Goal: Use online tool/utility: Use online tool/utility

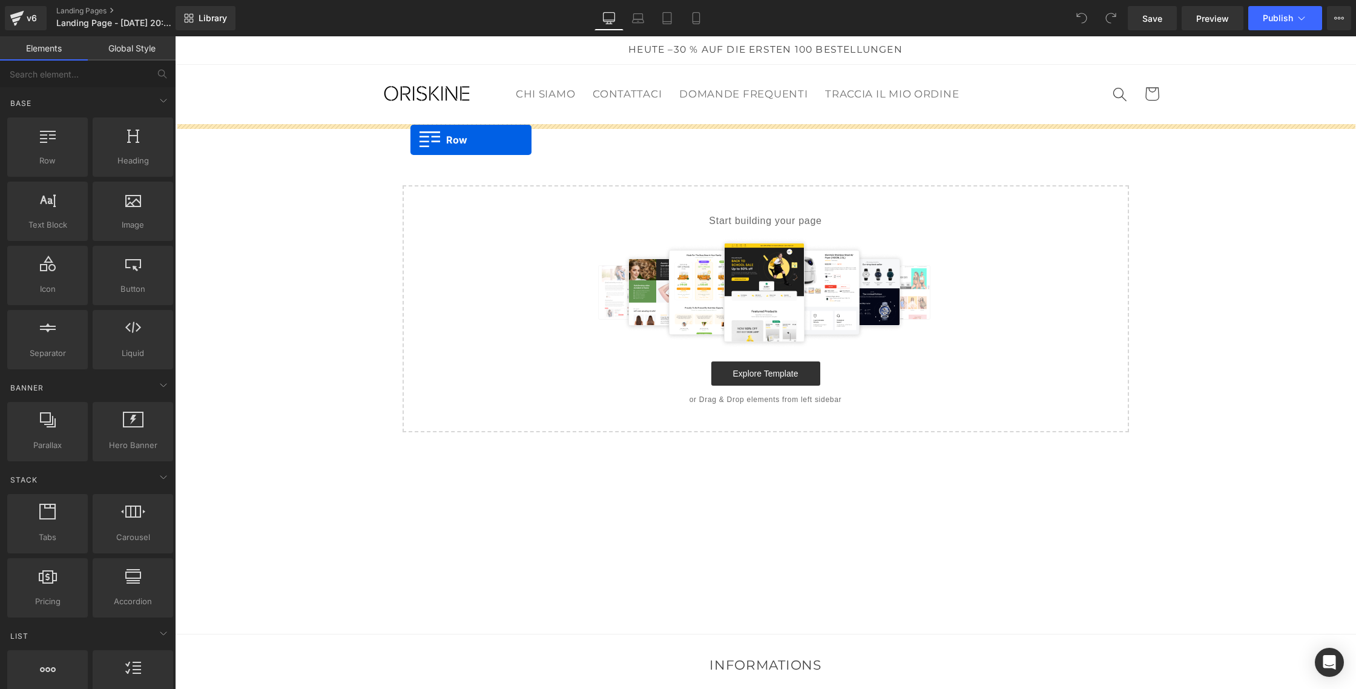
drag, startPoint x: 237, startPoint y: 183, endPoint x: 411, endPoint y: 140, distance: 179.2
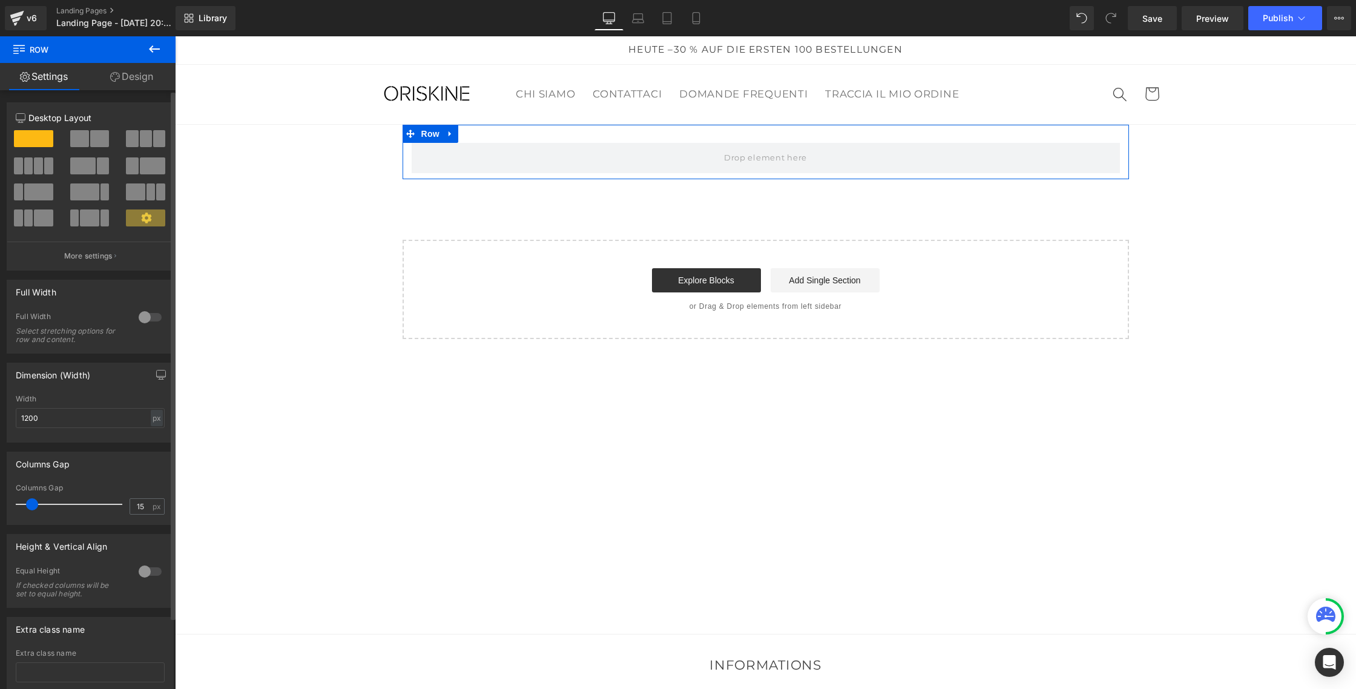
click at [148, 314] on div at bounding box center [150, 317] width 29 height 19
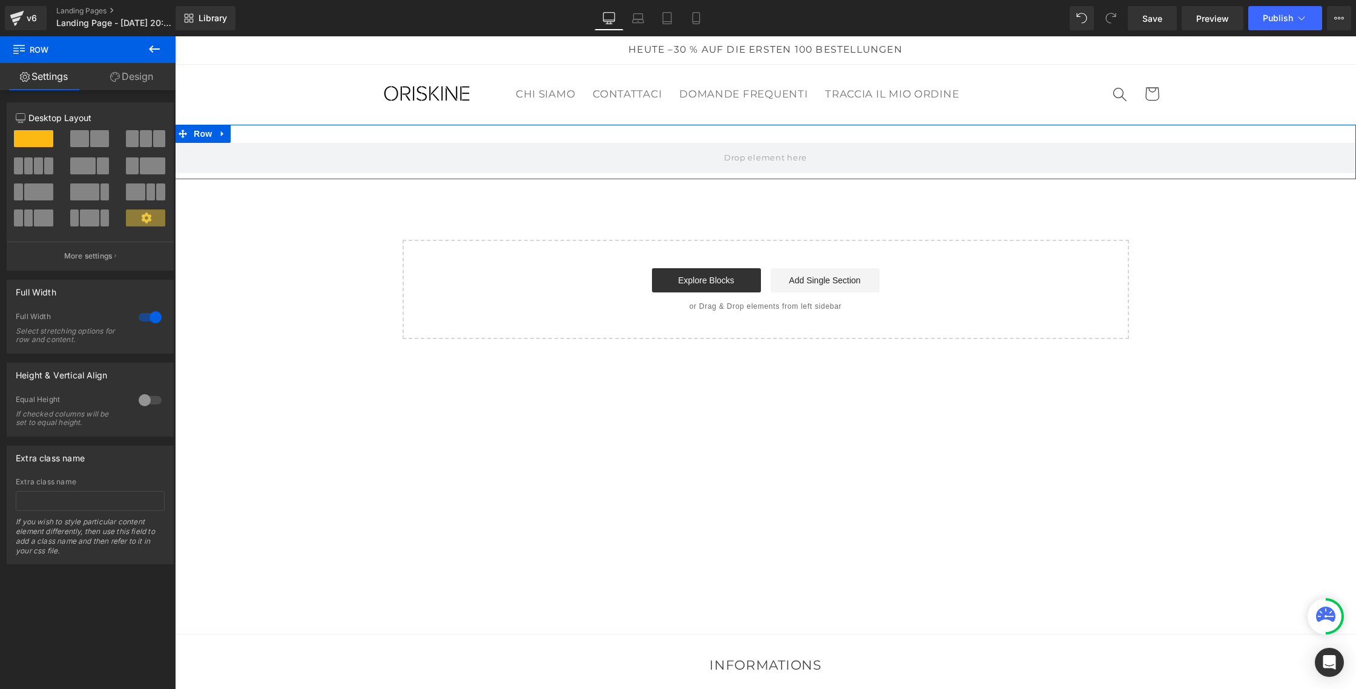
click at [114, 83] on link "Design" at bounding box center [132, 76] width 88 height 27
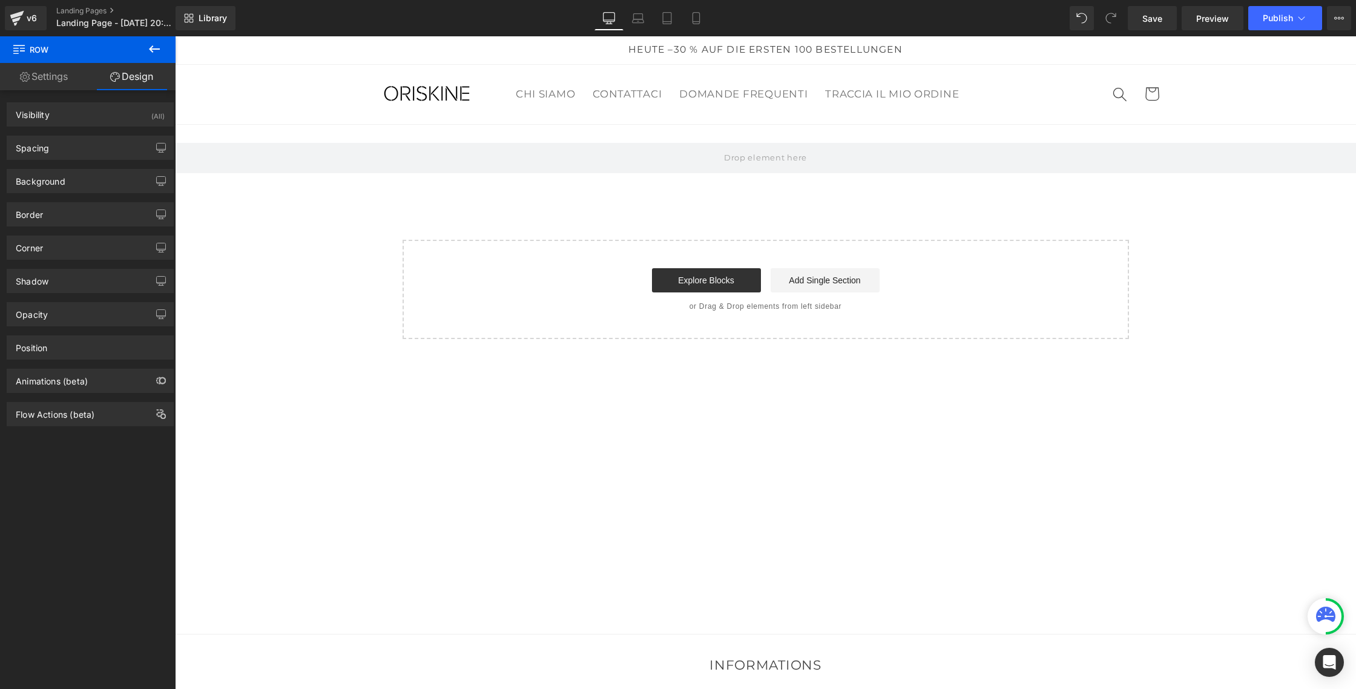
click at [149, 55] on icon at bounding box center [154, 49] width 15 height 15
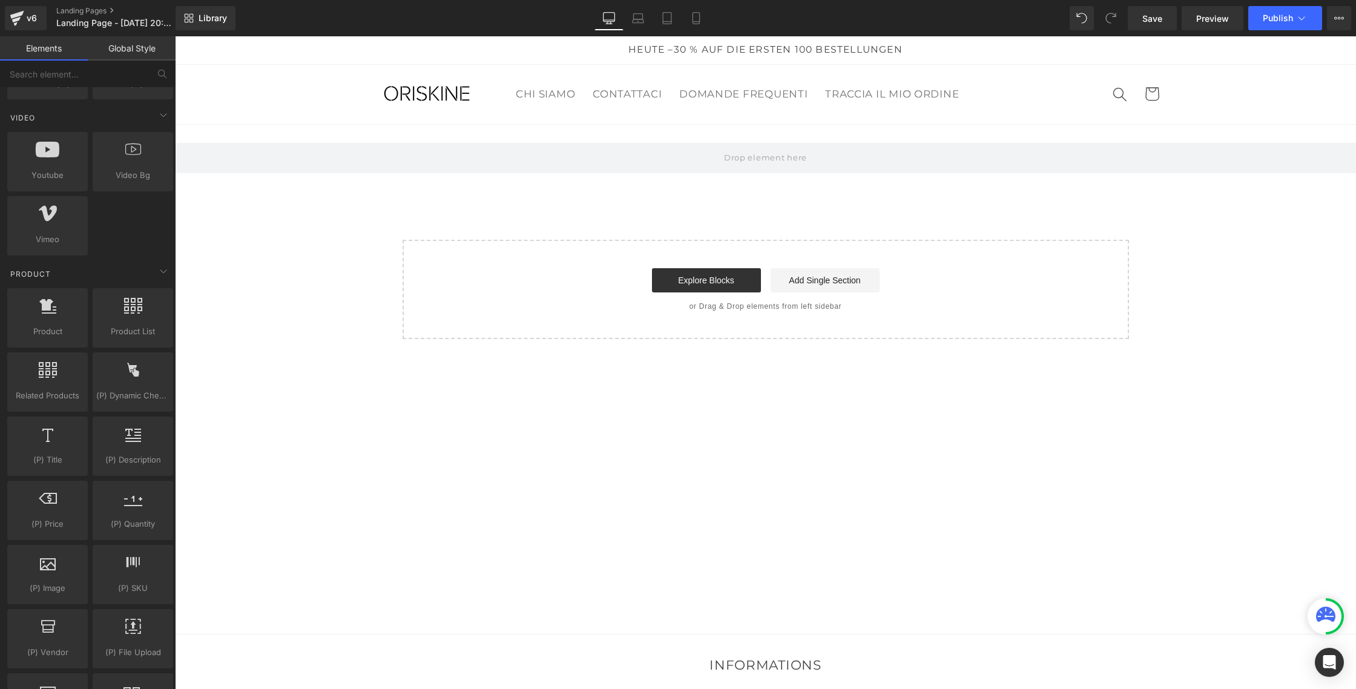
scroll to position [863, 0]
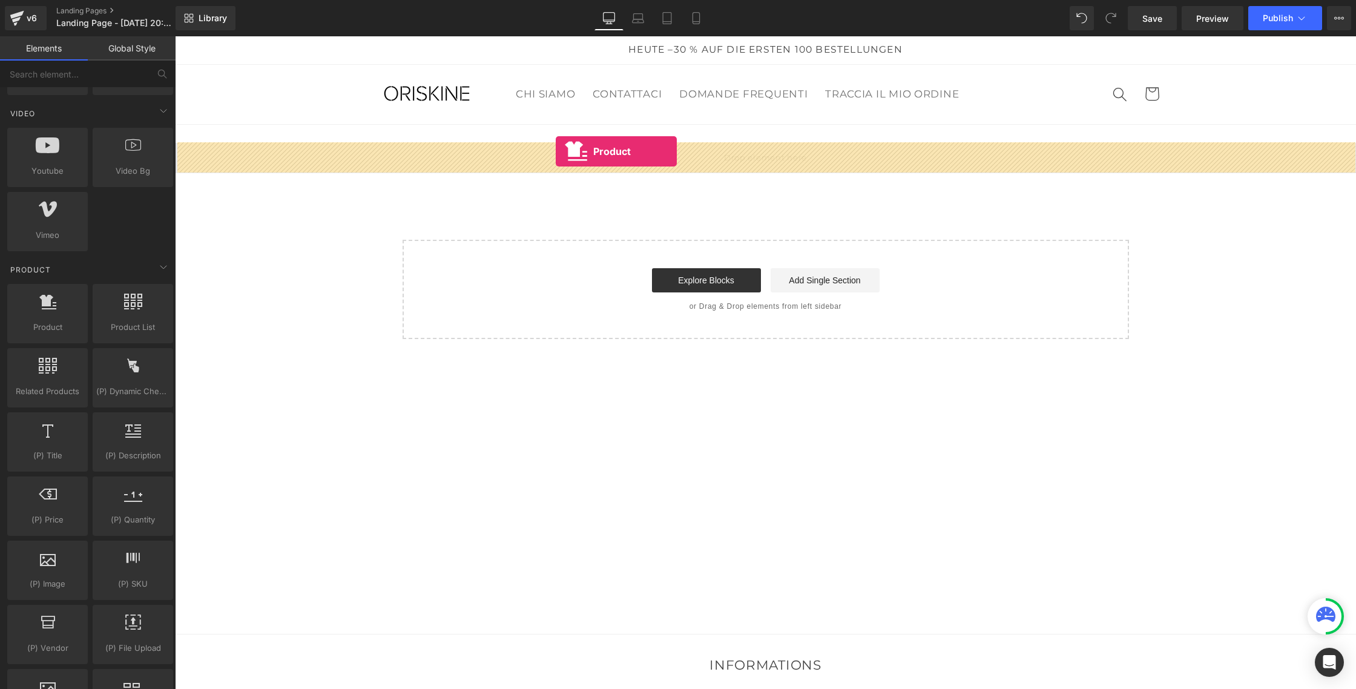
drag, startPoint x: 234, startPoint y: 348, endPoint x: 555, endPoint y: 151, distance: 376.6
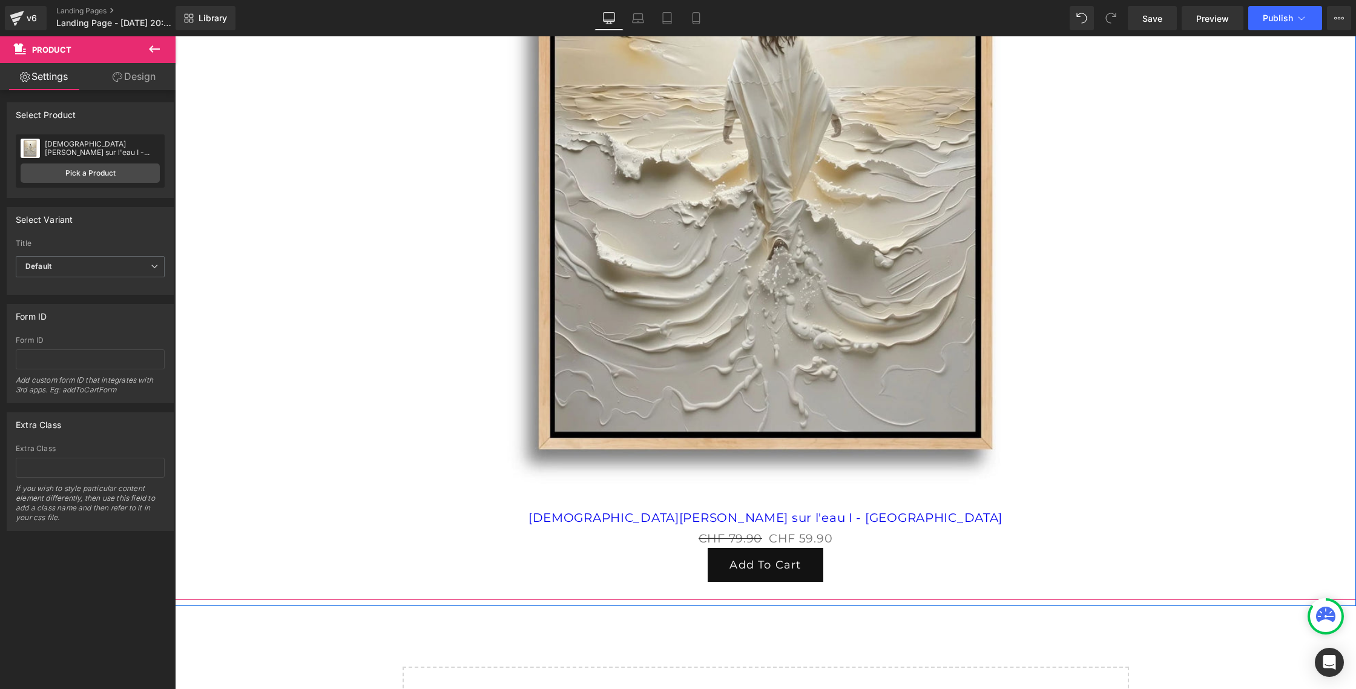
scroll to position [343, 0]
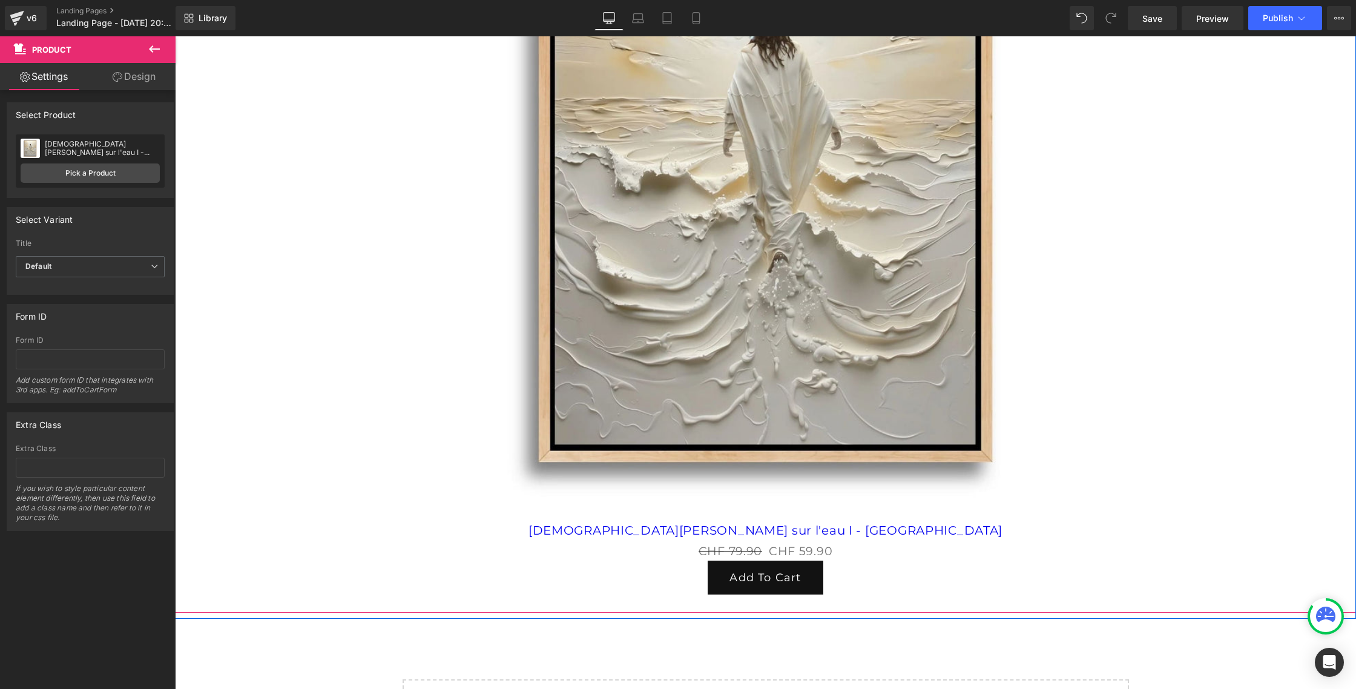
click at [613, 299] on img at bounding box center [766, 169] width 702 height 702
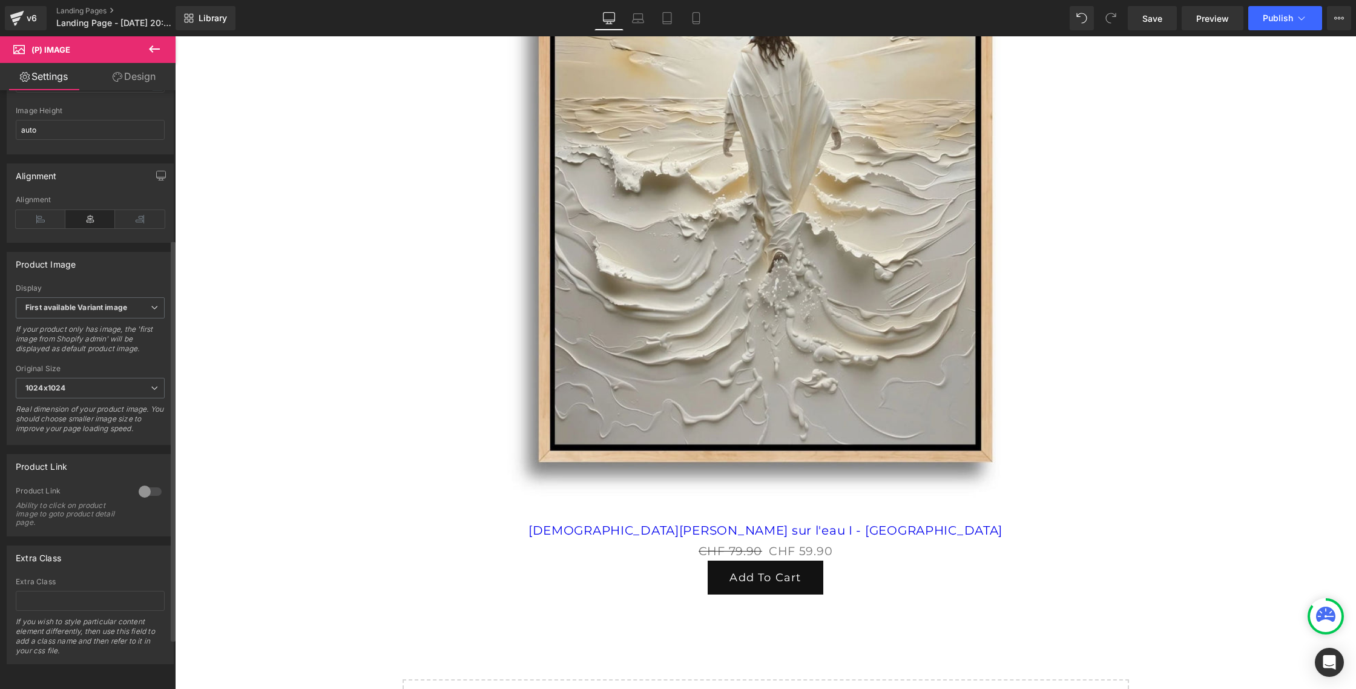
scroll to position [0, 0]
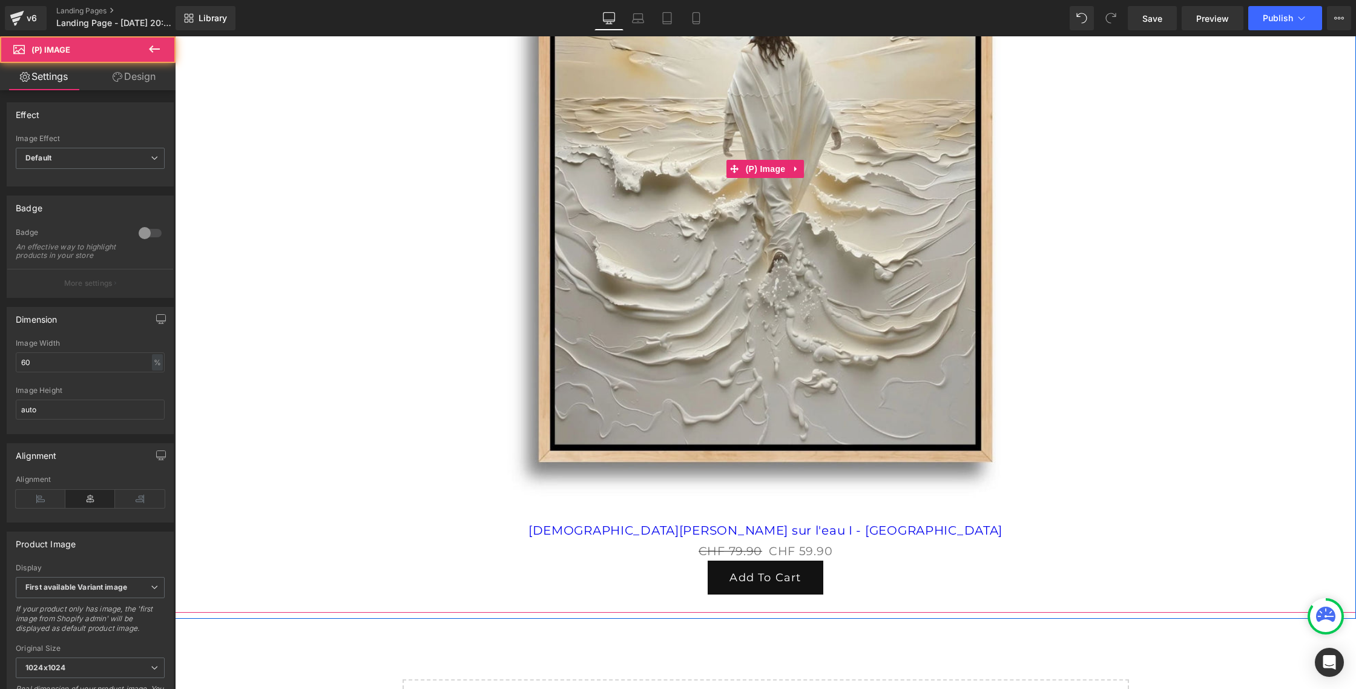
click at [335, 279] on div "Sale Off" at bounding box center [765, 169] width 1169 height 702
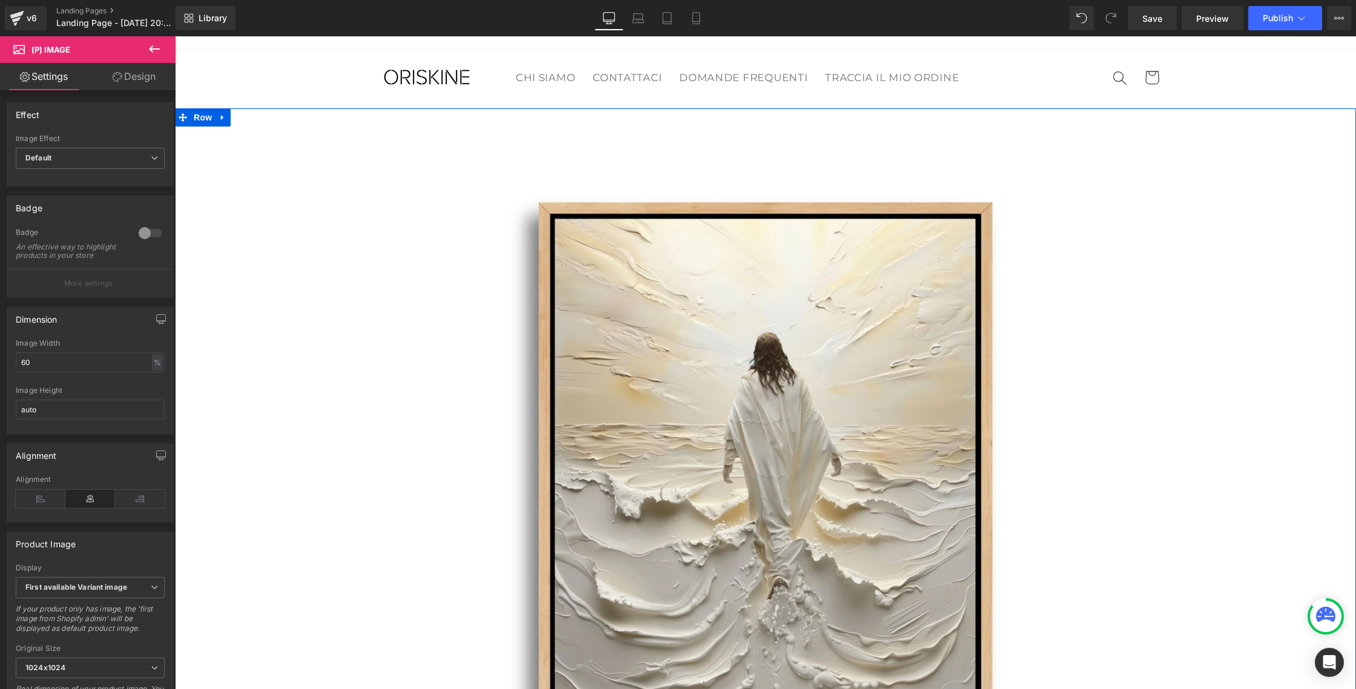
scroll to position [21, 0]
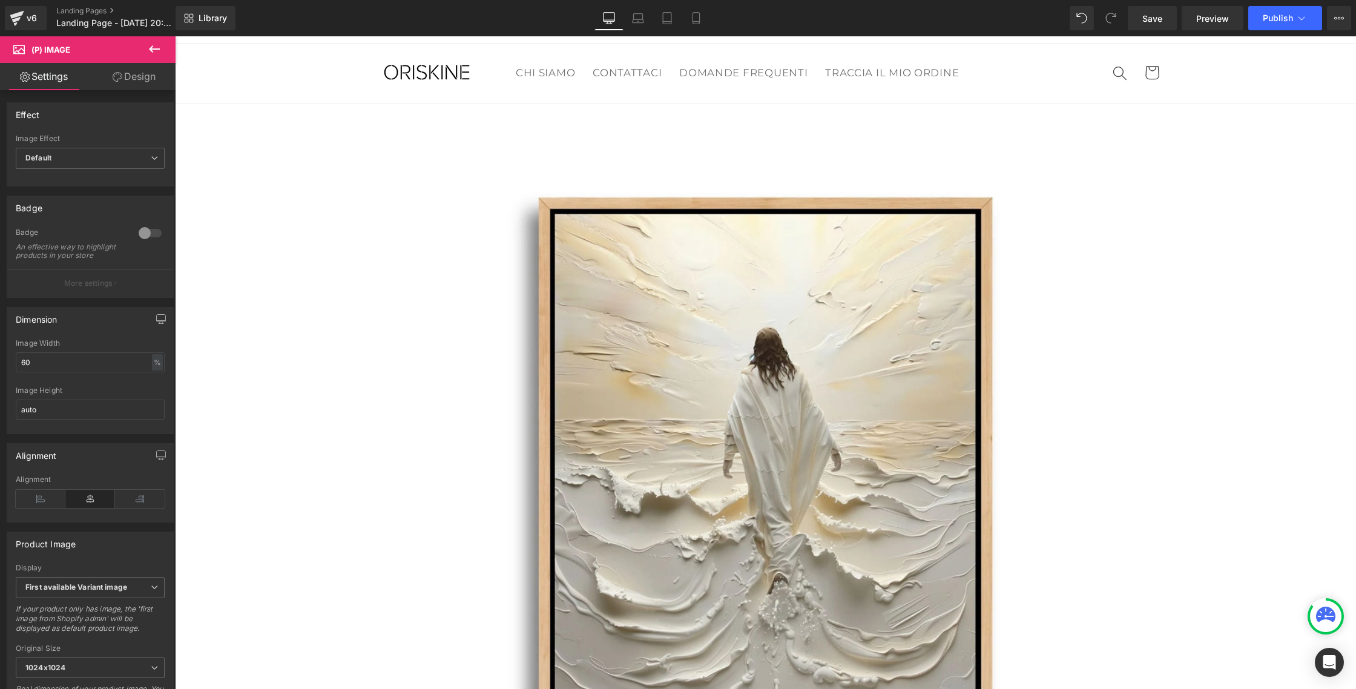
click at [148, 48] on icon at bounding box center [154, 49] width 15 height 15
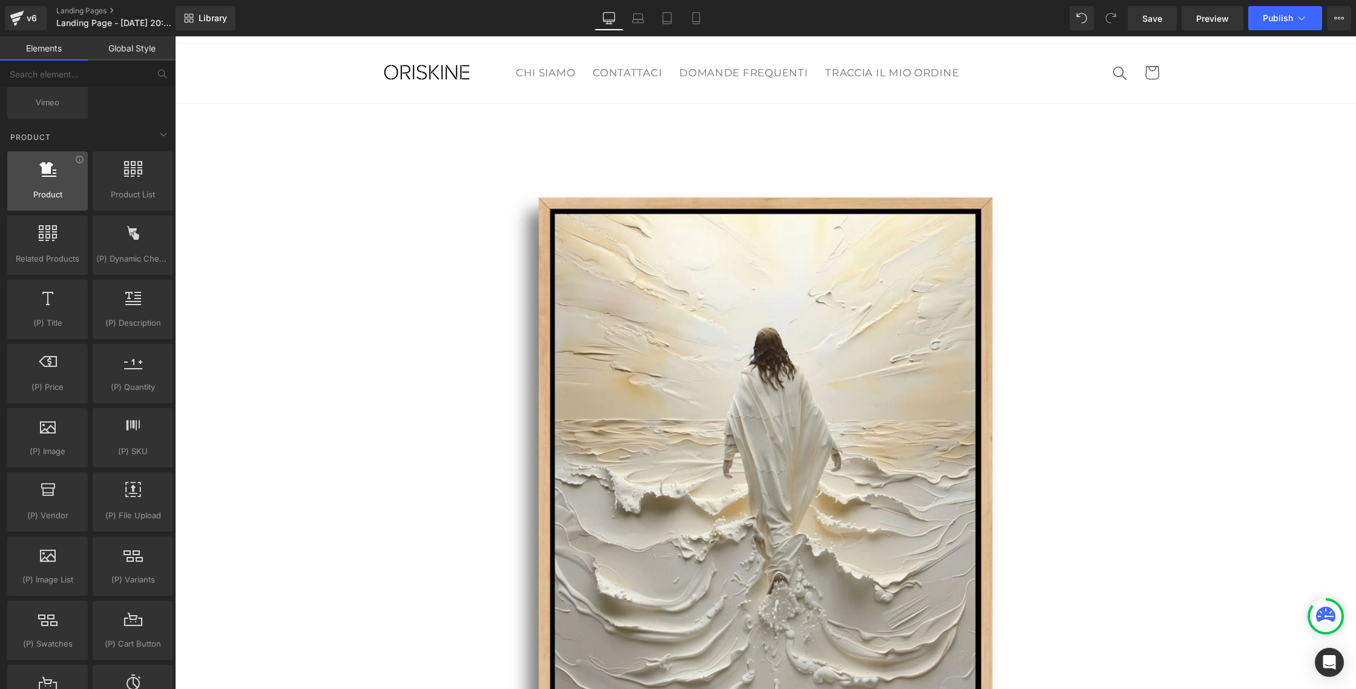
scroll to position [1003, 0]
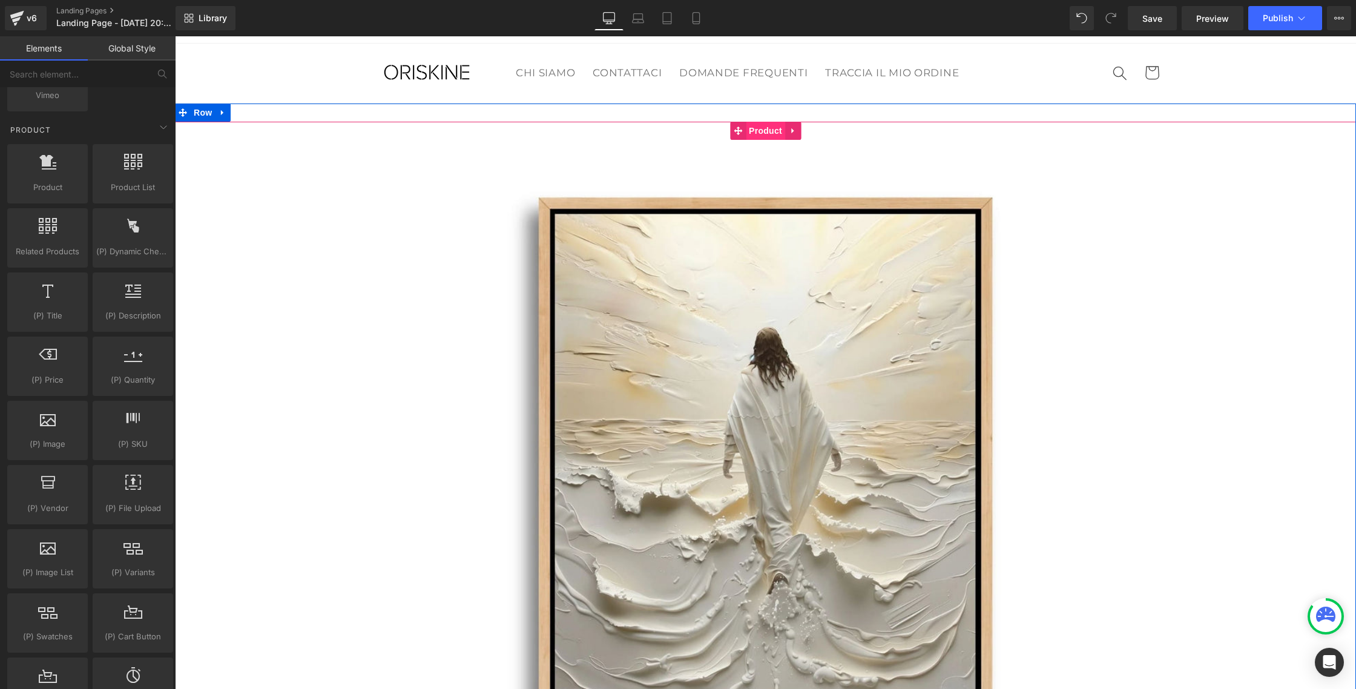
click at [762, 125] on span "Product" at bounding box center [765, 131] width 39 height 18
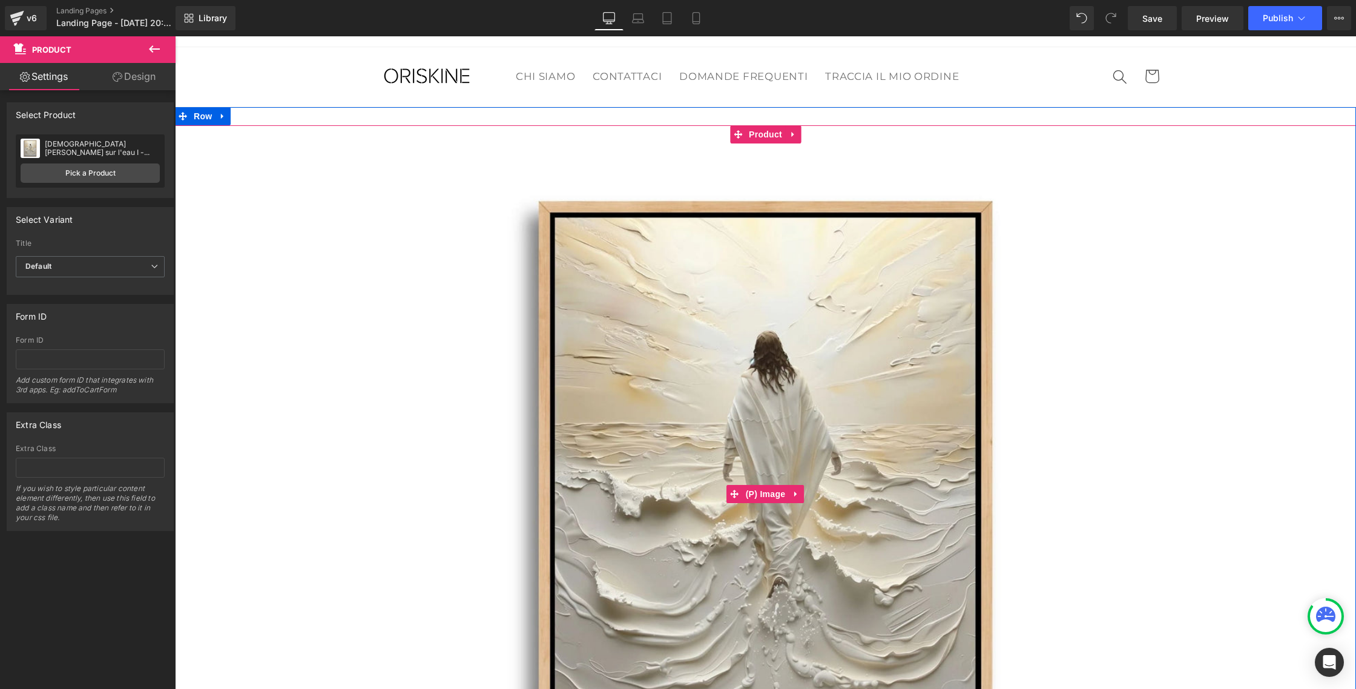
scroll to position [16, 0]
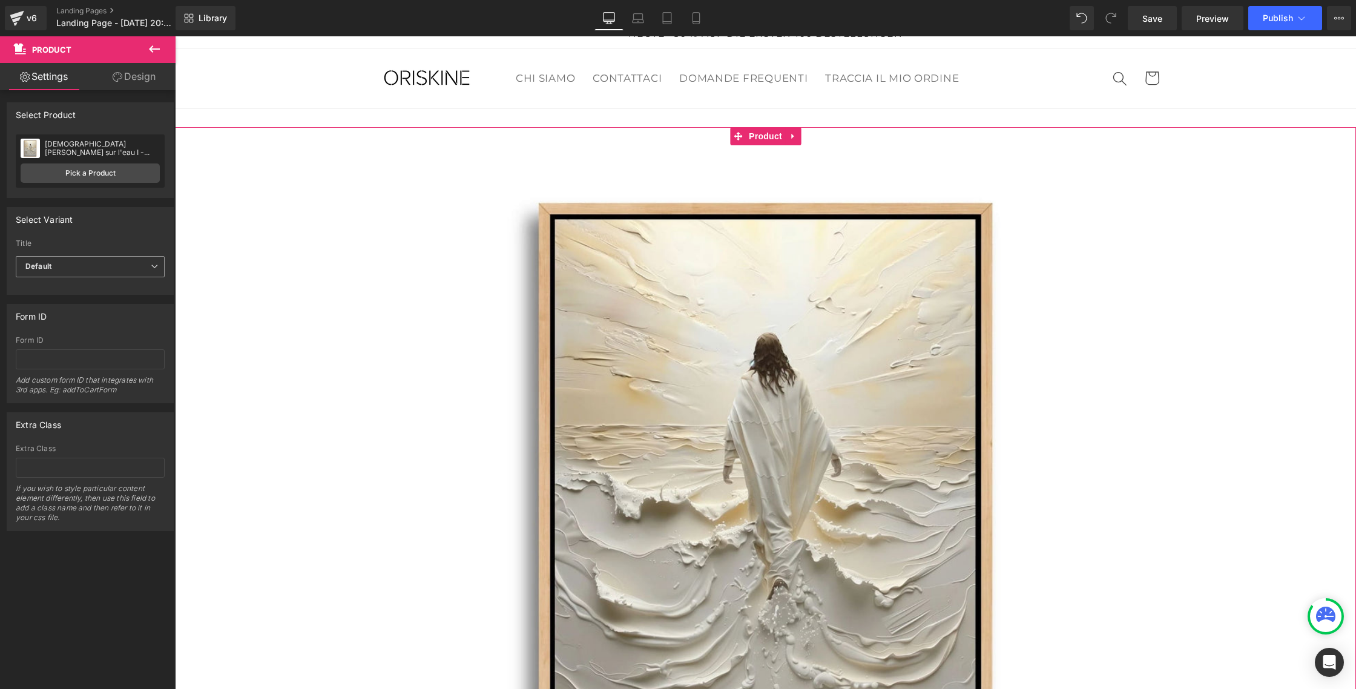
click at [93, 268] on span "Default" at bounding box center [90, 266] width 149 height 21
click at [80, 301] on li "Default Title" at bounding box center [88, 306] width 144 height 18
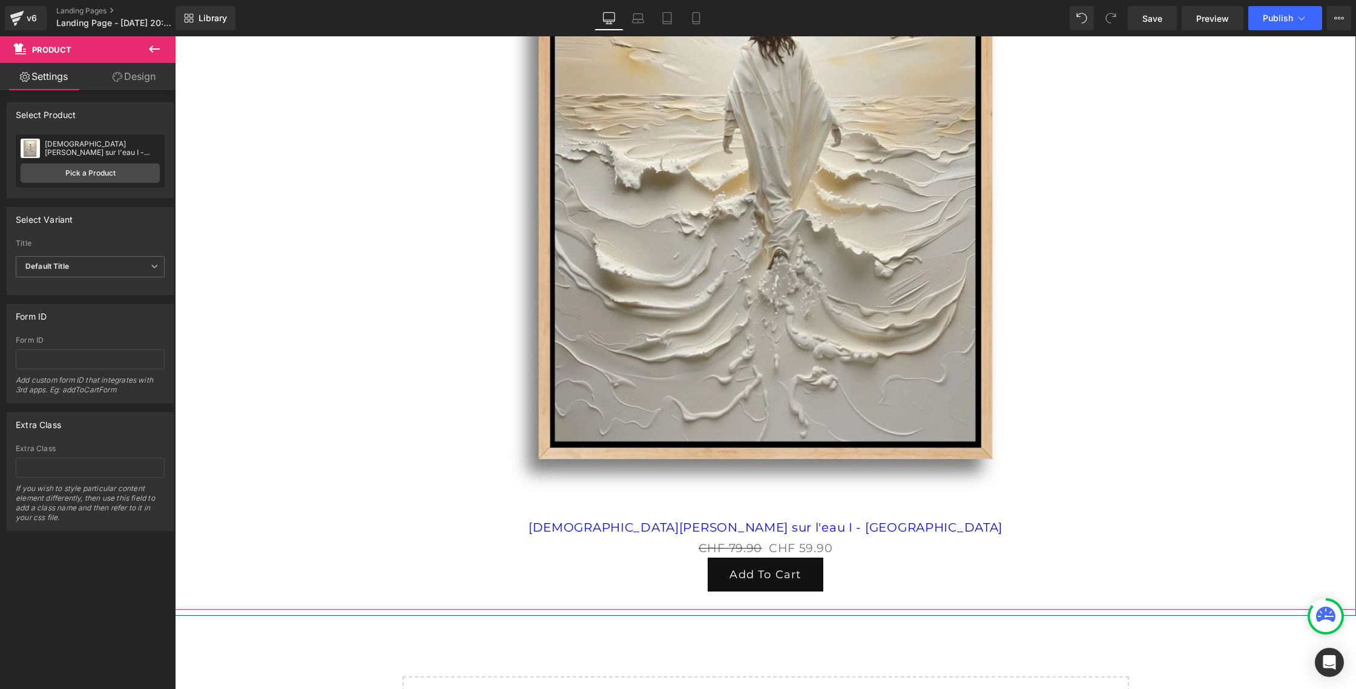
scroll to position [334, 0]
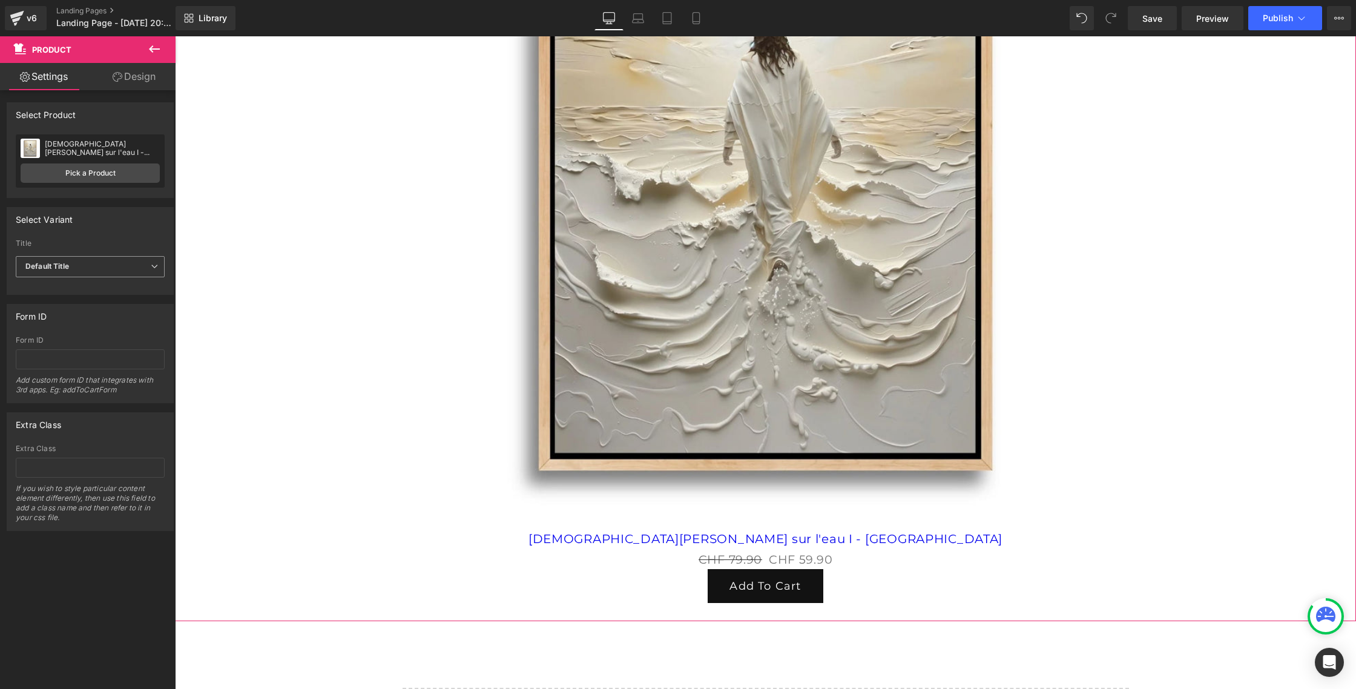
click at [40, 272] on span "Default Title" at bounding box center [90, 266] width 149 height 21
click at [45, 286] on div "Default" at bounding box center [46, 288] width 25 height 8
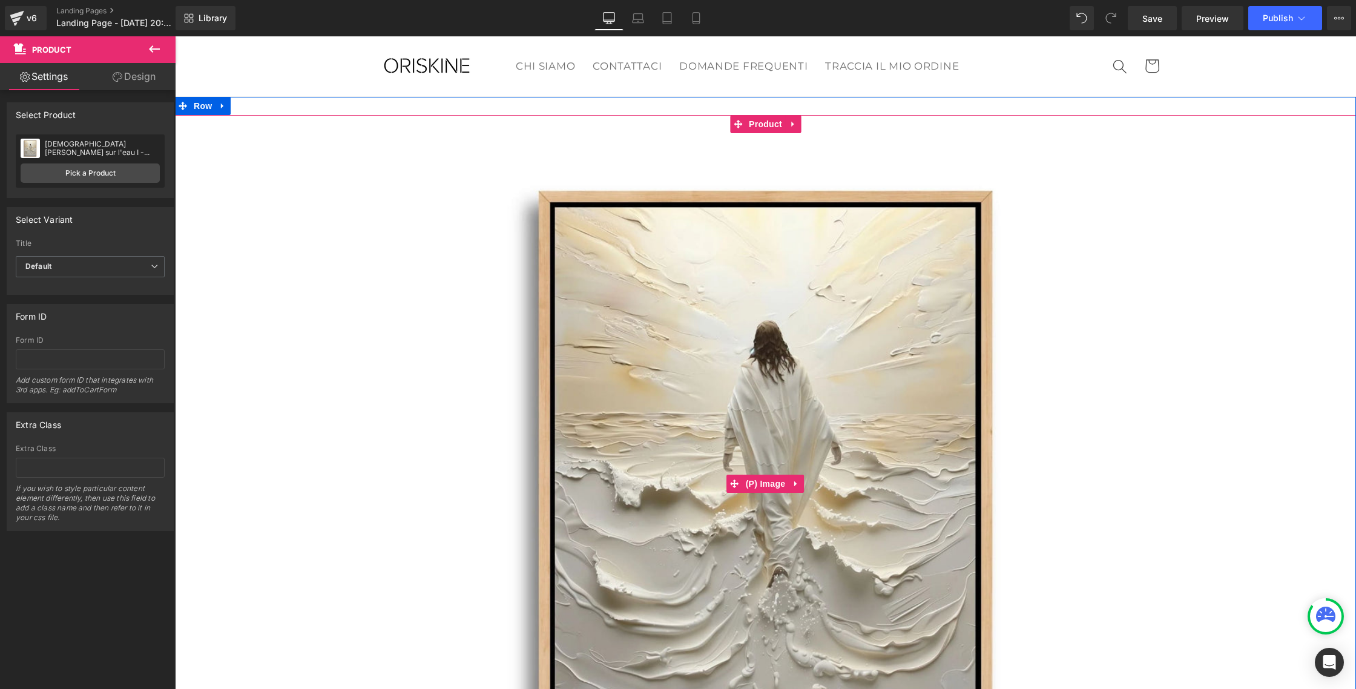
scroll to position [18, 0]
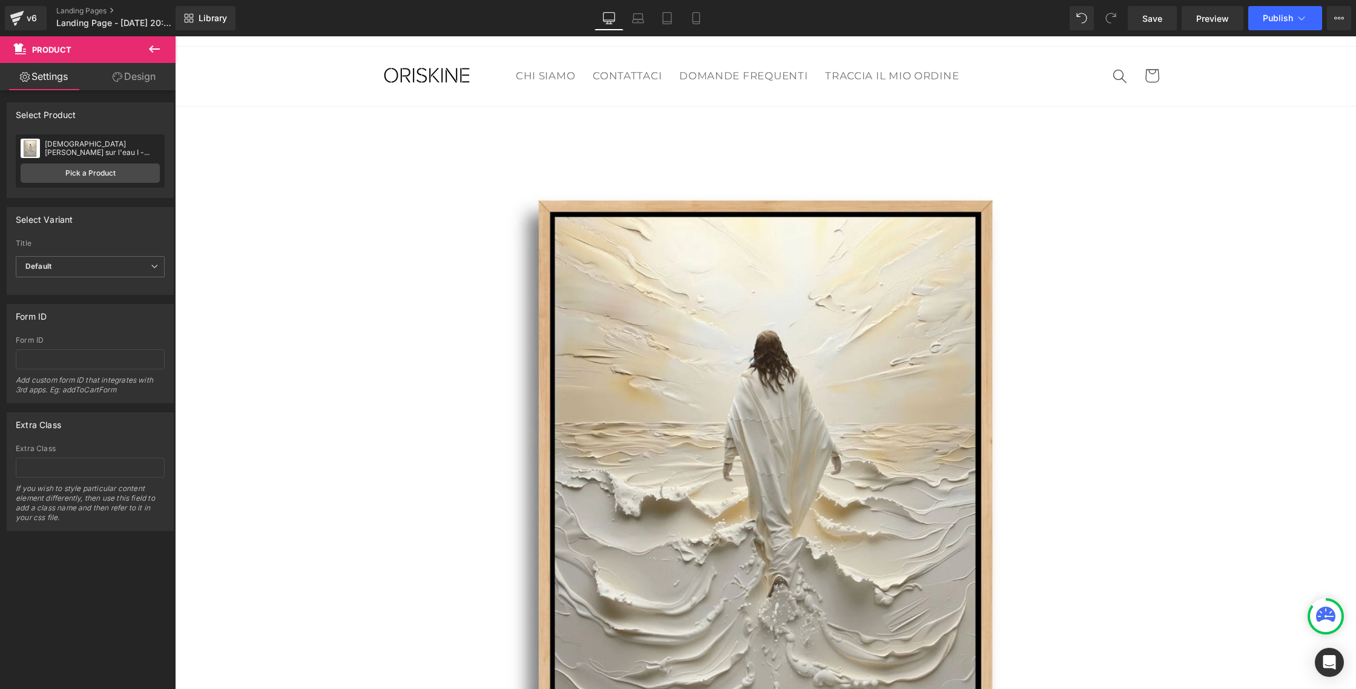
click at [150, 48] on icon at bounding box center [154, 48] width 11 height 7
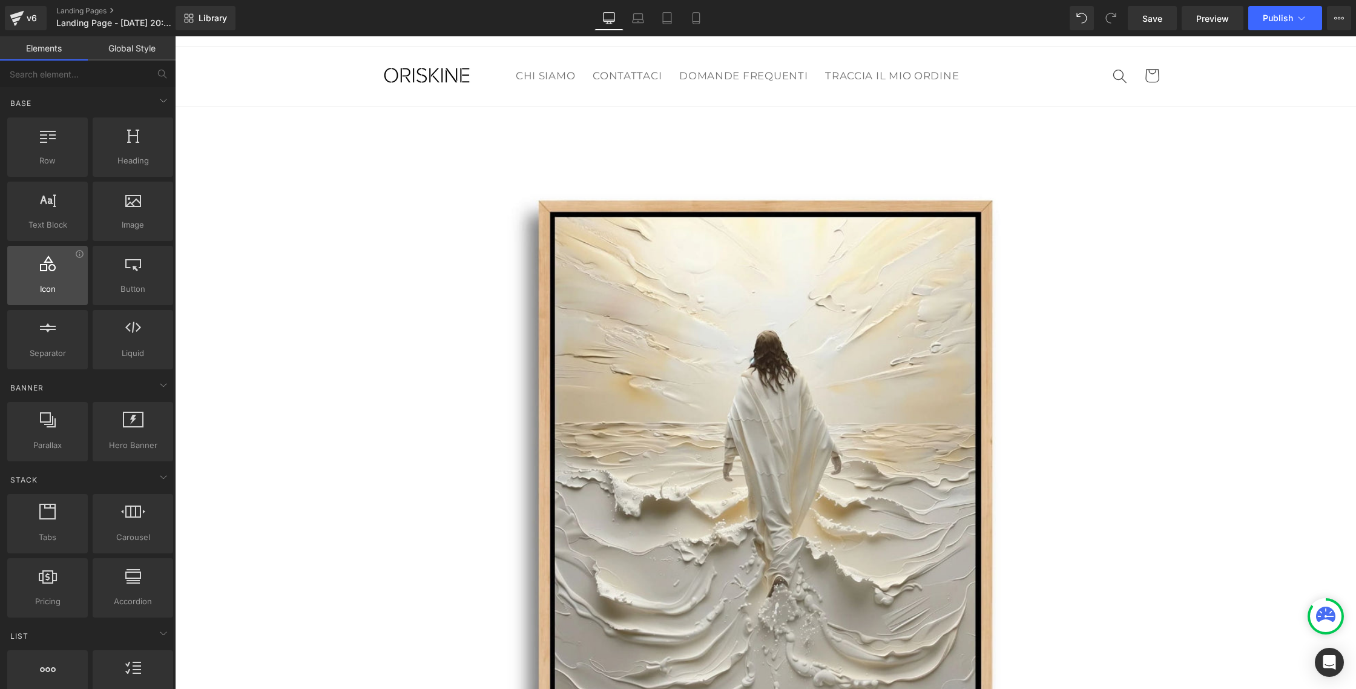
scroll to position [18, 0]
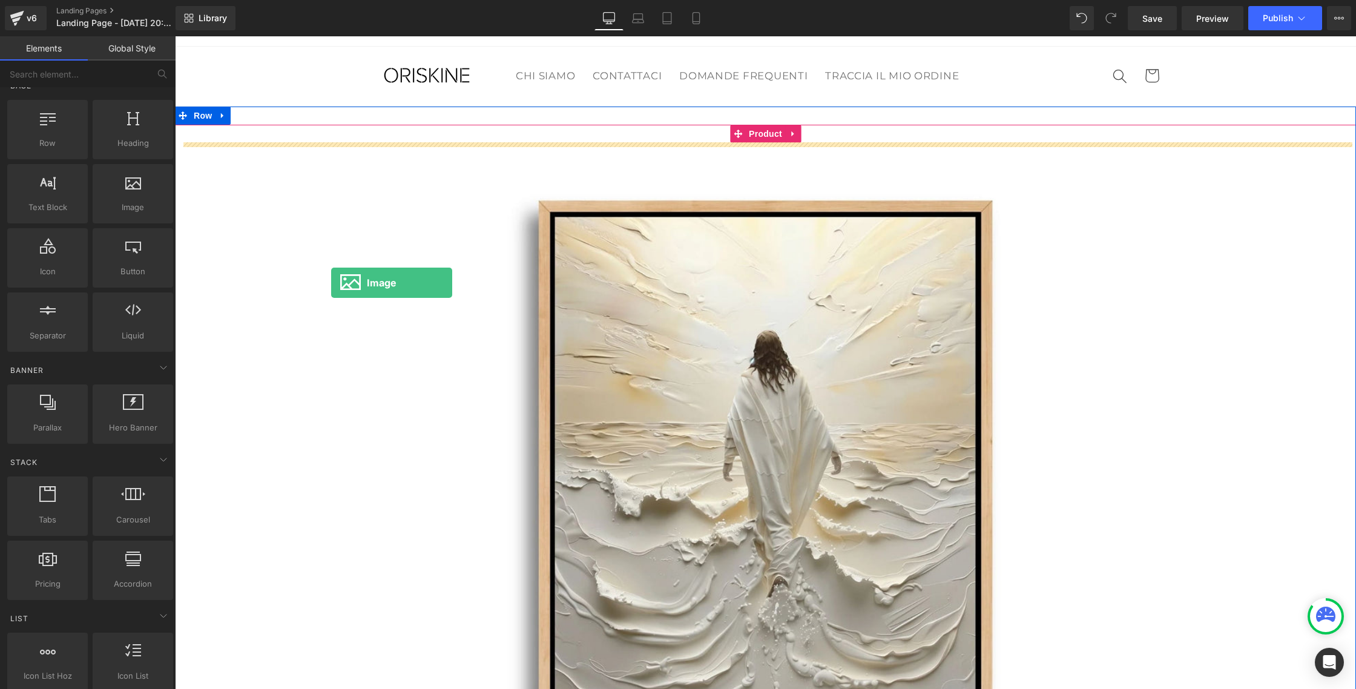
drag, startPoint x: 297, startPoint y: 245, endPoint x: 331, endPoint y: 283, distance: 51.0
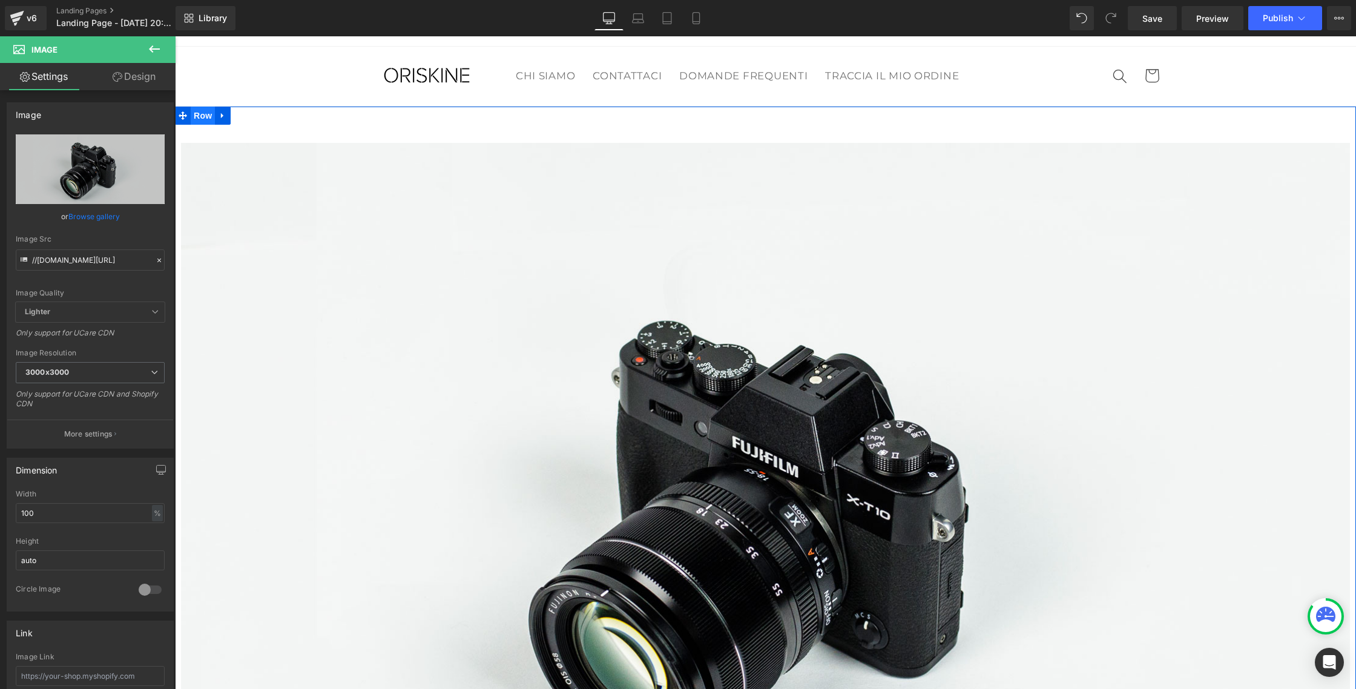
click at [209, 116] on span "Row" at bounding box center [203, 116] width 24 height 18
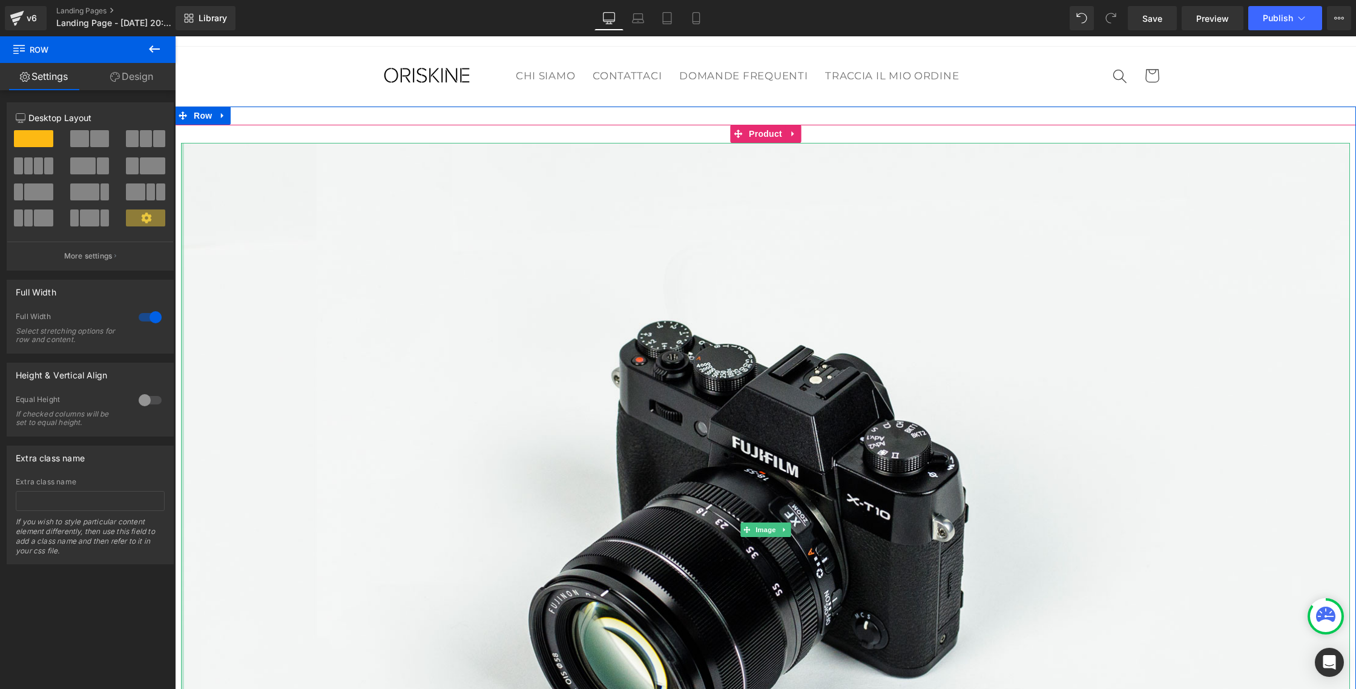
scroll to position [16, 0]
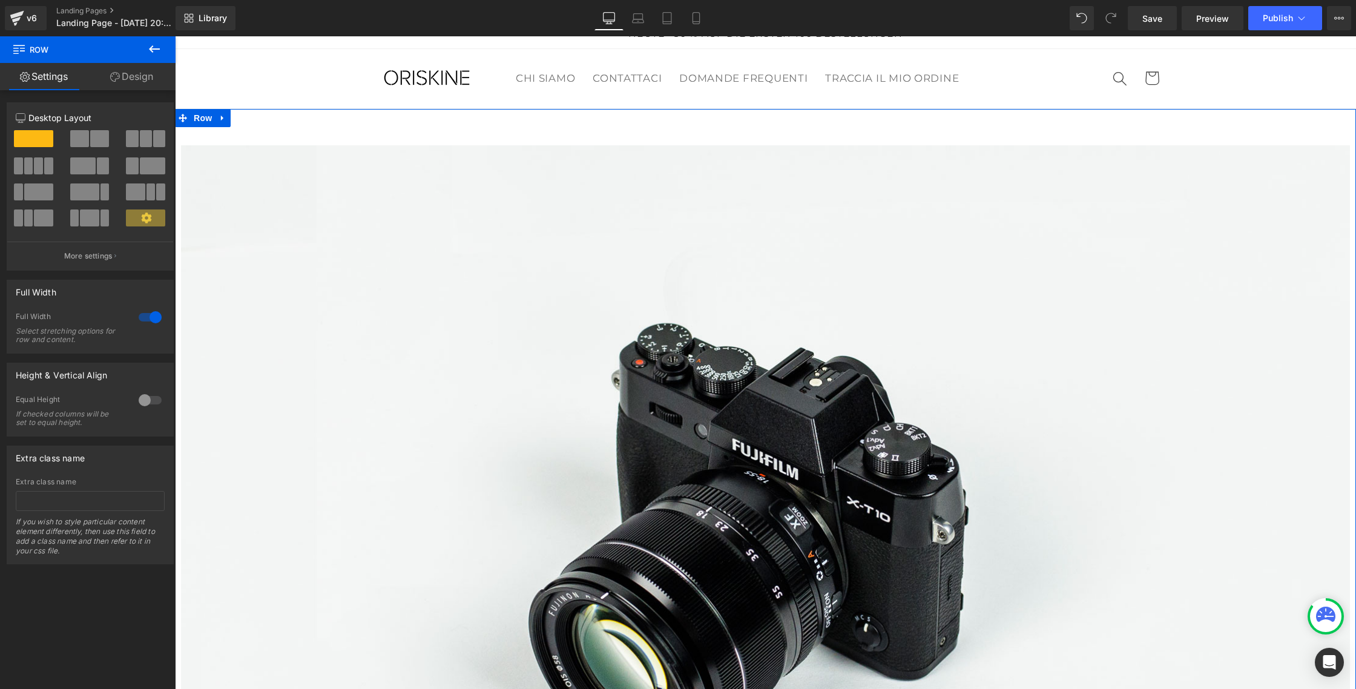
click at [91, 142] on span at bounding box center [99, 138] width 19 height 17
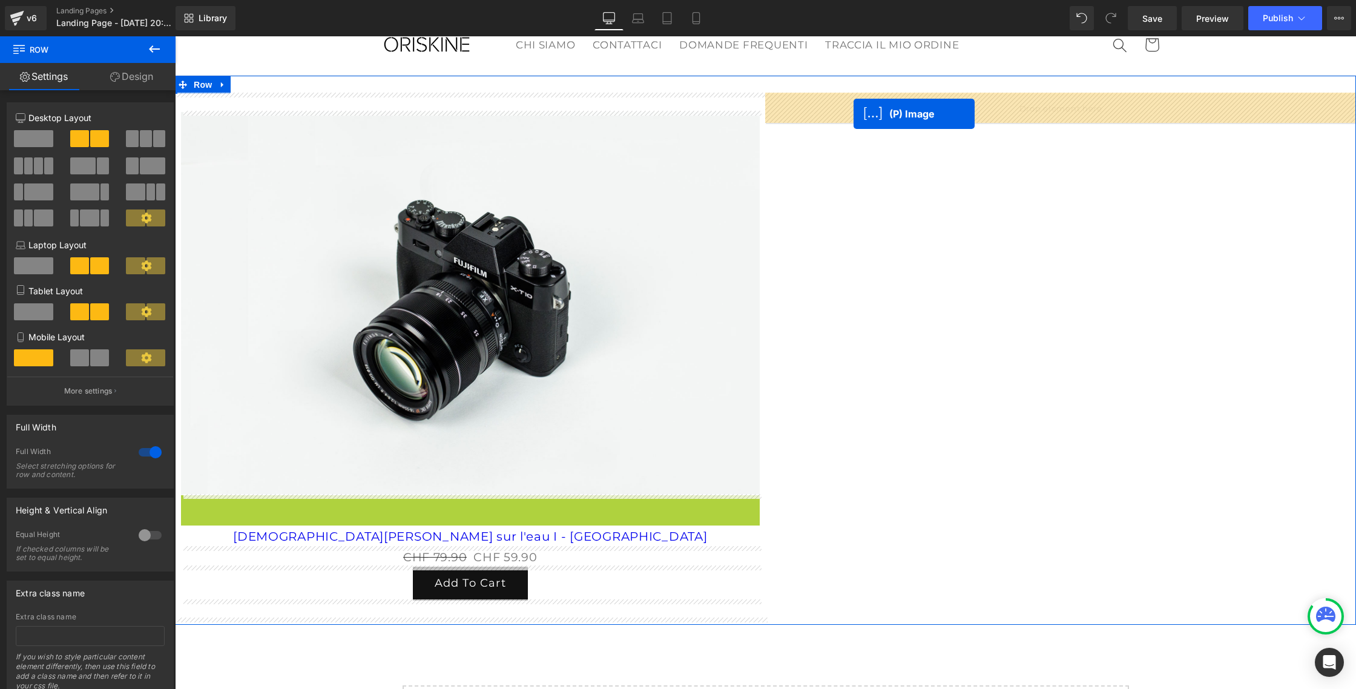
scroll to position [50, 0]
drag, startPoint x: 471, startPoint y: 573, endPoint x: 854, endPoint y: 114, distance: 597.9
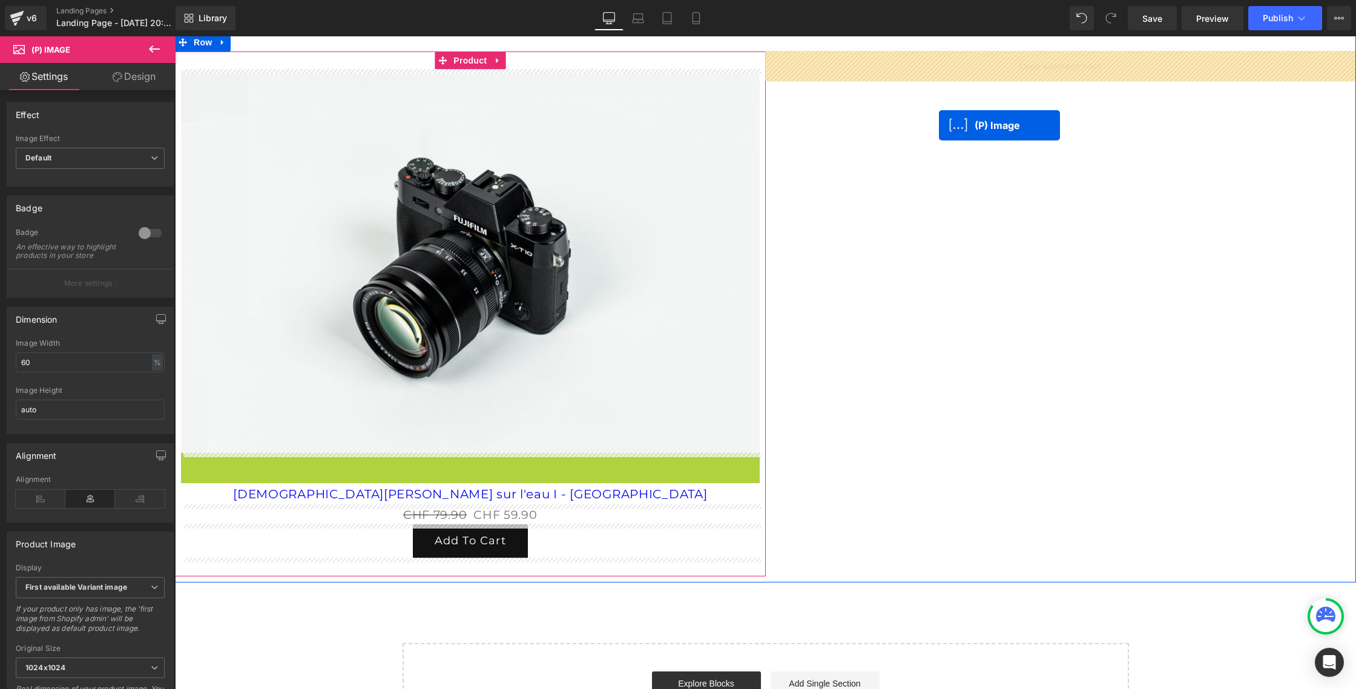
drag, startPoint x: 469, startPoint y: 664, endPoint x: 939, endPoint y: 125, distance: 715.4
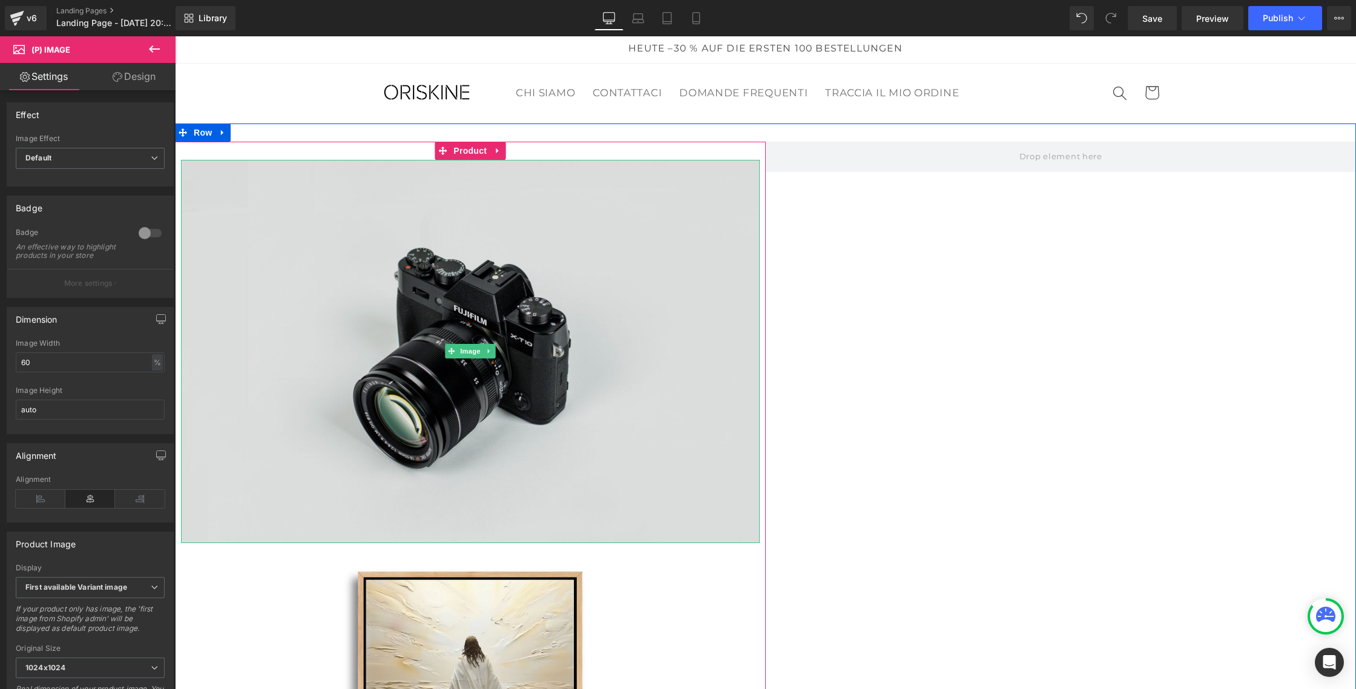
scroll to position [2, 0]
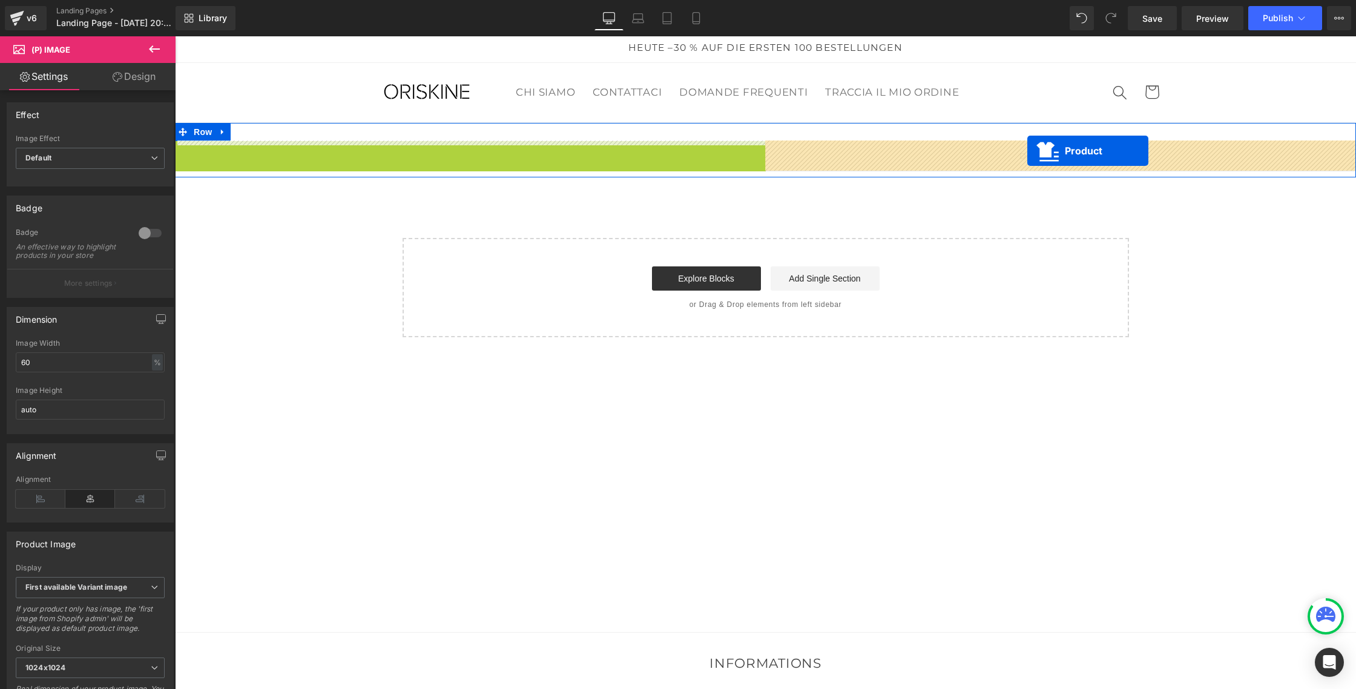
drag, startPoint x: 467, startPoint y: 151, endPoint x: 1028, endPoint y: 151, distance: 560.1
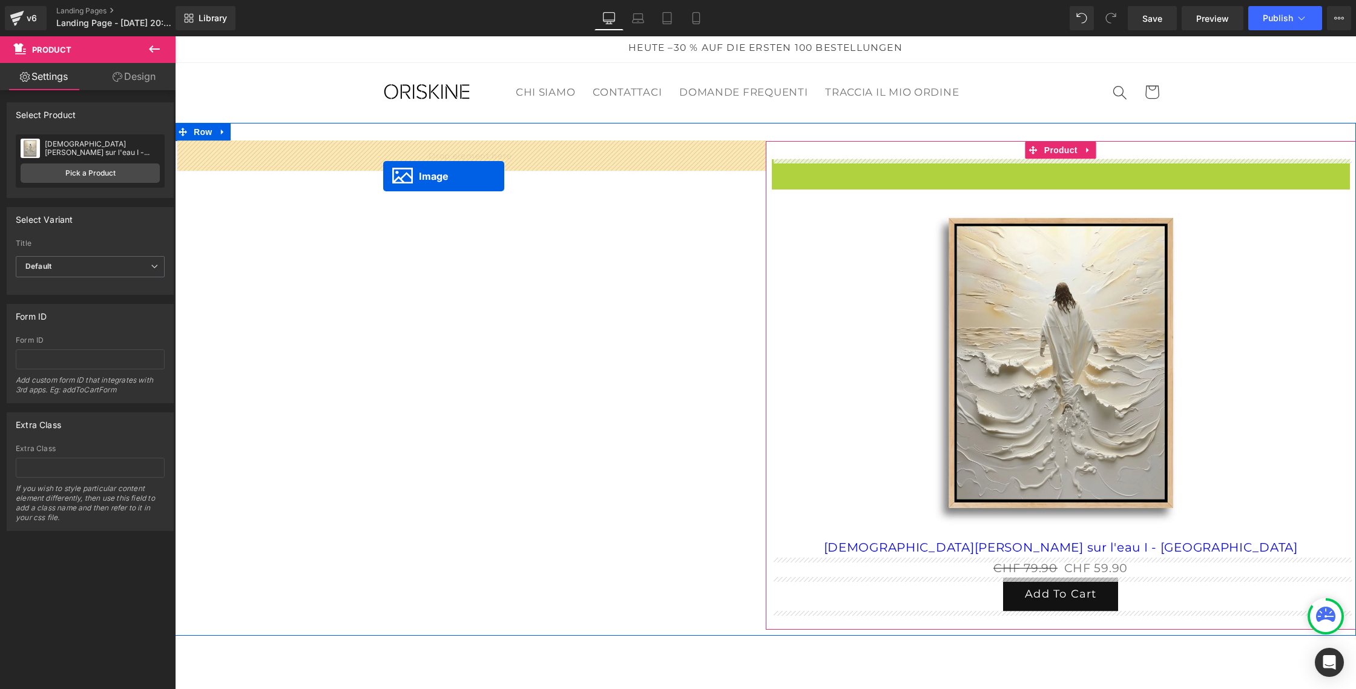
drag, startPoint x: 1042, startPoint y: 349, endPoint x: 379, endPoint y: 174, distance: 685.9
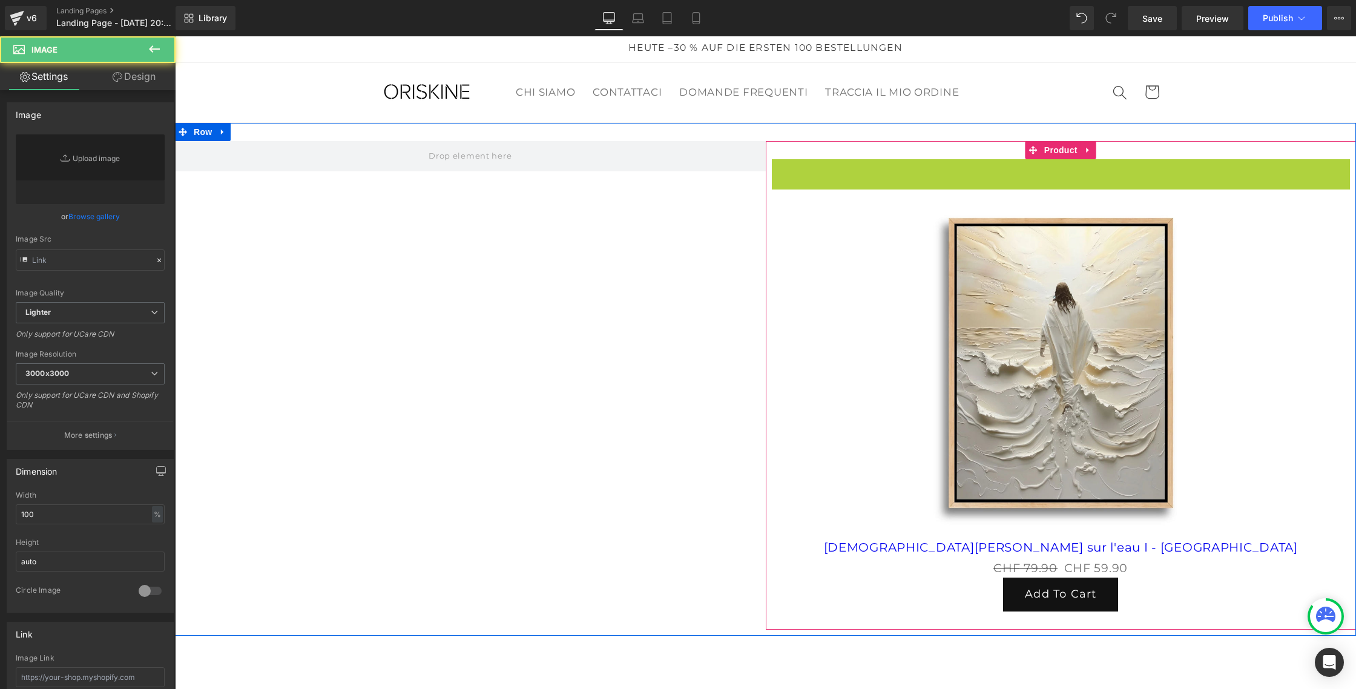
type input "//[DOMAIN_NAME][URL]"
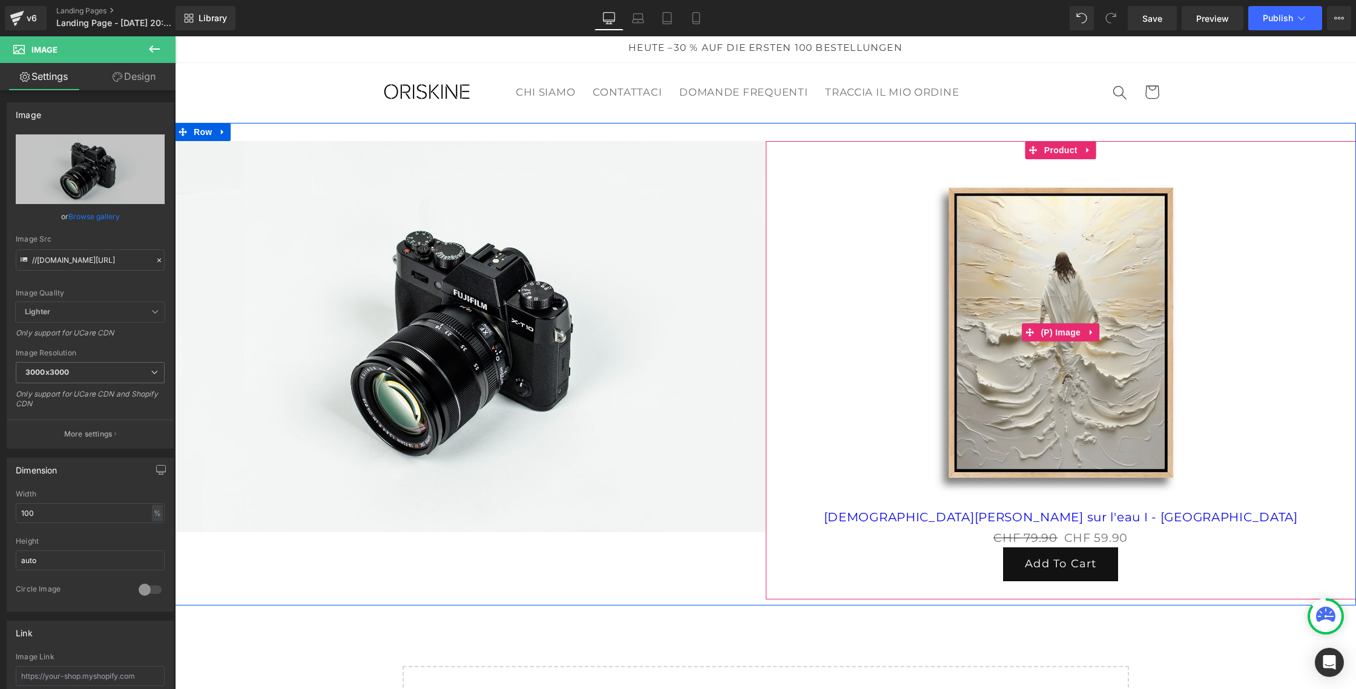
scroll to position [0, 0]
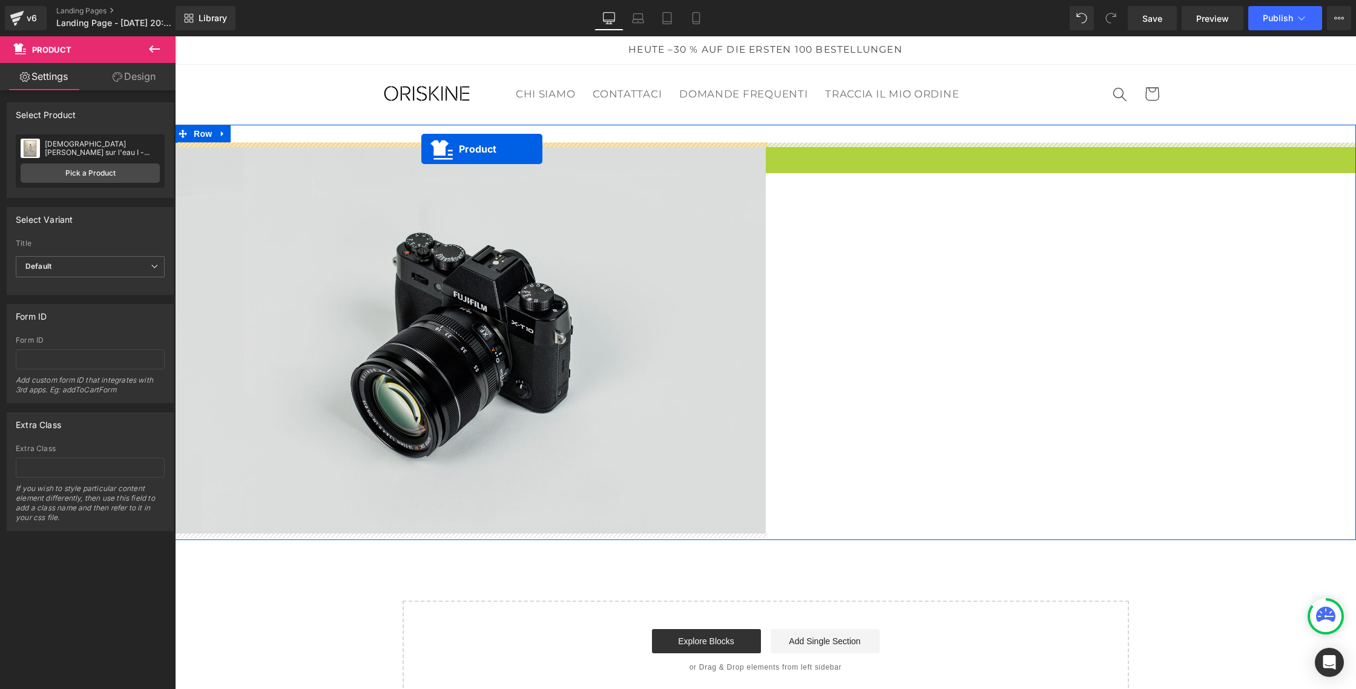
drag, startPoint x: 1061, startPoint y: 151, endPoint x: 420, endPoint y: 149, distance: 640.6
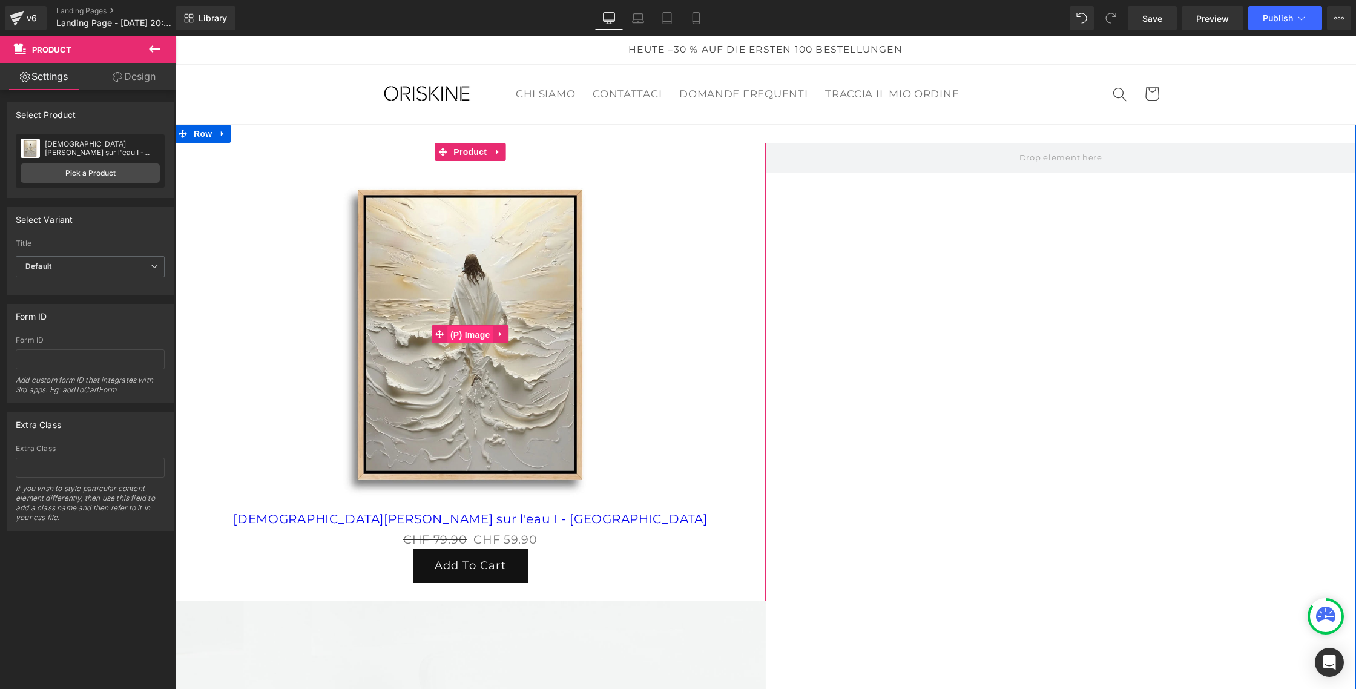
click at [473, 337] on span "(P) Image" at bounding box center [470, 335] width 46 height 18
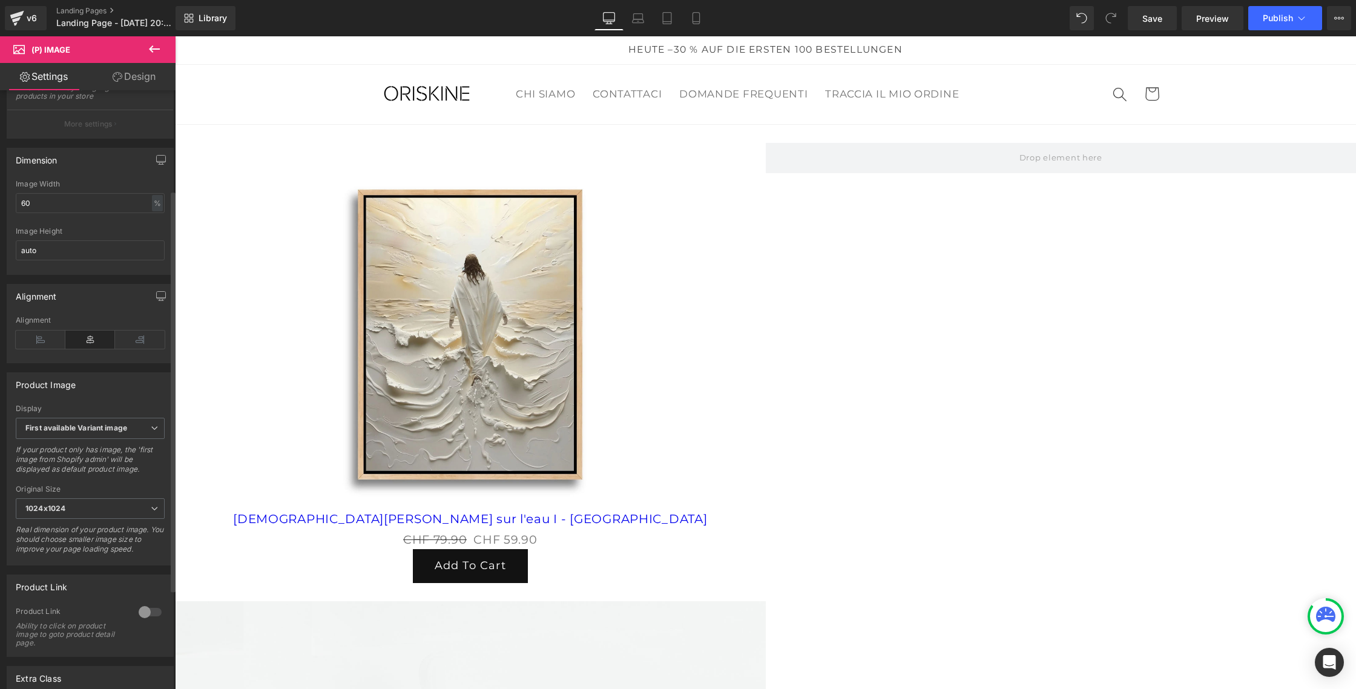
scroll to position [186, 0]
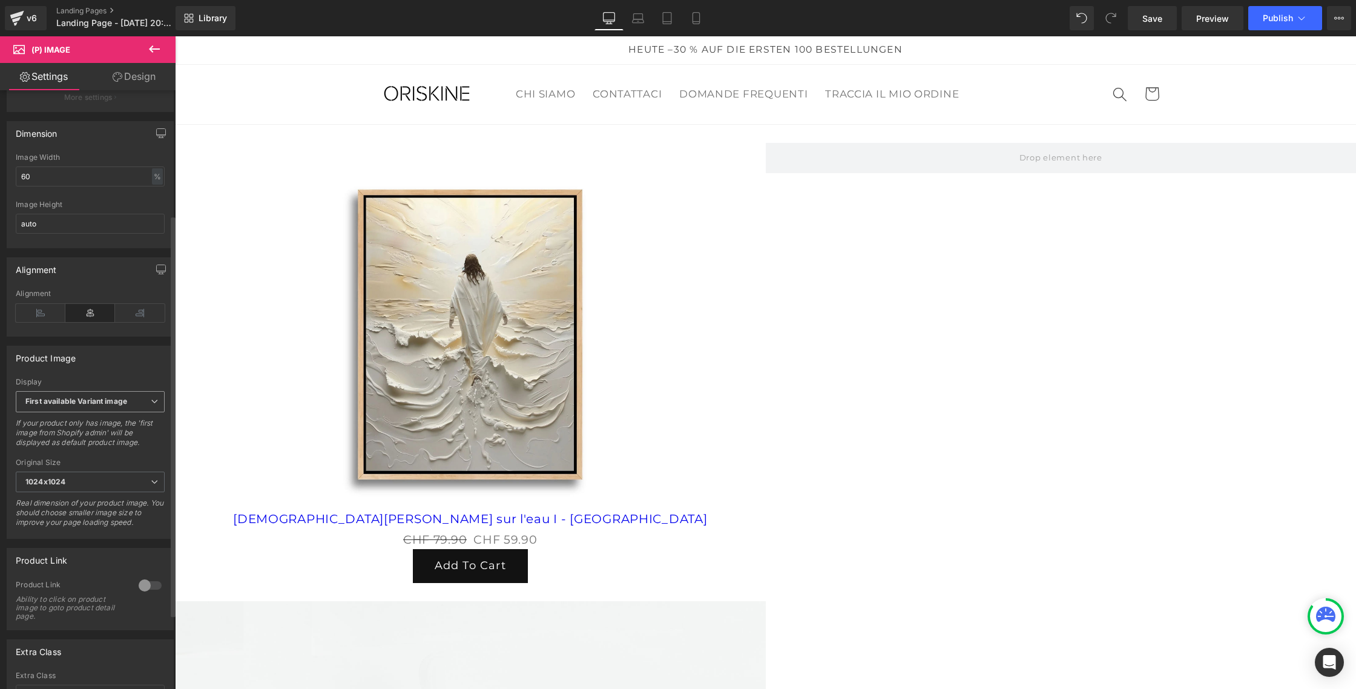
click at [154, 412] on span "First available Variant image" at bounding box center [90, 401] width 149 height 21
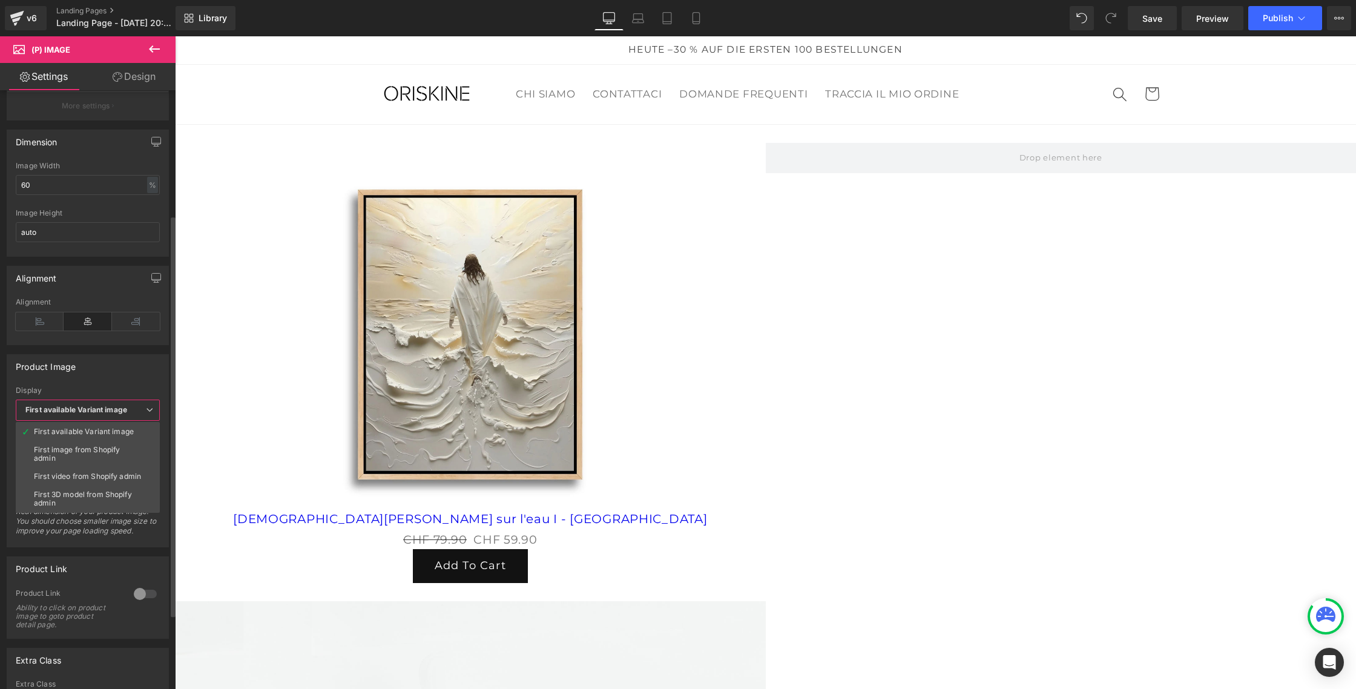
click at [152, 410] on icon at bounding box center [149, 409] width 7 height 7
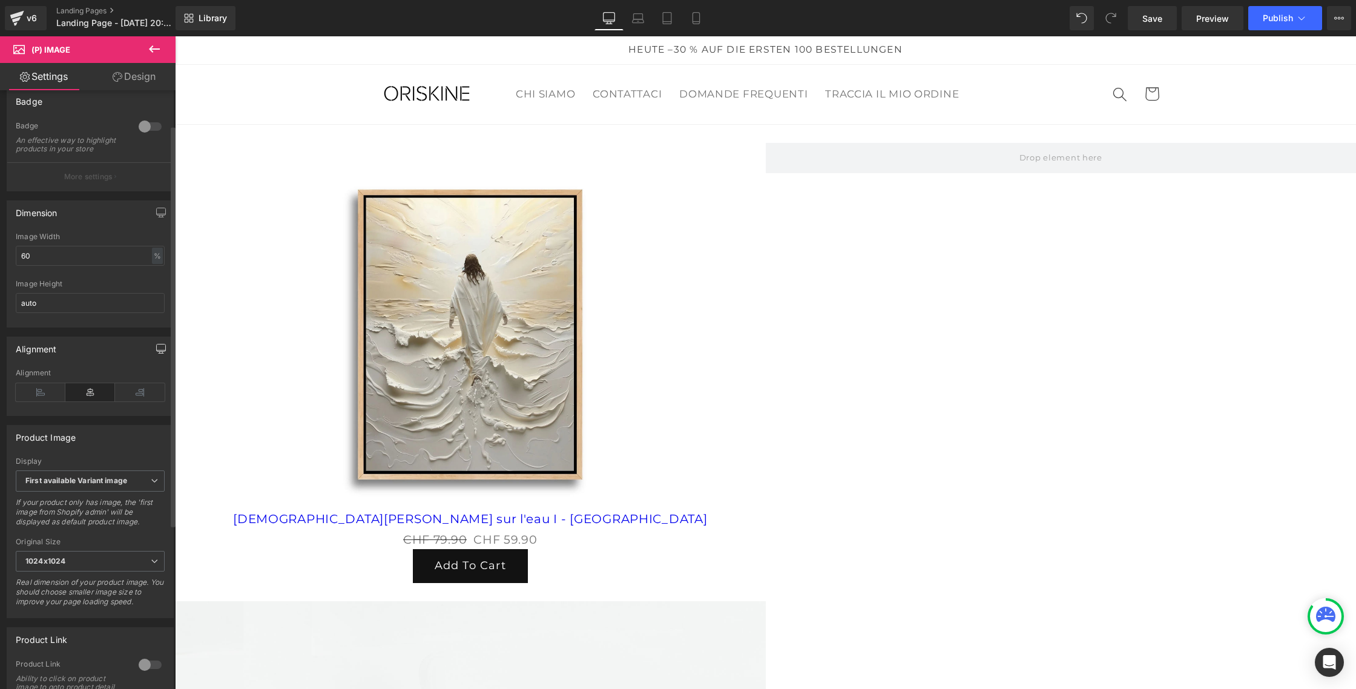
scroll to position [0, 0]
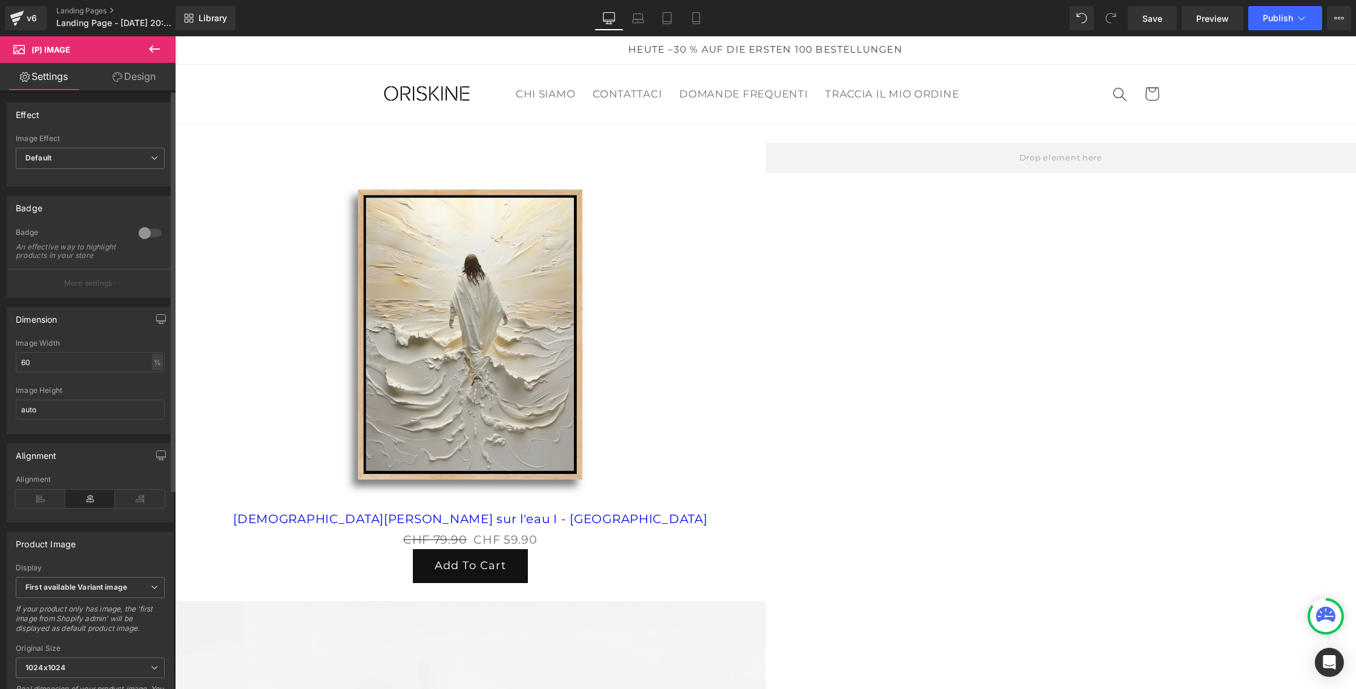
click at [85, 289] on p "More settings" at bounding box center [88, 283] width 48 height 11
click at [120, 156] on span "Default" at bounding box center [90, 158] width 149 height 21
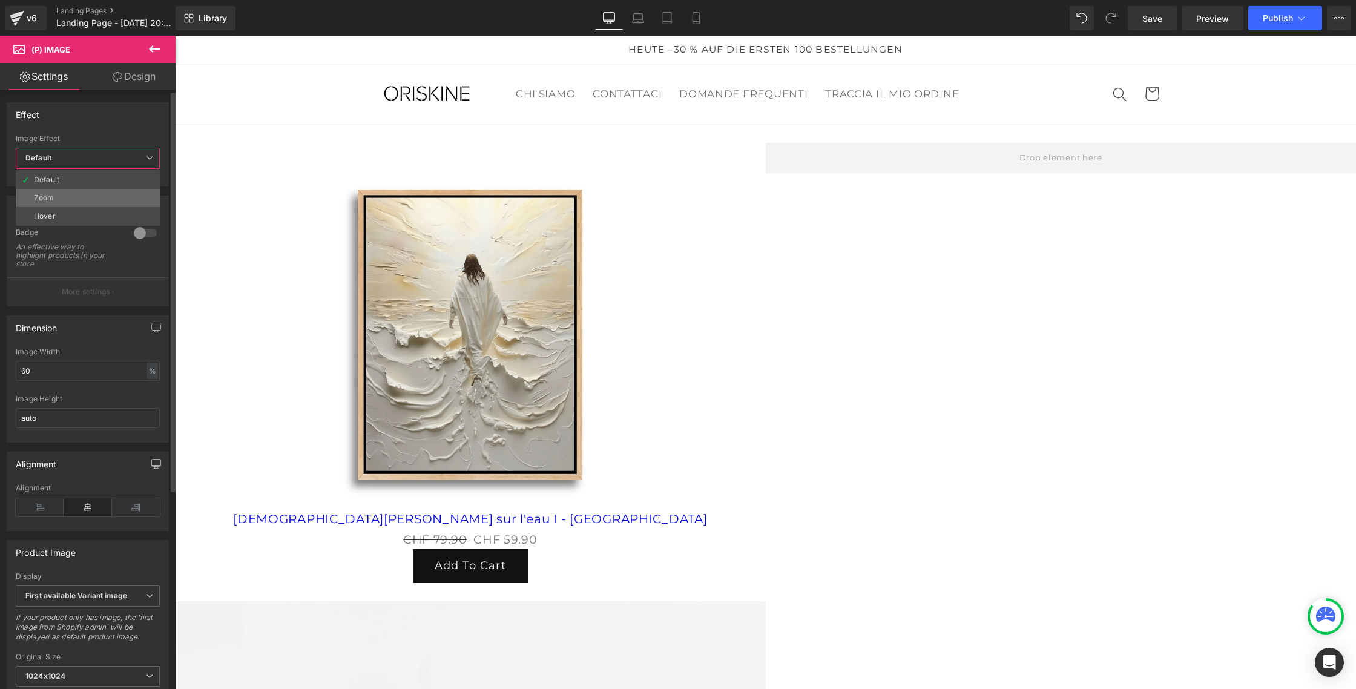
click at [98, 193] on li "Zoom" at bounding box center [88, 198] width 144 height 18
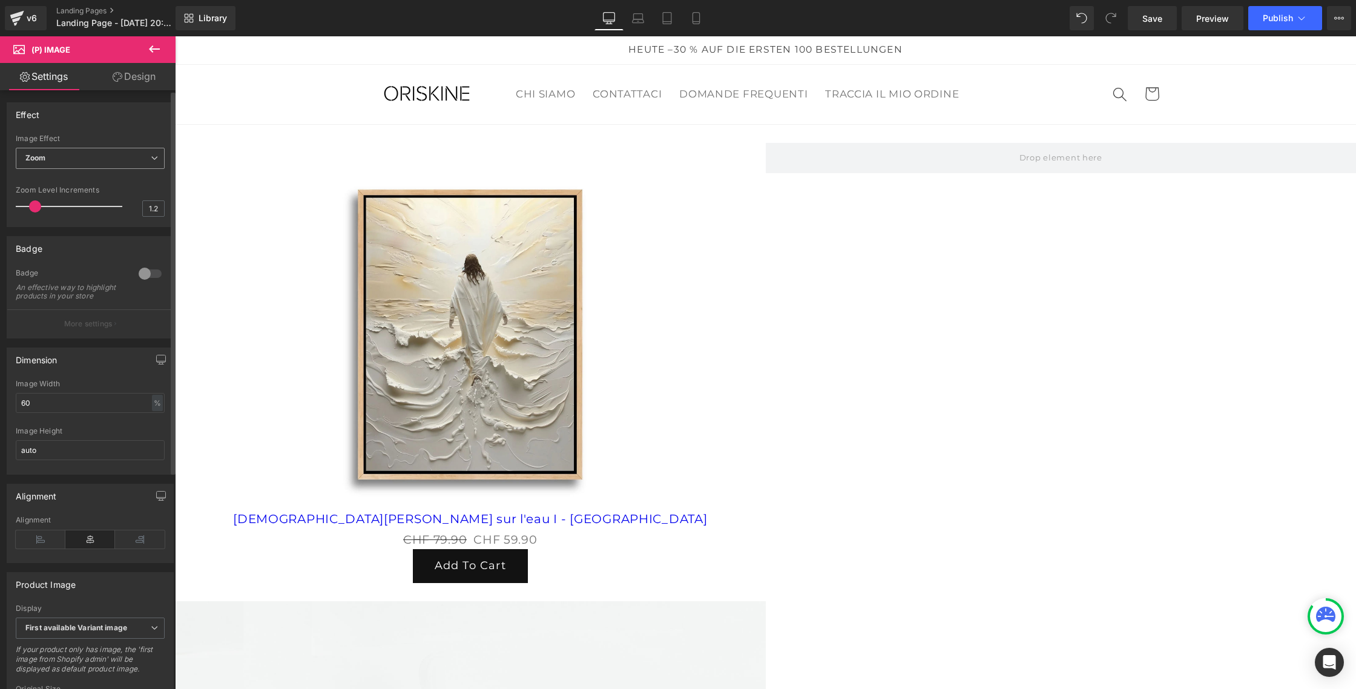
click at [111, 159] on span "Zoom" at bounding box center [90, 158] width 149 height 21
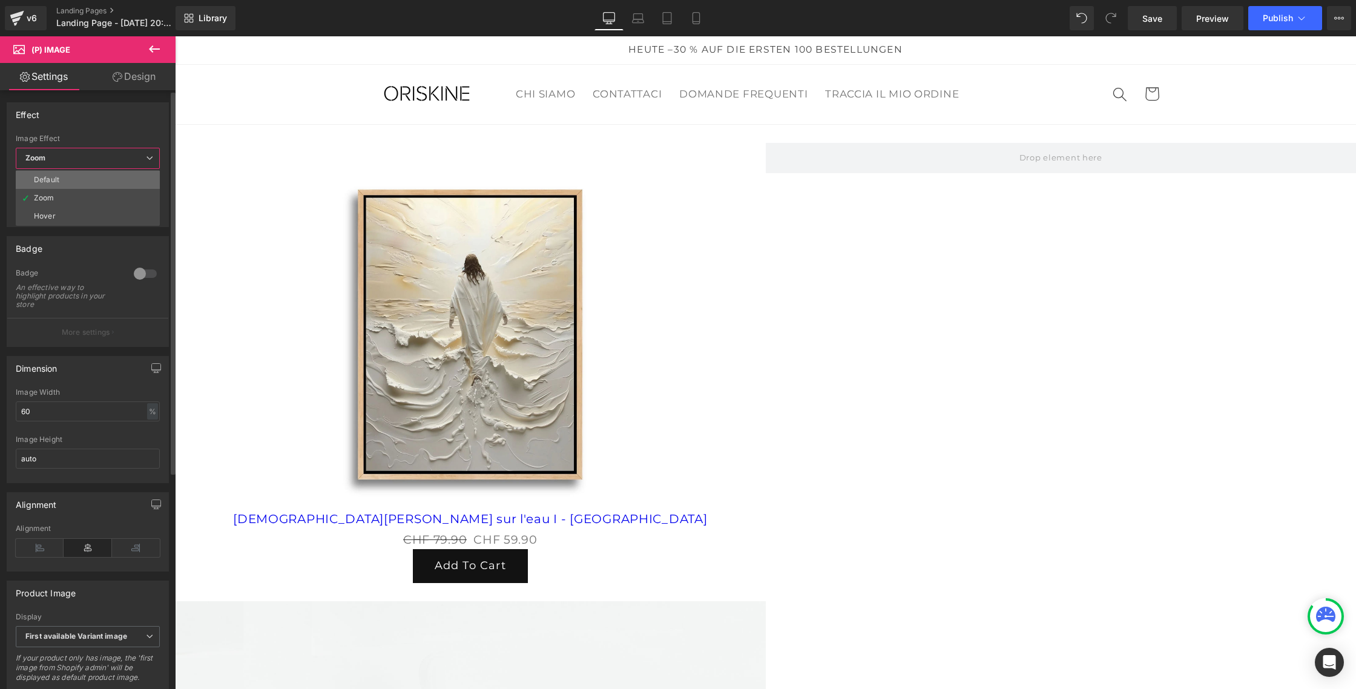
click at [93, 174] on li "Default" at bounding box center [88, 180] width 144 height 18
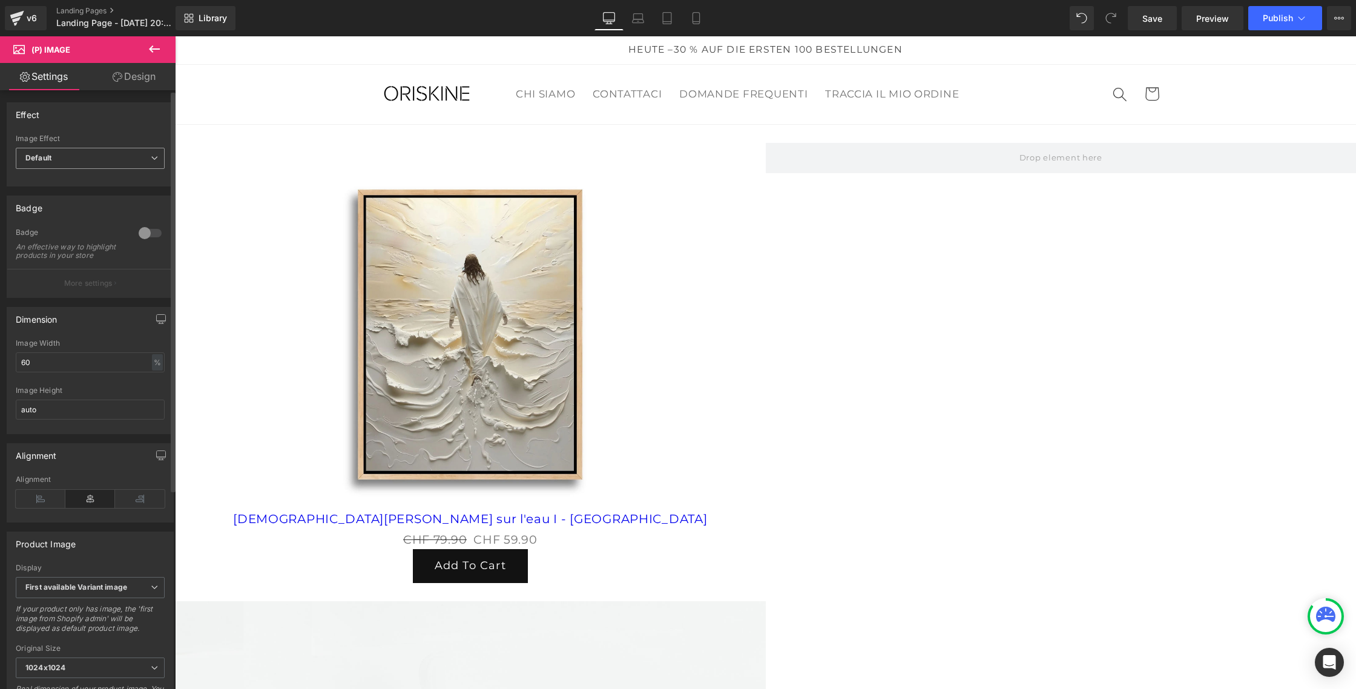
click at [110, 157] on span "Default" at bounding box center [90, 158] width 149 height 21
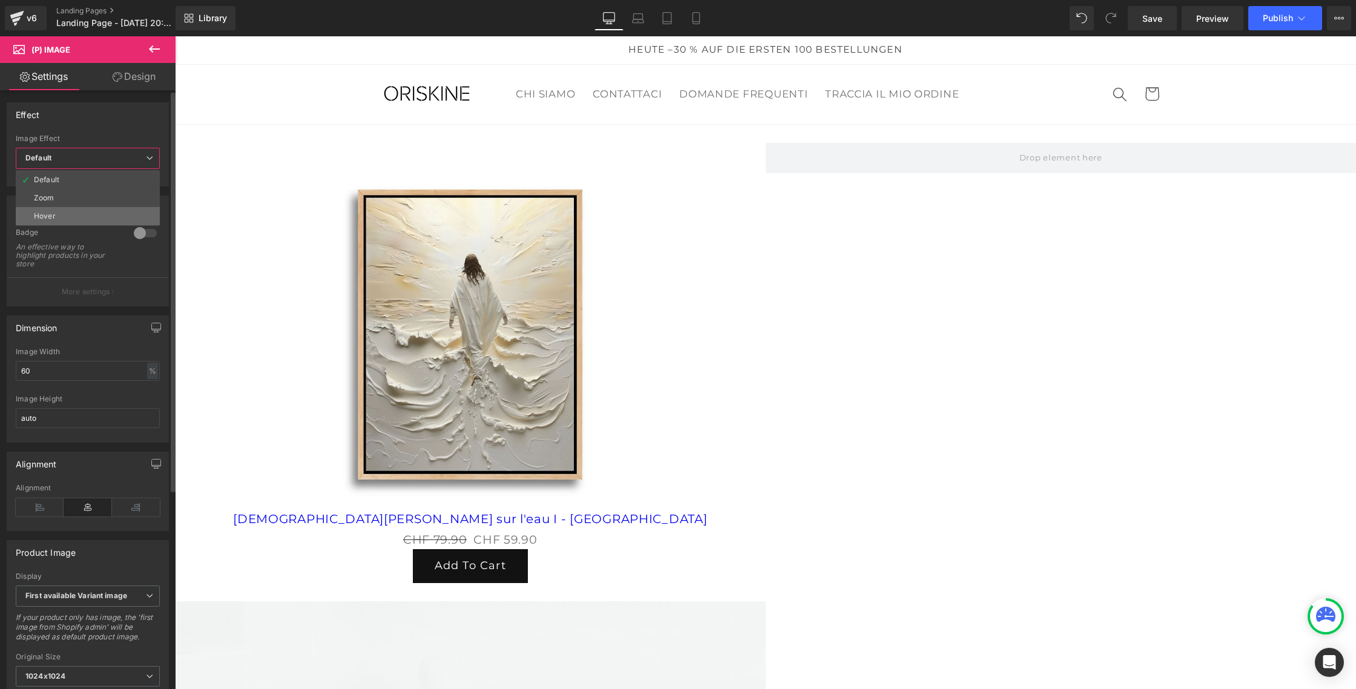
click at [87, 217] on li "Hover" at bounding box center [88, 216] width 144 height 18
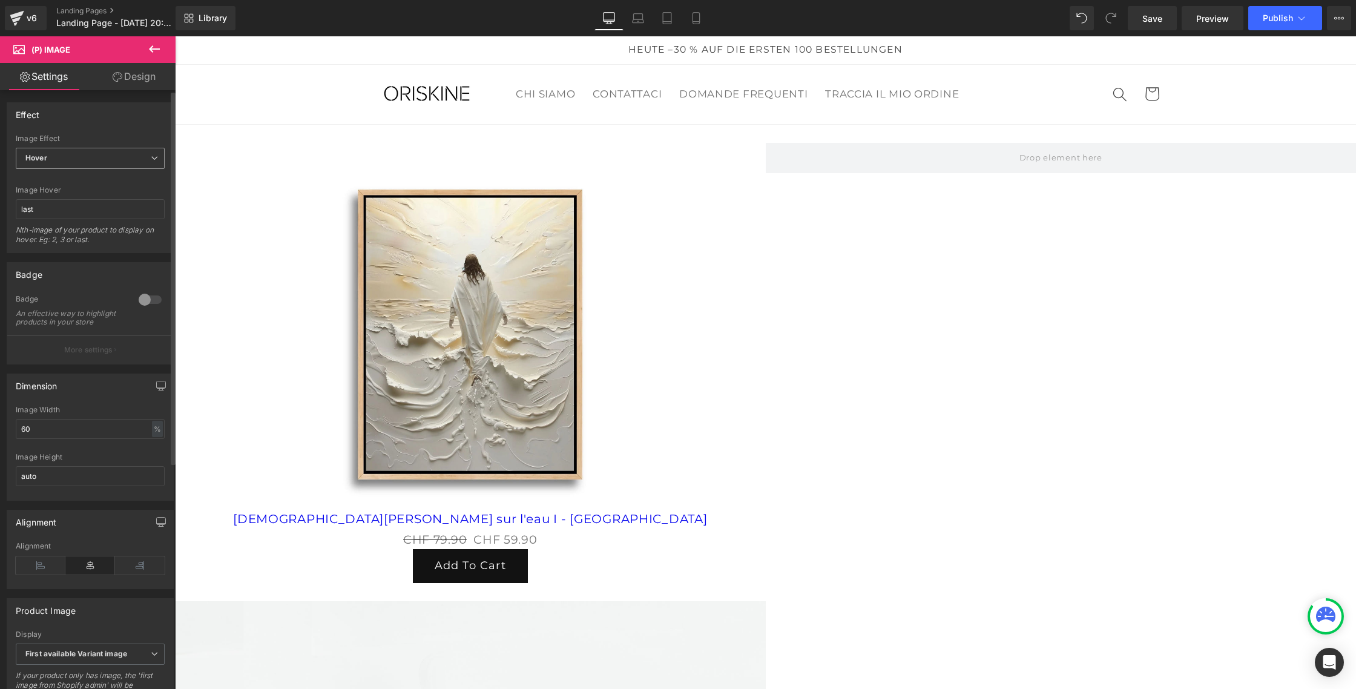
click at [107, 162] on span "Hover" at bounding box center [90, 158] width 149 height 21
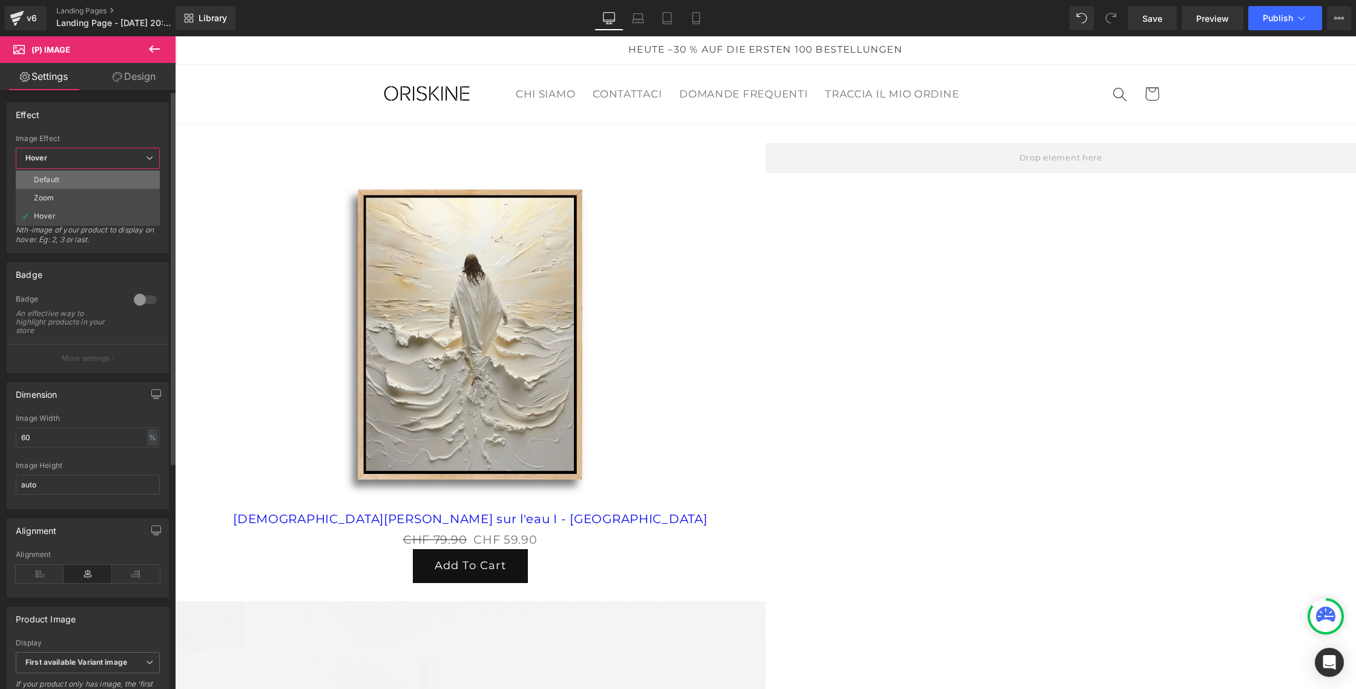
click at [94, 180] on li "Default" at bounding box center [88, 180] width 144 height 18
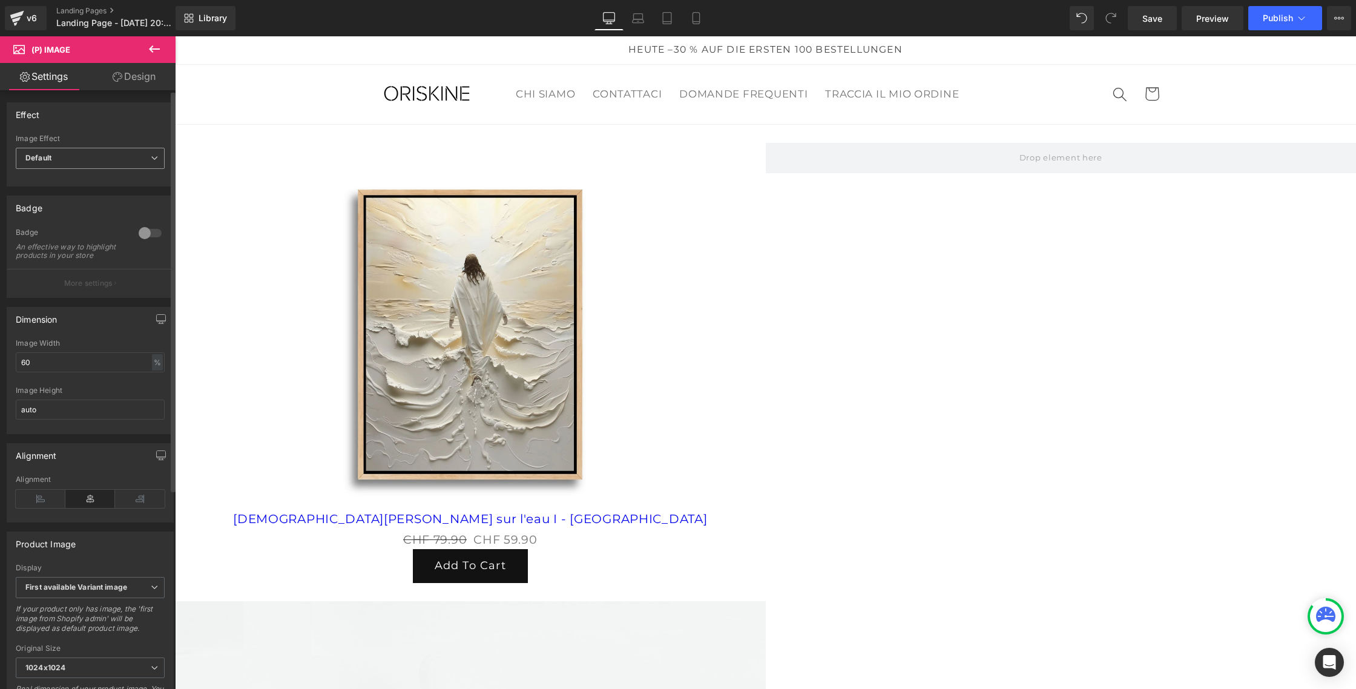
scroll to position [21, 0]
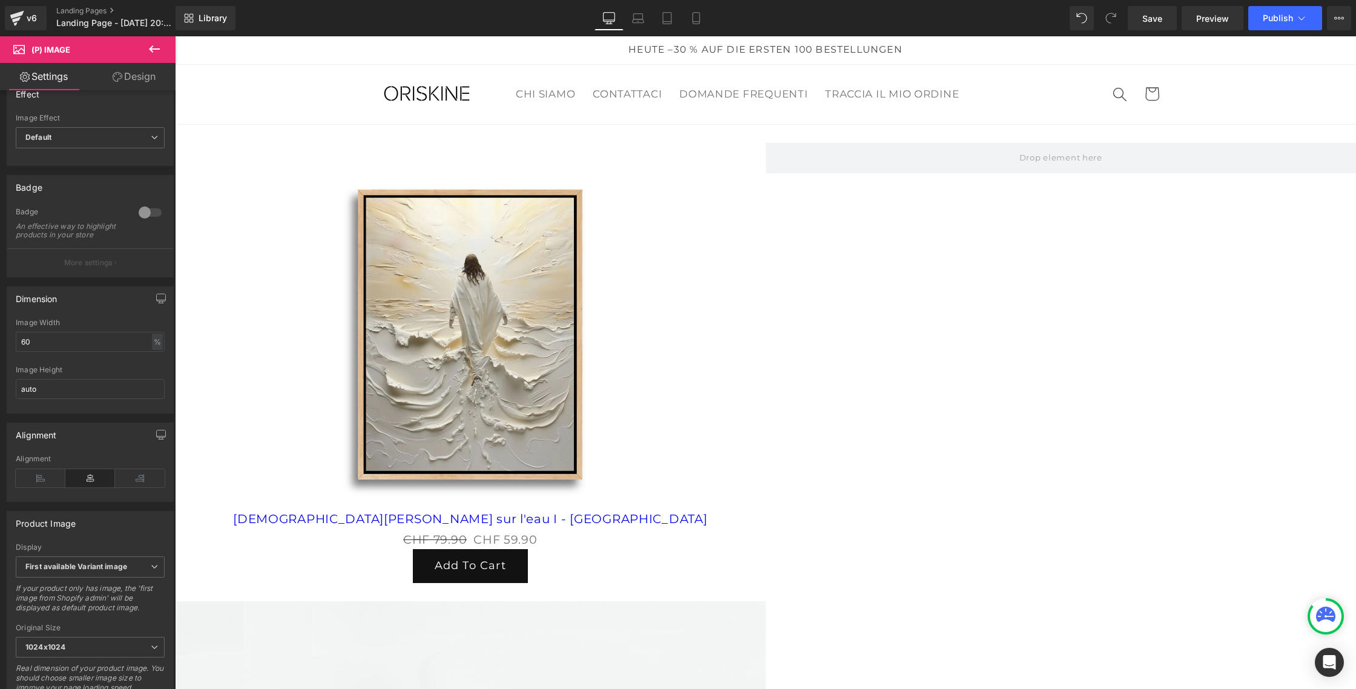
click at [144, 51] on button at bounding box center [154, 49] width 42 height 27
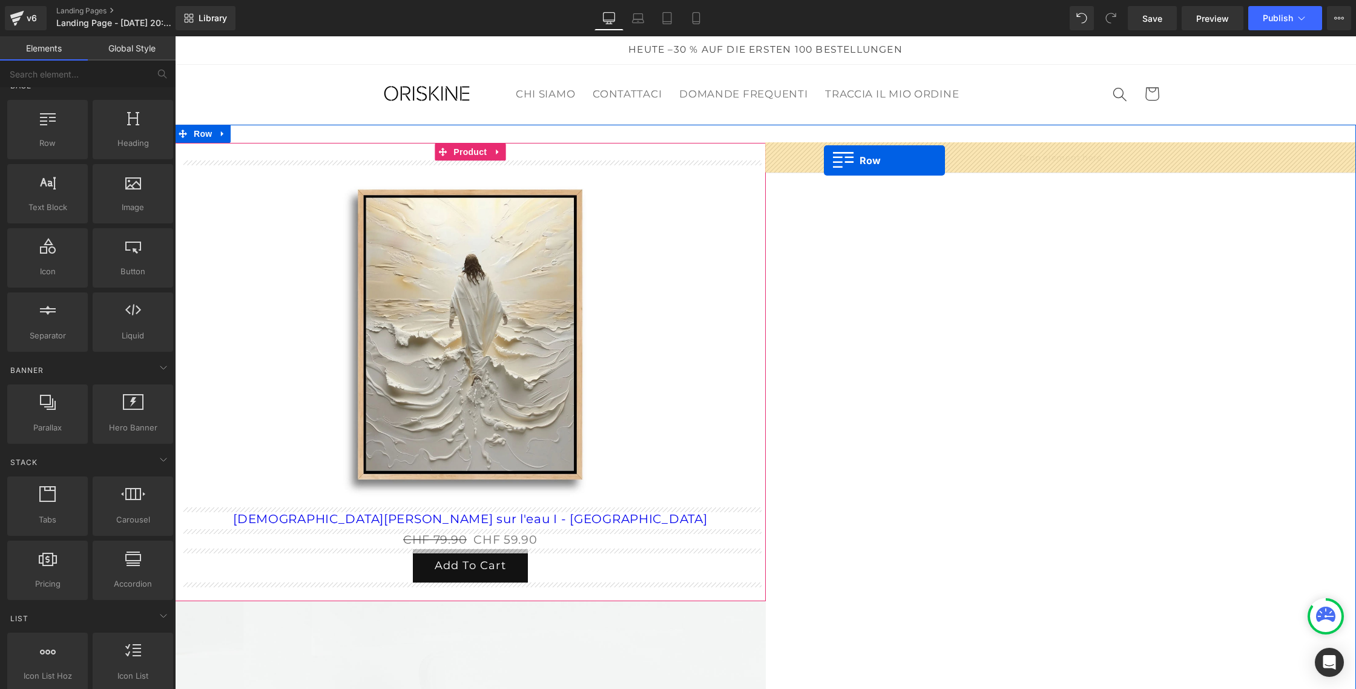
drag, startPoint x: 205, startPoint y: 182, endPoint x: 823, endPoint y: 160, distance: 619.2
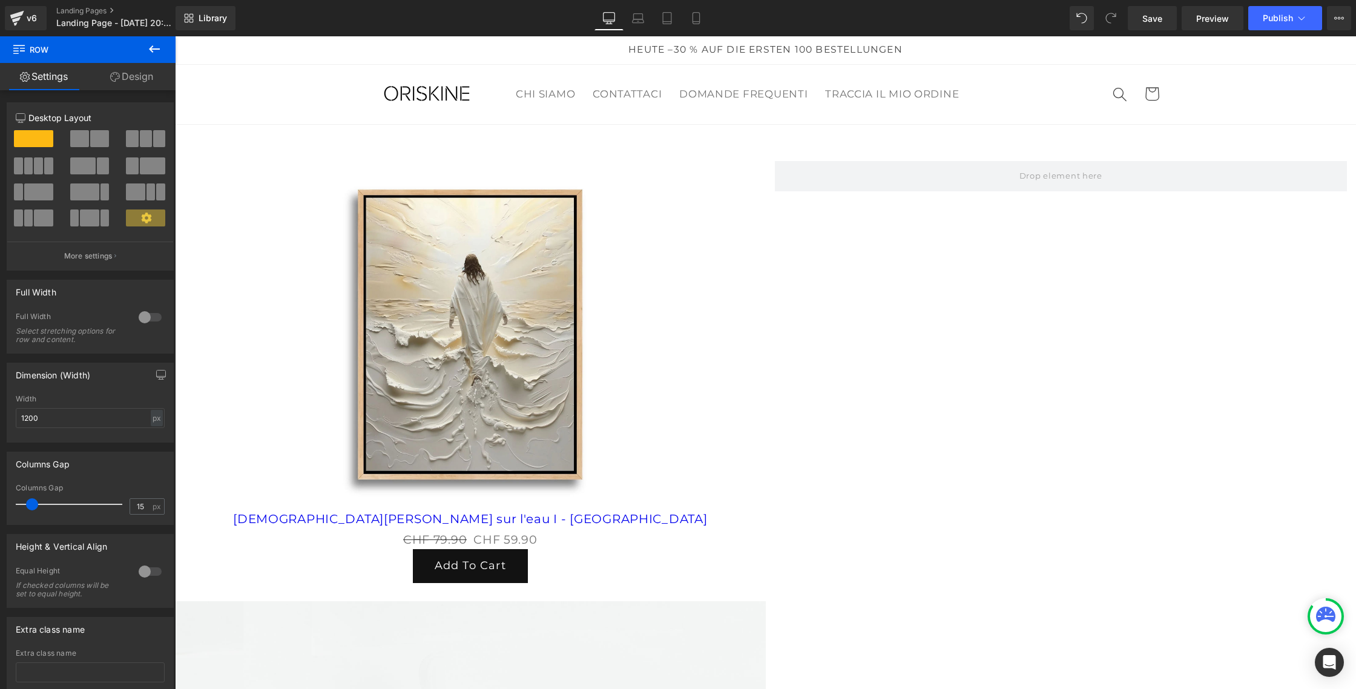
click at [157, 47] on icon at bounding box center [154, 49] width 15 height 15
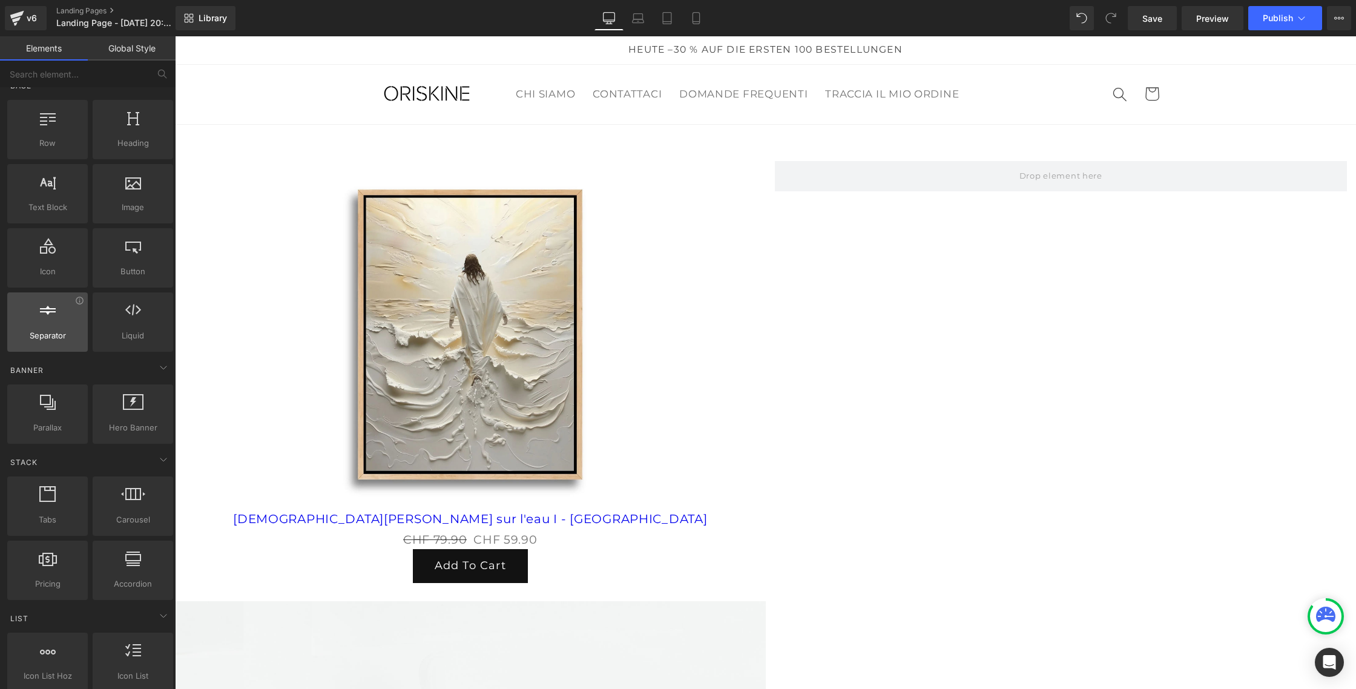
scroll to position [14, 0]
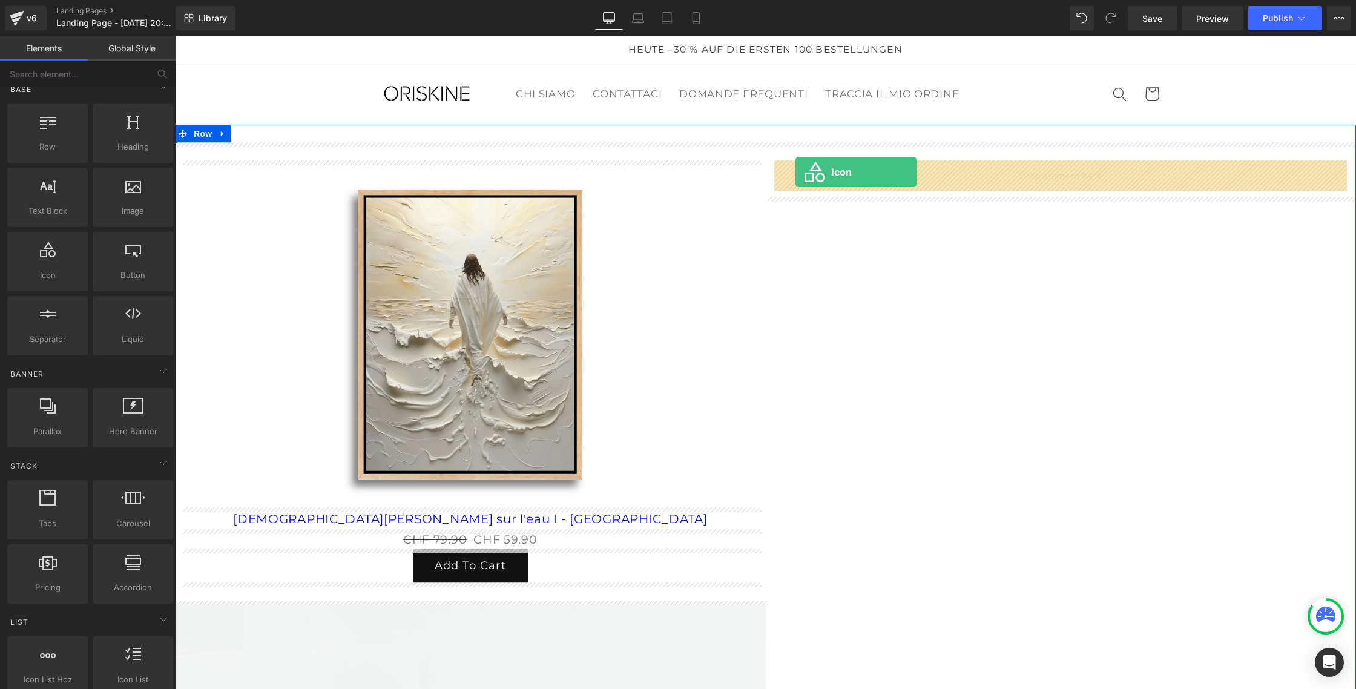
drag, startPoint x: 229, startPoint y: 317, endPoint x: 796, endPoint y: 172, distance: 584.9
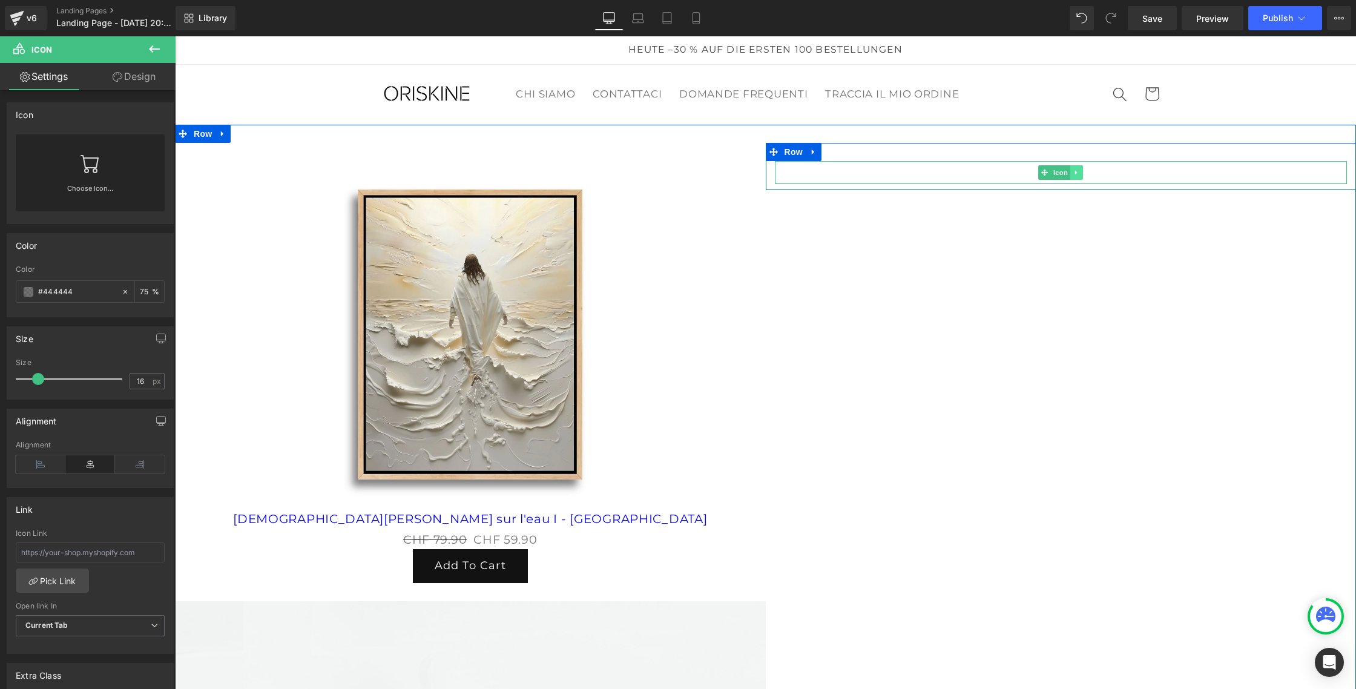
click at [1074, 171] on icon at bounding box center [1077, 172] width 7 height 7
click at [1084, 173] on icon at bounding box center [1083, 172] width 7 height 7
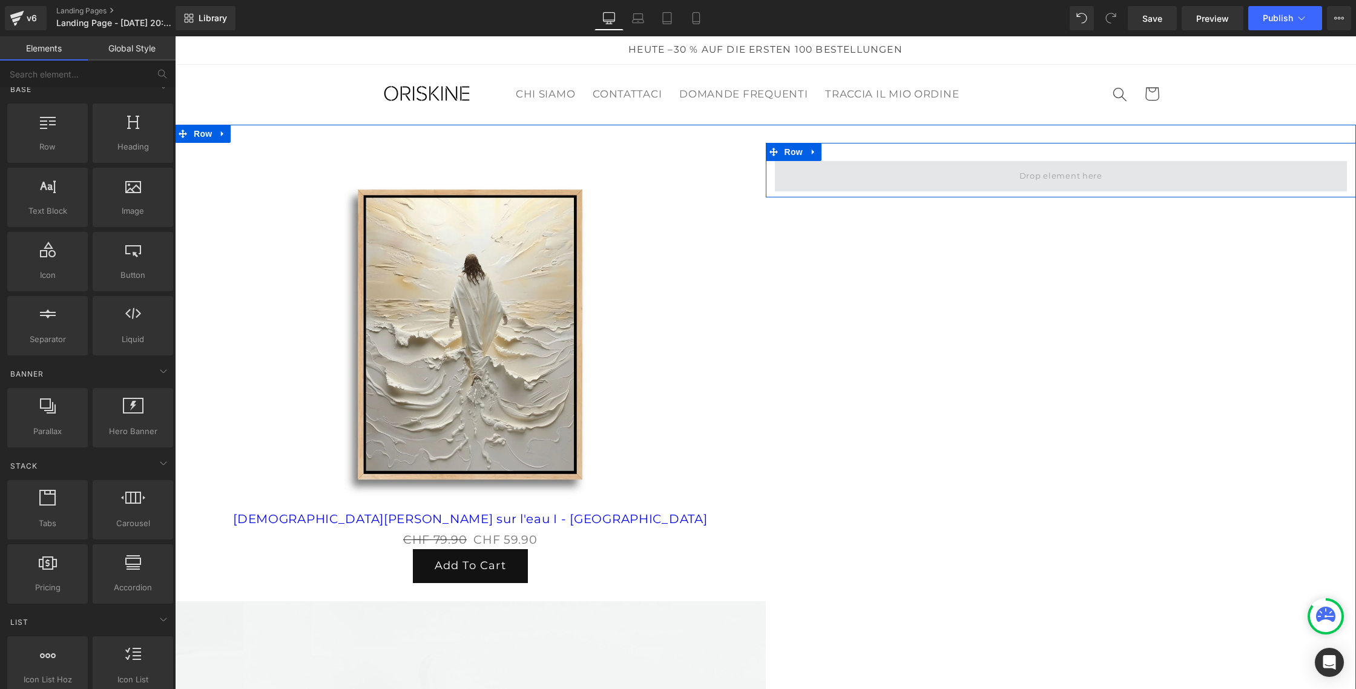
click at [940, 173] on span at bounding box center [1061, 176] width 573 height 30
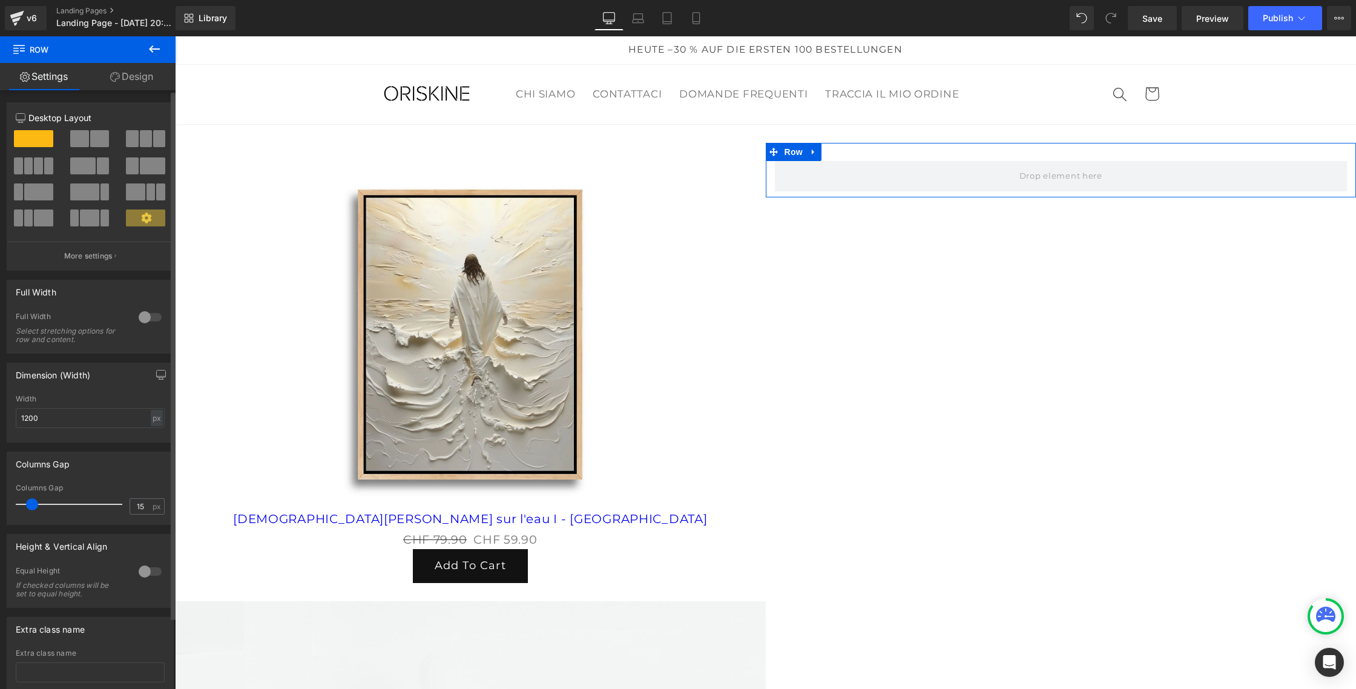
click at [93, 145] on span at bounding box center [99, 138] width 19 height 17
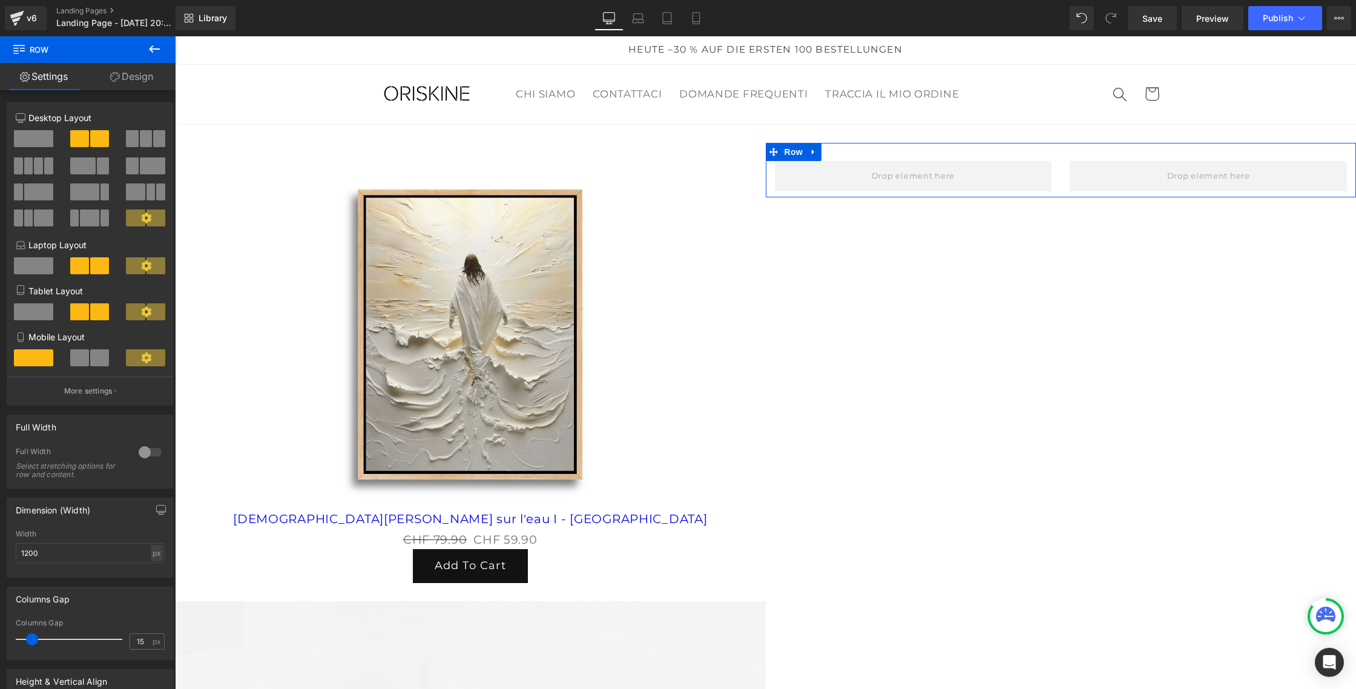
click at [124, 76] on link "Design" at bounding box center [132, 76] width 88 height 27
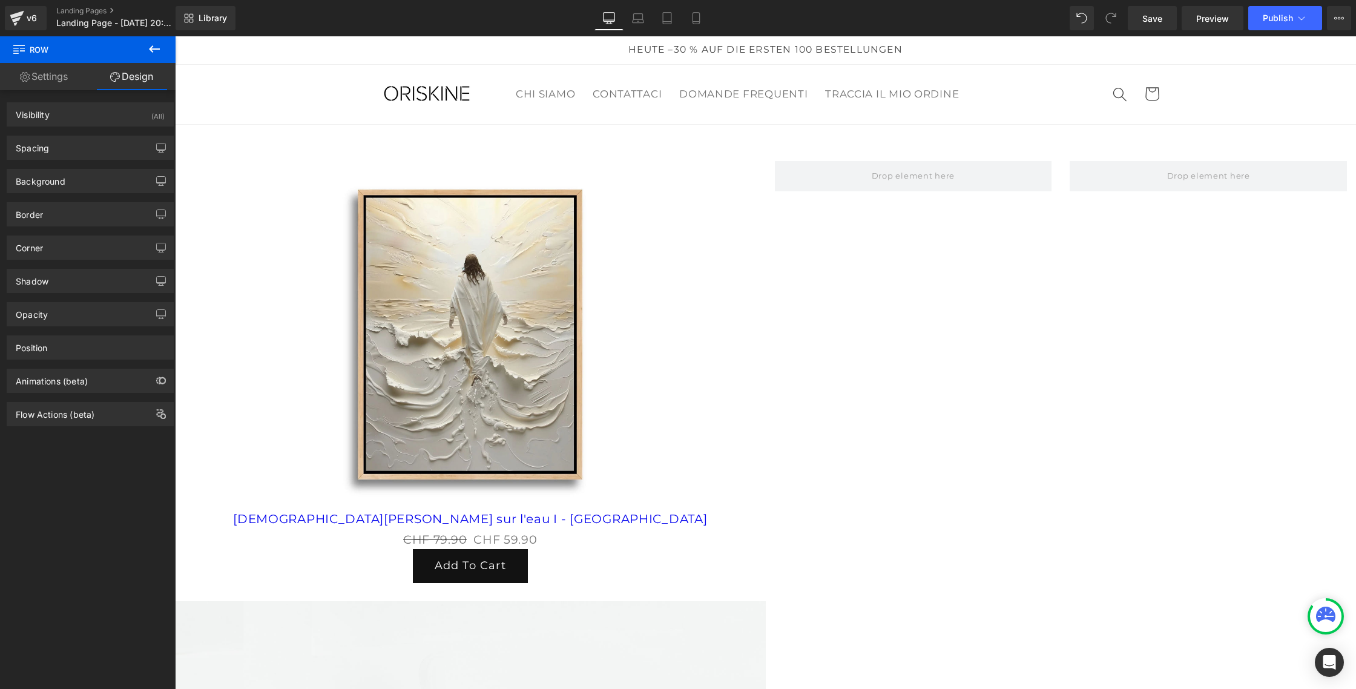
click at [158, 48] on icon at bounding box center [154, 48] width 11 height 7
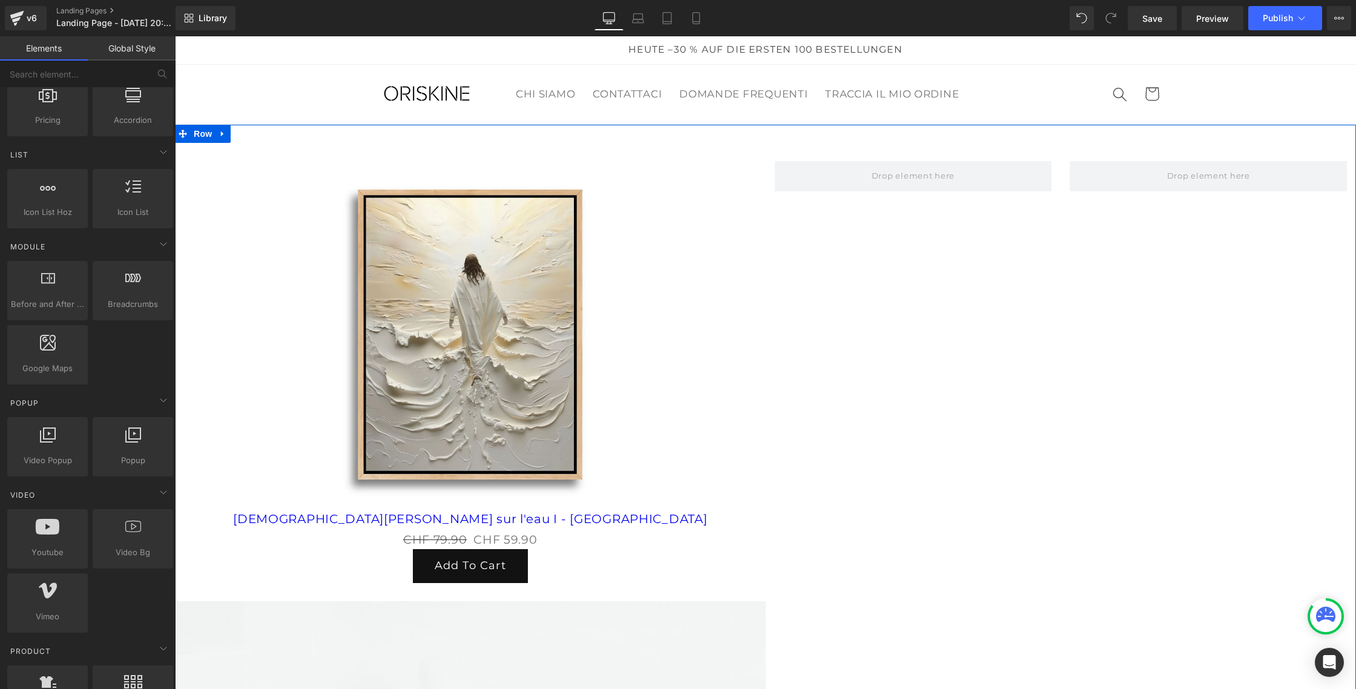
scroll to position [2, 0]
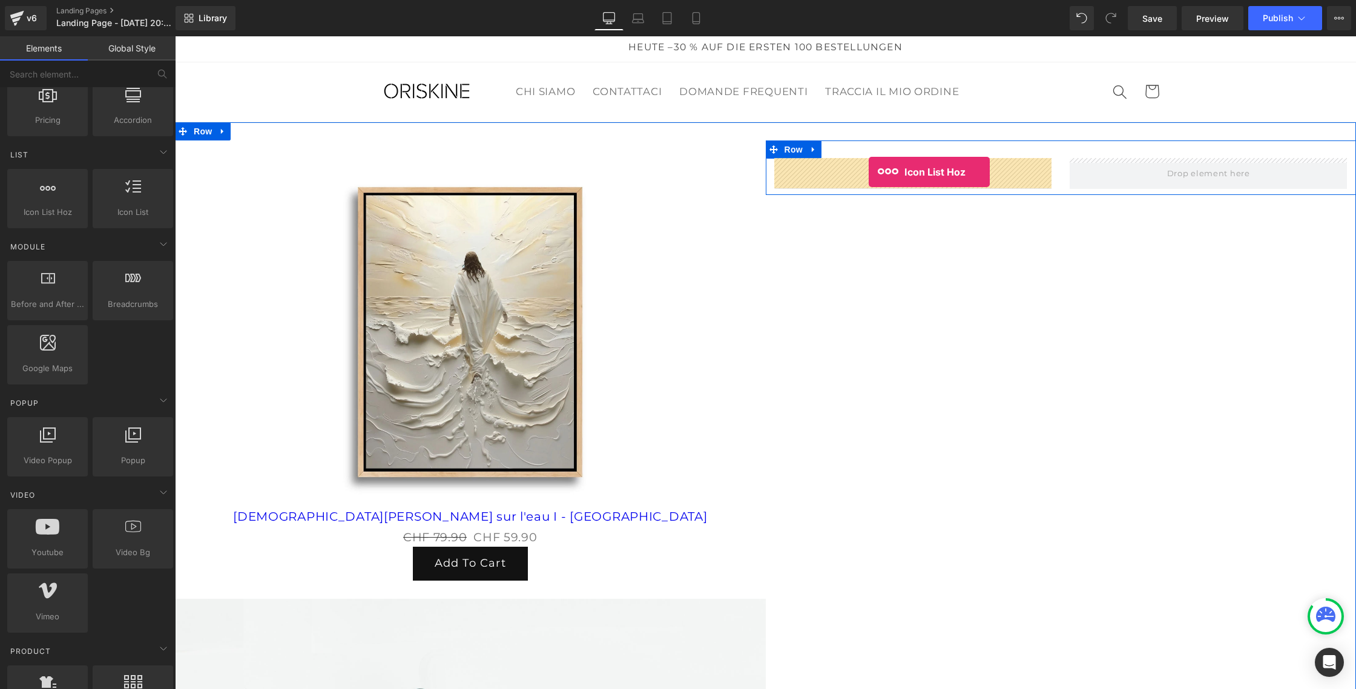
drag, startPoint x: 236, startPoint y: 231, endPoint x: 869, endPoint y: 172, distance: 636.1
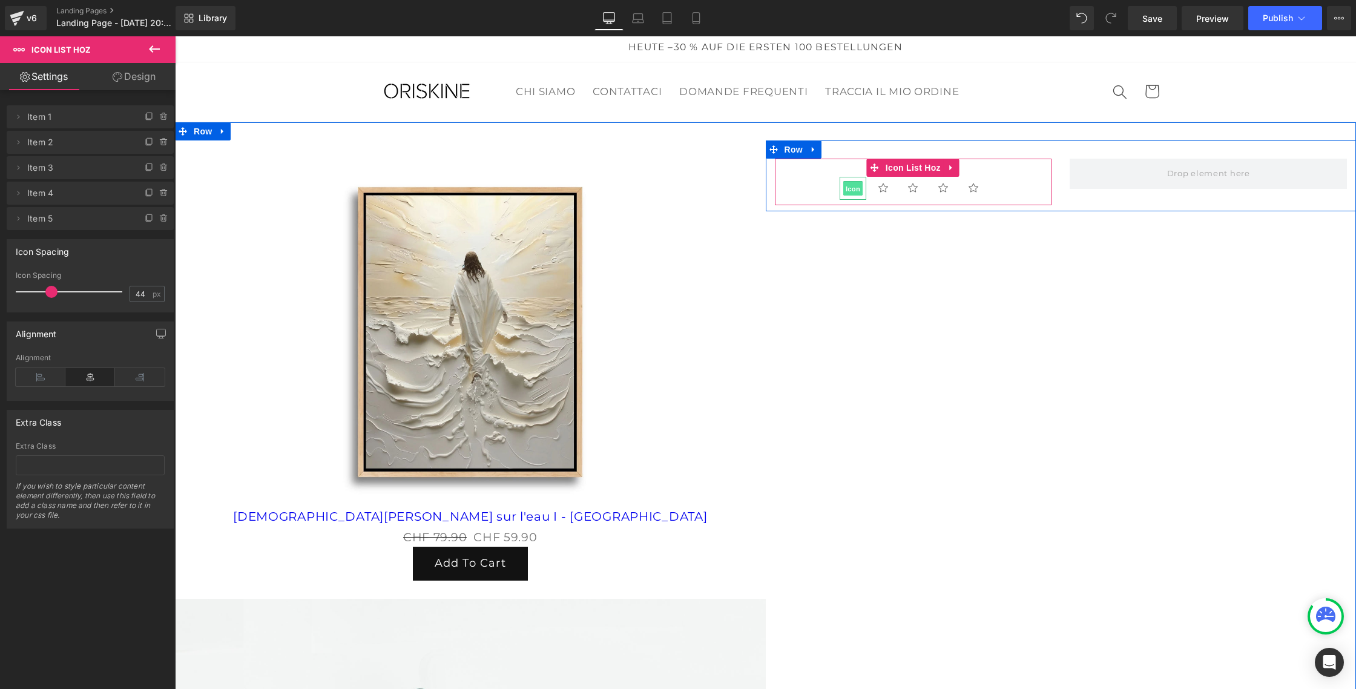
click at [856, 188] on span "Icon" at bounding box center [852, 189] width 19 height 15
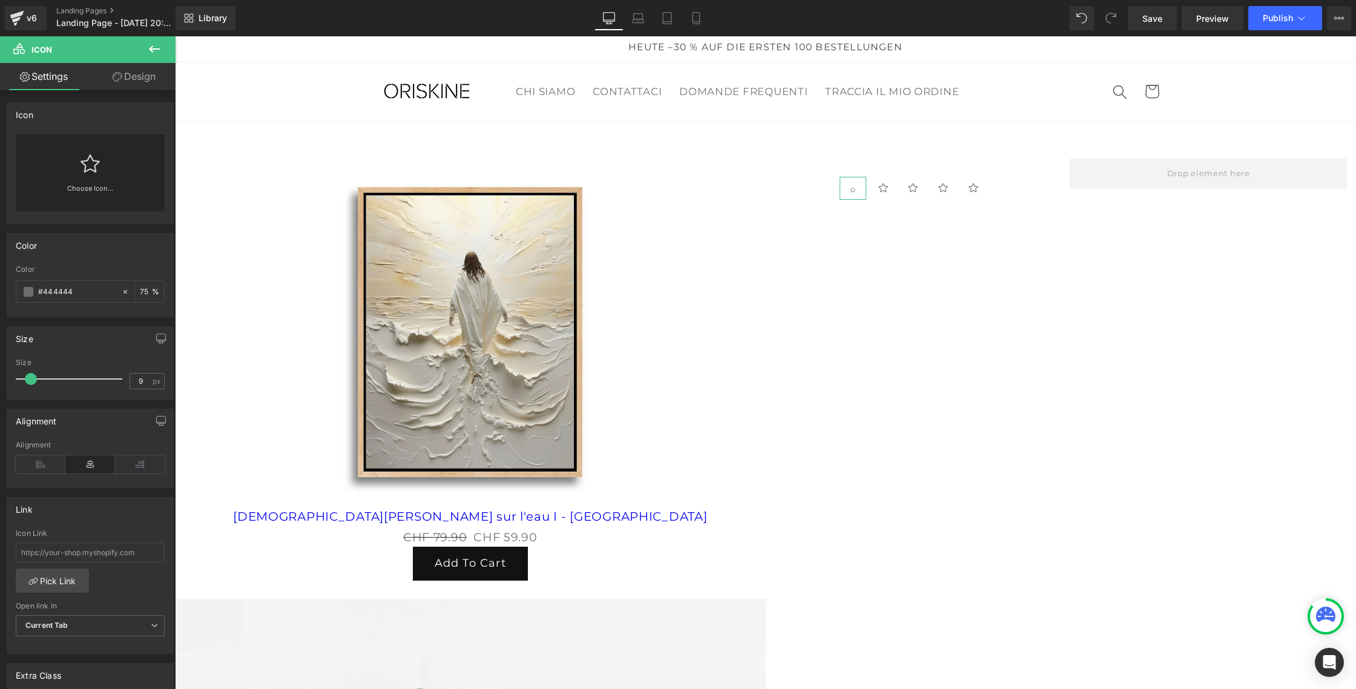
type input "10"
click at [36, 379] on span at bounding box center [32, 379] width 12 height 12
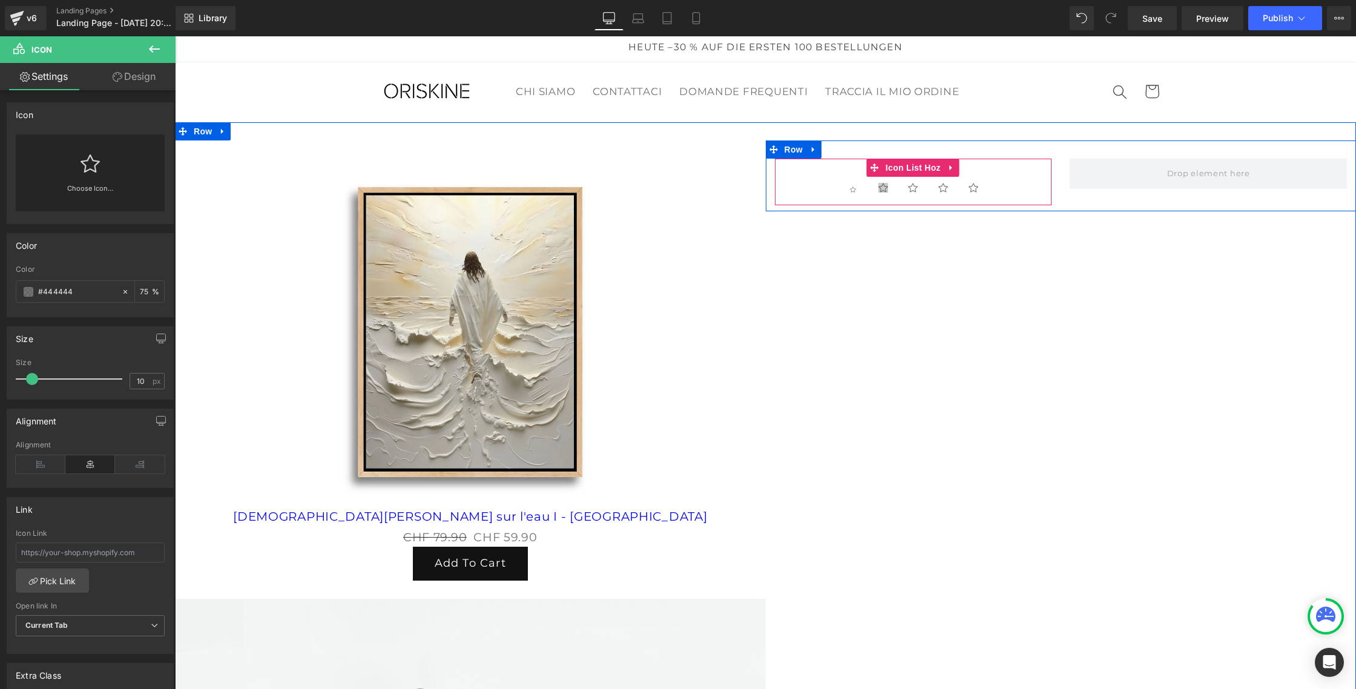
click at [886, 188] on span "Icon" at bounding box center [883, 188] width 19 height 15
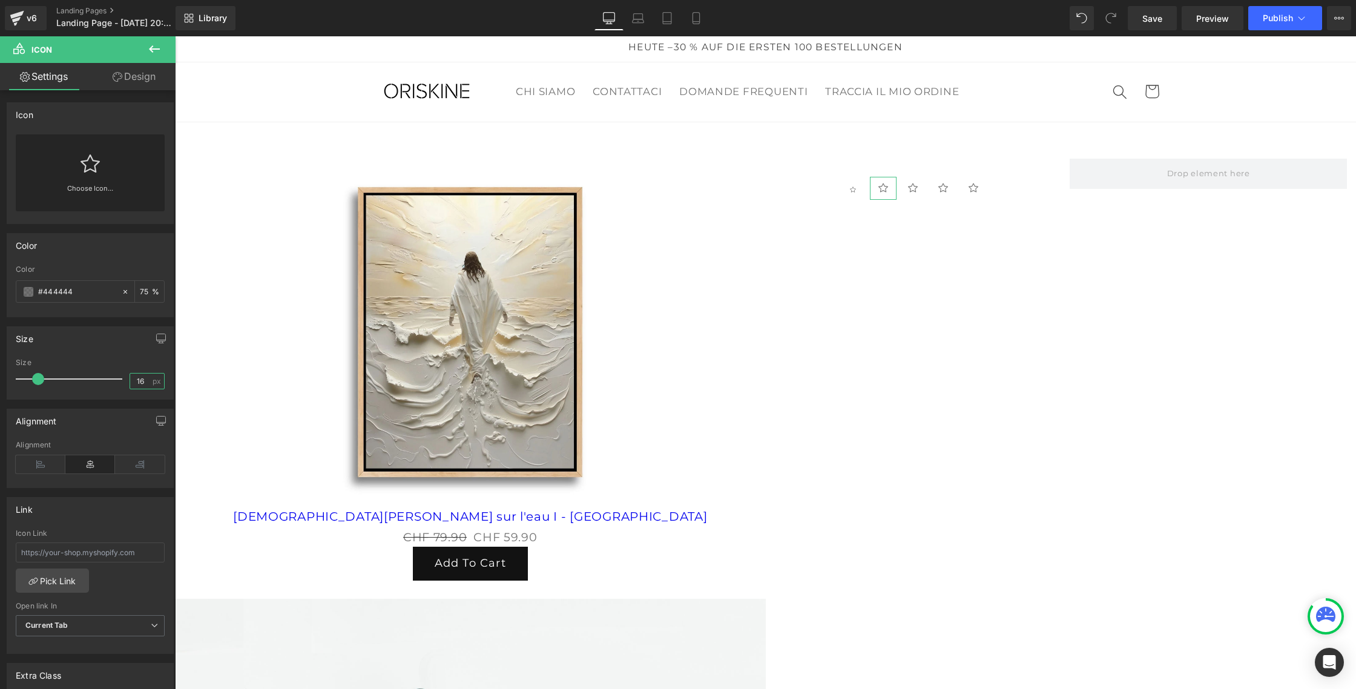
click at [139, 378] on input "16" at bounding box center [140, 381] width 21 height 15
click at [139, 379] on input "16" at bounding box center [140, 381] width 21 height 15
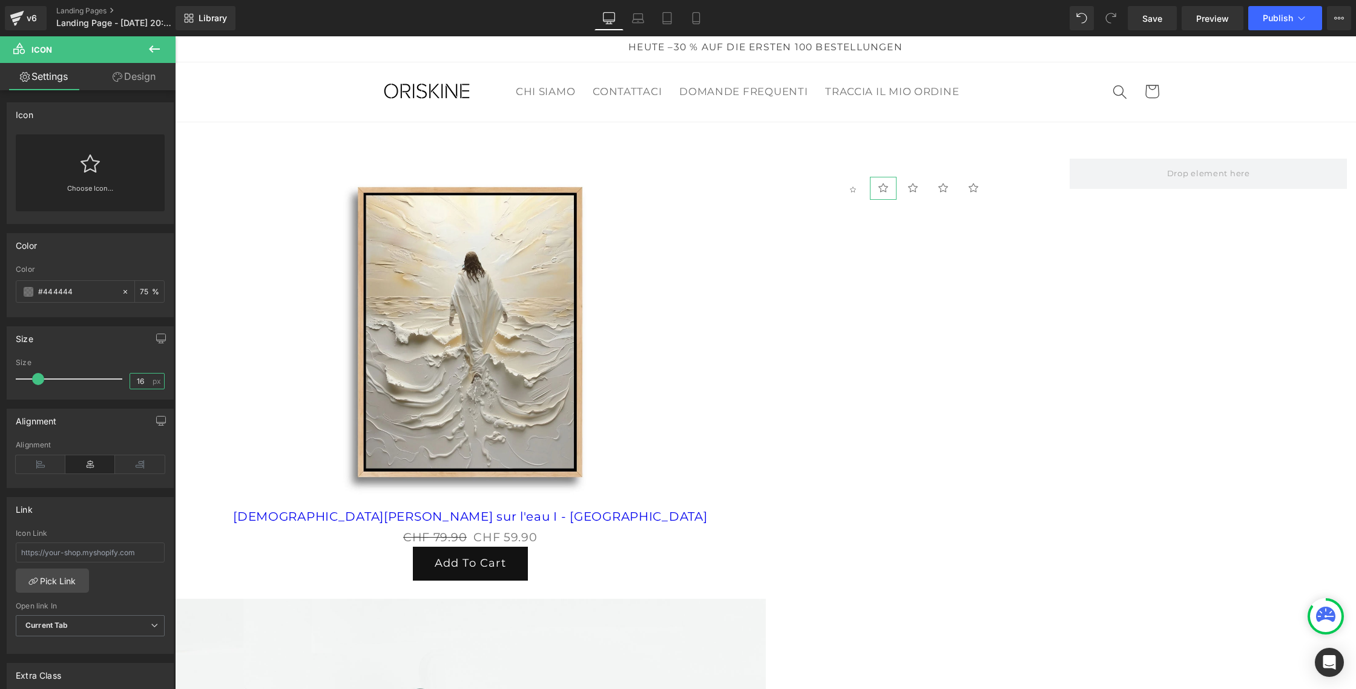
click at [136, 378] on input "16" at bounding box center [140, 381] width 21 height 15
type input "10"
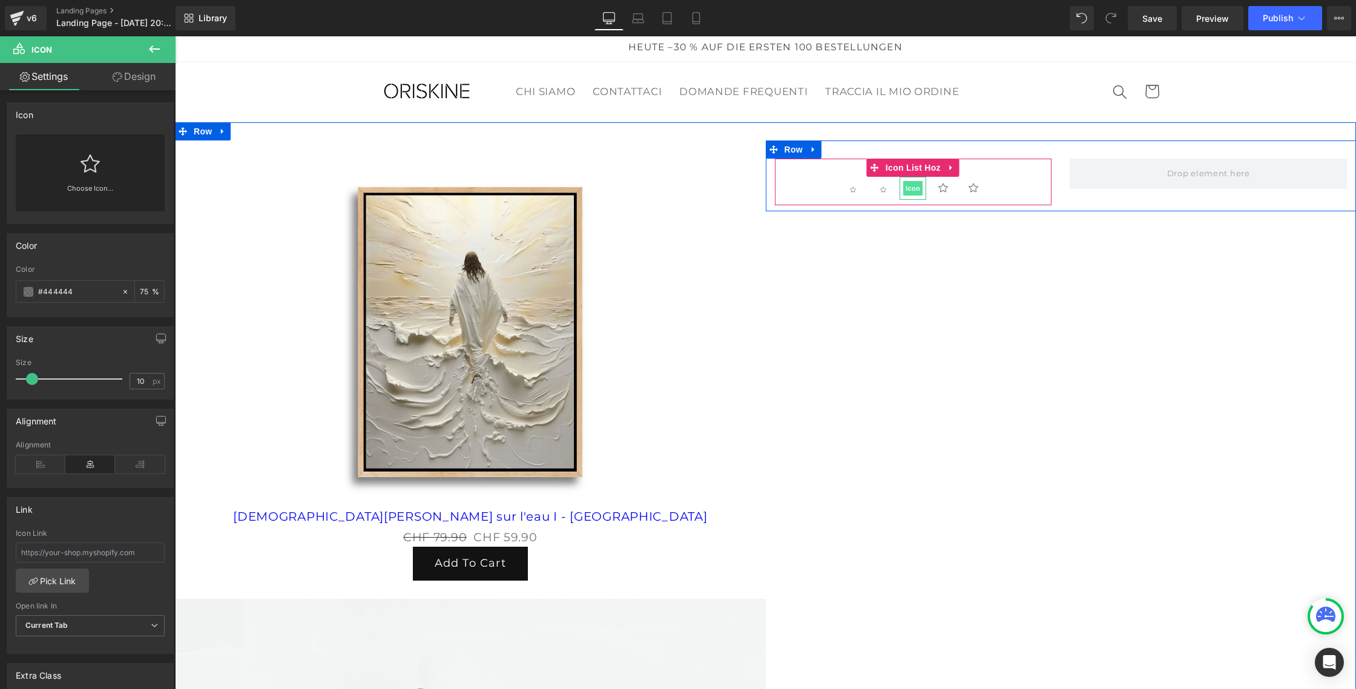
click at [914, 185] on span "Icon" at bounding box center [912, 188] width 19 height 15
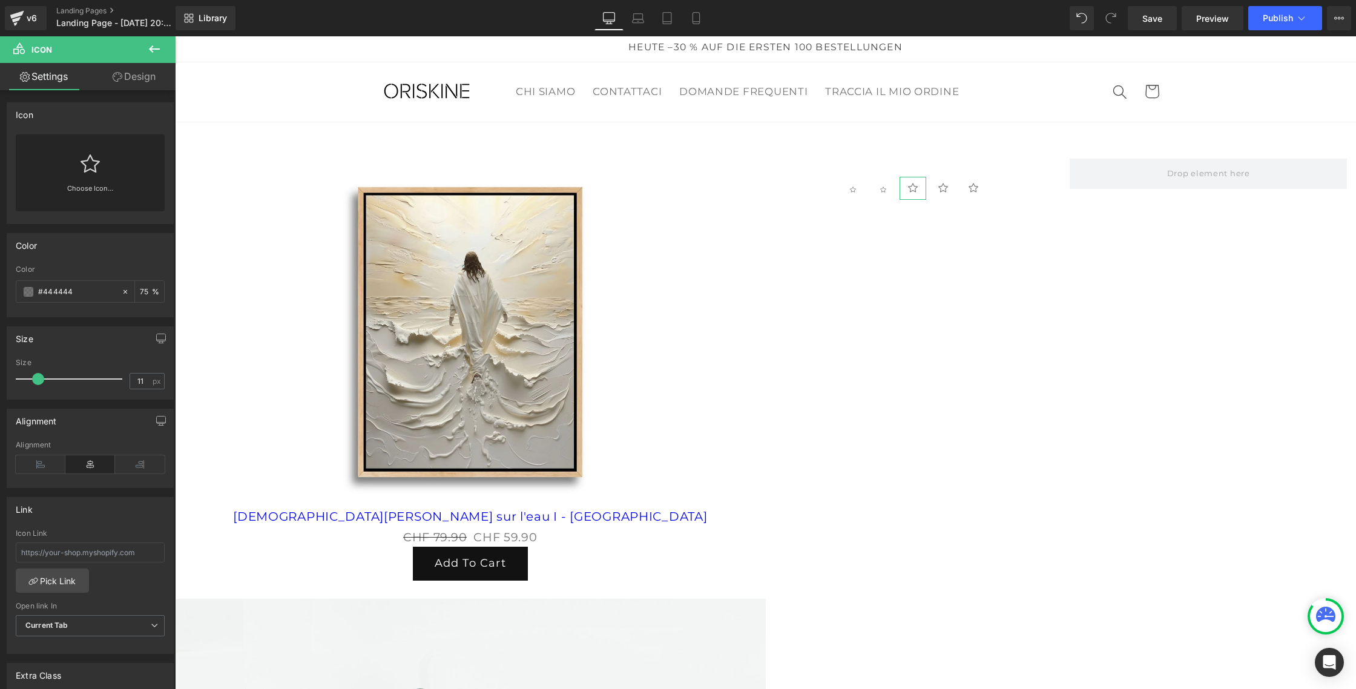
type input "10"
click at [31, 378] on span at bounding box center [32, 379] width 12 height 12
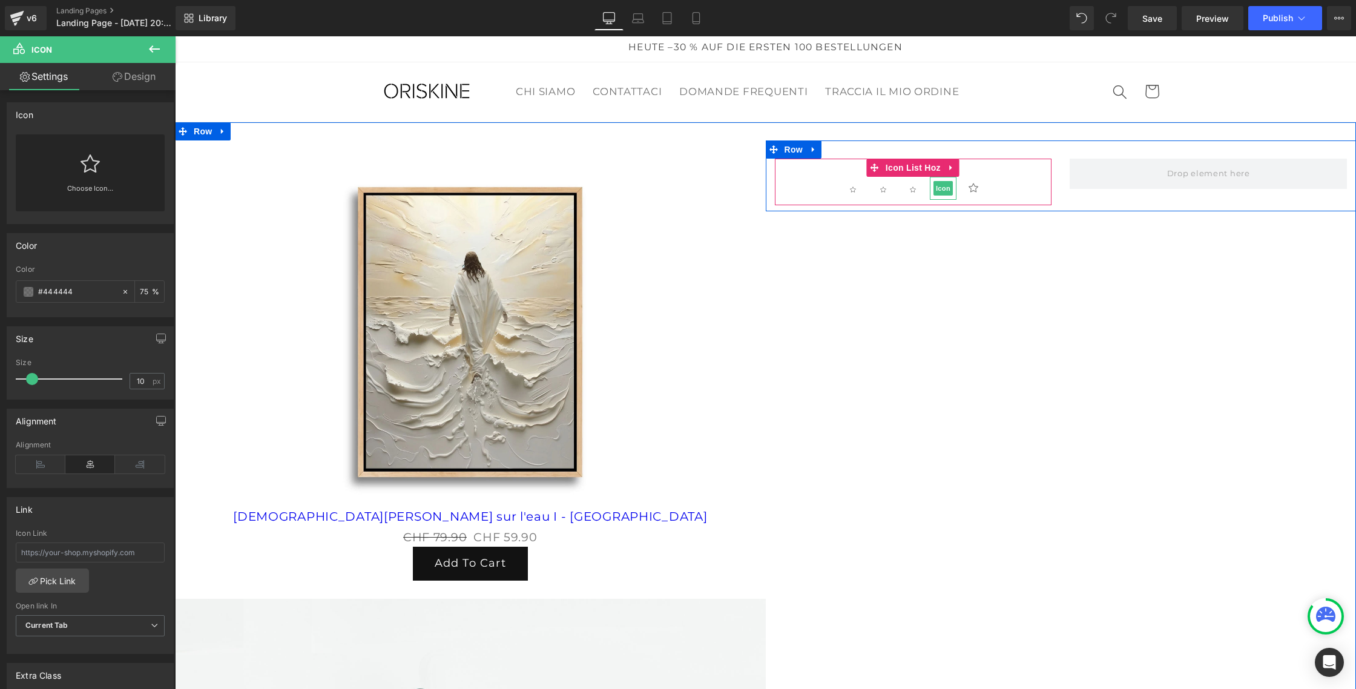
click at [949, 189] on span "Icon" at bounding box center [943, 188] width 19 height 15
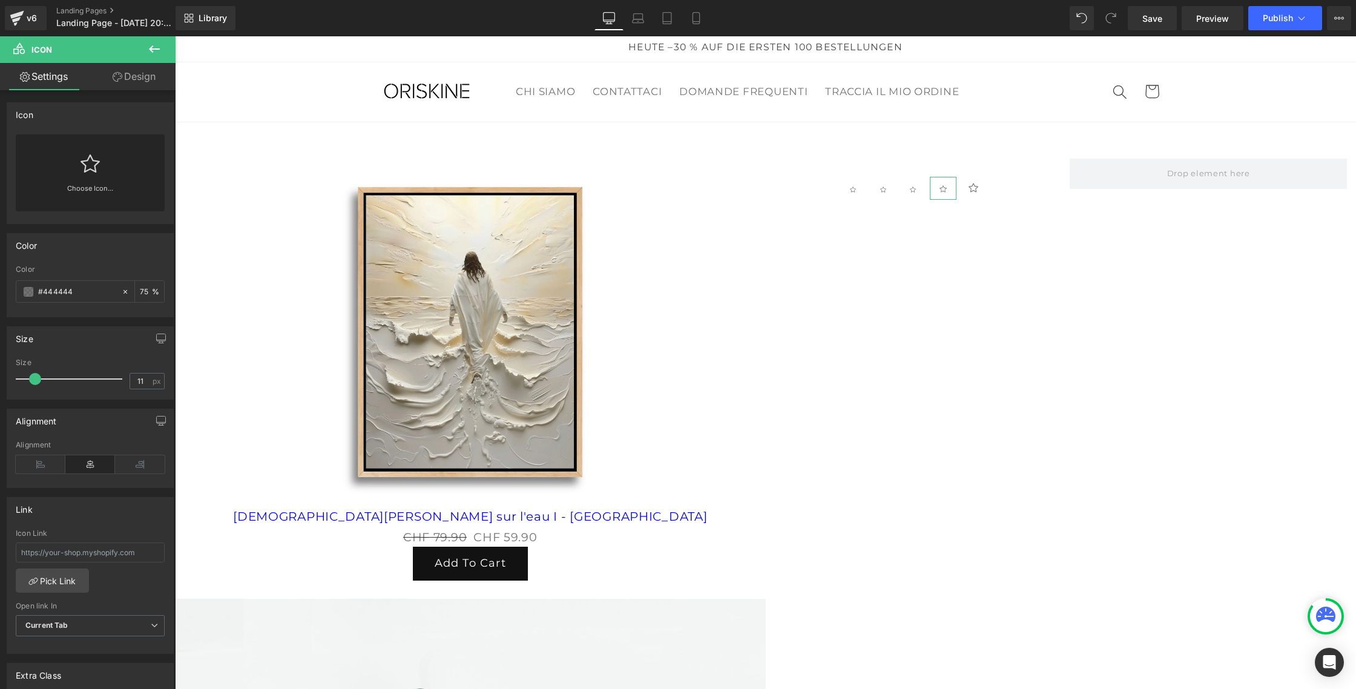
type input "10"
click at [28, 377] on span at bounding box center [32, 379] width 12 height 12
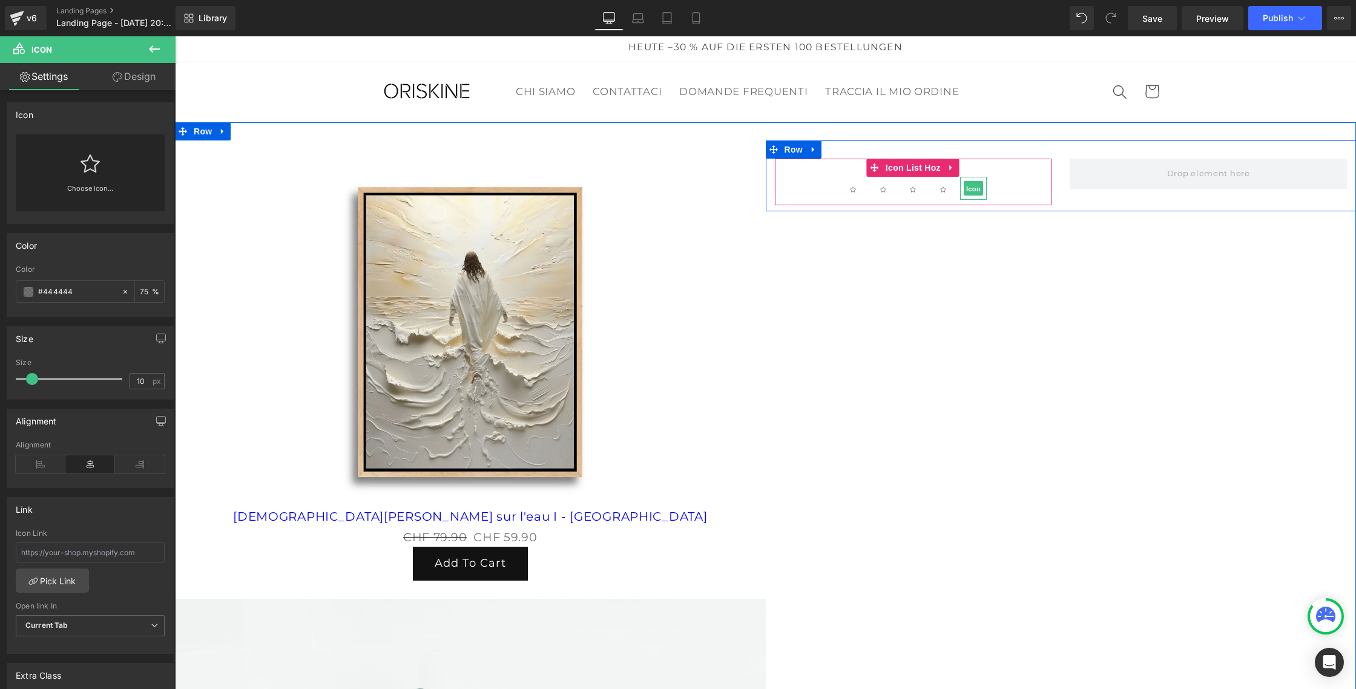
drag, startPoint x: 970, startPoint y: 186, endPoint x: 905, endPoint y: 198, distance: 66.4
click at [970, 186] on span "Icon" at bounding box center [973, 189] width 19 height 15
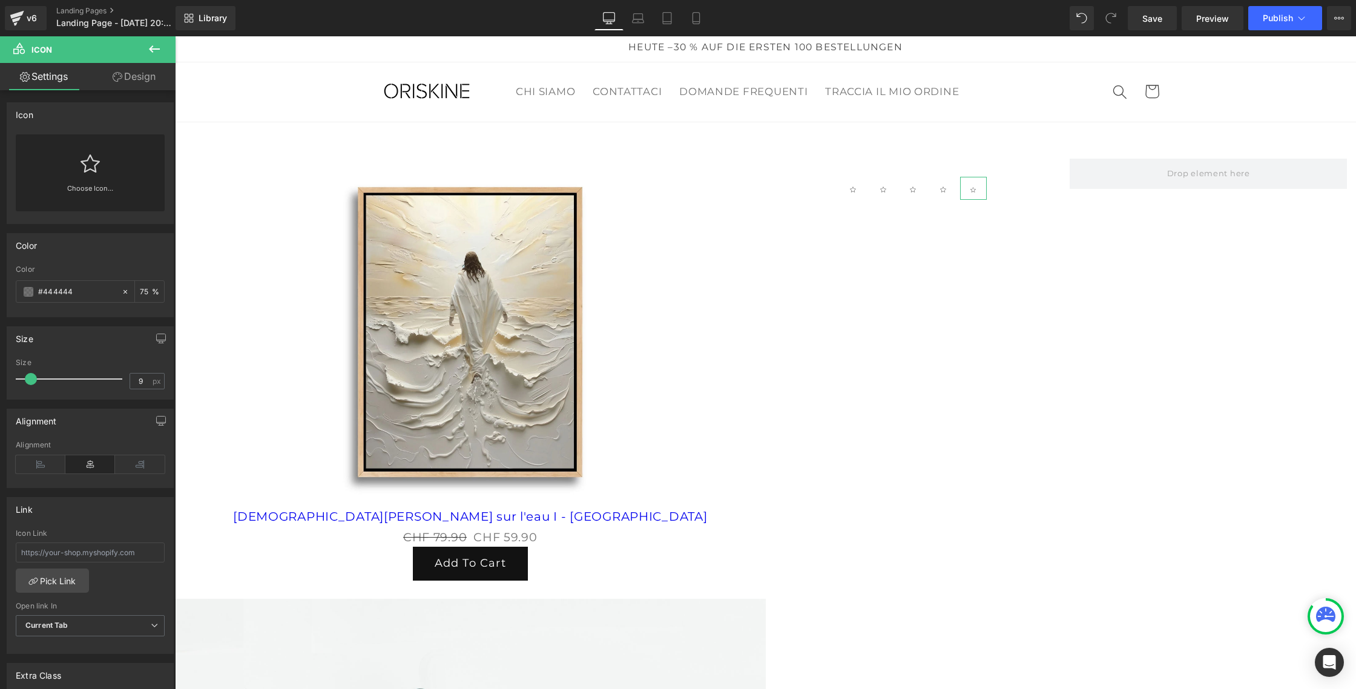
type input "10"
click at [31, 381] on span at bounding box center [32, 379] width 12 height 12
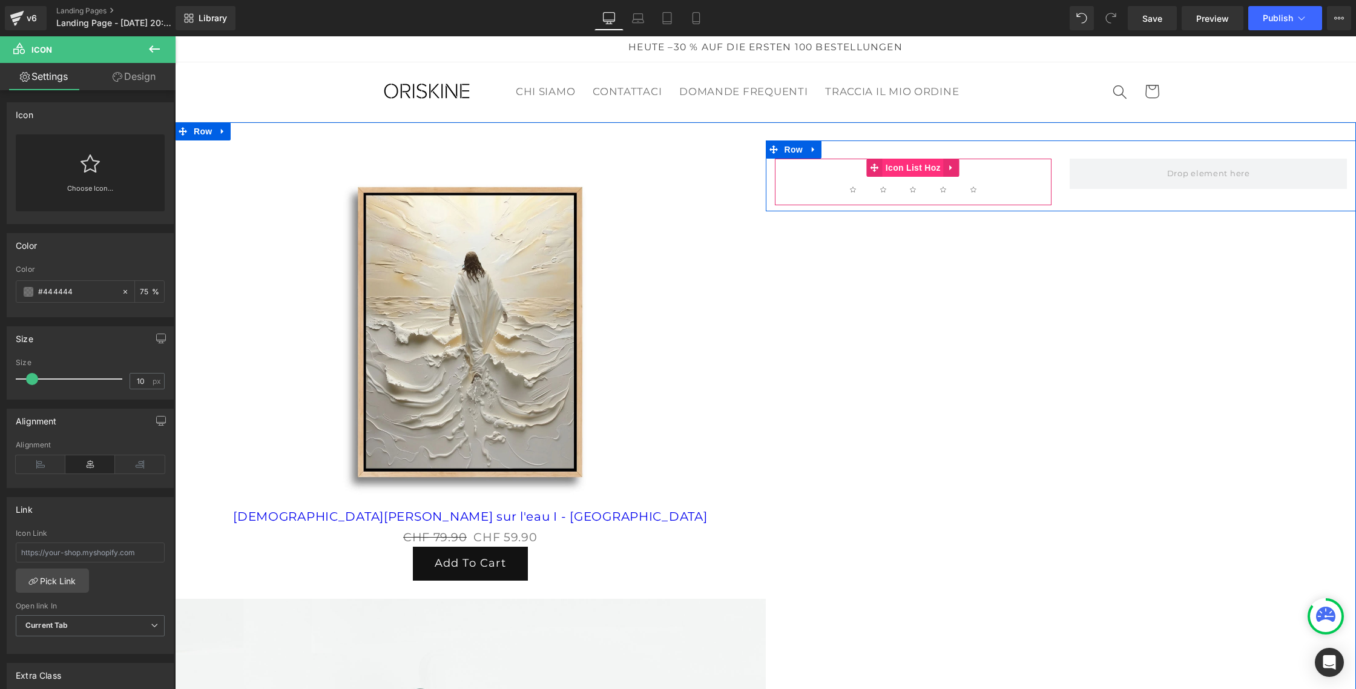
click at [902, 167] on span "Icon List Hoz" at bounding box center [913, 168] width 61 height 18
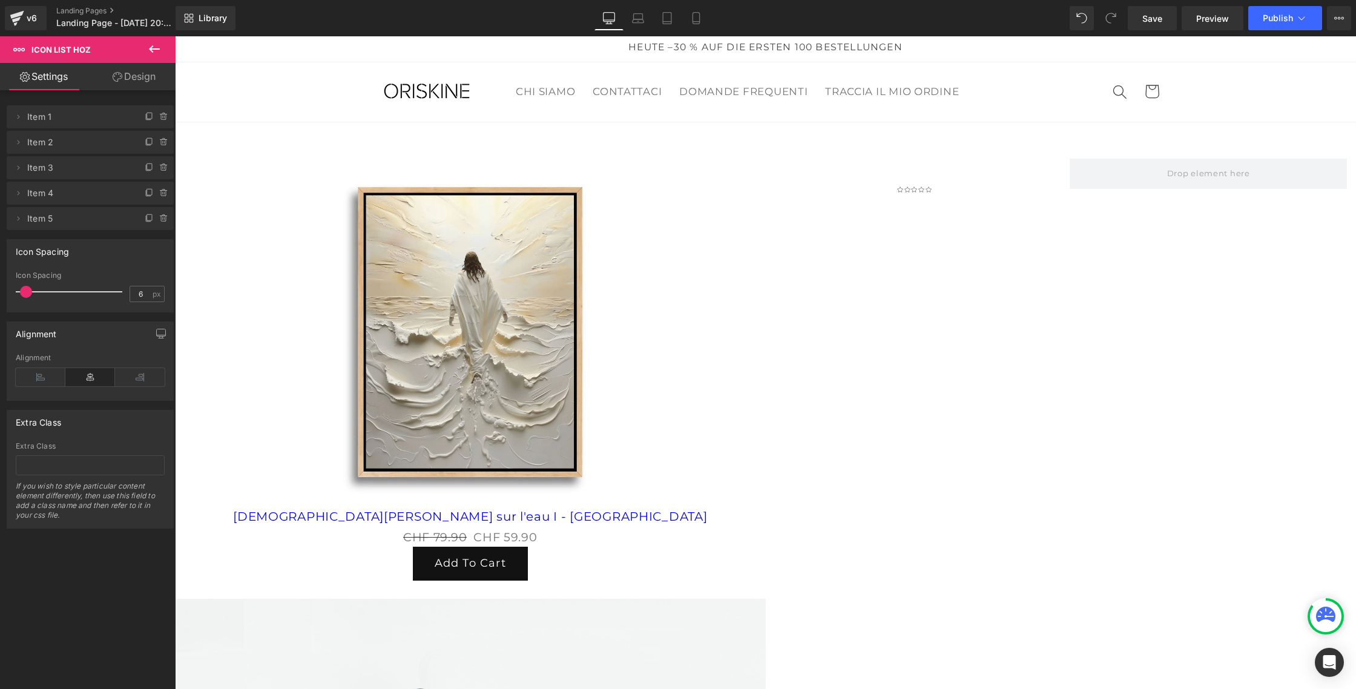
type input "7"
drag, startPoint x: 44, startPoint y: 294, endPoint x: 23, endPoint y: 294, distance: 21.2
click at [23, 294] on span at bounding box center [27, 292] width 12 height 12
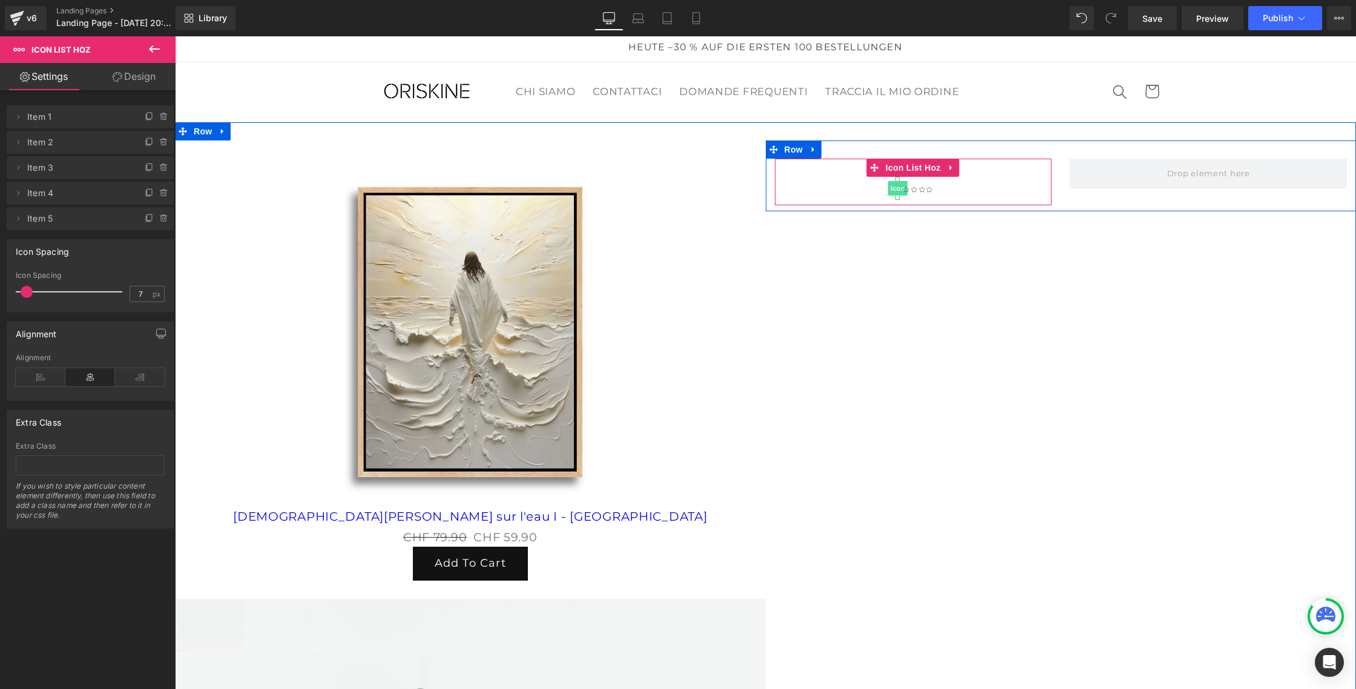
click at [899, 191] on span "Icon" at bounding box center [897, 188] width 19 height 15
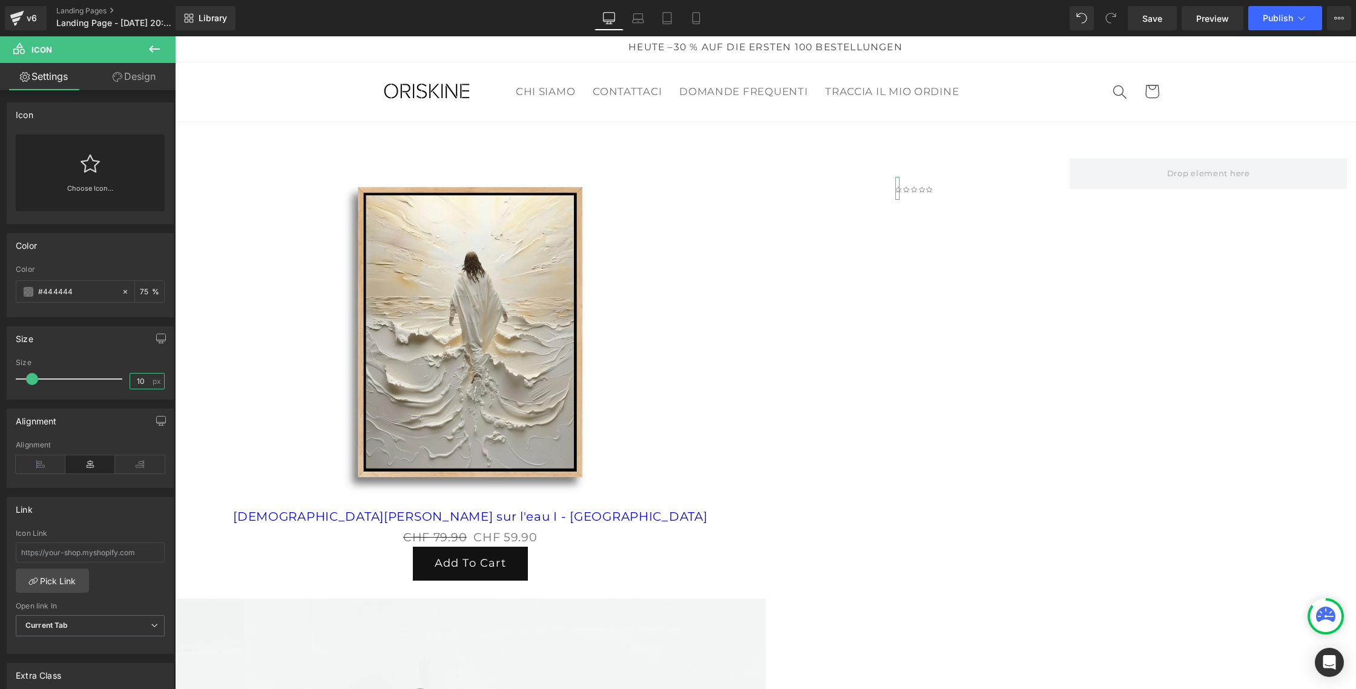
click at [132, 380] on input "10" at bounding box center [140, 381] width 21 height 15
click at [137, 383] on input "10" at bounding box center [140, 381] width 21 height 15
type input "20"
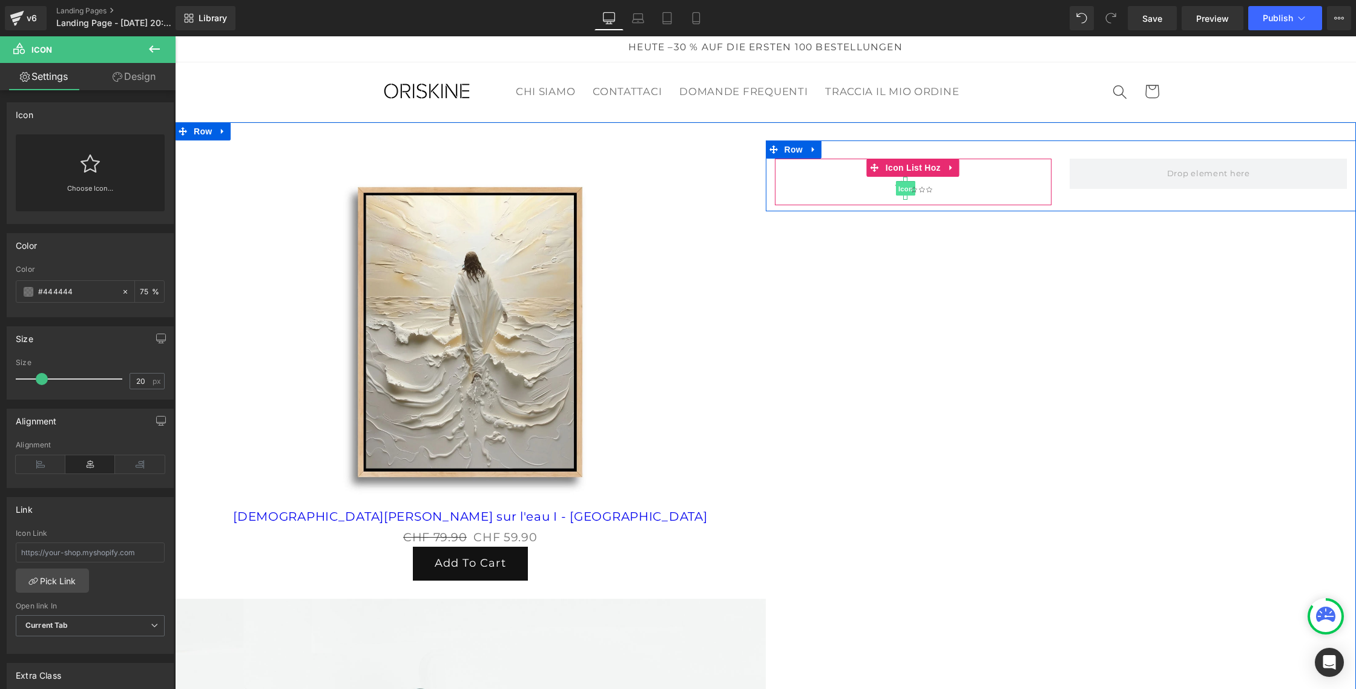
click at [906, 190] on span "Icon" at bounding box center [905, 189] width 19 height 15
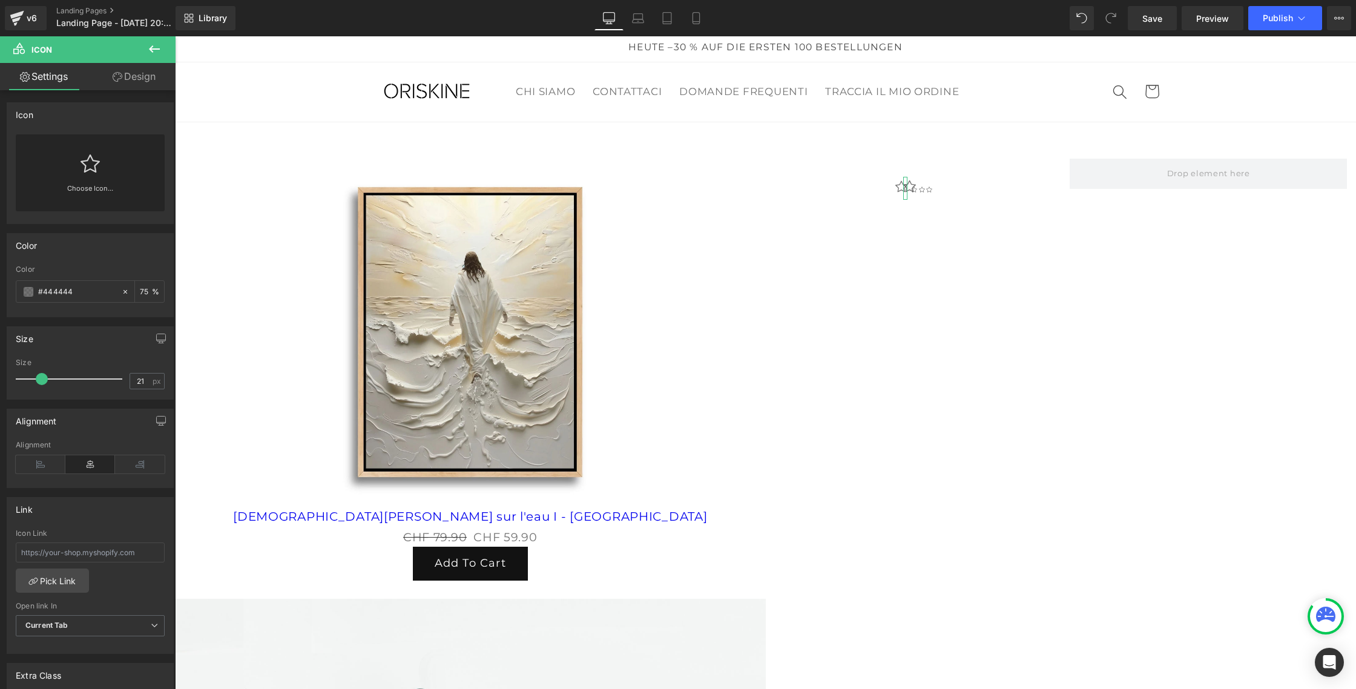
drag, startPoint x: 35, startPoint y: 379, endPoint x: 45, endPoint y: 378, distance: 10.4
click at [45, 378] on span at bounding box center [42, 379] width 12 height 12
type input "20"
click at [44, 378] on span at bounding box center [42, 379] width 12 height 12
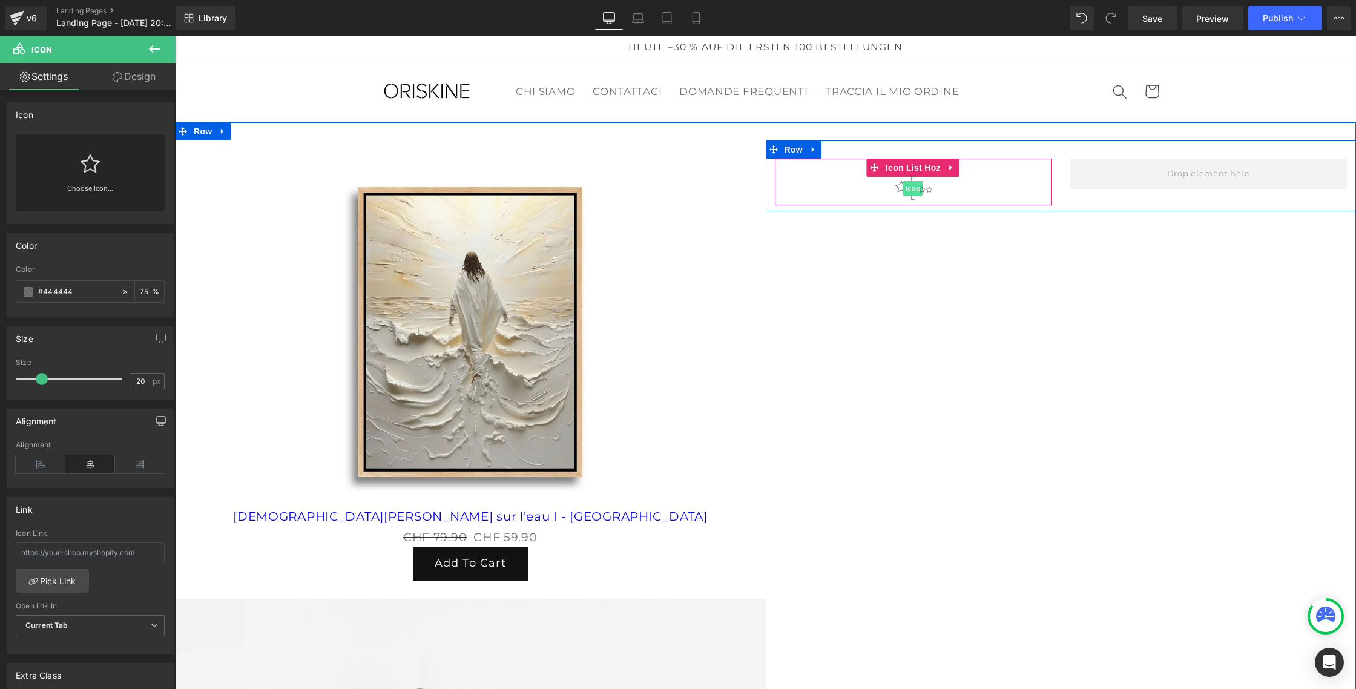
click at [913, 194] on span "Icon" at bounding box center [912, 188] width 19 height 15
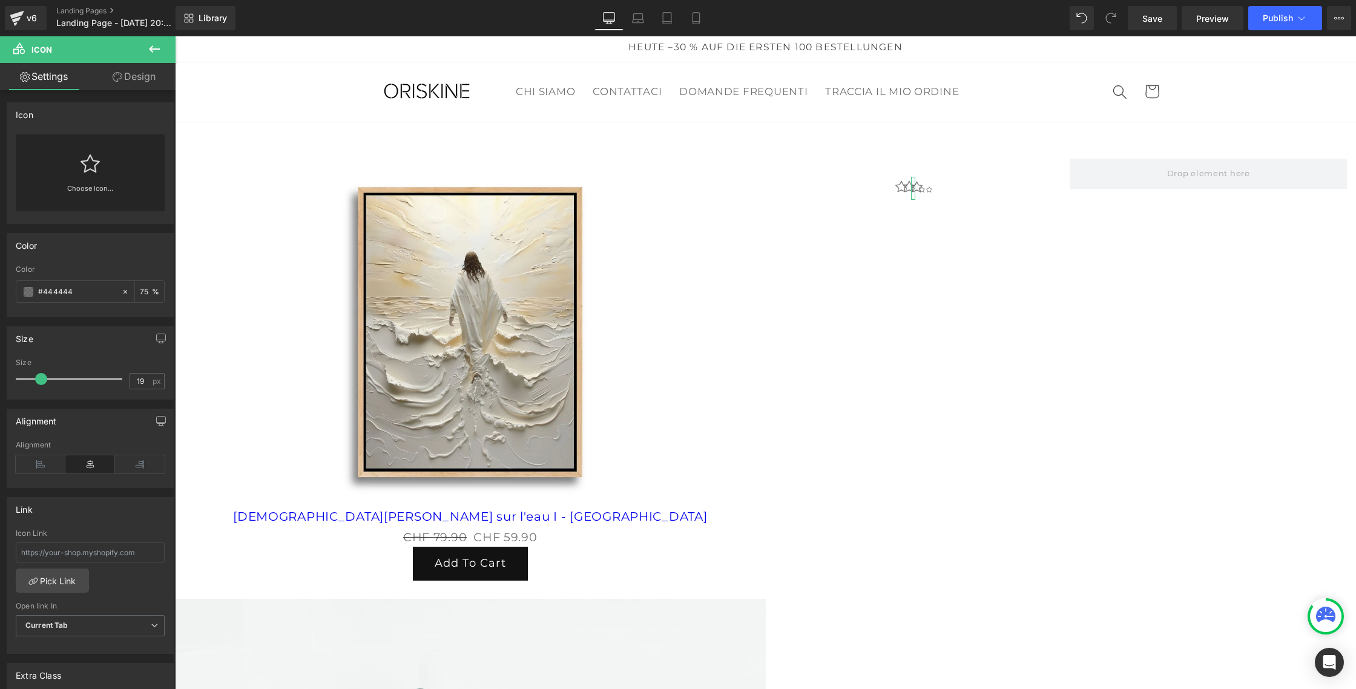
type input "20"
click at [41, 384] on div at bounding box center [72, 379] width 101 height 24
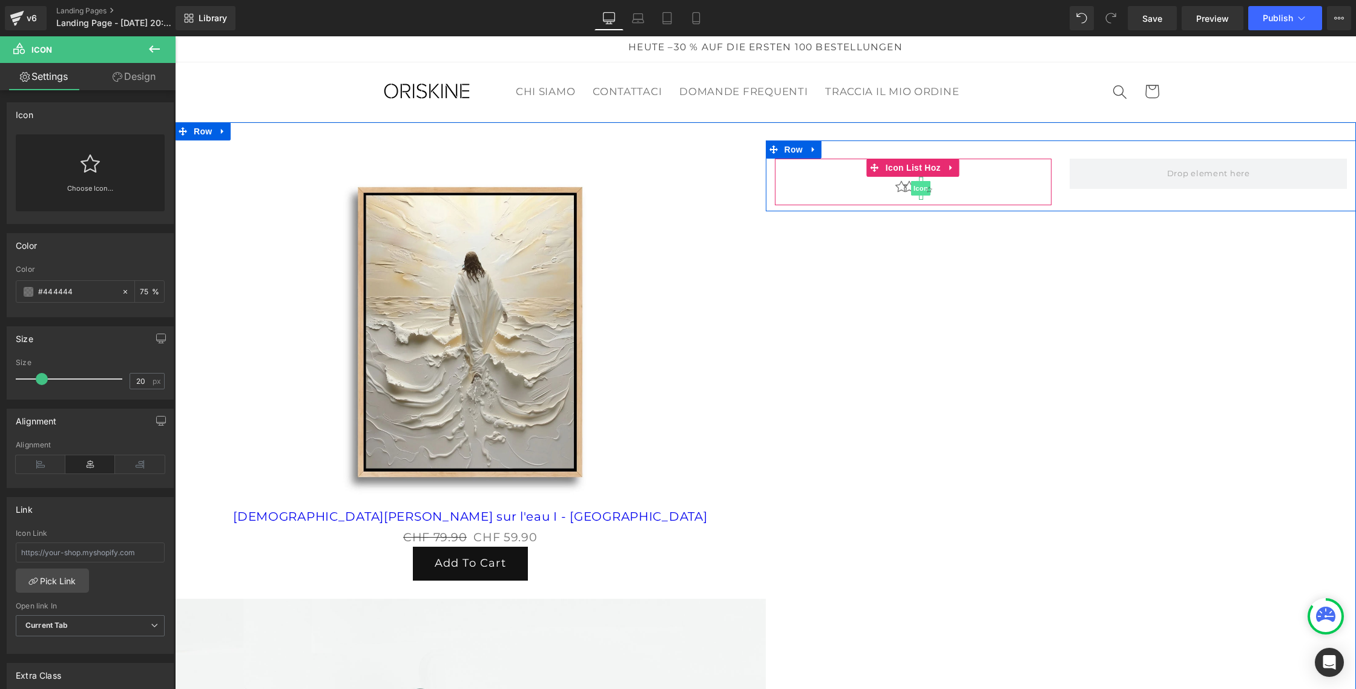
click at [923, 191] on span "Icon" at bounding box center [920, 188] width 19 height 15
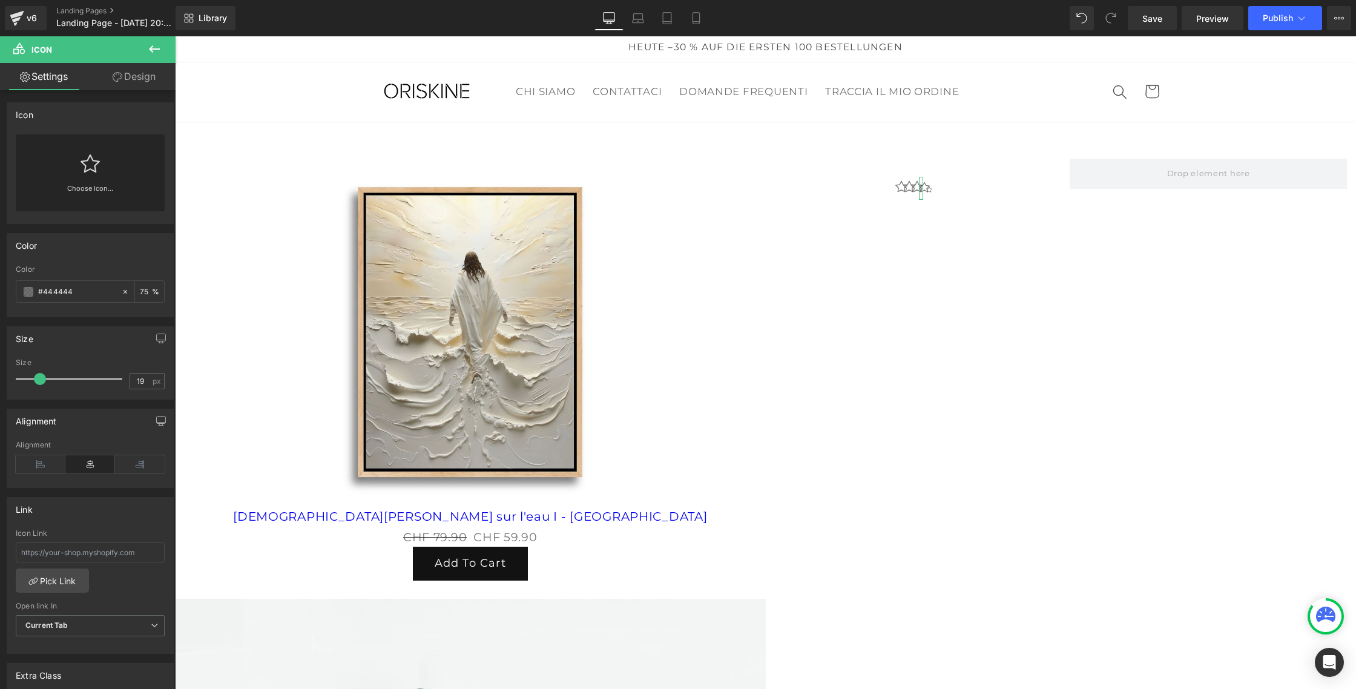
type input "20"
drag, startPoint x: 31, startPoint y: 375, endPoint x: 41, endPoint y: 375, distance: 9.7
click at [41, 375] on span at bounding box center [42, 379] width 12 height 12
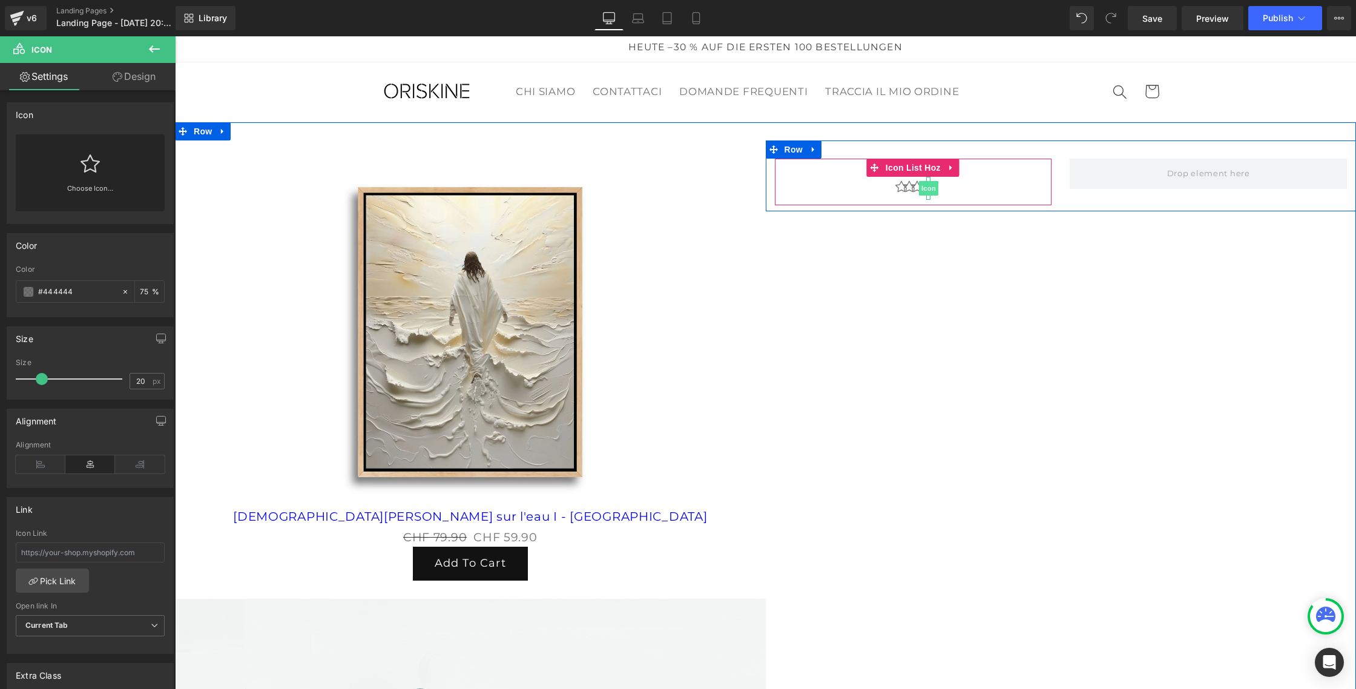
click at [932, 190] on span "Icon" at bounding box center [928, 188] width 19 height 15
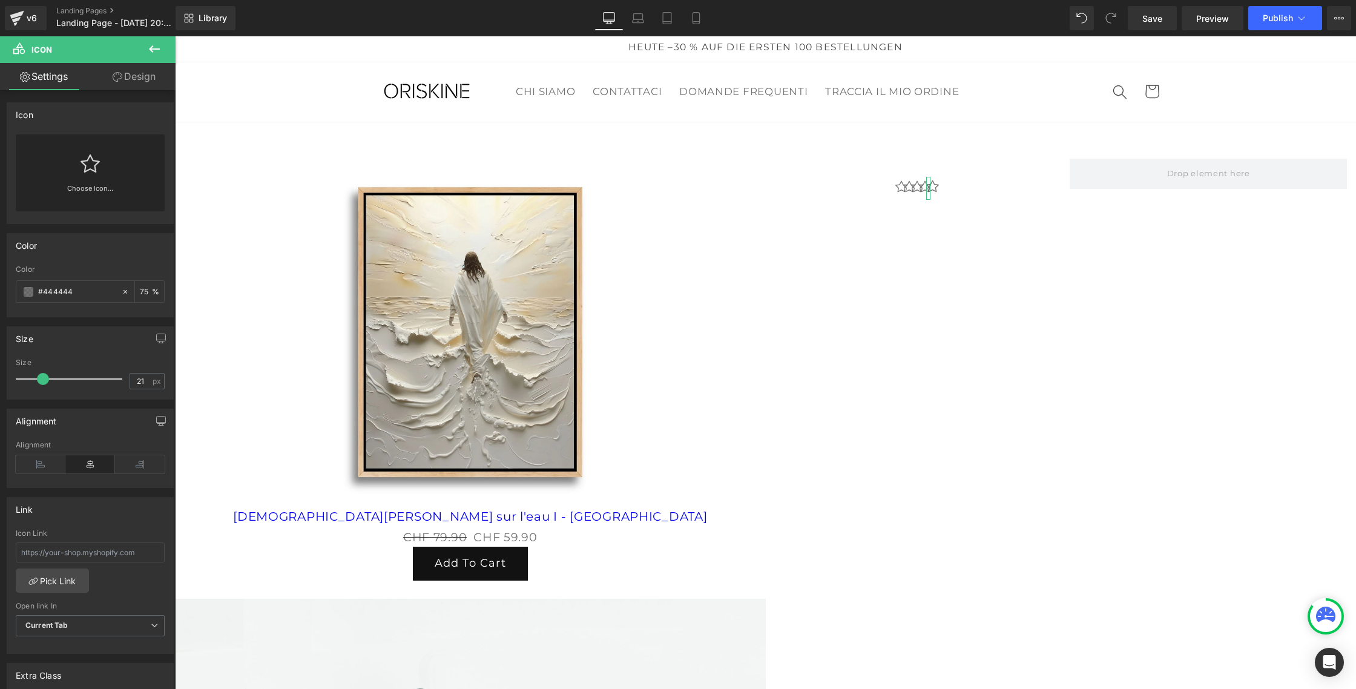
type input "20"
drag, startPoint x: 35, startPoint y: 380, endPoint x: 44, endPoint y: 380, distance: 9.7
click at [44, 380] on span at bounding box center [42, 379] width 12 height 12
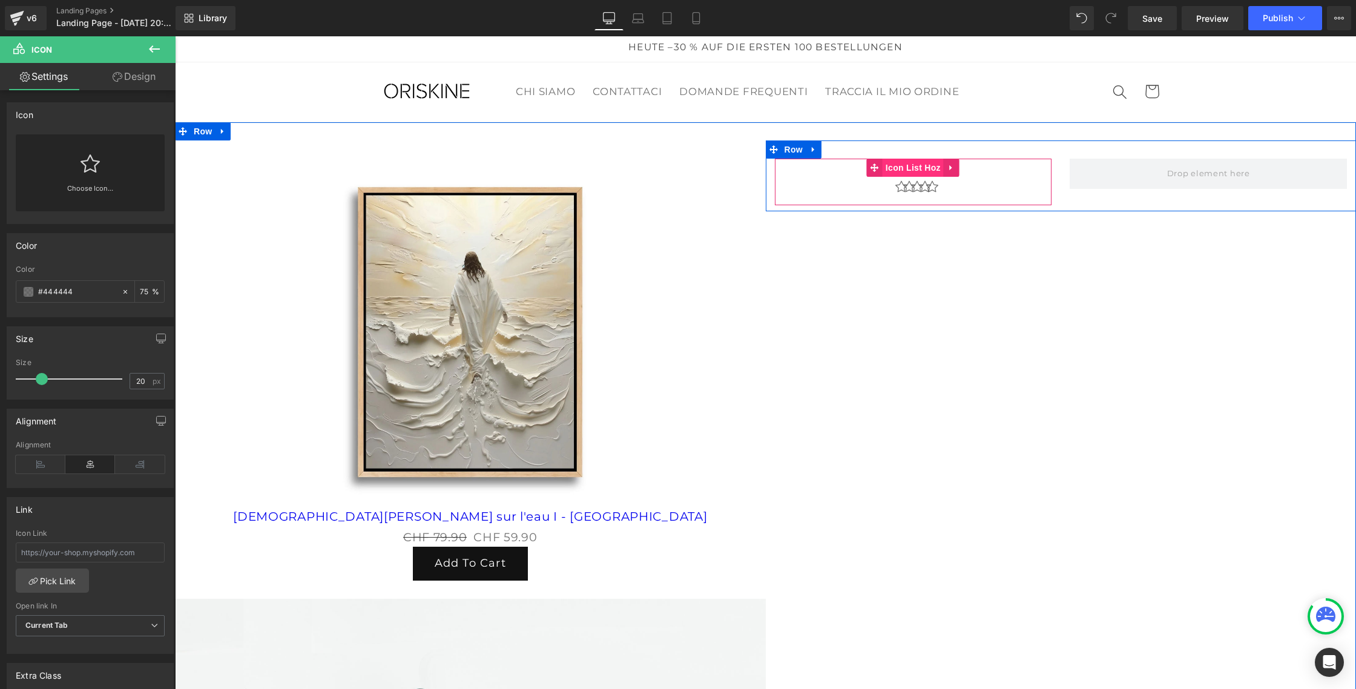
click at [911, 168] on span "Icon List Hoz" at bounding box center [913, 168] width 61 height 18
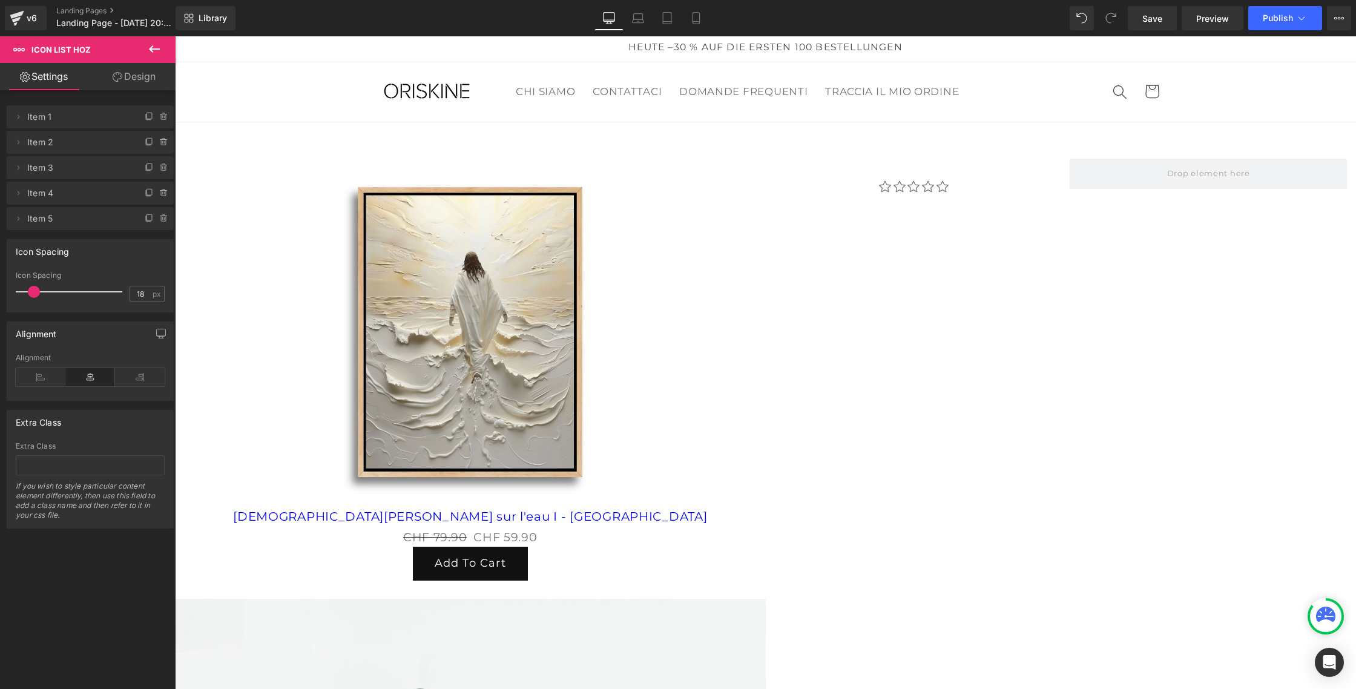
type input "19"
drag, startPoint x: 27, startPoint y: 293, endPoint x: 35, endPoint y: 293, distance: 7.9
click at [35, 293] on span at bounding box center [34, 292] width 12 height 12
click at [143, 51] on button at bounding box center [154, 49] width 42 height 27
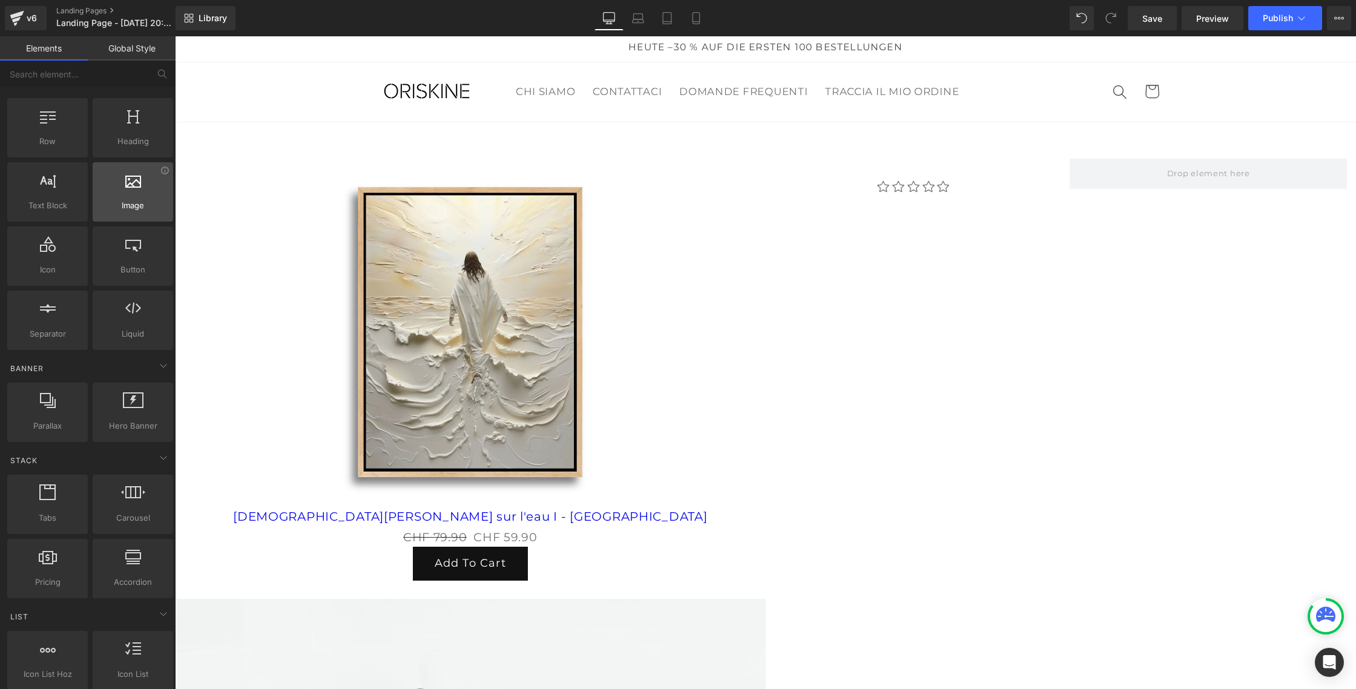
scroll to position [0, 0]
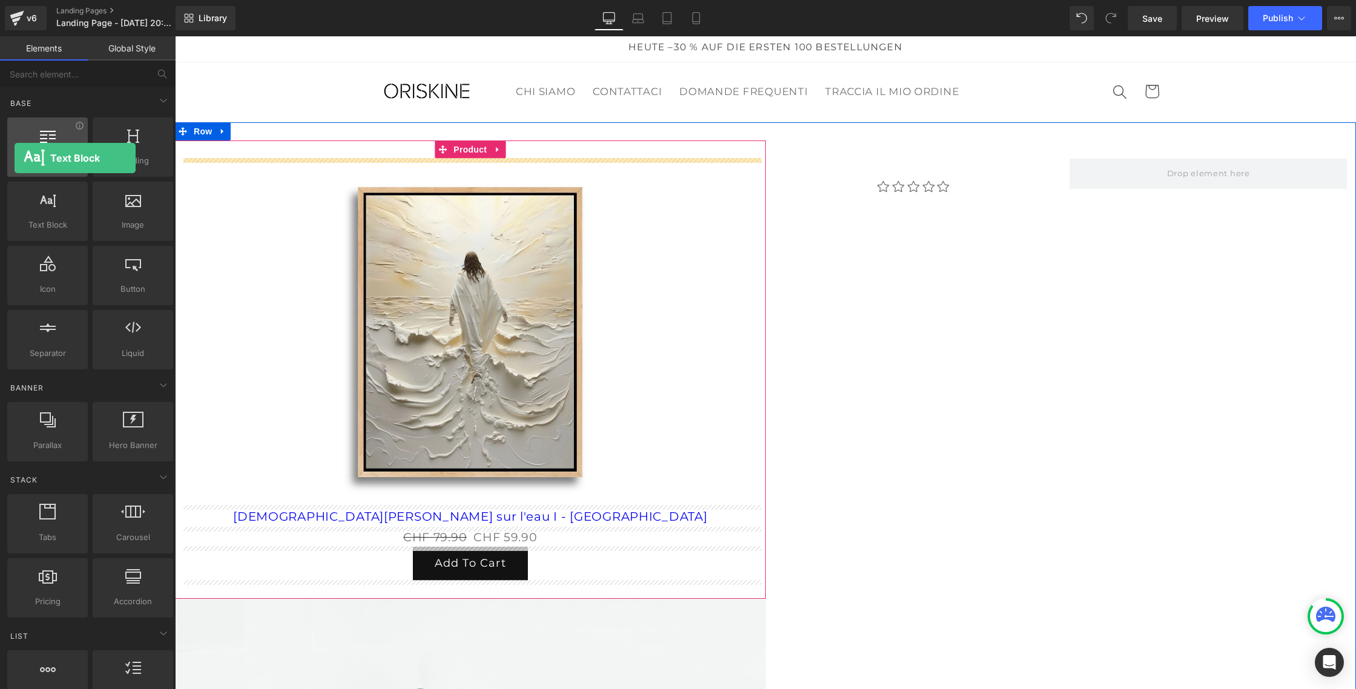
drag, startPoint x: 50, startPoint y: 219, endPoint x: 15, endPoint y: 158, distance: 70.3
click at [15, 158] on div "Row rows, columns, layouts, div Heading headings, titles, h1,h2,h3,h4,h5,h6 Tex…" at bounding box center [90, 243] width 171 height 257
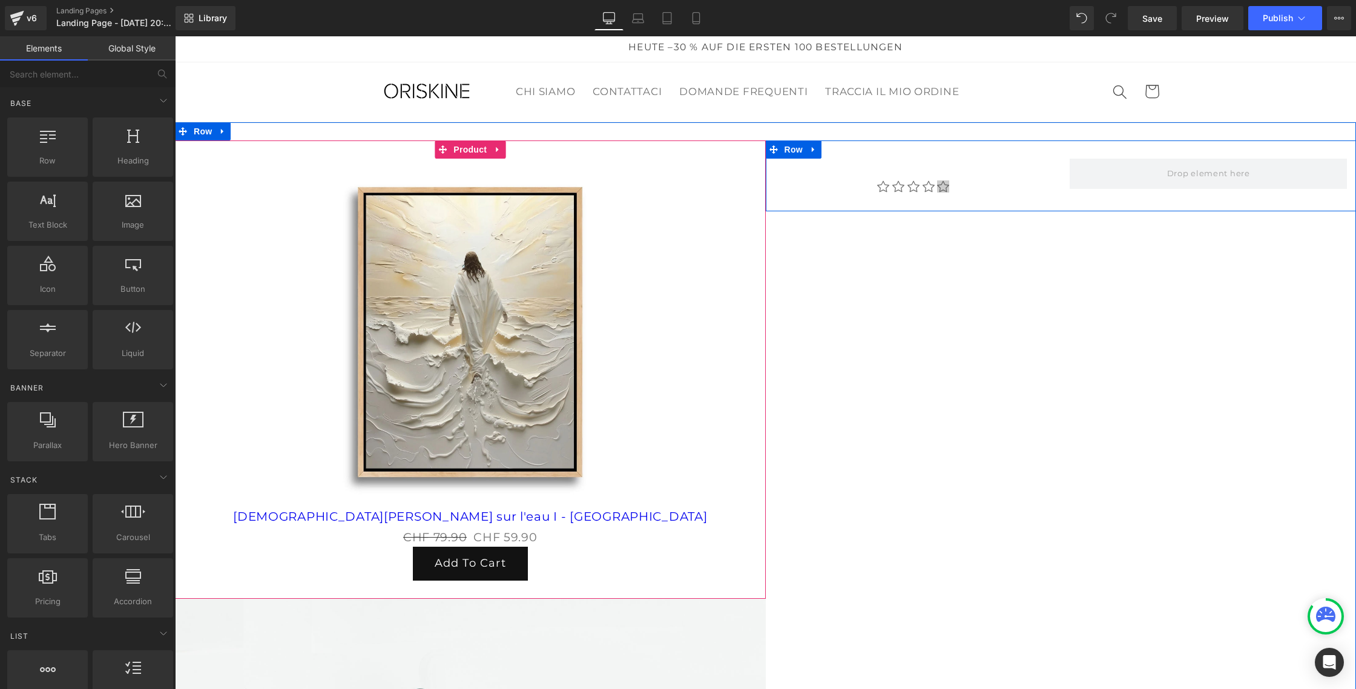
click at [940, 180] on div "Icon" at bounding box center [943, 188] width 12 height 23
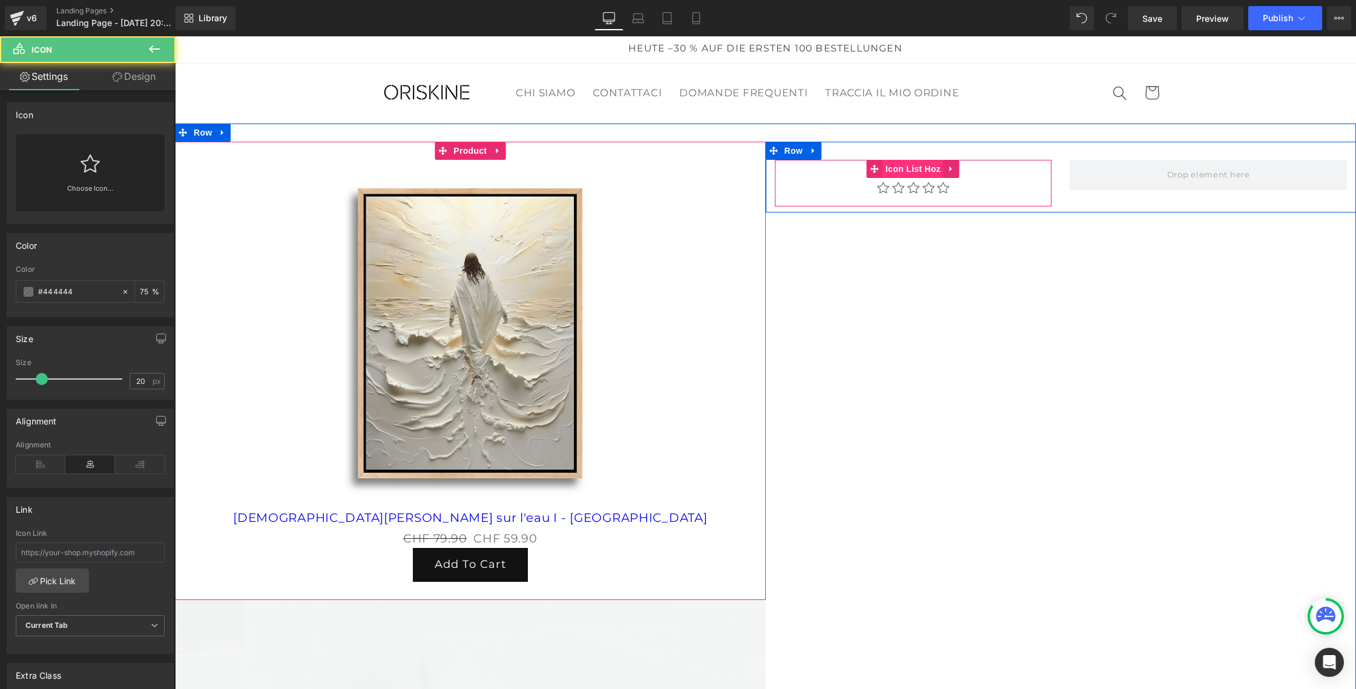
scroll to position [1, 0]
click at [919, 169] on span "Icon List Hoz" at bounding box center [913, 169] width 61 height 18
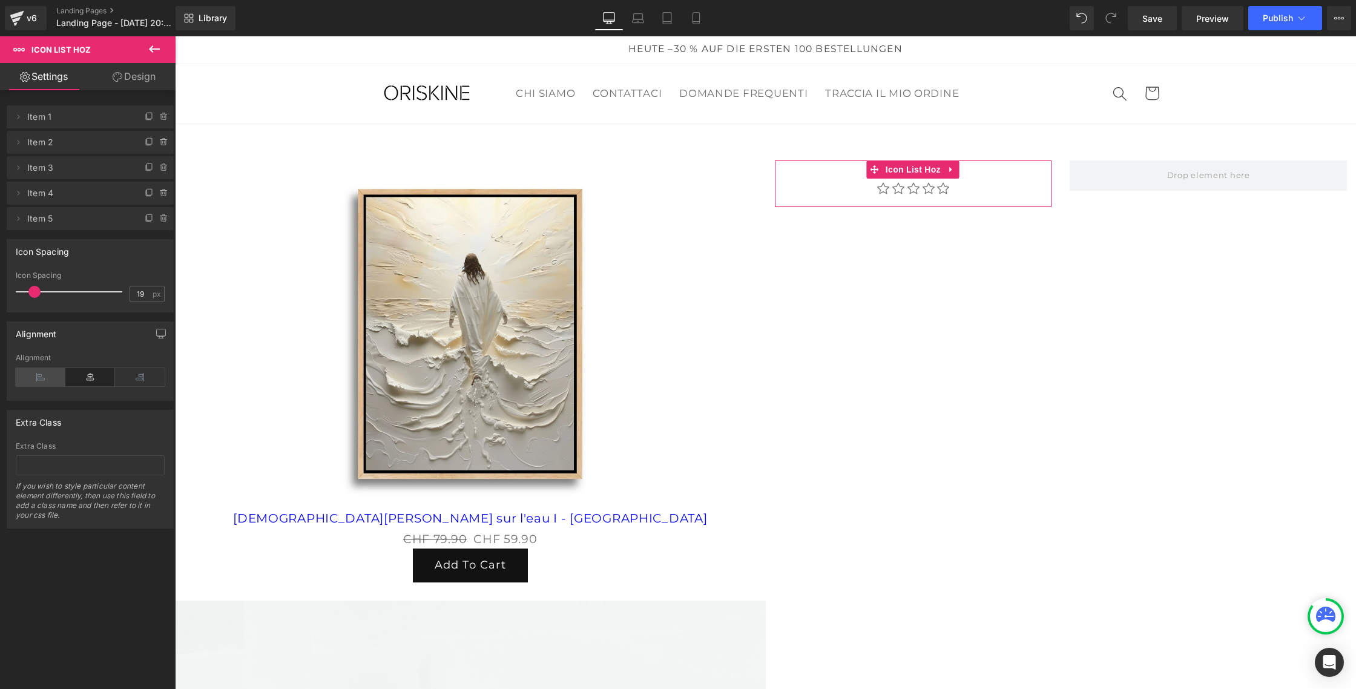
click at [40, 369] on icon at bounding box center [41, 377] width 50 height 18
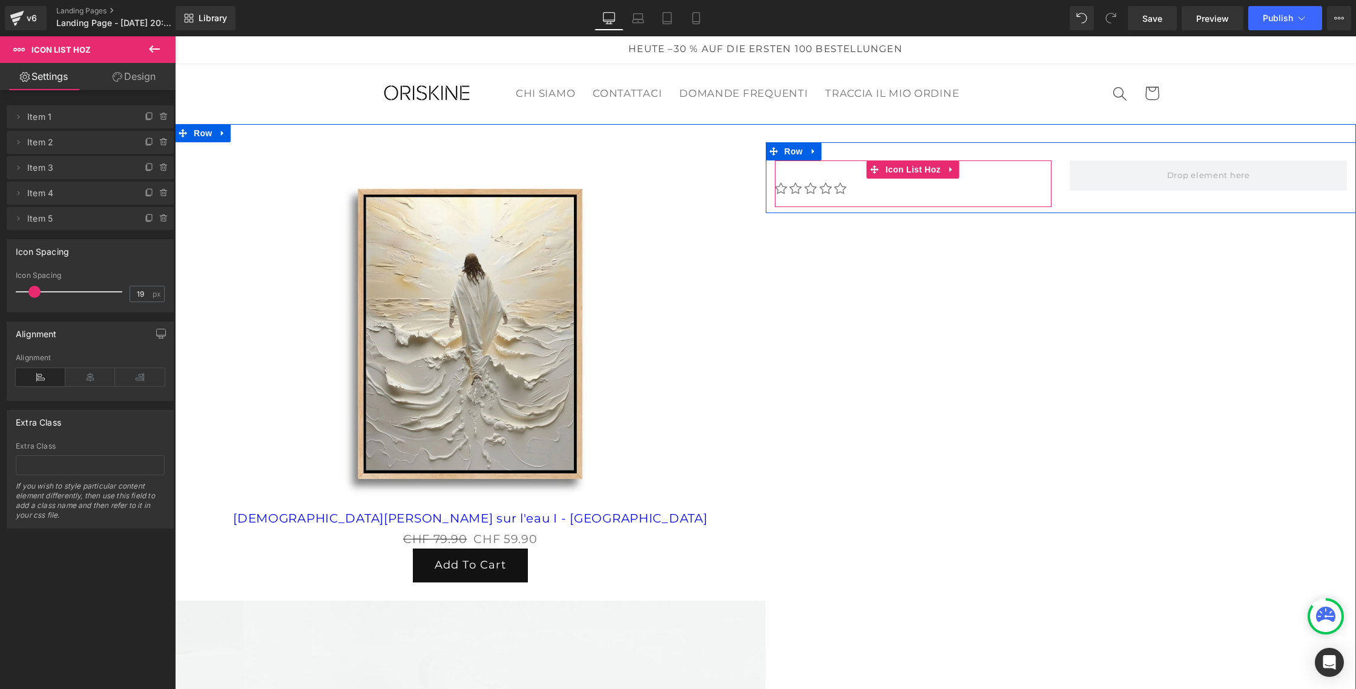
click at [985, 190] on ul "Icon Icon Icon Icon Icon" at bounding box center [913, 193] width 277 height 28
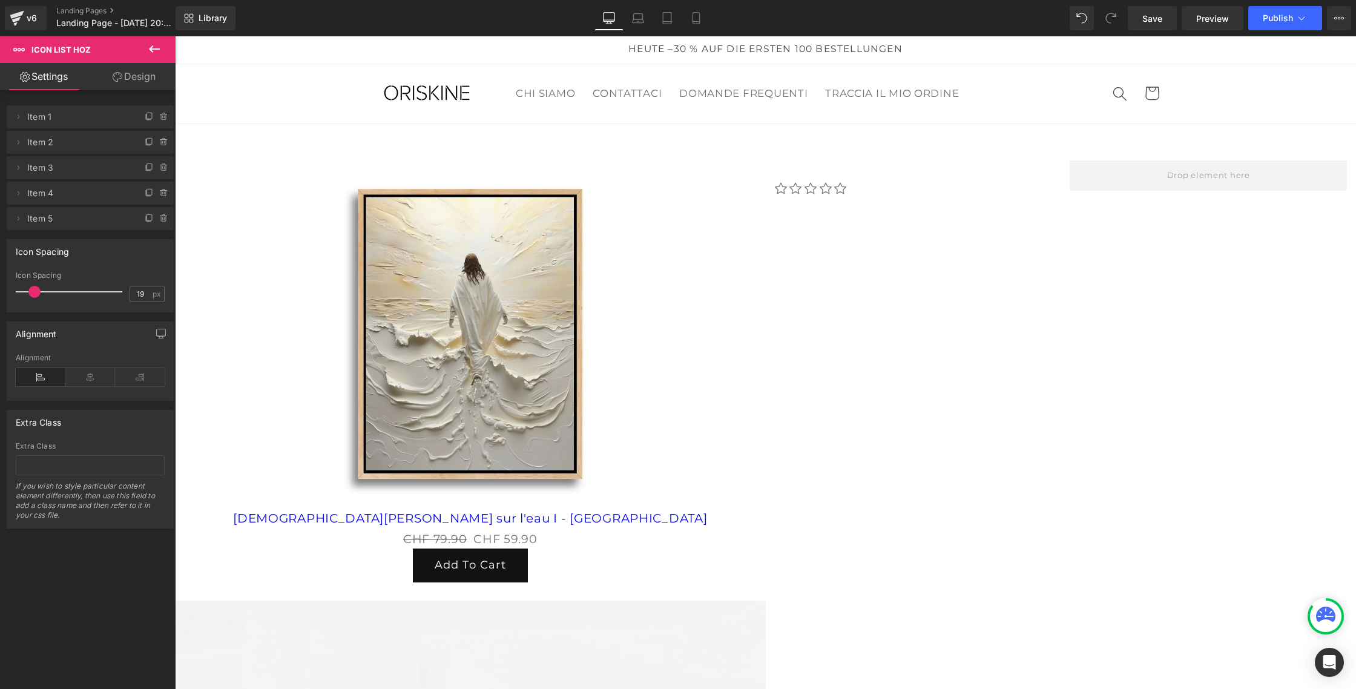
click at [156, 48] on icon at bounding box center [154, 48] width 11 height 7
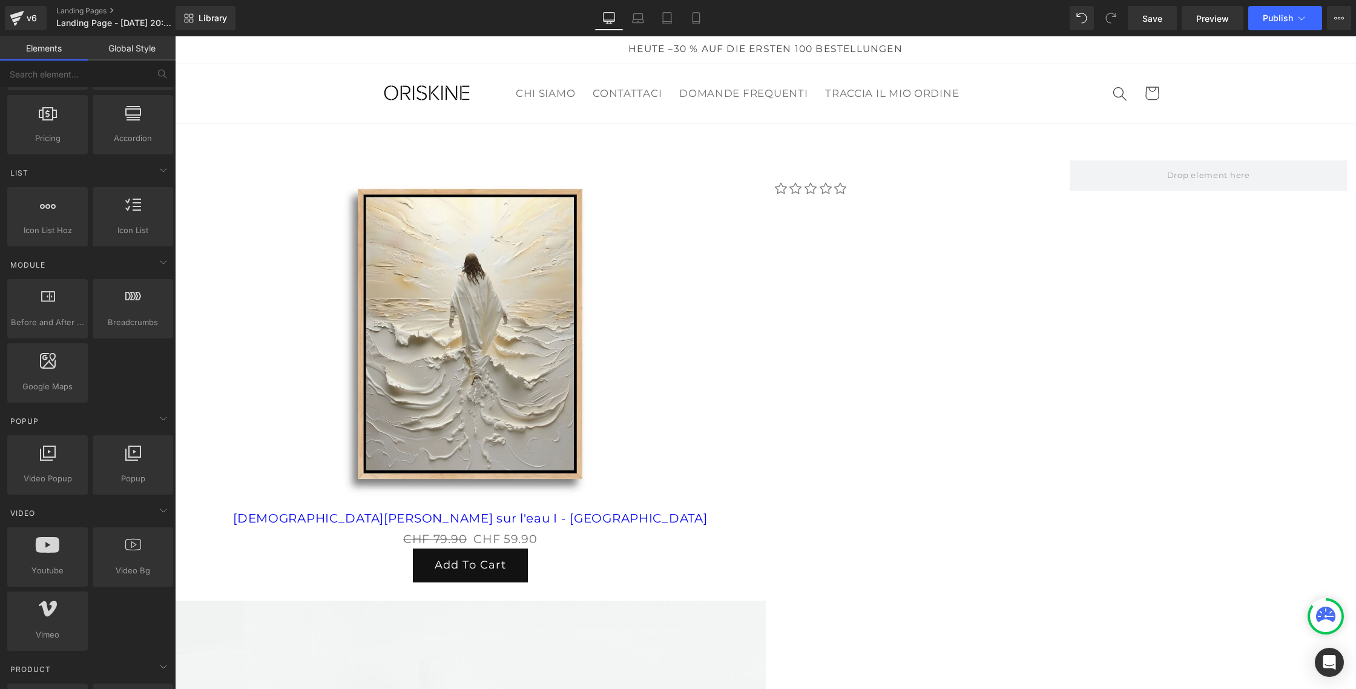
scroll to position [467, 0]
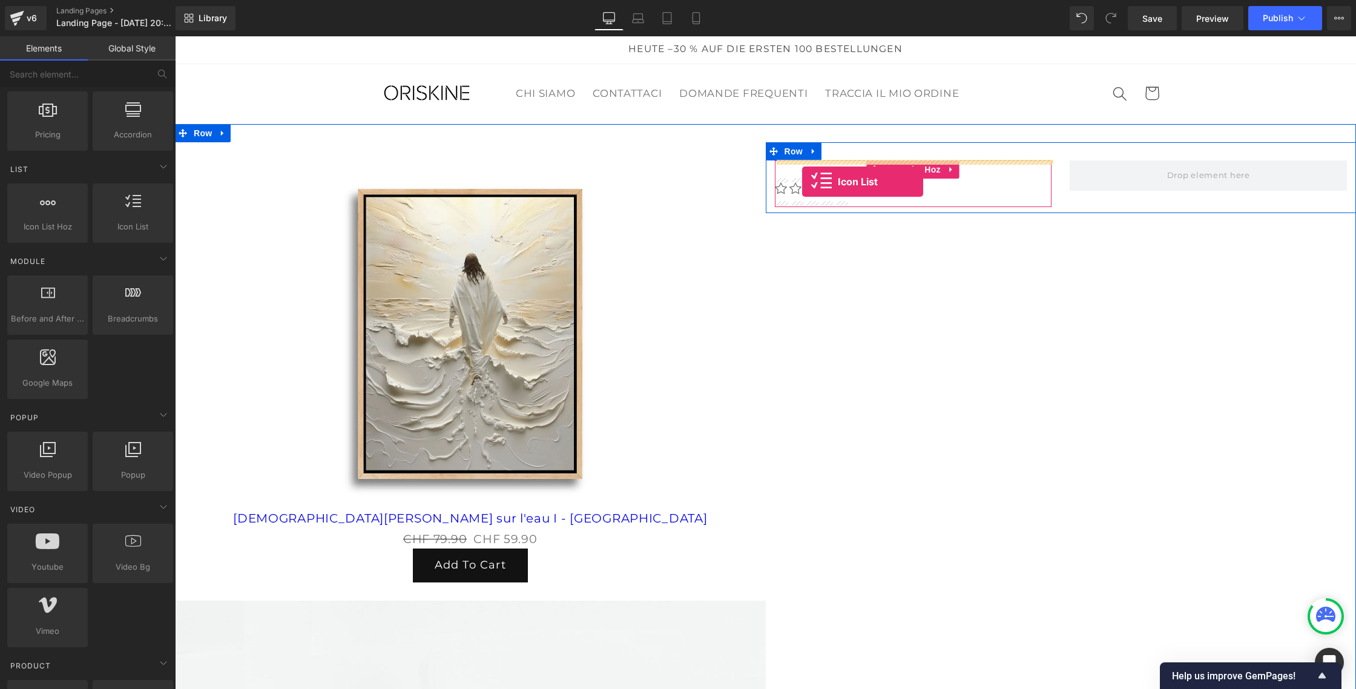
drag, startPoint x: 309, startPoint y: 260, endPoint x: 802, endPoint y: 182, distance: 499.0
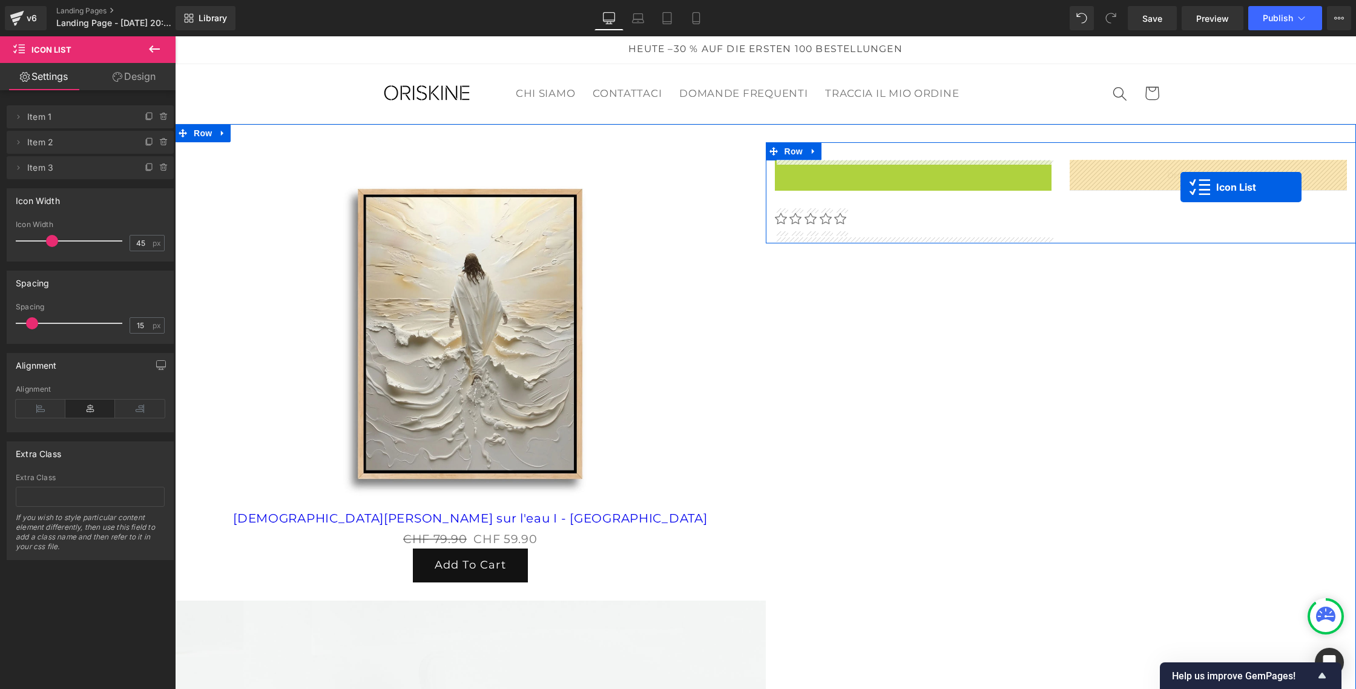
drag, startPoint x: 885, startPoint y: 168, endPoint x: 1181, endPoint y: 187, distance: 296.1
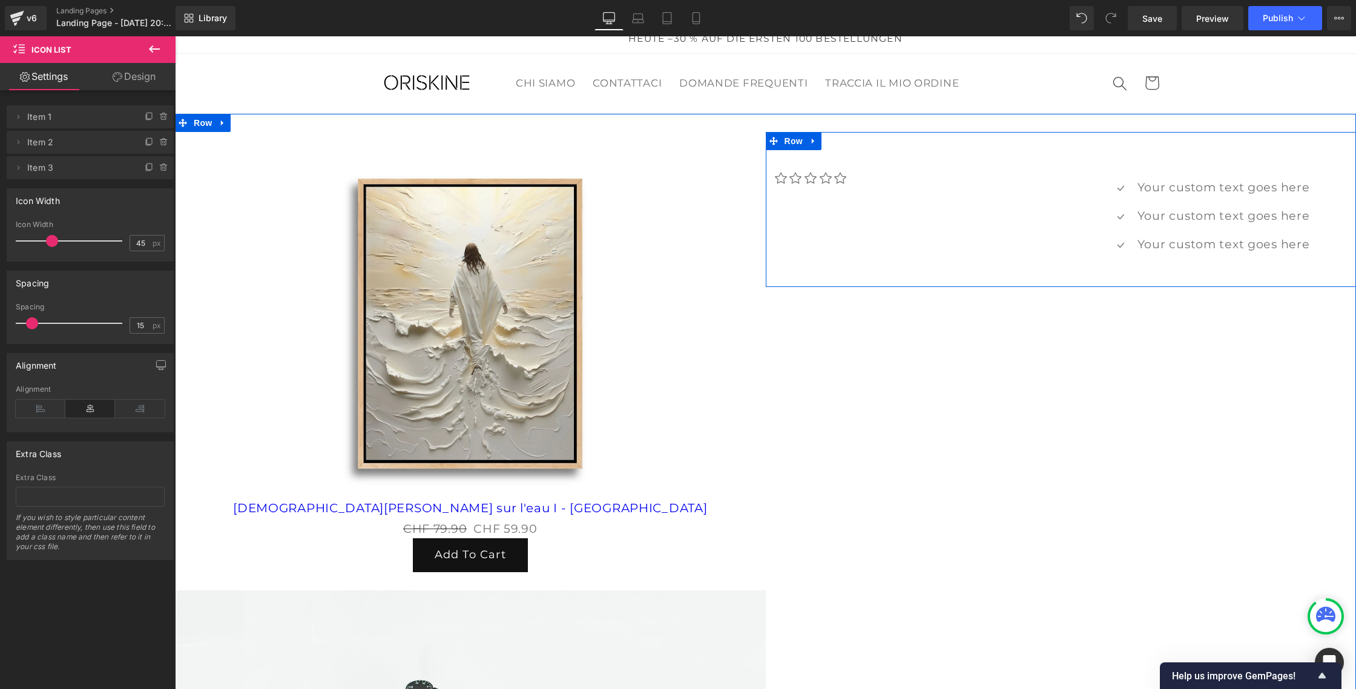
scroll to position [12, 0]
click at [1211, 156] on span "Icon List" at bounding box center [1208, 159] width 42 height 18
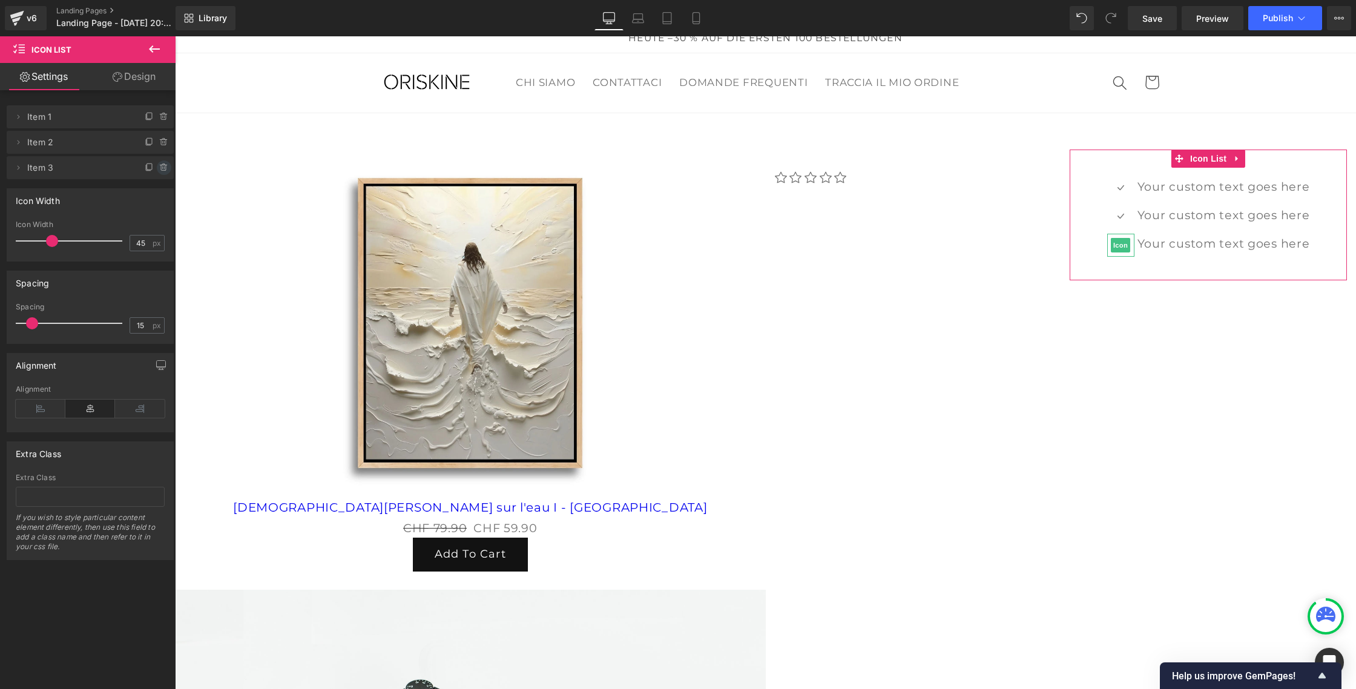
click at [162, 167] on icon at bounding box center [164, 168] width 10 height 10
click at [154, 168] on button "Delete" at bounding box center [151, 168] width 38 height 16
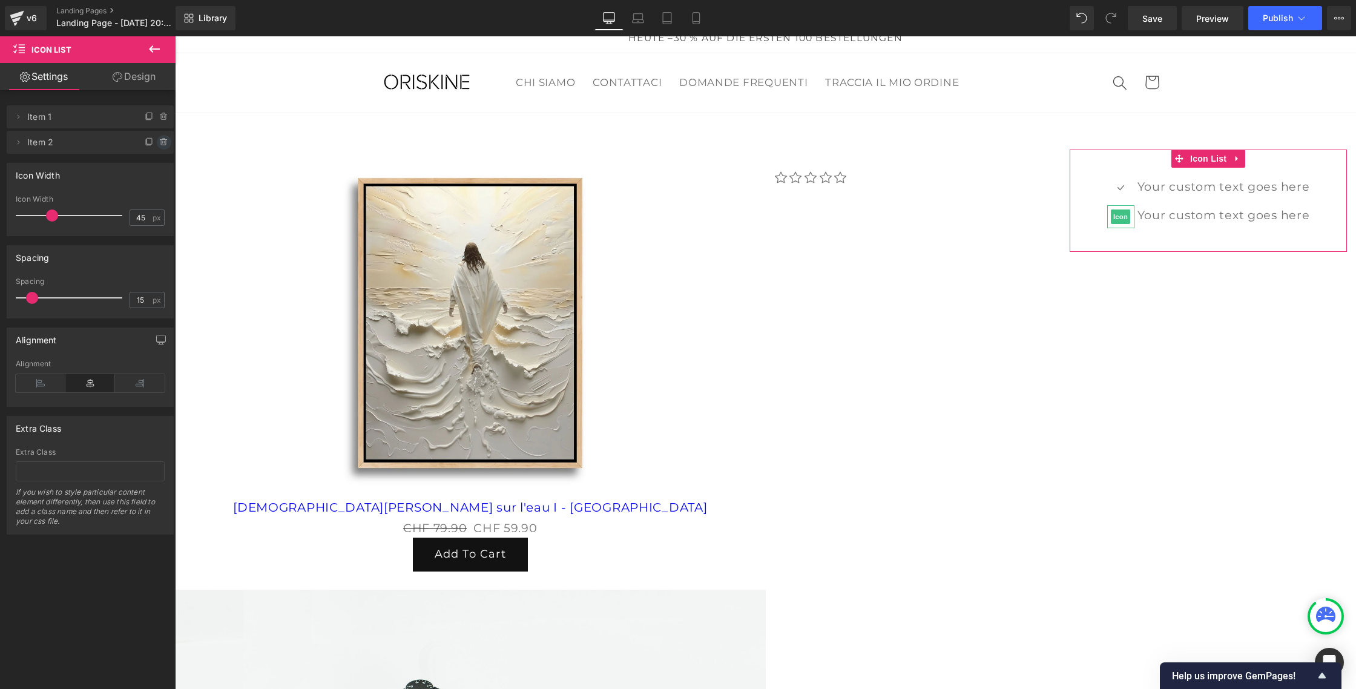
click at [159, 137] on icon at bounding box center [164, 142] width 10 height 10
click at [158, 147] on button "Delete" at bounding box center [151, 143] width 38 height 16
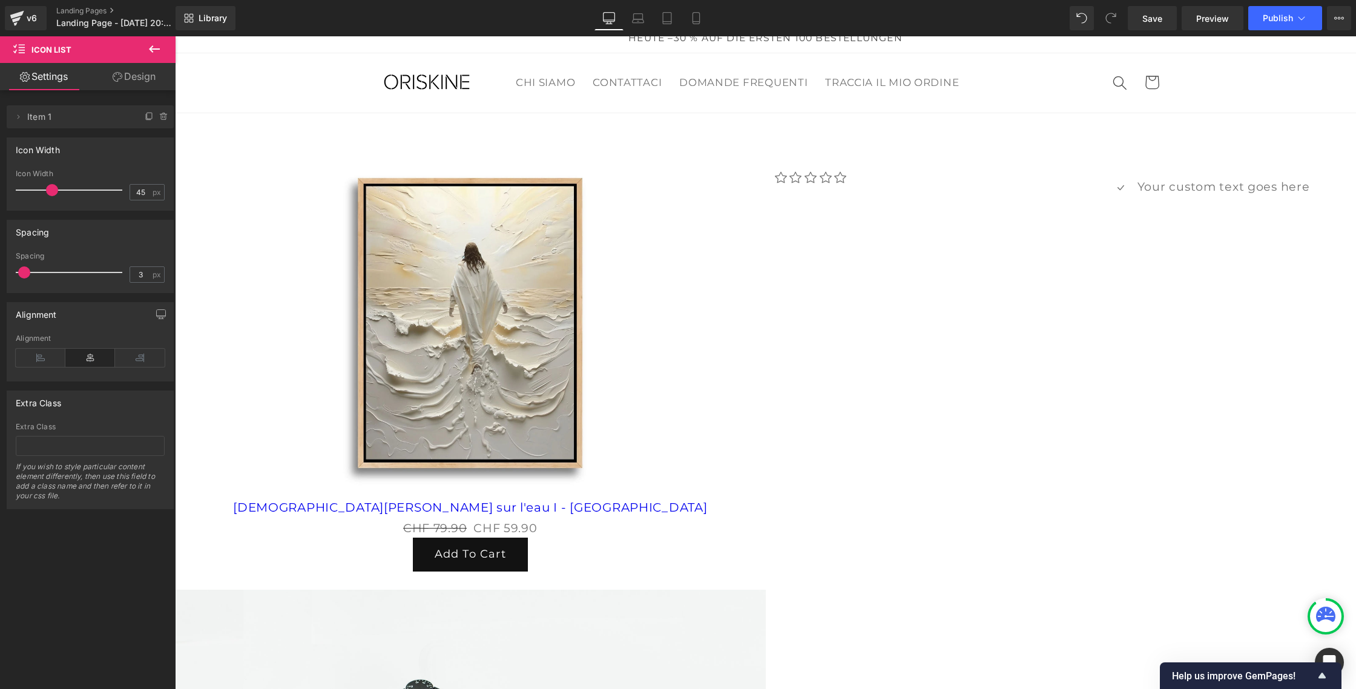
type input "2"
drag, startPoint x: 31, startPoint y: 269, endPoint x: 23, endPoint y: 270, distance: 8.5
click at [23, 270] on span at bounding box center [23, 272] width 12 height 12
click at [39, 359] on icon at bounding box center [41, 358] width 50 height 18
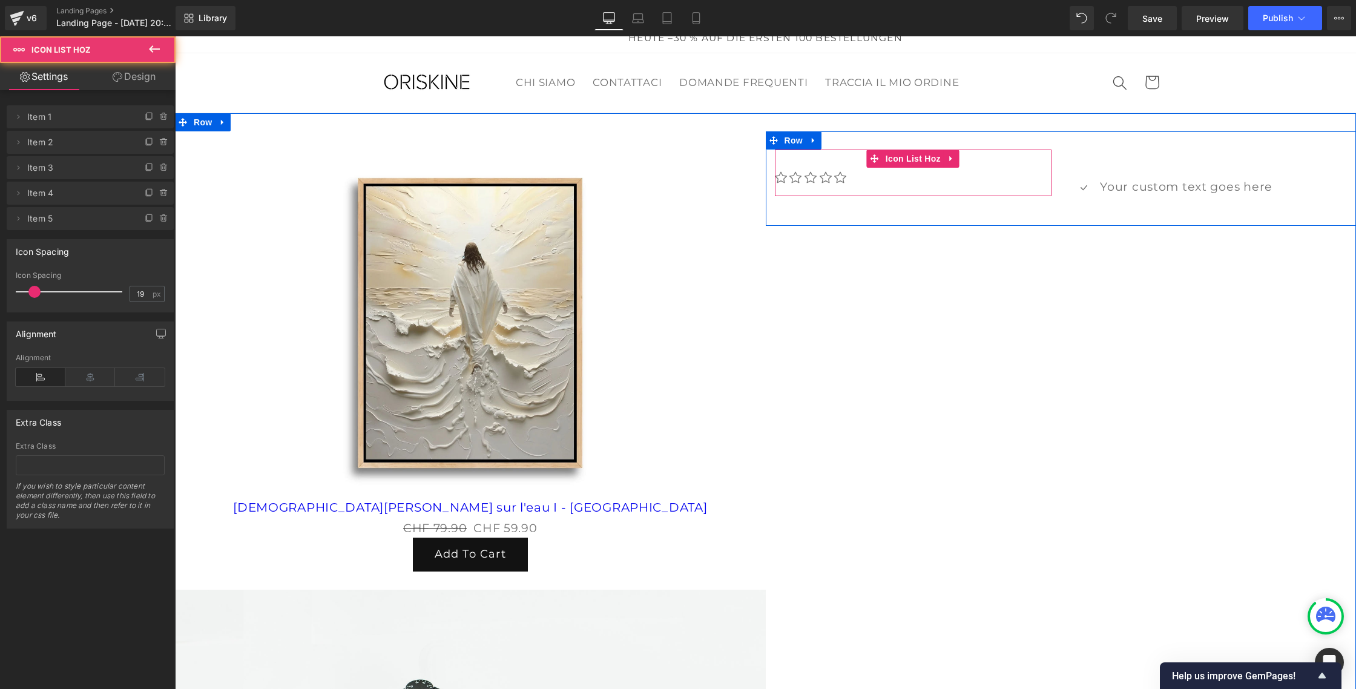
drag, startPoint x: 1006, startPoint y: 170, endPoint x: 977, endPoint y: 169, distance: 29.7
click at [1006, 170] on ul "Icon Icon Icon Icon Icon" at bounding box center [913, 182] width 277 height 28
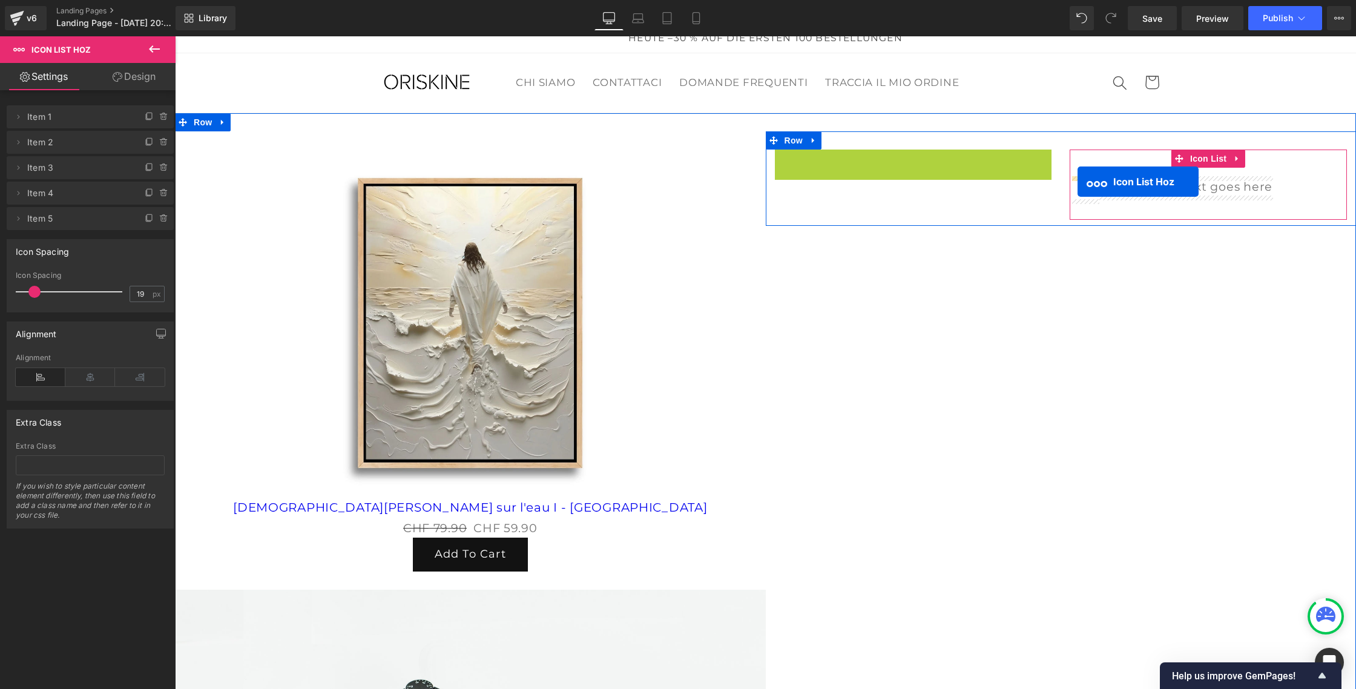
drag, startPoint x: 873, startPoint y: 159, endPoint x: 1078, endPoint y: 182, distance: 205.9
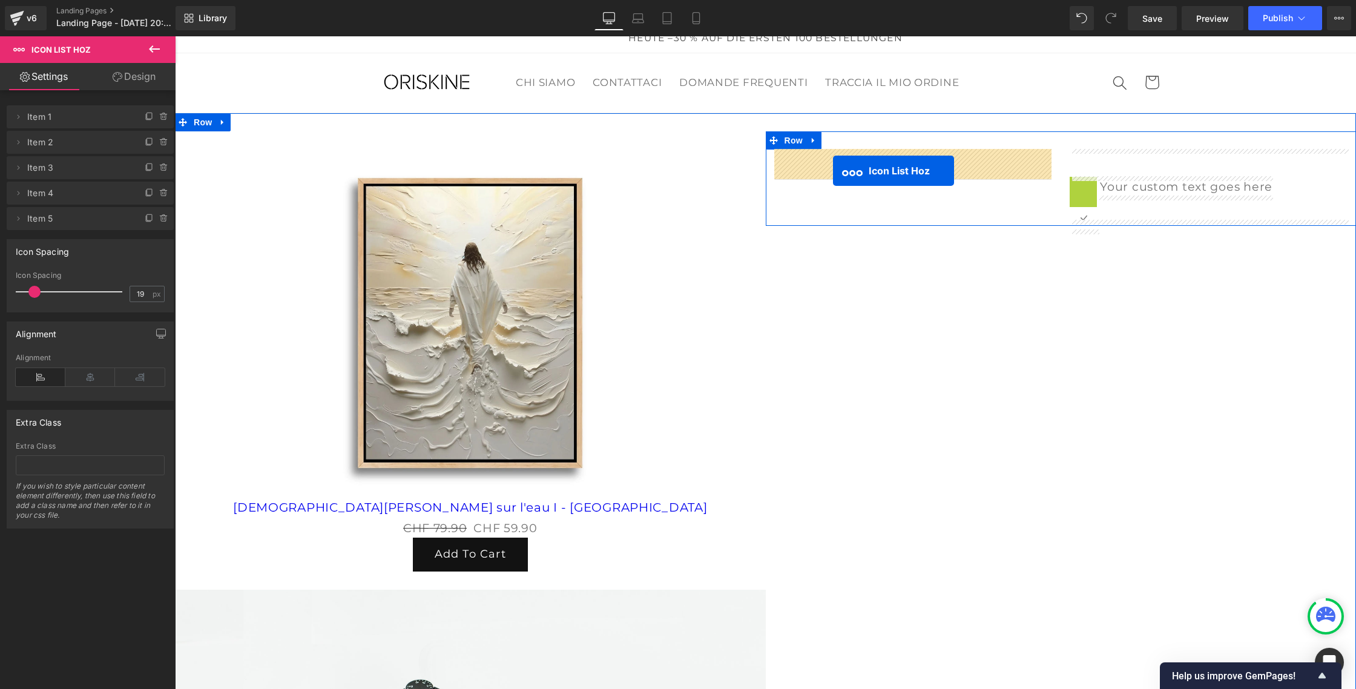
drag, startPoint x: 1078, startPoint y: 188, endPoint x: 829, endPoint y: 171, distance: 249.4
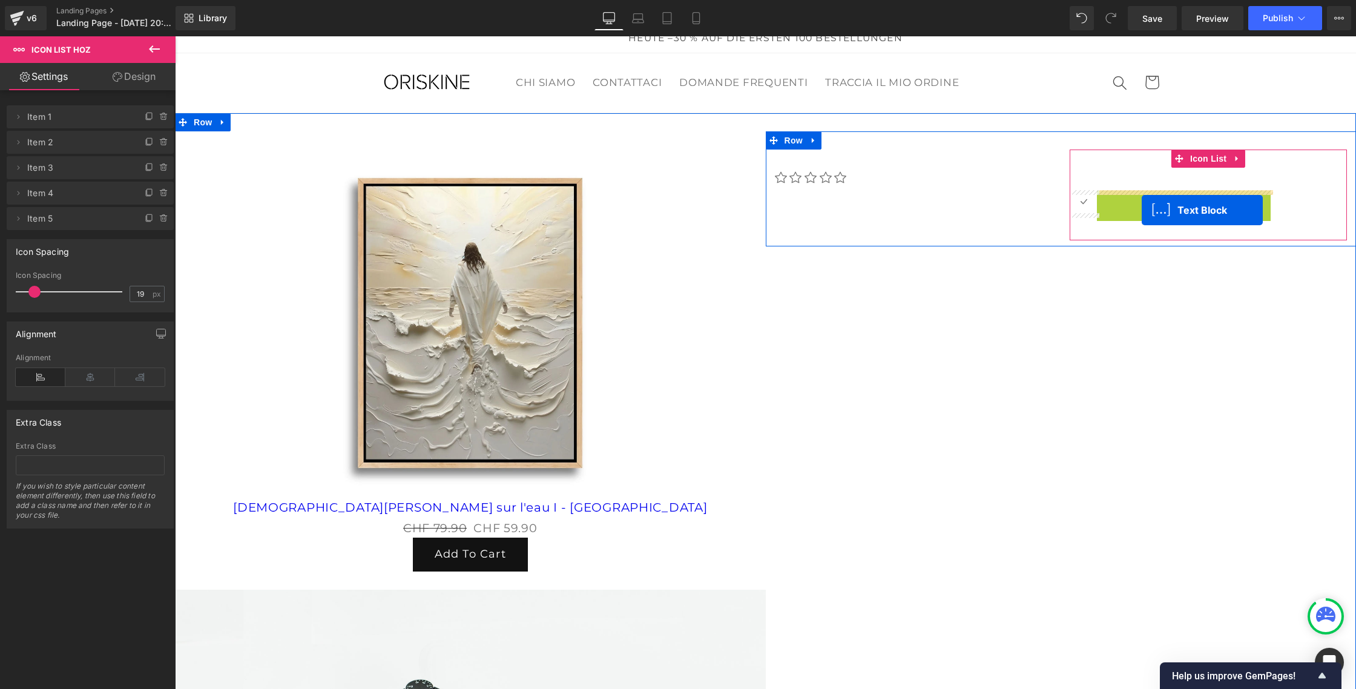
drag, startPoint x: 1165, startPoint y: 185, endPoint x: 1142, endPoint y: 209, distance: 33.4
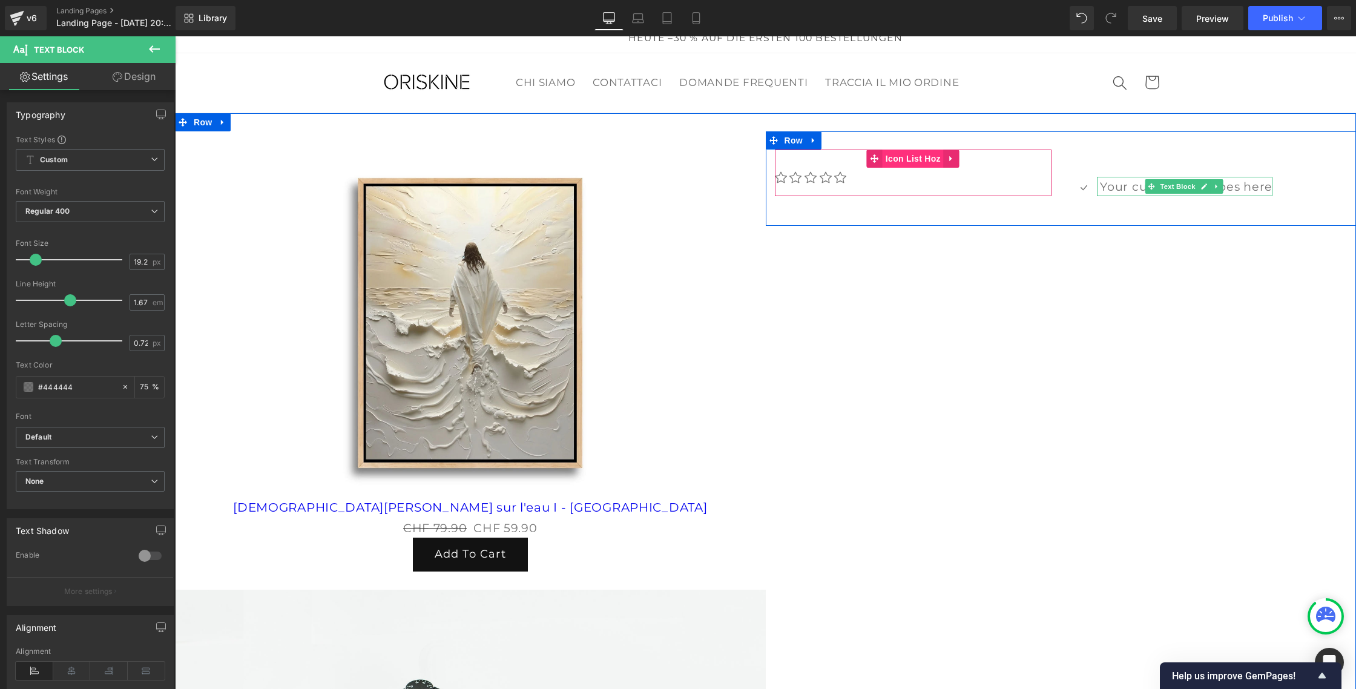
click at [918, 161] on span "Icon List Hoz" at bounding box center [913, 159] width 61 height 18
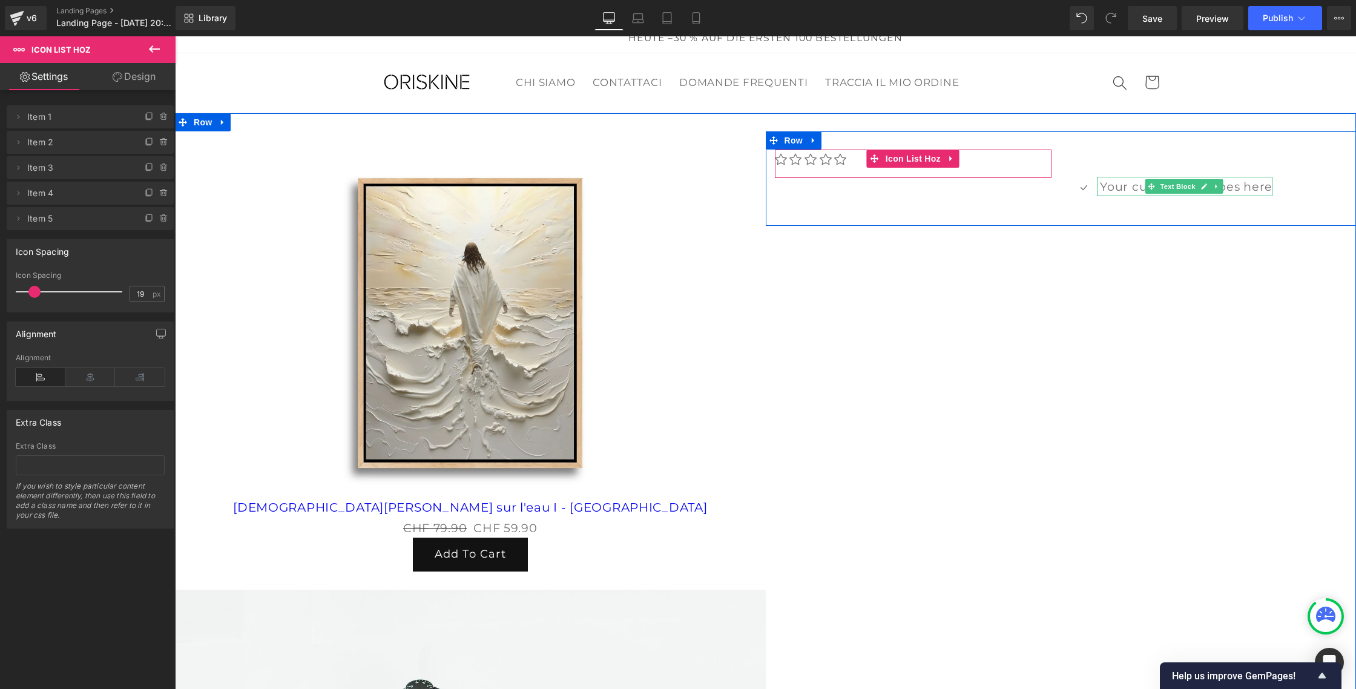
drag, startPoint x: 852, startPoint y: 160, endPoint x: 852, endPoint y: 142, distance: 18.2
click at [852, 142] on div "Icon Icon Icon Icon Icon Icon List Hoz Icon" at bounding box center [1061, 178] width 591 height 94
drag, startPoint x: 839, startPoint y: 176, endPoint x: 842, endPoint y: 189, distance: 12.9
click at [842, 189] on div "Icon Icon Icon Icon Icon Icon List Hoz Icon" at bounding box center [1061, 178] width 591 height 94
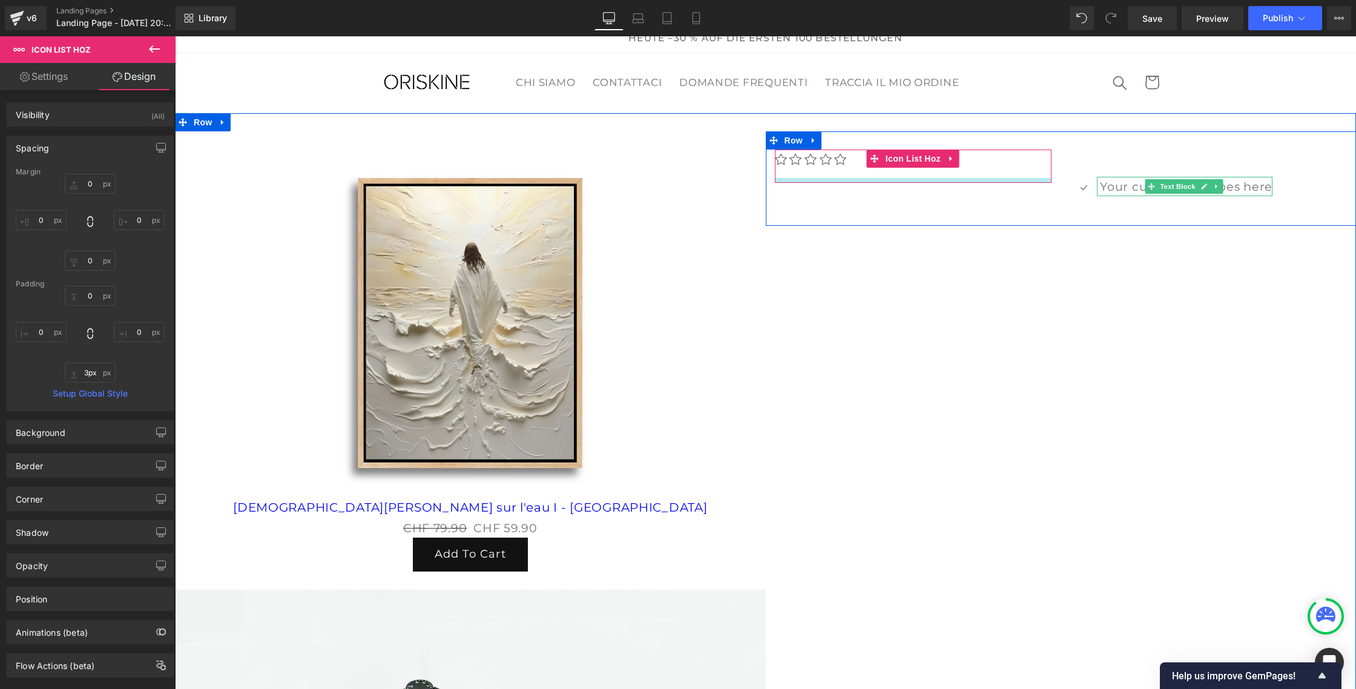
type input "0px"
drag, startPoint x: 840, startPoint y: 177, endPoint x: 840, endPoint y: 163, distance: 13.9
click at [840, 163] on div "Icon Icon Icon Icon Icon Icon List Hoz" at bounding box center [913, 164] width 277 height 28
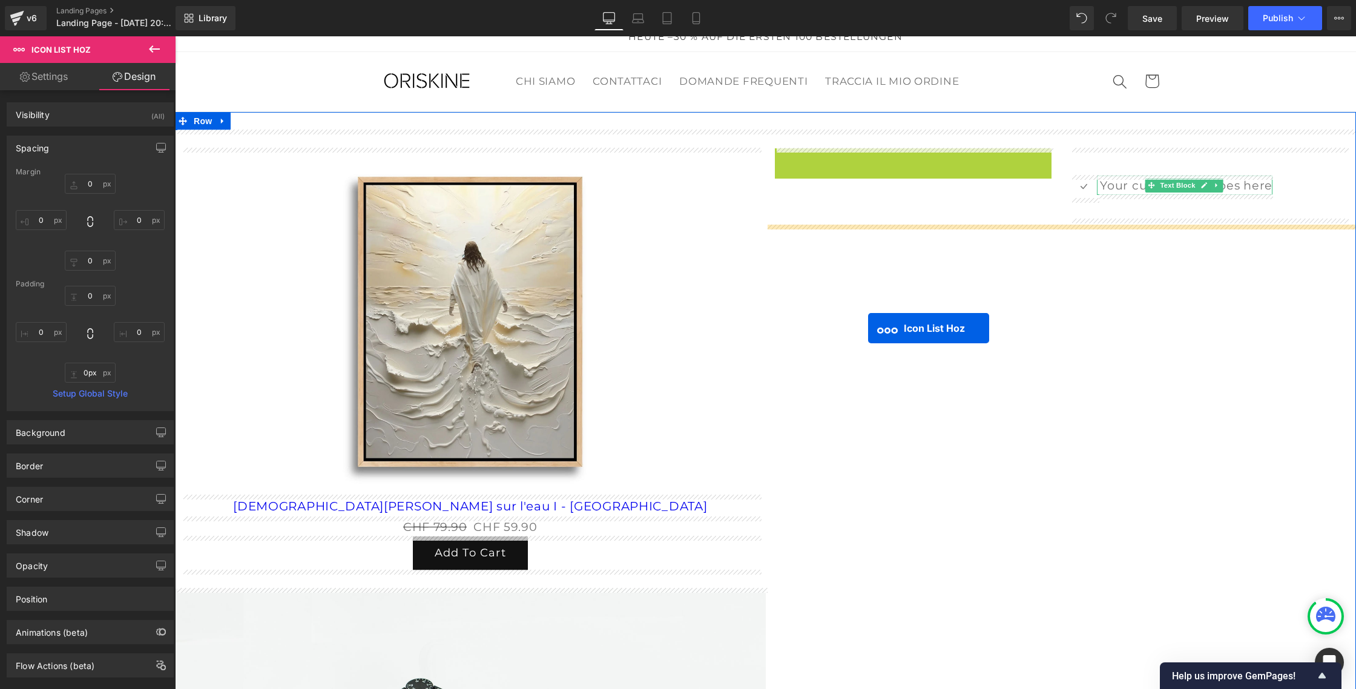
drag, startPoint x: 873, startPoint y: 154, endPoint x: 868, endPoint y: 328, distance: 173.9
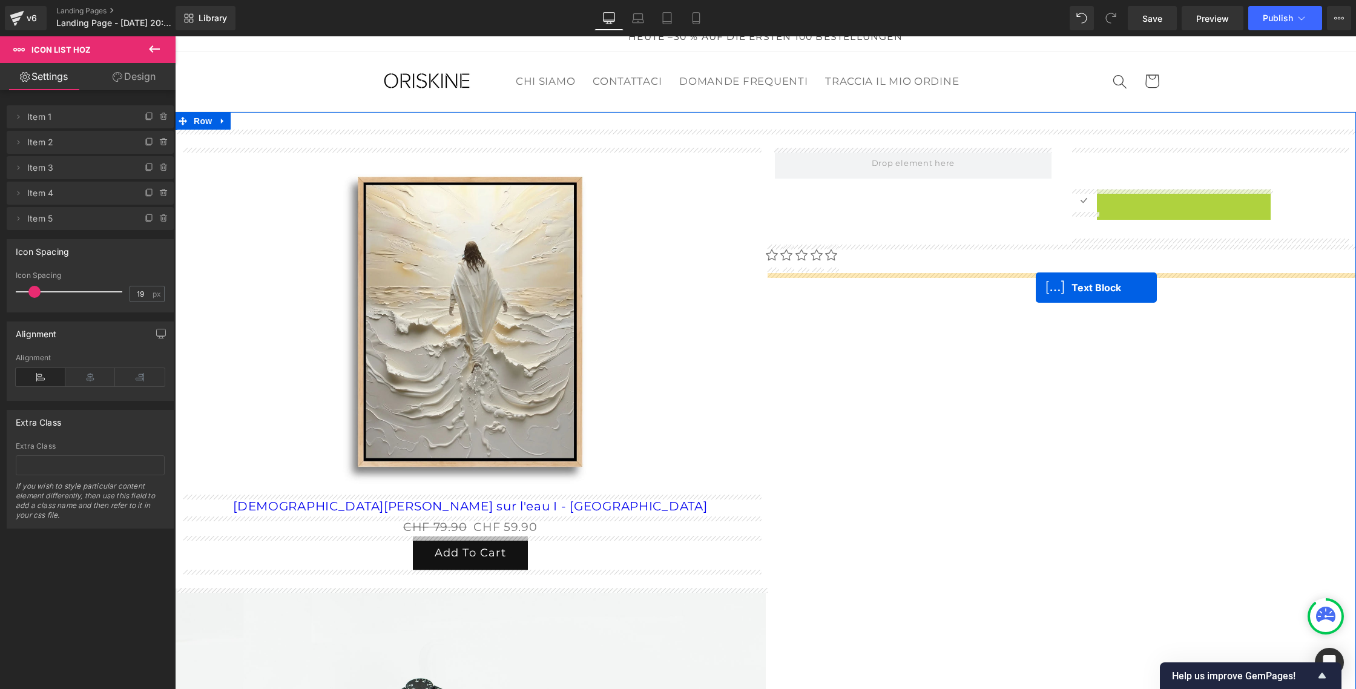
drag, startPoint x: 1151, startPoint y: 186, endPoint x: 1036, endPoint y: 288, distance: 153.2
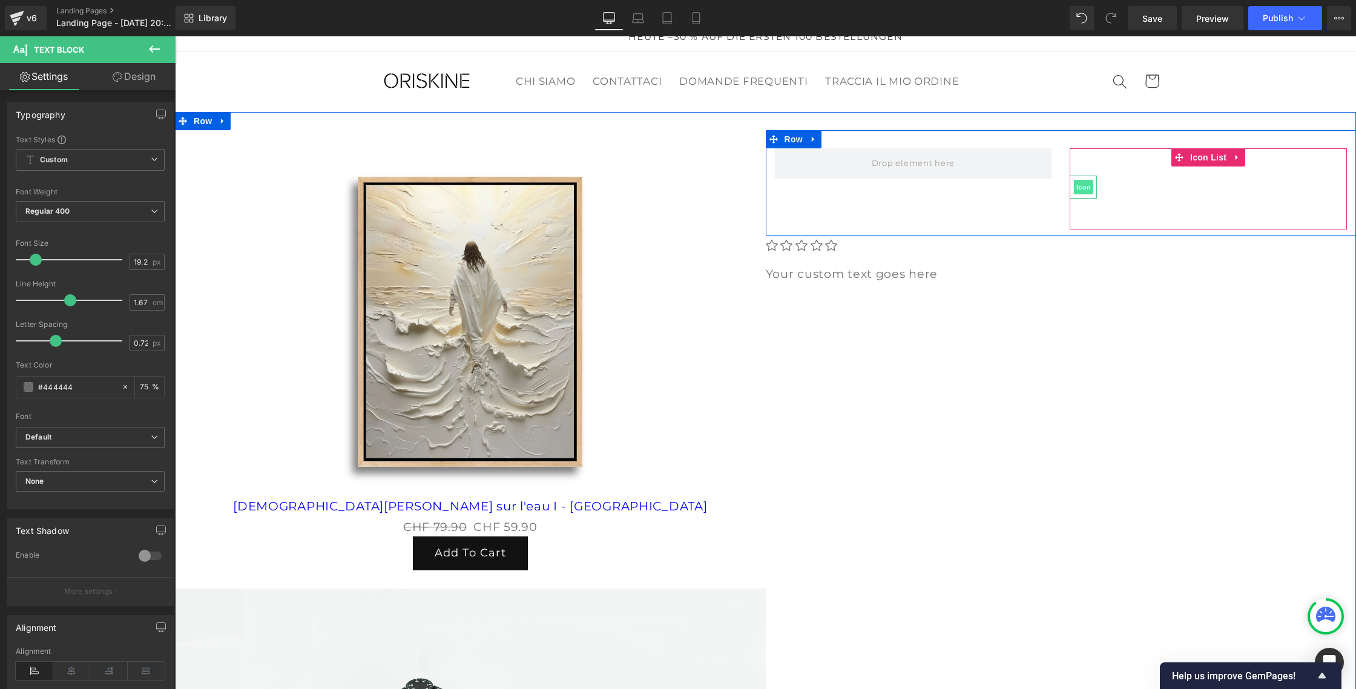
click at [1082, 185] on span "Icon" at bounding box center [1083, 187] width 19 height 15
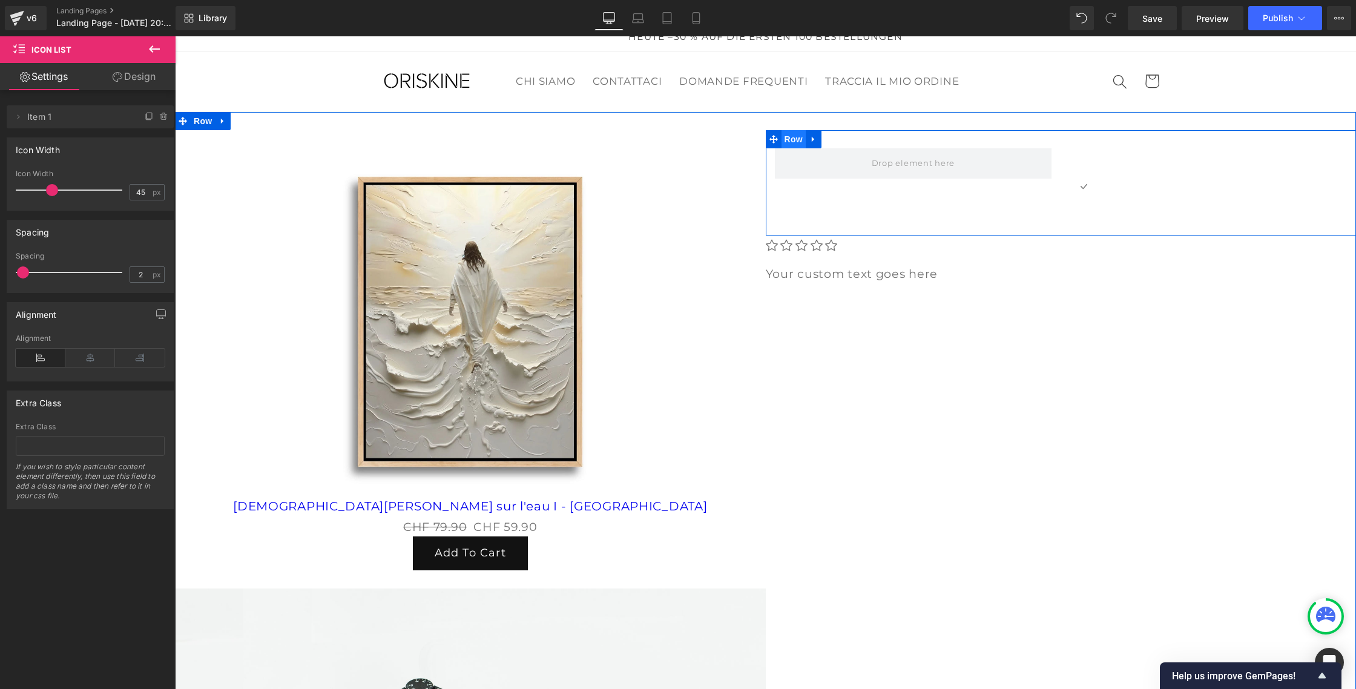
click at [790, 137] on span "Row" at bounding box center [794, 139] width 24 height 18
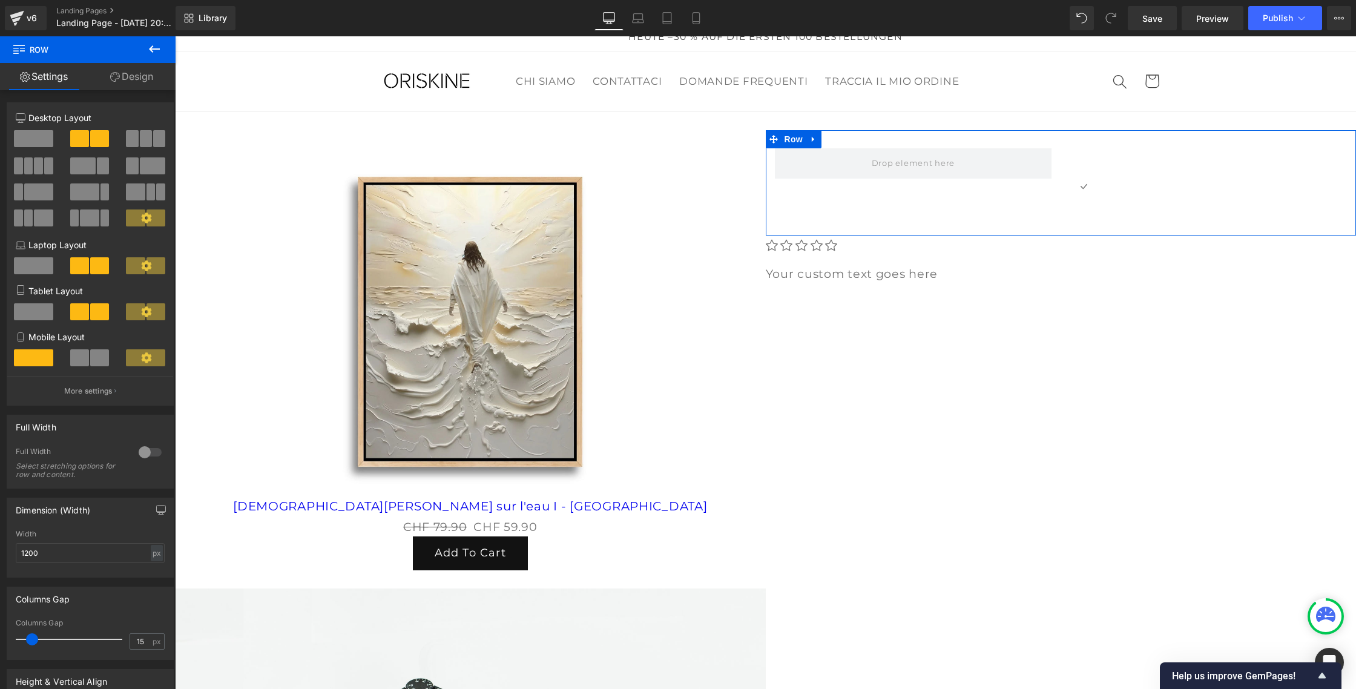
click at [38, 144] on span at bounding box center [33, 138] width 39 height 17
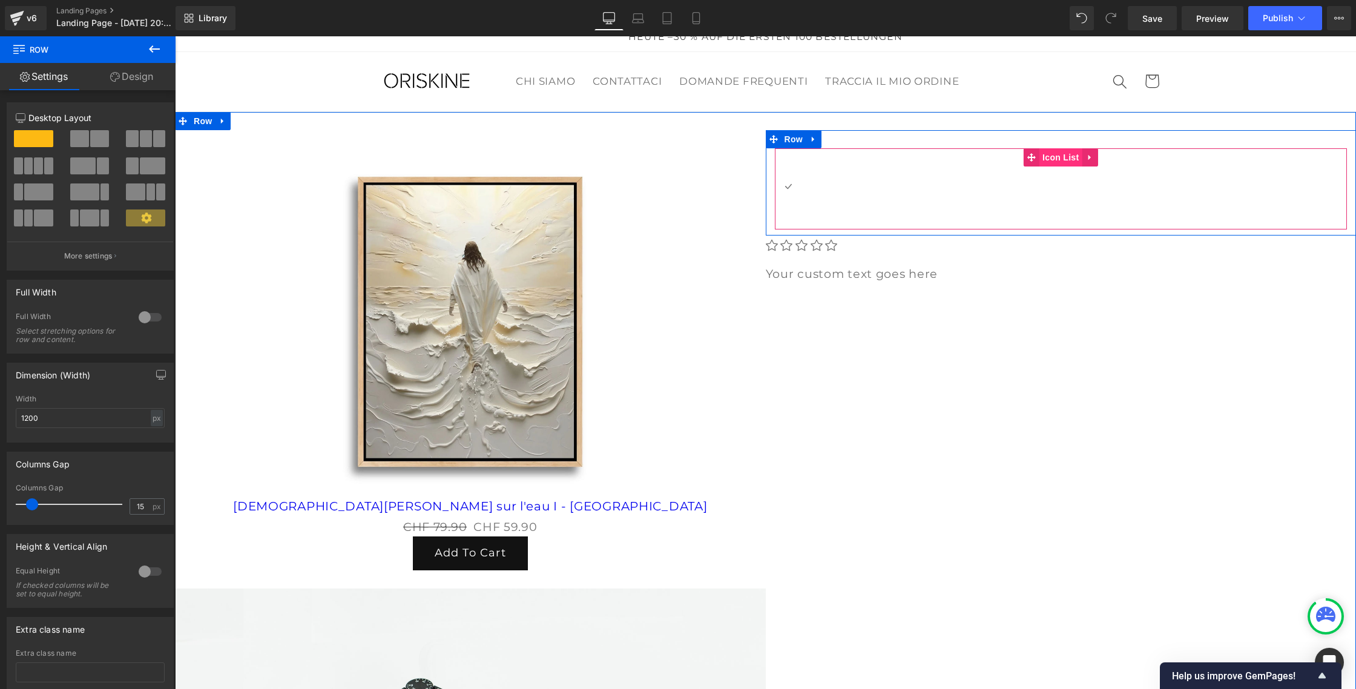
click at [1060, 158] on span "Icon List" at bounding box center [1061, 157] width 42 height 18
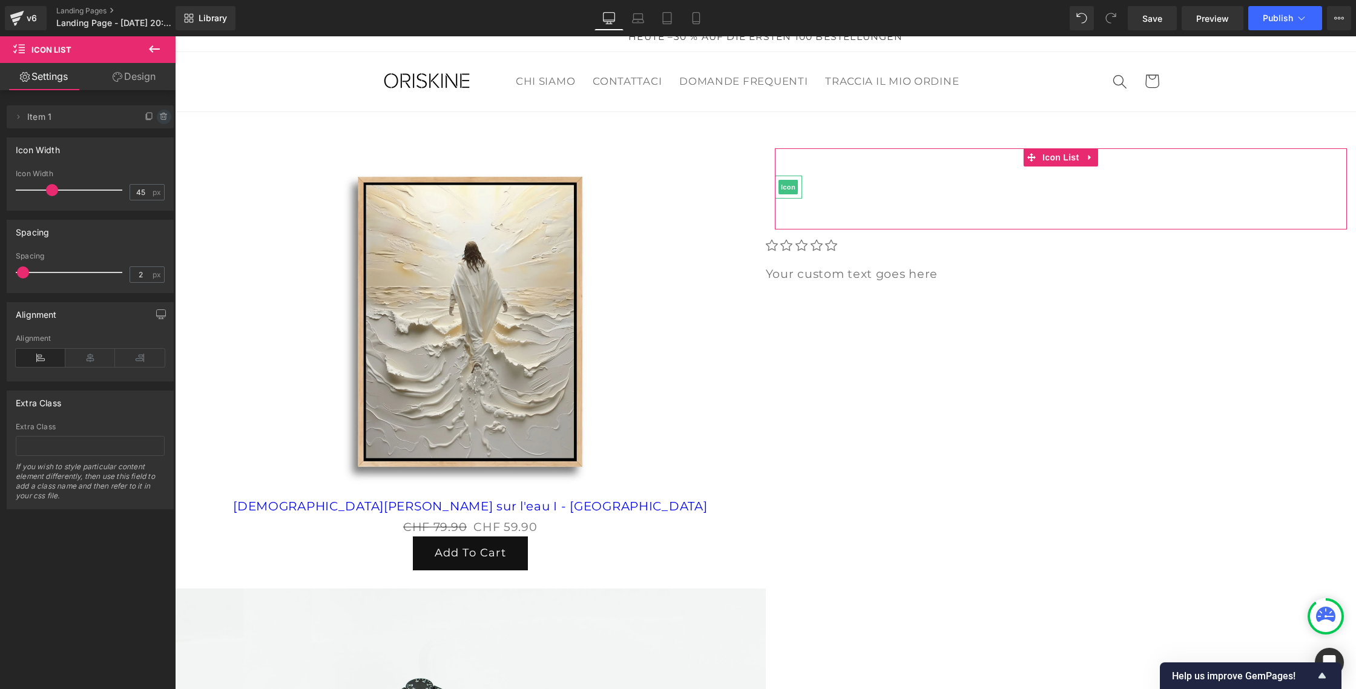
click at [162, 118] on icon at bounding box center [164, 117] width 10 height 10
click at [105, 138] on div "Icon Width" at bounding box center [90, 149] width 166 height 23
click at [104, 124] on button "Cancel" at bounding box center [108, 118] width 41 height 16
click at [148, 114] on icon at bounding box center [150, 117] width 10 height 10
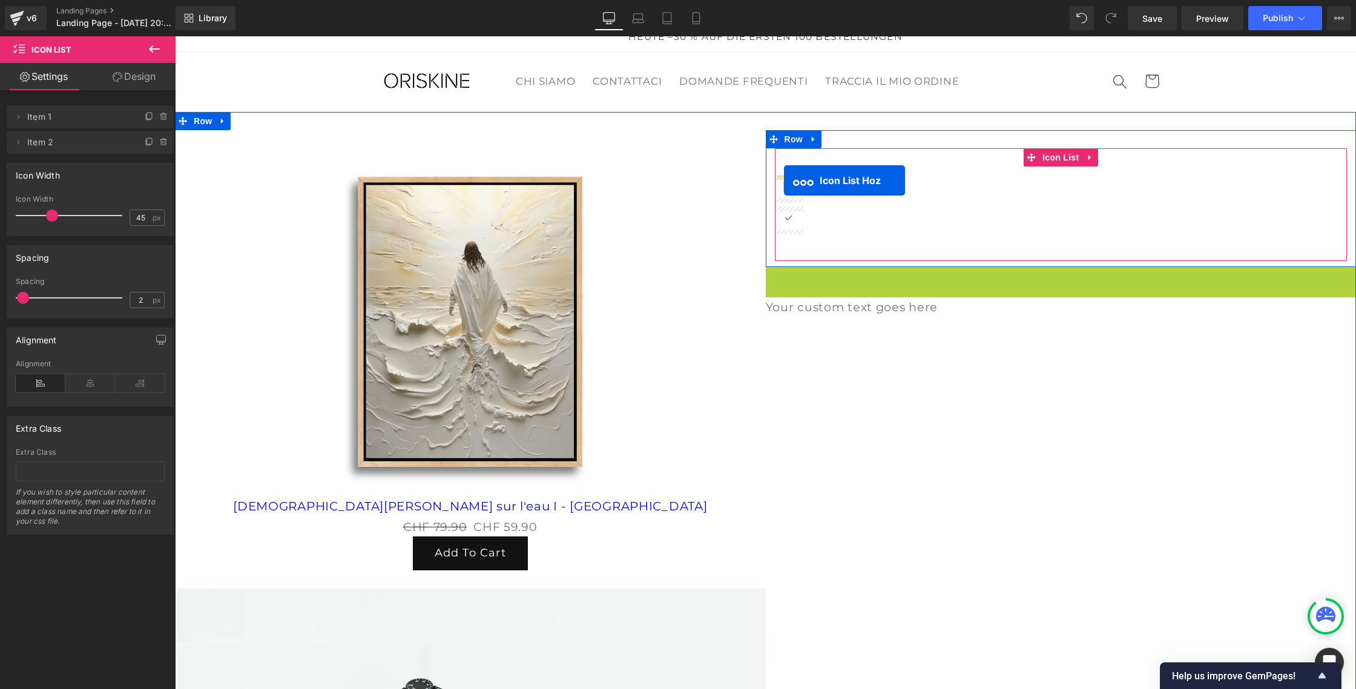
drag, startPoint x: 1019, startPoint y: 273, endPoint x: 784, endPoint y: 180, distance: 252.5
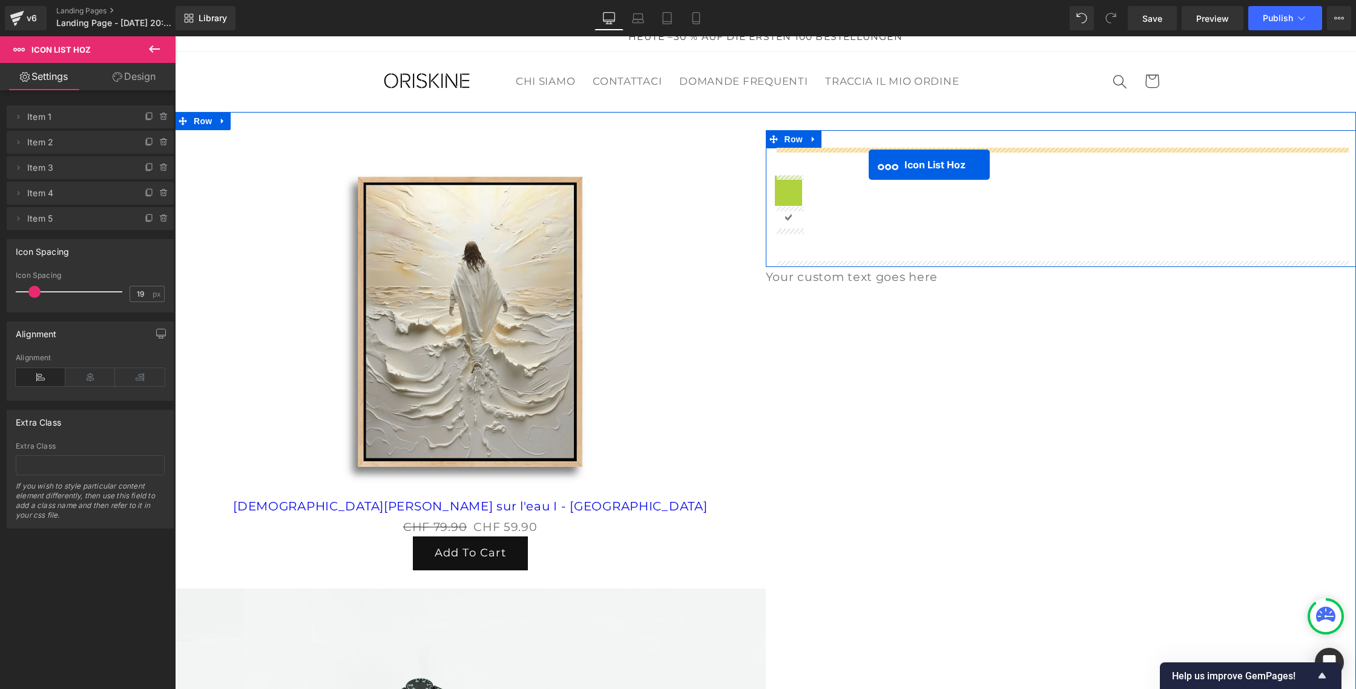
drag, startPoint x: 788, startPoint y: 186, endPoint x: 869, endPoint y: 165, distance: 83.4
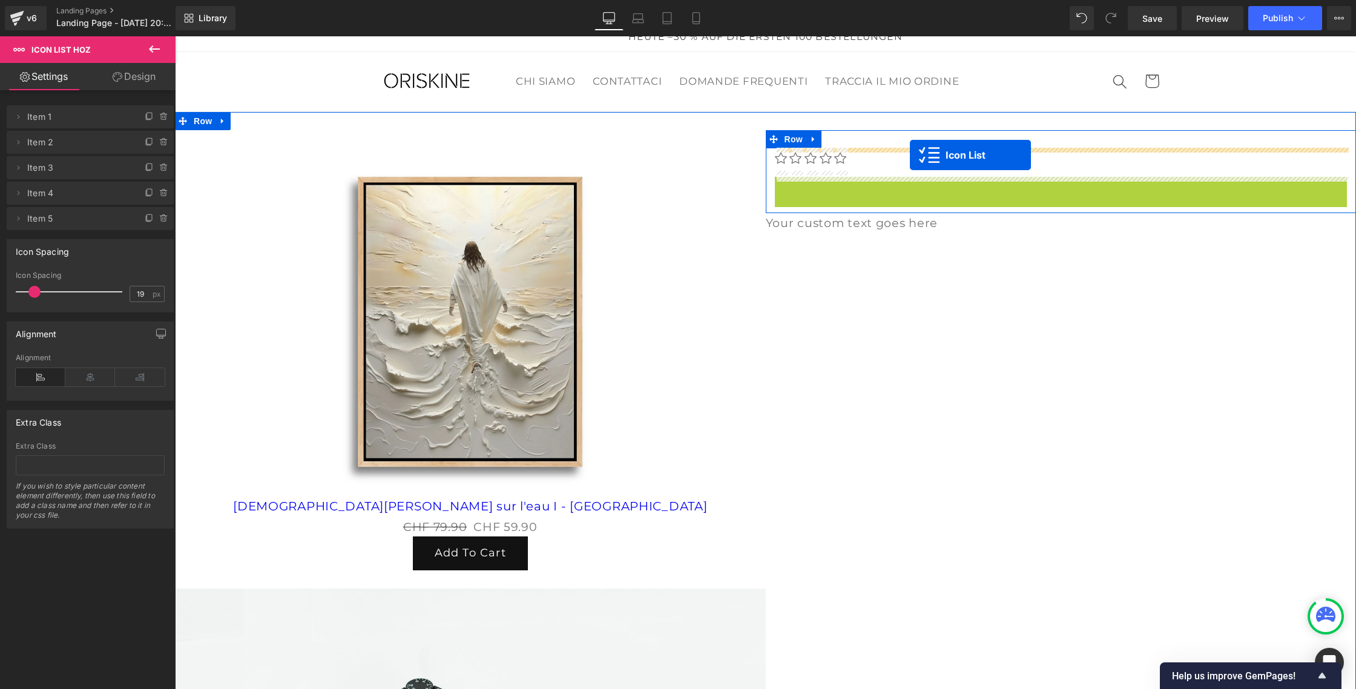
drag, startPoint x: 1032, startPoint y: 186, endPoint x: 910, endPoint y: 155, distance: 126.3
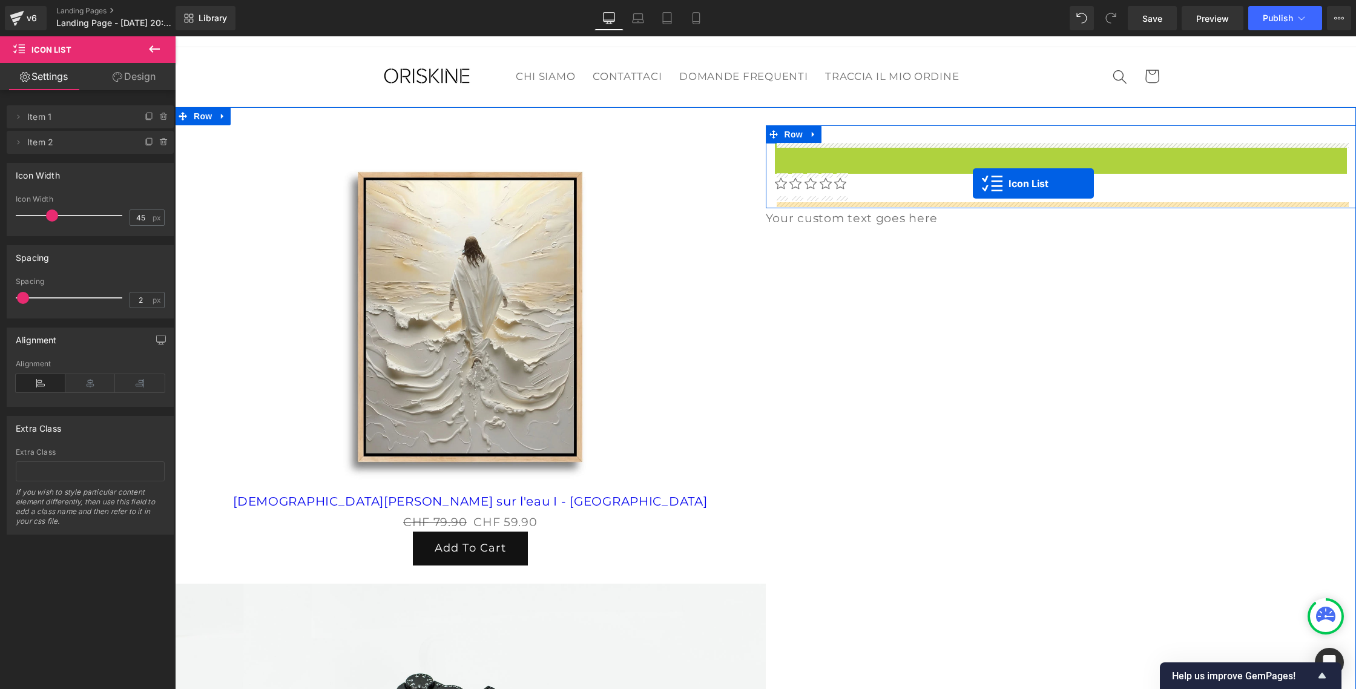
scroll to position [17, 0]
drag, startPoint x: 1031, startPoint y: 157, endPoint x: 998, endPoint y: 188, distance: 45.4
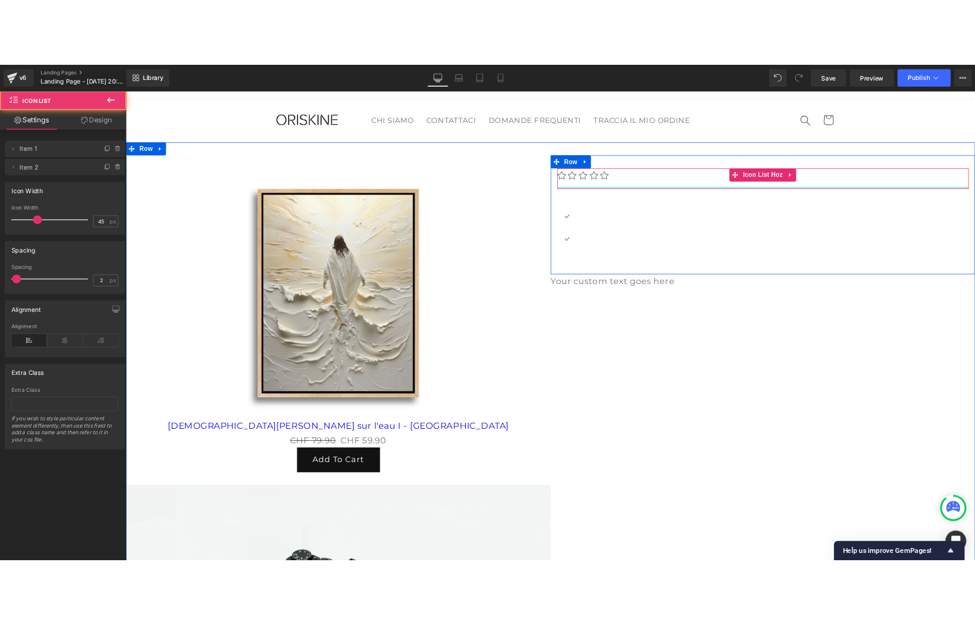
scroll to position [22, 0]
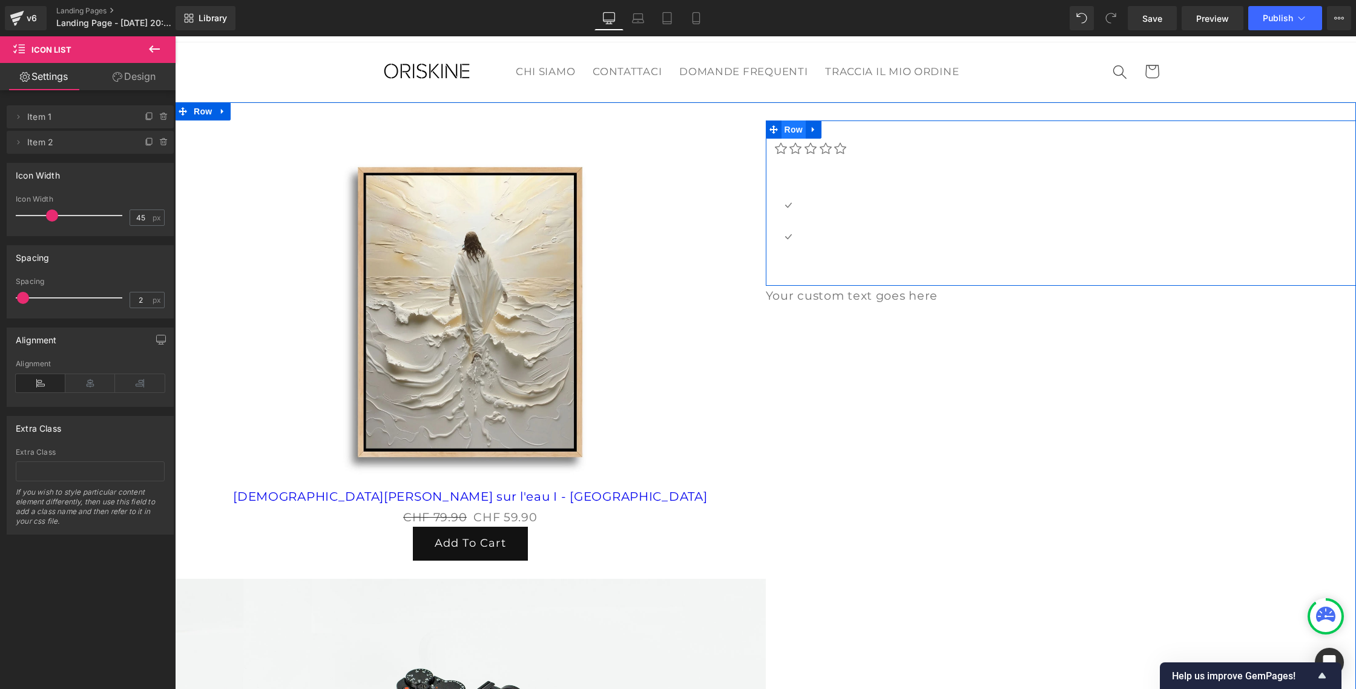
click at [793, 127] on span "Row" at bounding box center [794, 129] width 24 height 18
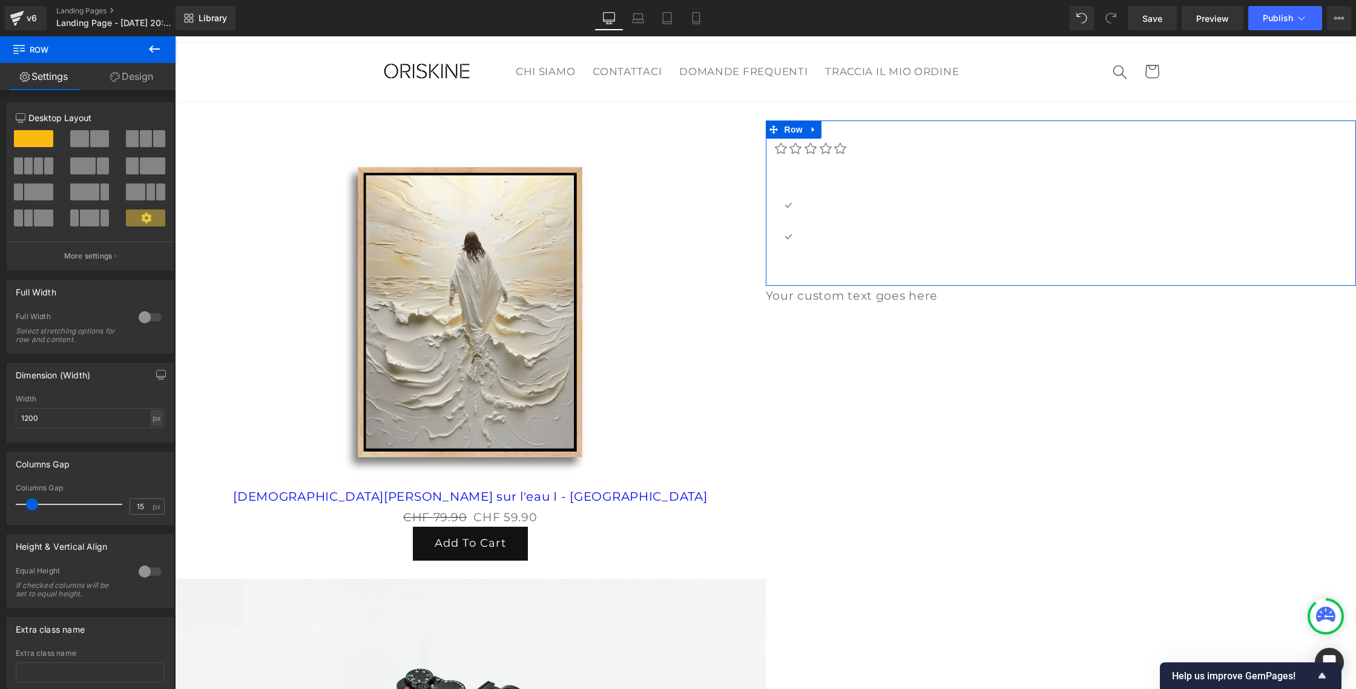
click at [75, 137] on span at bounding box center [79, 138] width 19 height 17
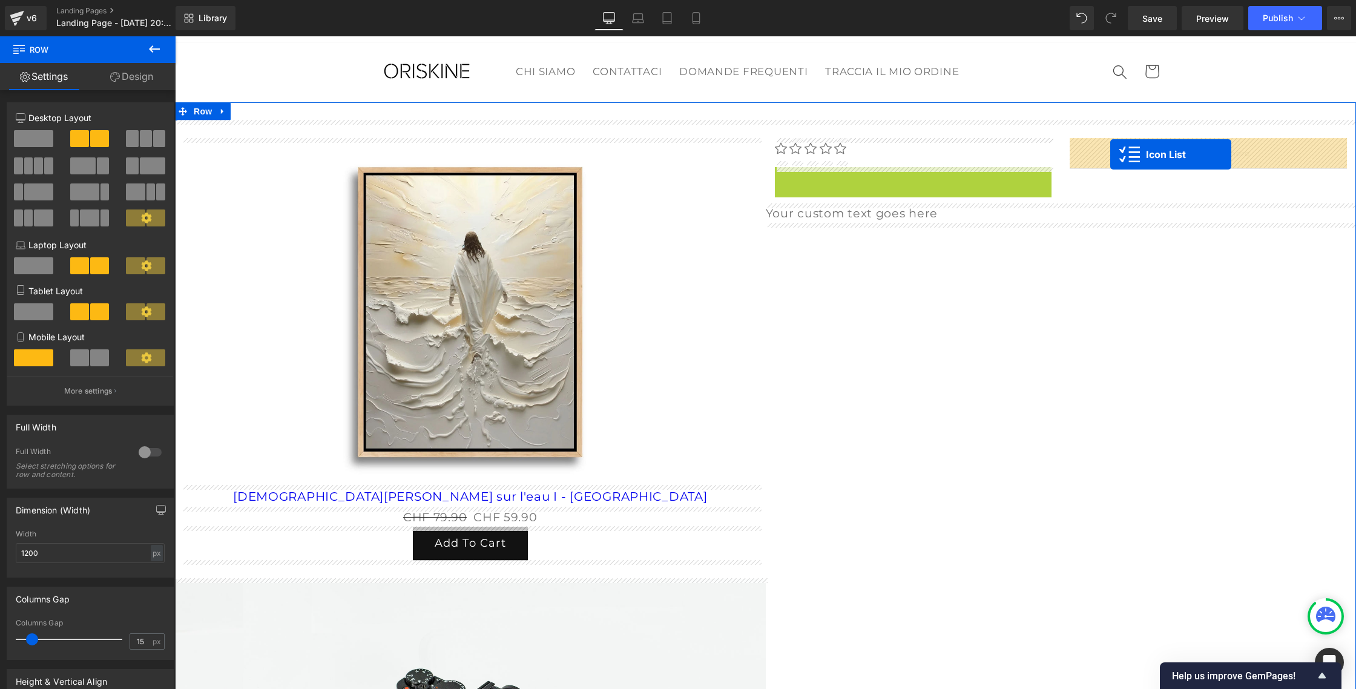
drag, startPoint x: 883, startPoint y: 179, endPoint x: 1110, endPoint y: 154, distance: 228.4
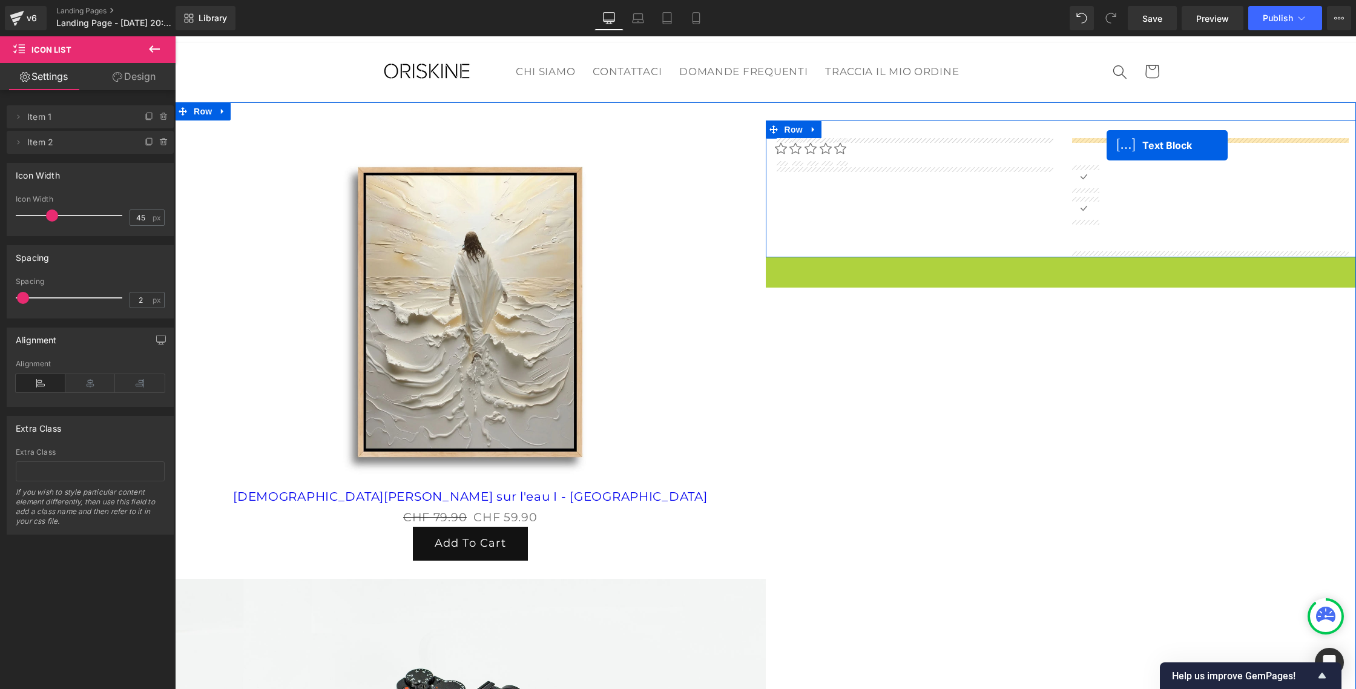
drag, startPoint x: 1030, startPoint y: 263, endPoint x: 1107, endPoint y: 145, distance: 140.4
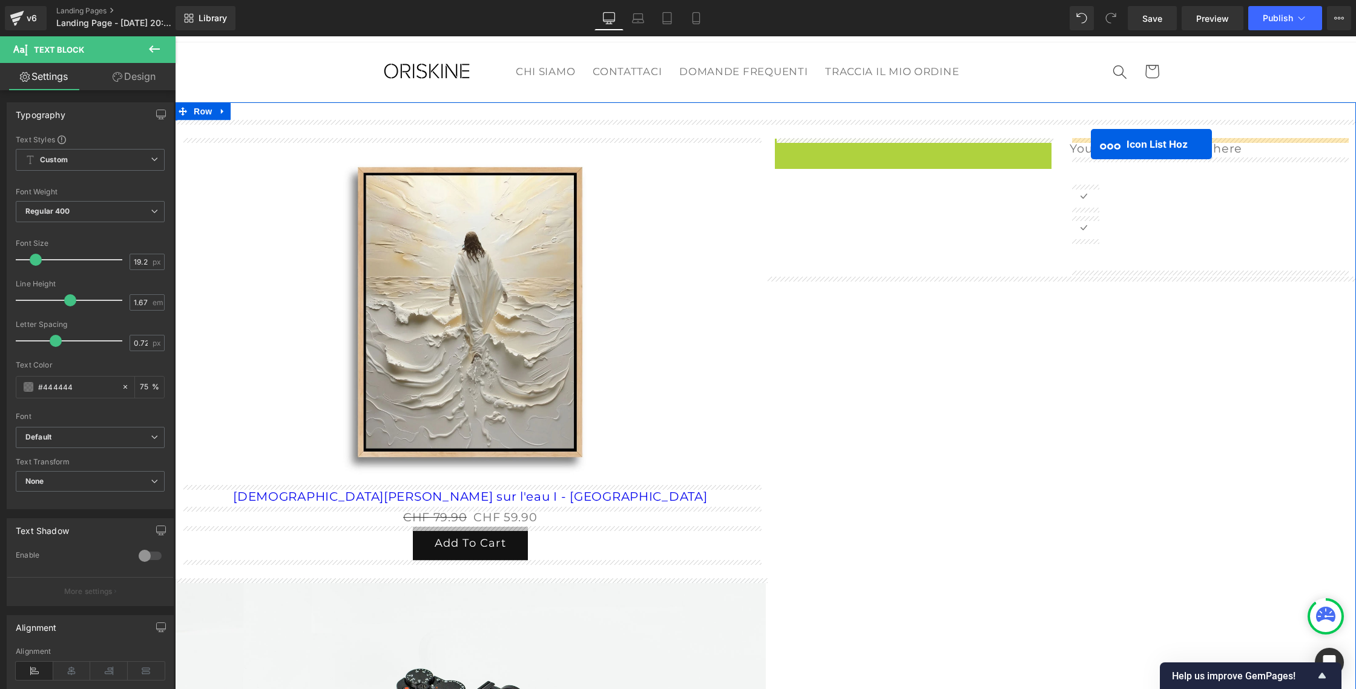
drag, startPoint x: 869, startPoint y: 145, endPoint x: 1091, endPoint y: 144, distance: 222.2
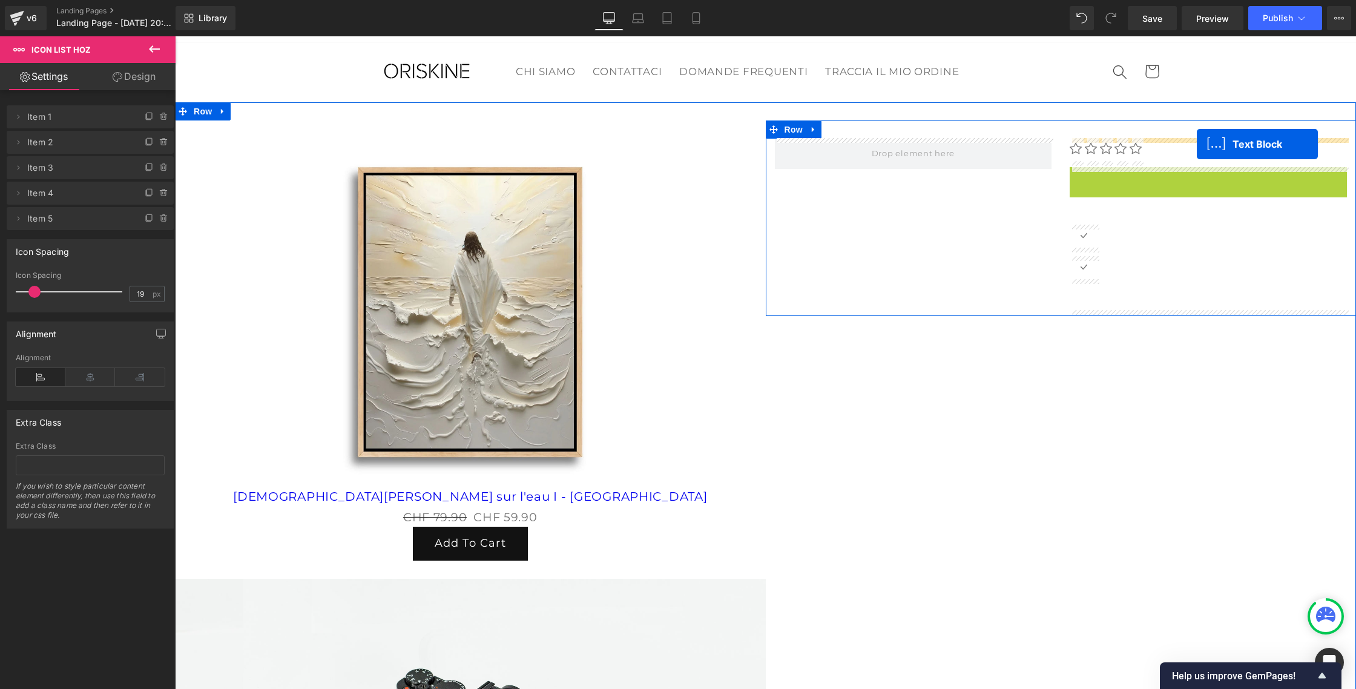
drag, startPoint x: 1172, startPoint y: 177, endPoint x: 1197, endPoint y: 144, distance: 41.5
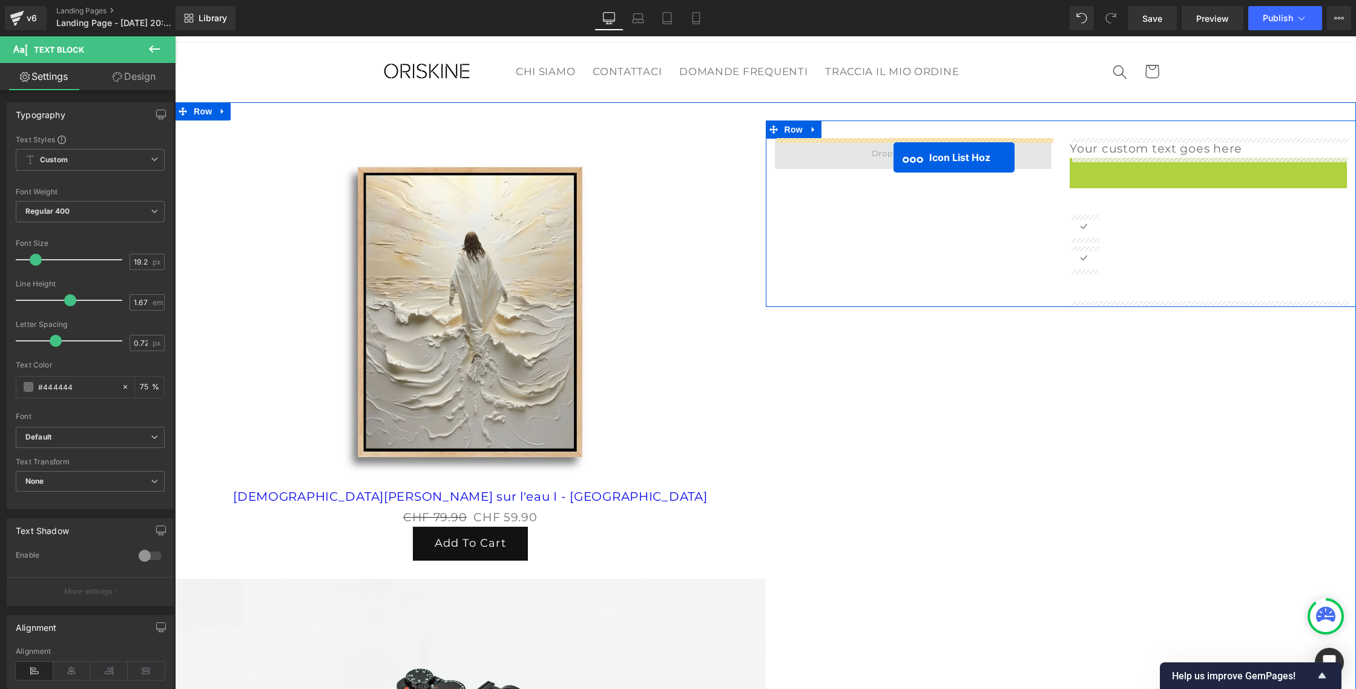
drag, startPoint x: 1168, startPoint y: 166, endPoint x: 894, endPoint y: 157, distance: 274.4
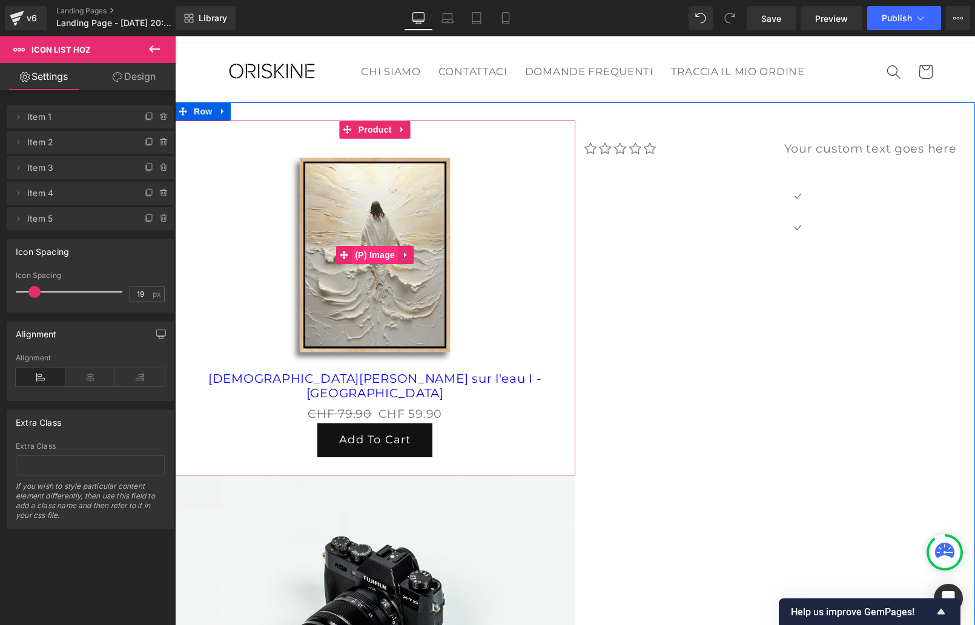
click at [375, 248] on span "(P) Image" at bounding box center [375, 255] width 46 height 18
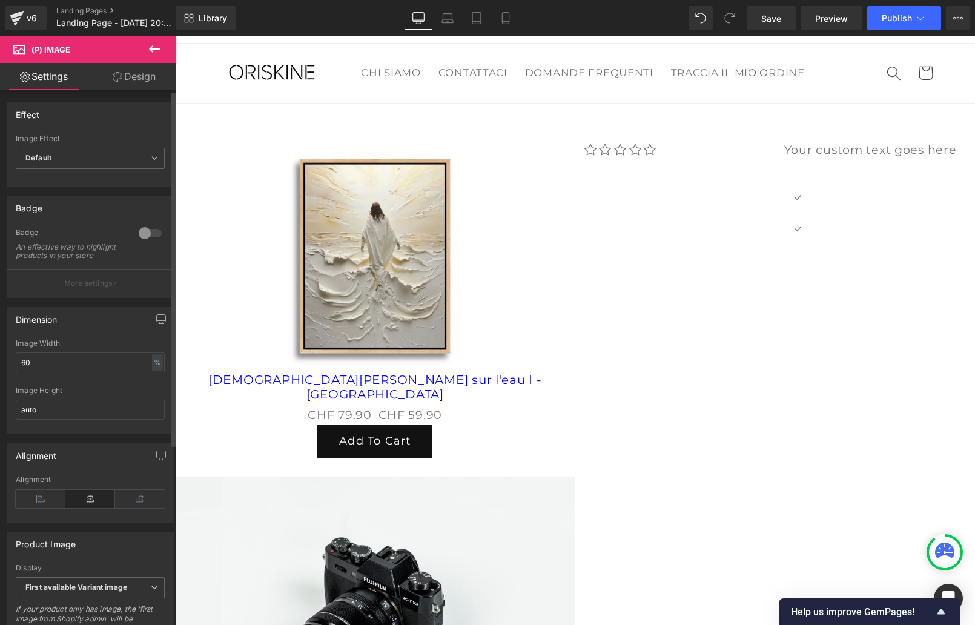
scroll to position [20, 0]
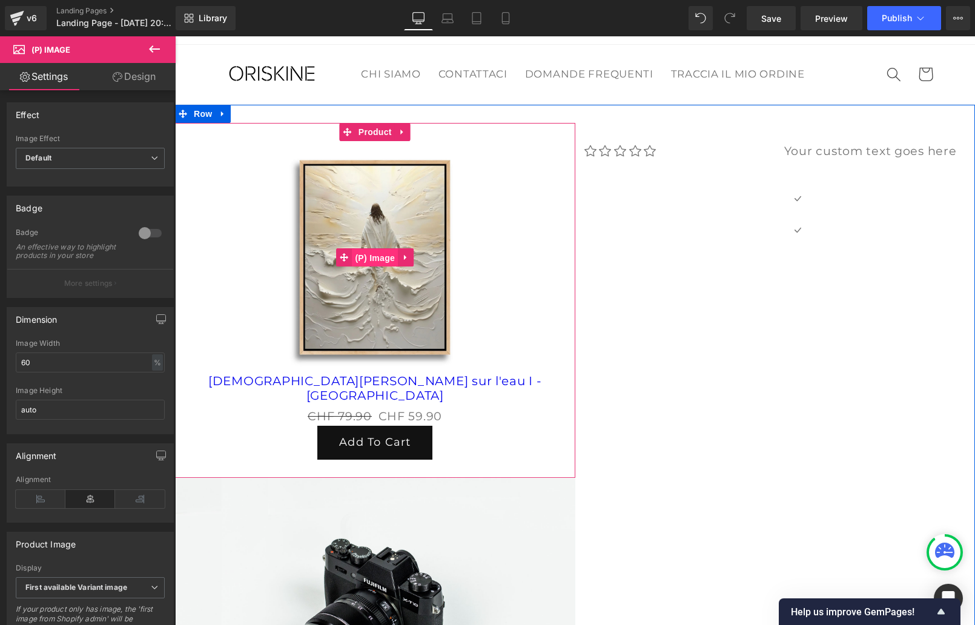
click at [369, 255] on span "(P) Image" at bounding box center [375, 258] width 46 height 18
click at [365, 132] on span "Product" at bounding box center [374, 133] width 39 height 18
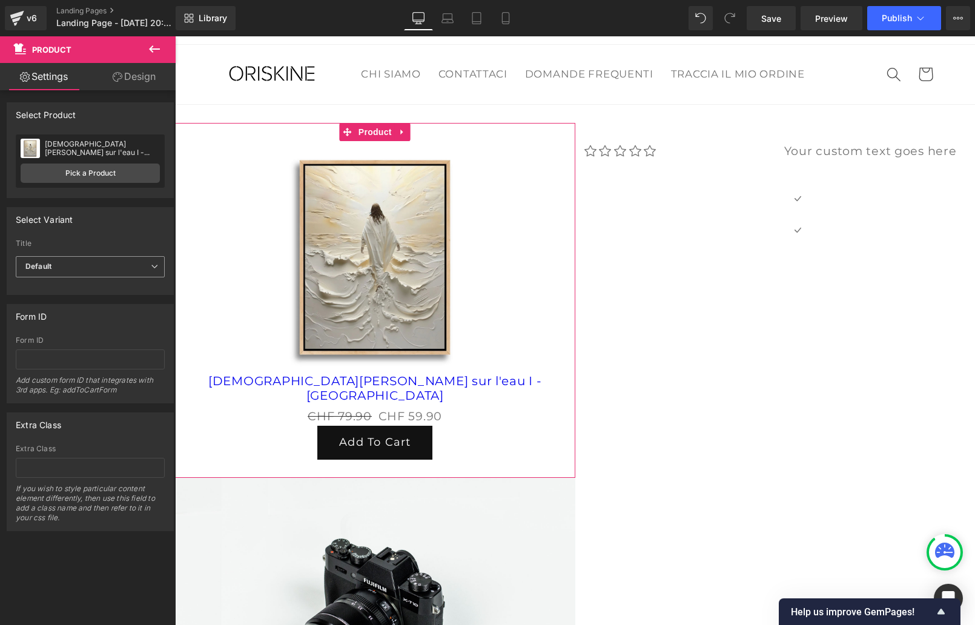
click at [151, 266] on icon at bounding box center [154, 266] width 7 height 7
click at [105, 308] on li "Default Title" at bounding box center [88, 306] width 144 height 18
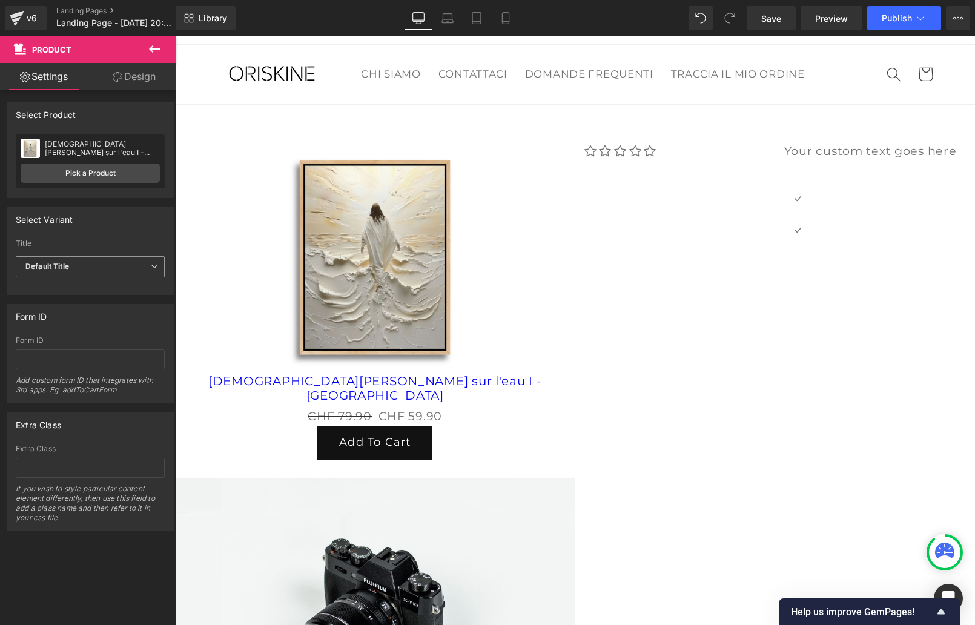
click at [154, 271] on span "Default Title" at bounding box center [90, 266] width 149 height 21
click at [114, 291] on li "Default" at bounding box center [88, 288] width 144 height 18
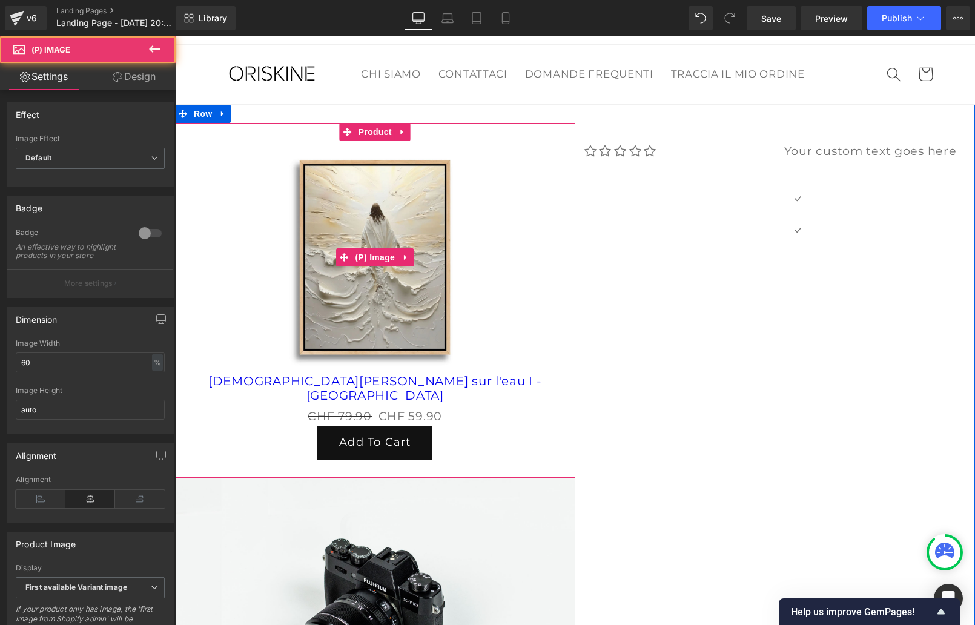
click at [489, 199] on img at bounding box center [375, 257] width 233 height 233
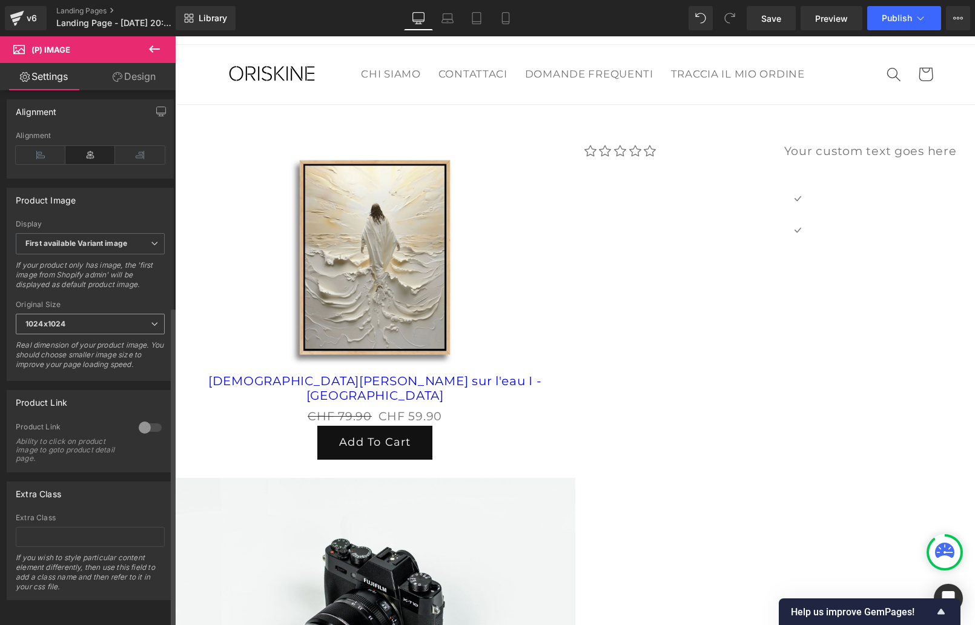
scroll to position [361, 0]
click at [94, 239] on b "First available Variant image" at bounding box center [76, 243] width 102 height 9
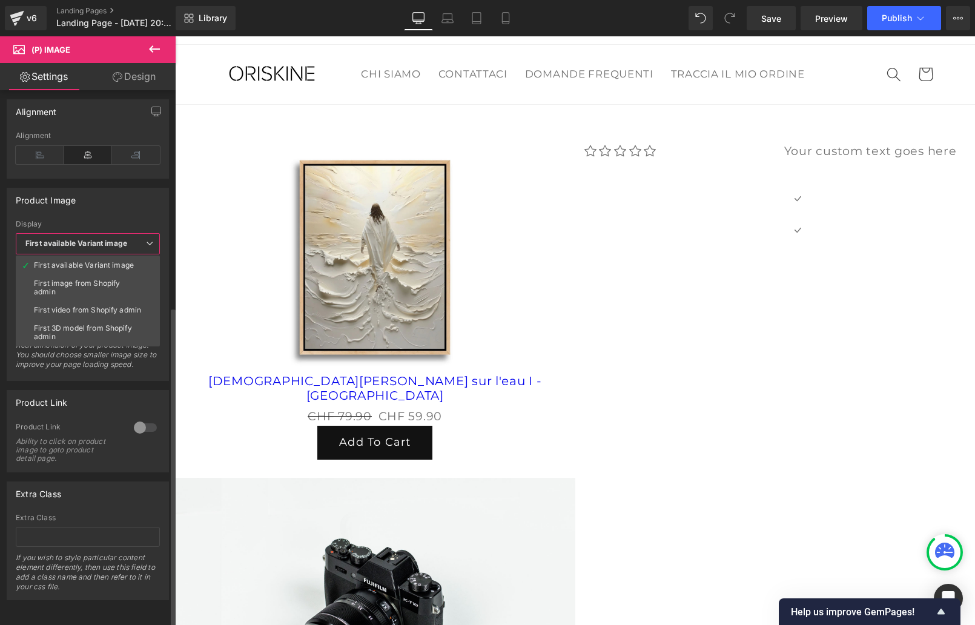
click at [94, 239] on b "First available Variant image" at bounding box center [76, 243] width 102 height 9
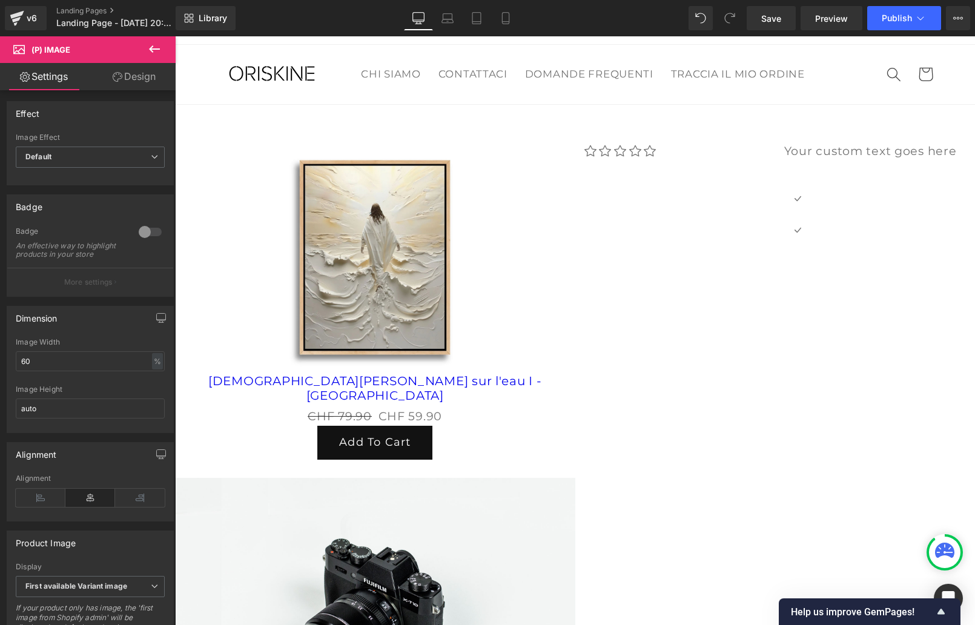
scroll to position [0, 0]
click at [157, 53] on icon at bounding box center [154, 49] width 15 height 15
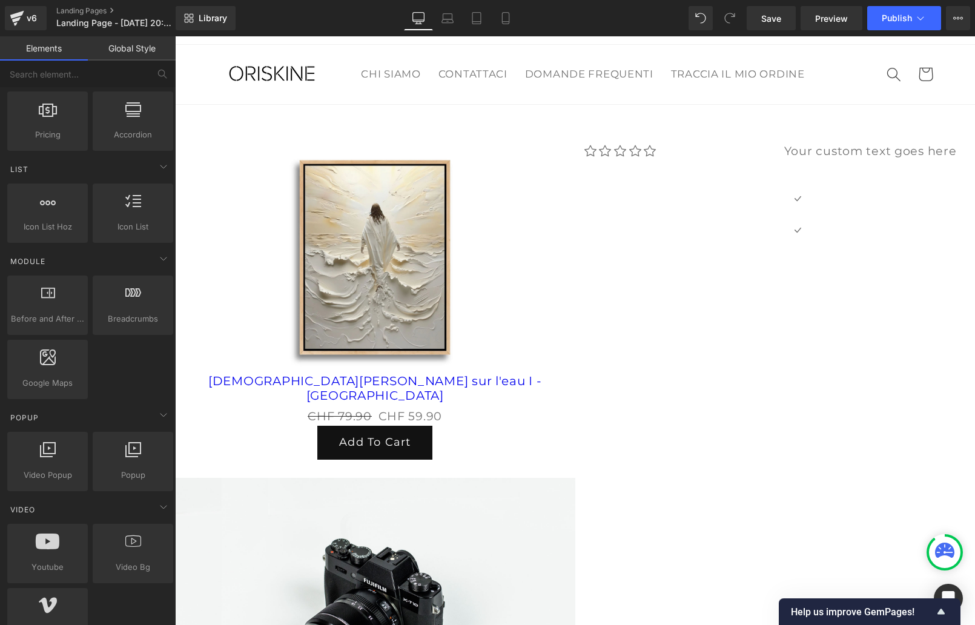
scroll to position [28, 0]
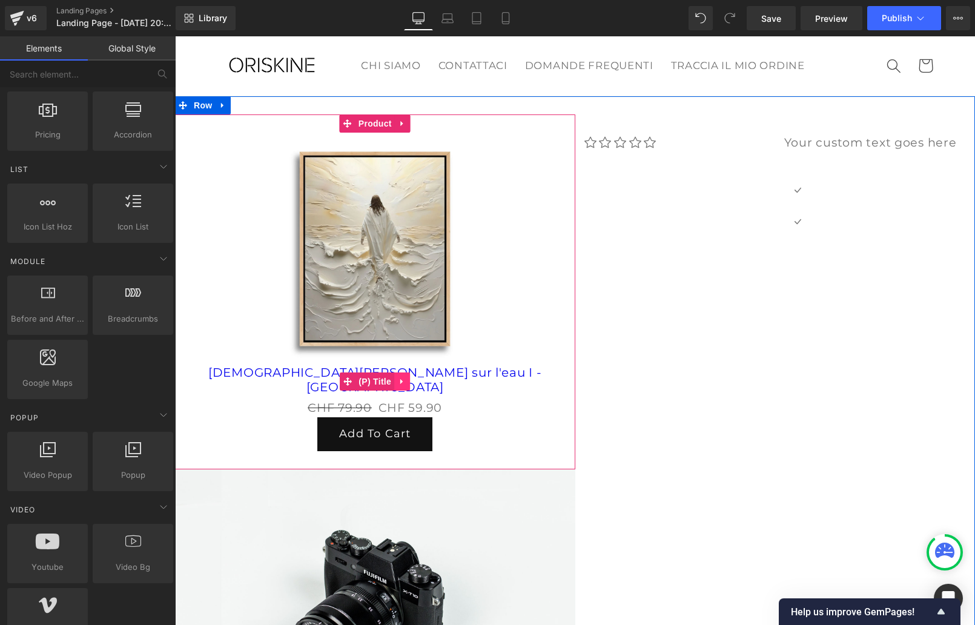
click at [401, 377] on icon at bounding box center [402, 381] width 8 height 9
click at [408, 377] on icon at bounding box center [410, 381] width 8 height 9
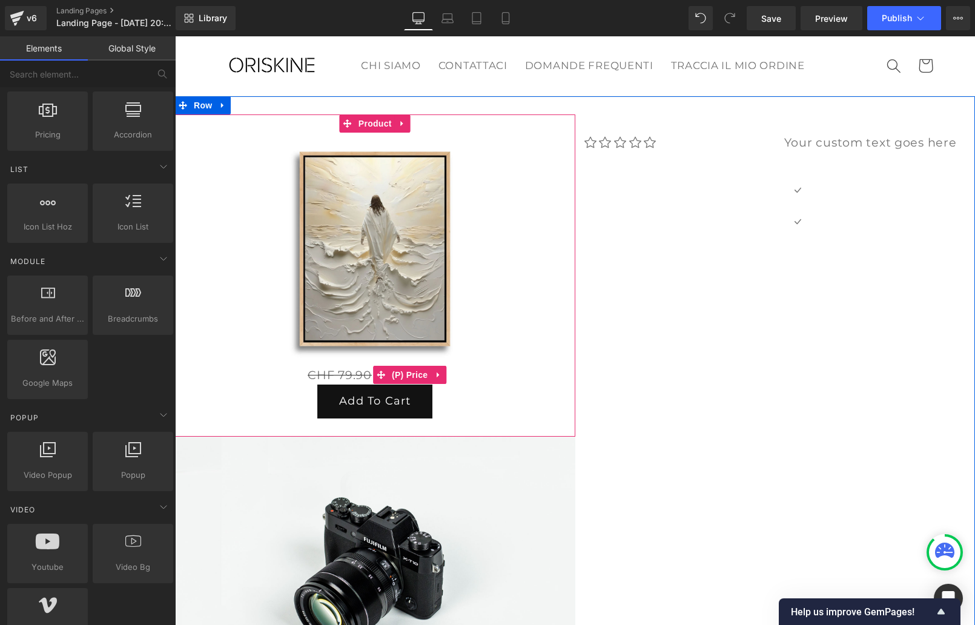
click at [443, 372] on link at bounding box center [439, 375] width 16 height 18
click at [443, 373] on icon at bounding box center [446, 375] width 8 height 8
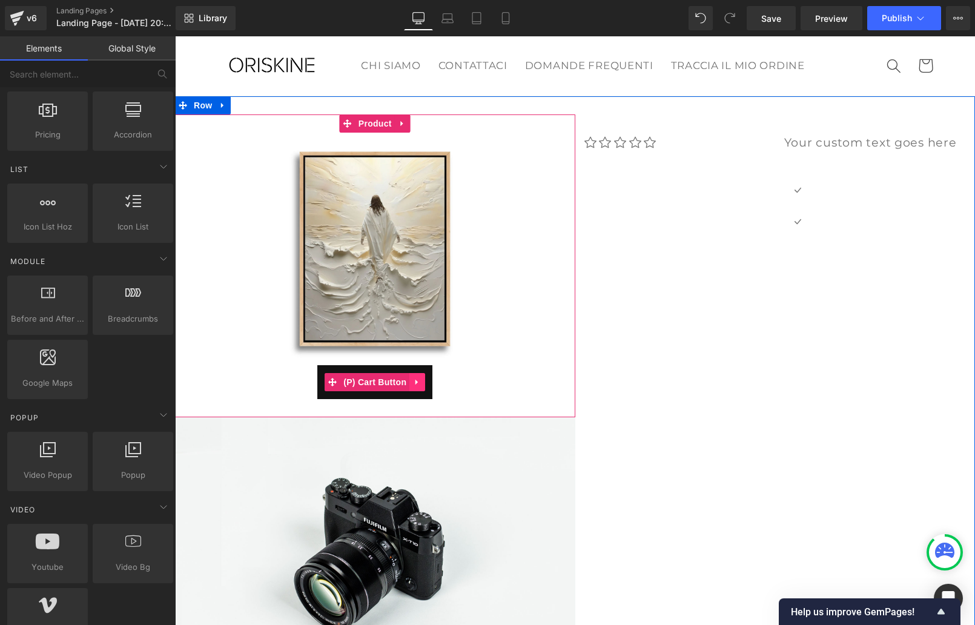
click at [417, 381] on icon at bounding box center [416, 382] width 2 height 5
click at [426, 380] on icon at bounding box center [425, 382] width 8 height 8
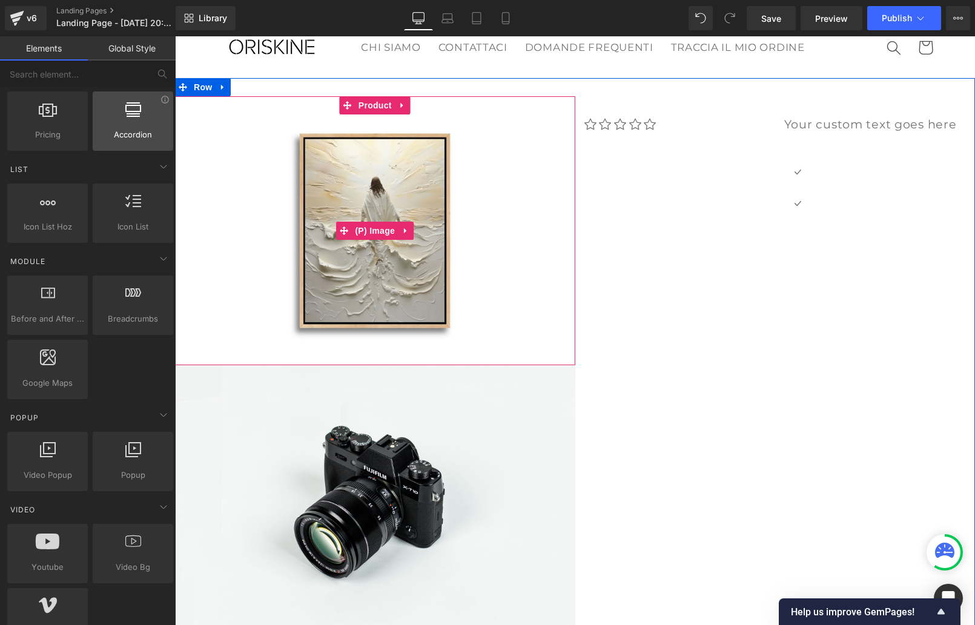
scroll to position [52, 0]
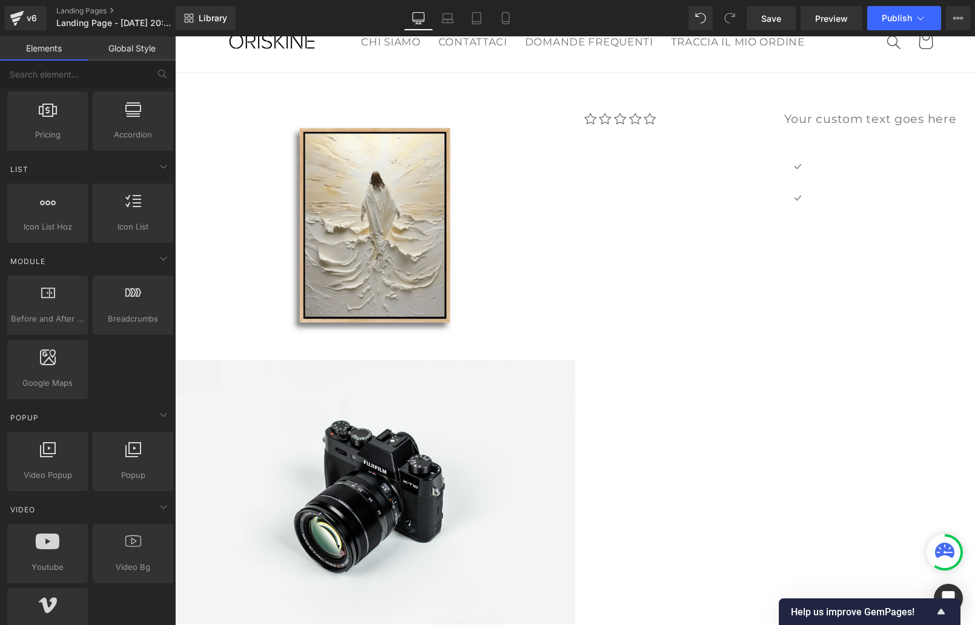
click at [129, 57] on link "Global Style" at bounding box center [132, 48] width 88 height 24
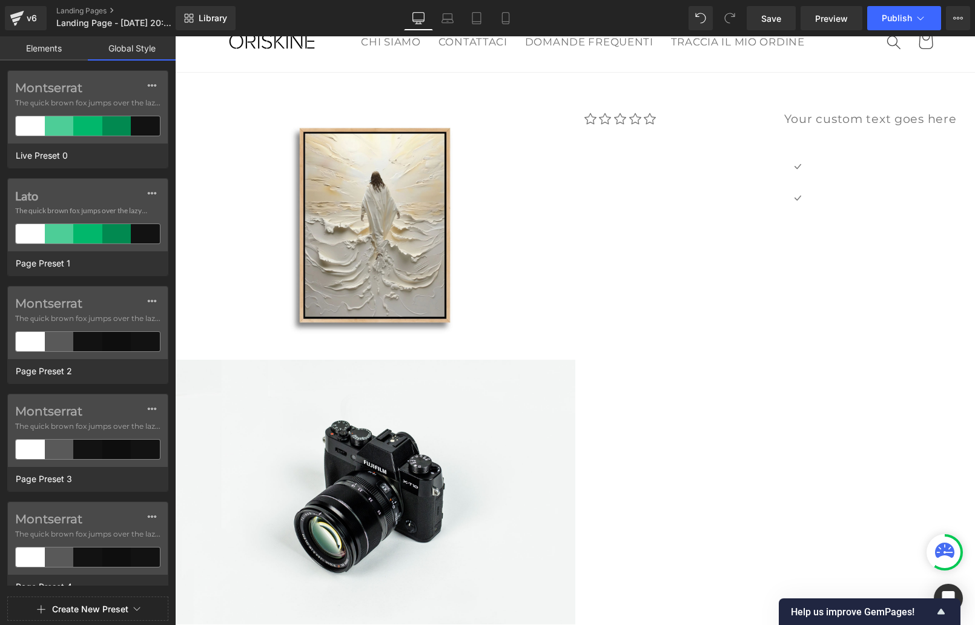
click at [51, 50] on link "Elements" at bounding box center [44, 48] width 88 height 24
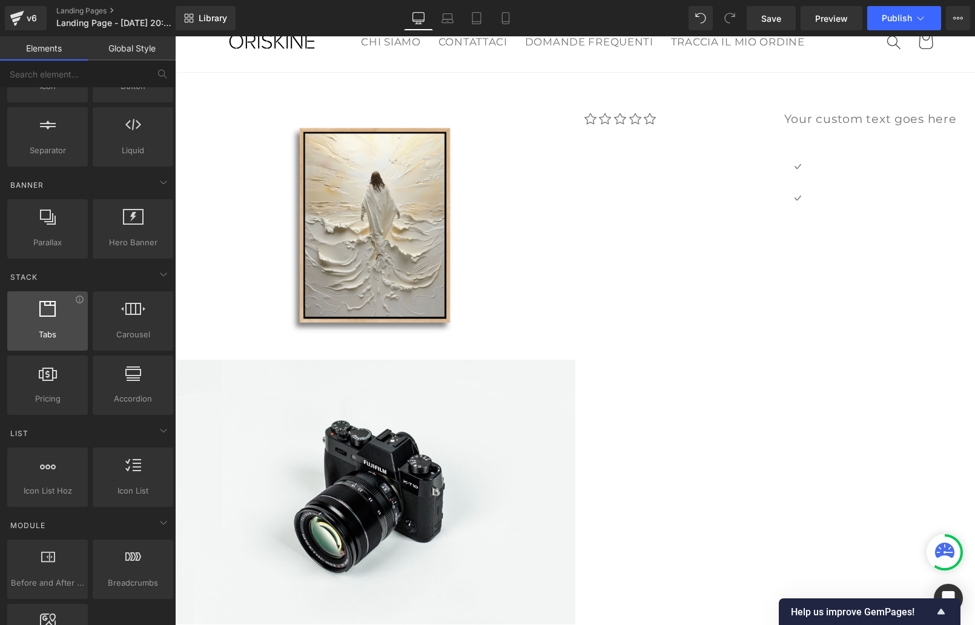
scroll to position [203, 0]
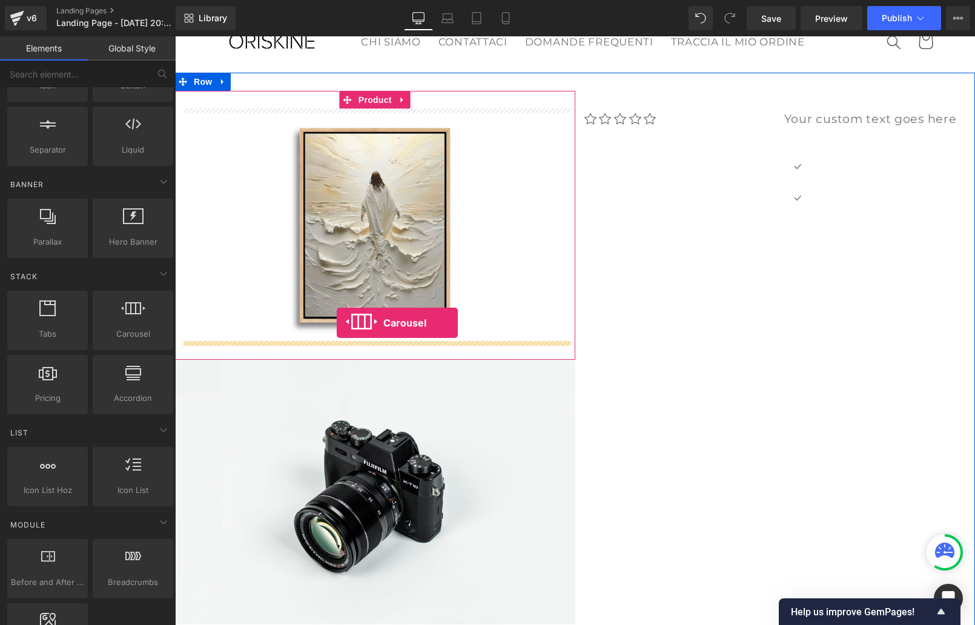
drag, startPoint x: 280, startPoint y: 352, endPoint x: 336, endPoint y: 325, distance: 62.3
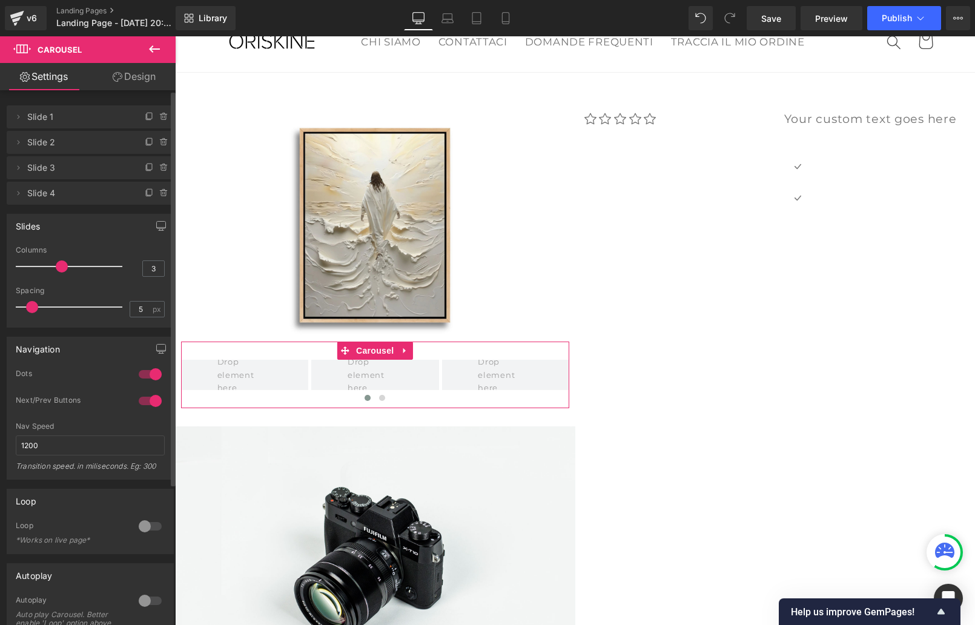
click at [139, 401] on div at bounding box center [150, 400] width 29 height 19
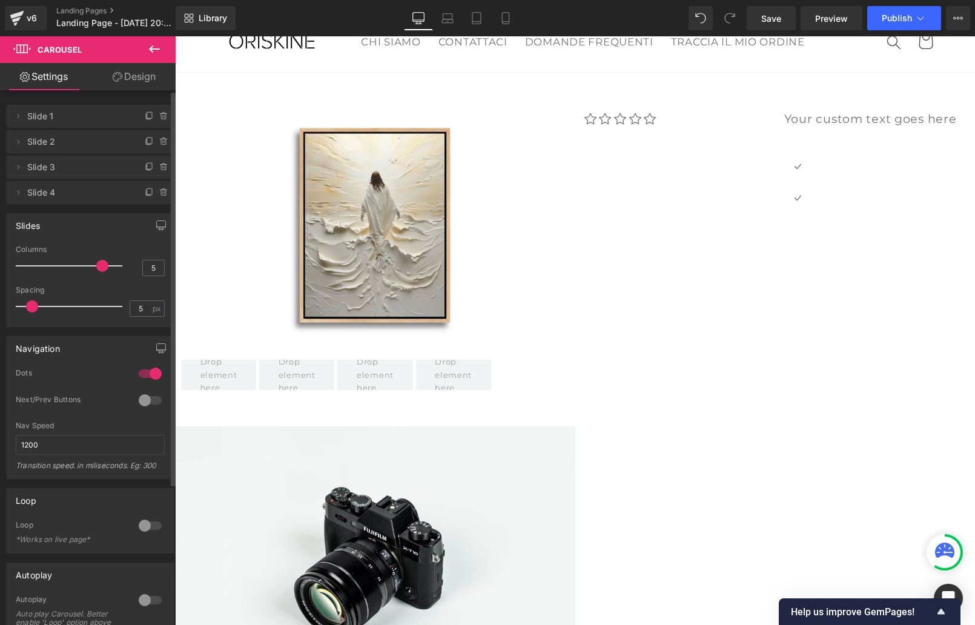
type input "6"
drag, startPoint x: 62, startPoint y: 268, endPoint x: 113, endPoint y: 265, distance: 51.0
click at [116, 265] on span at bounding box center [122, 266] width 12 height 12
type input "0"
drag, startPoint x: 32, startPoint y: 306, endPoint x: 22, endPoint y: 305, distance: 9.8
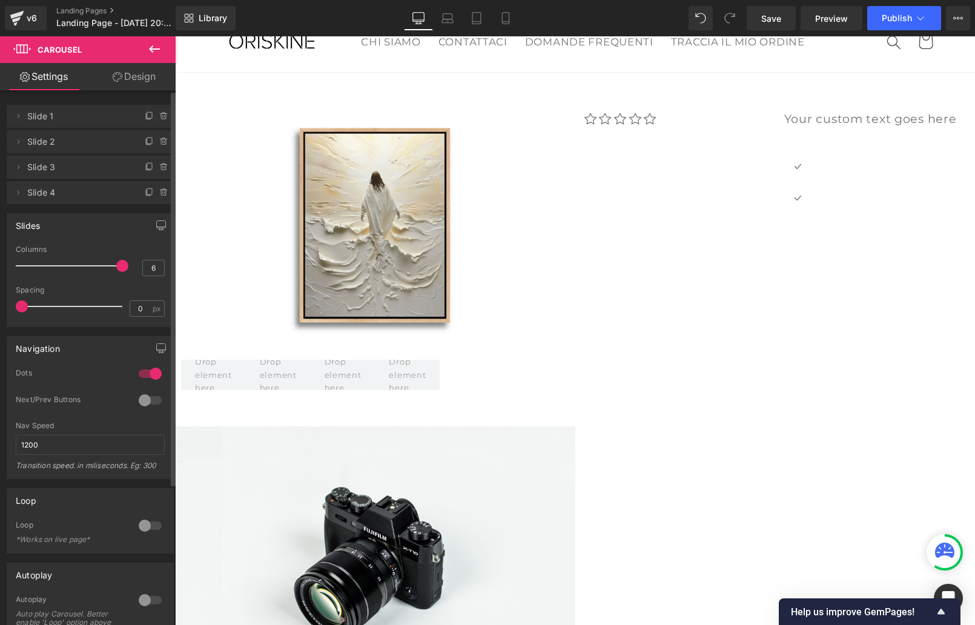
click at [22, 305] on span at bounding box center [22, 306] width 12 height 12
type input "4"
drag, startPoint x: 114, startPoint y: 265, endPoint x: 68, endPoint y: 263, distance: 45.4
click at [68, 263] on div at bounding box center [72, 266] width 101 height 24
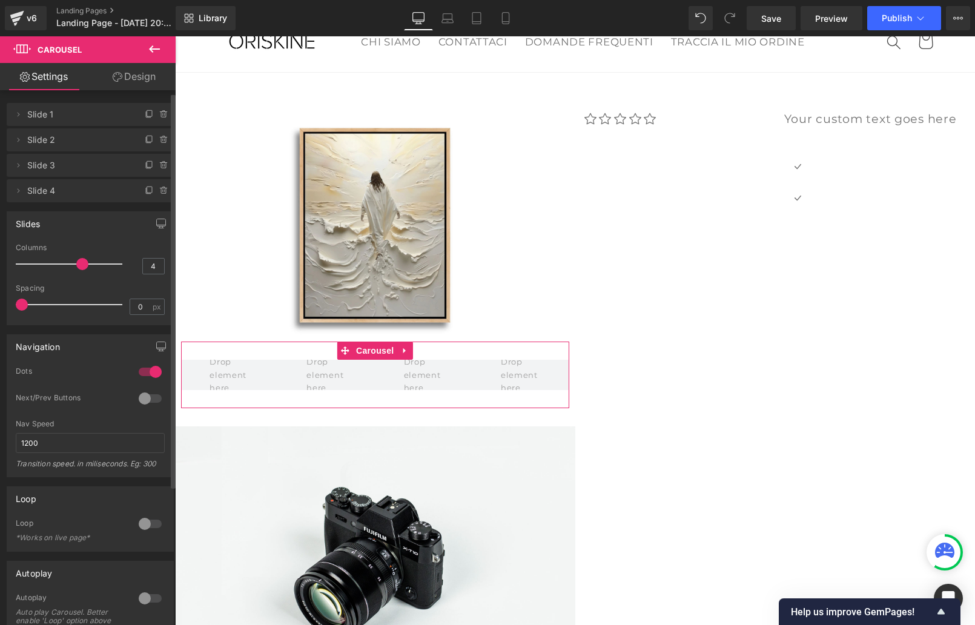
scroll to position [3, 0]
click at [140, 54] on button at bounding box center [154, 49] width 42 height 27
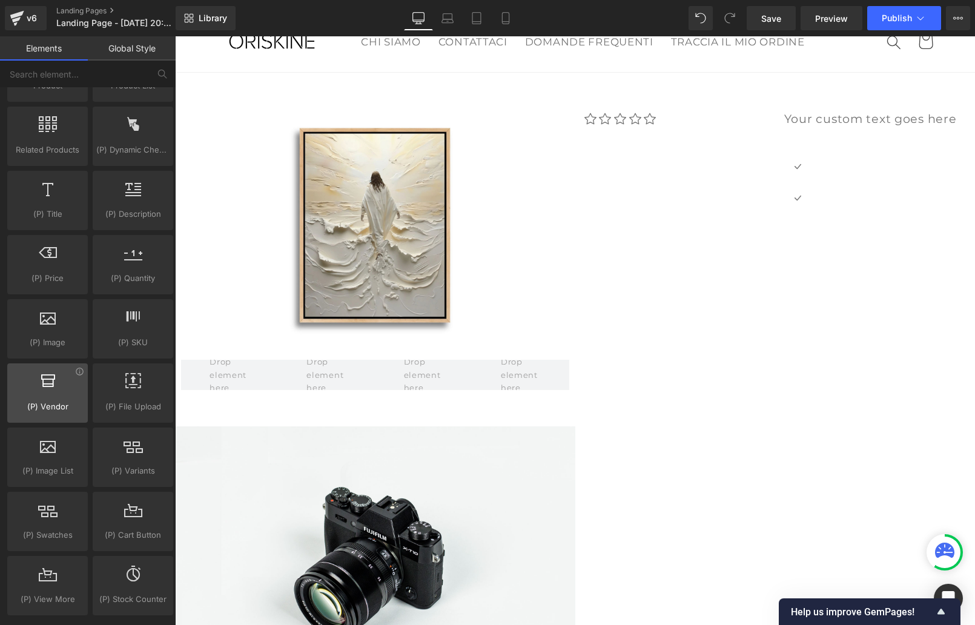
scroll to position [1123, 0]
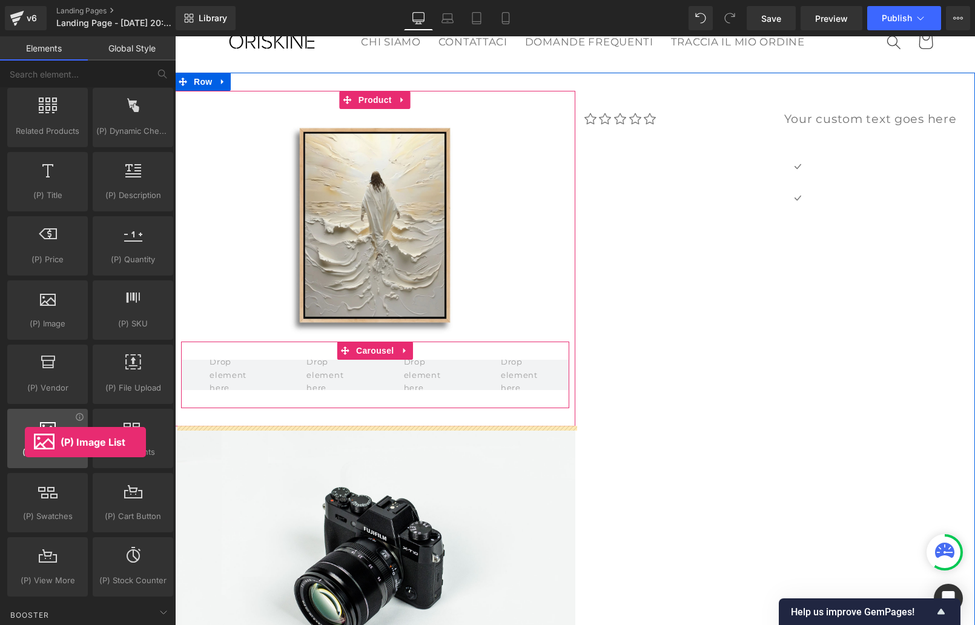
drag, startPoint x: 50, startPoint y: 440, endPoint x: 25, endPoint y: 441, distance: 24.9
click at [25, 441] on div at bounding box center [47, 431] width 73 height 27
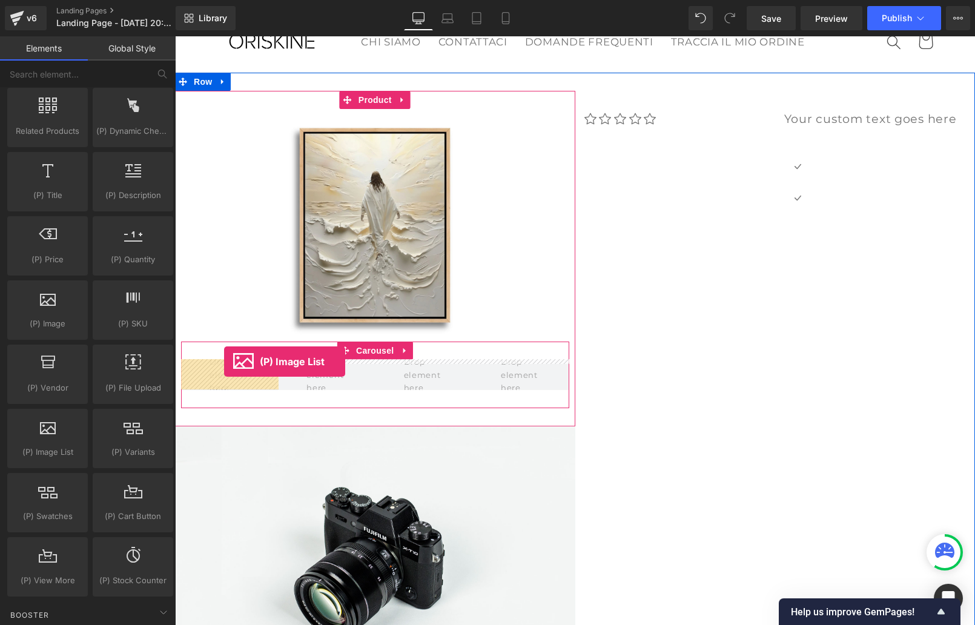
drag, startPoint x: 204, startPoint y: 475, endPoint x: 223, endPoint y: 361, distance: 115.5
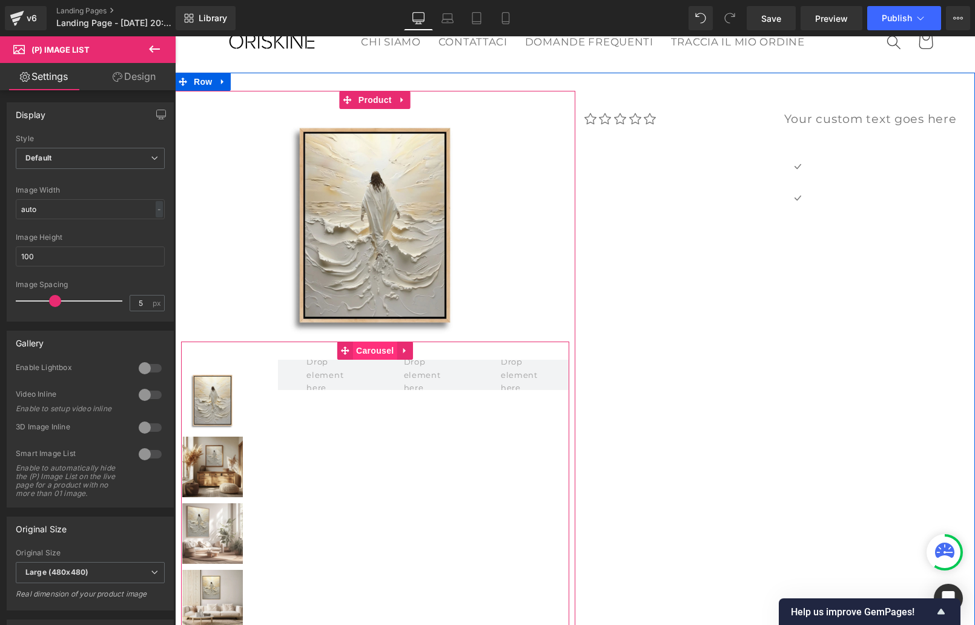
click at [382, 348] on span "Carousel" at bounding box center [375, 350] width 44 height 18
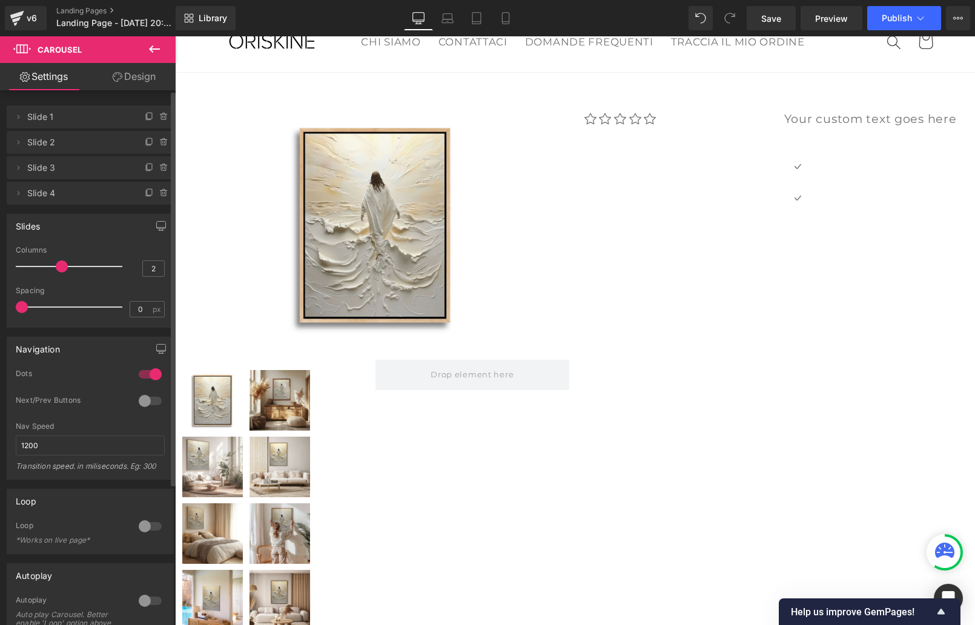
type input "1"
drag, startPoint x: 57, startPoint y: 266, endPoint x: 18, endPoint y: 266, distance: 38.8
click at [18, 266] on span at bounding box center [22, 266] width 12 height 12
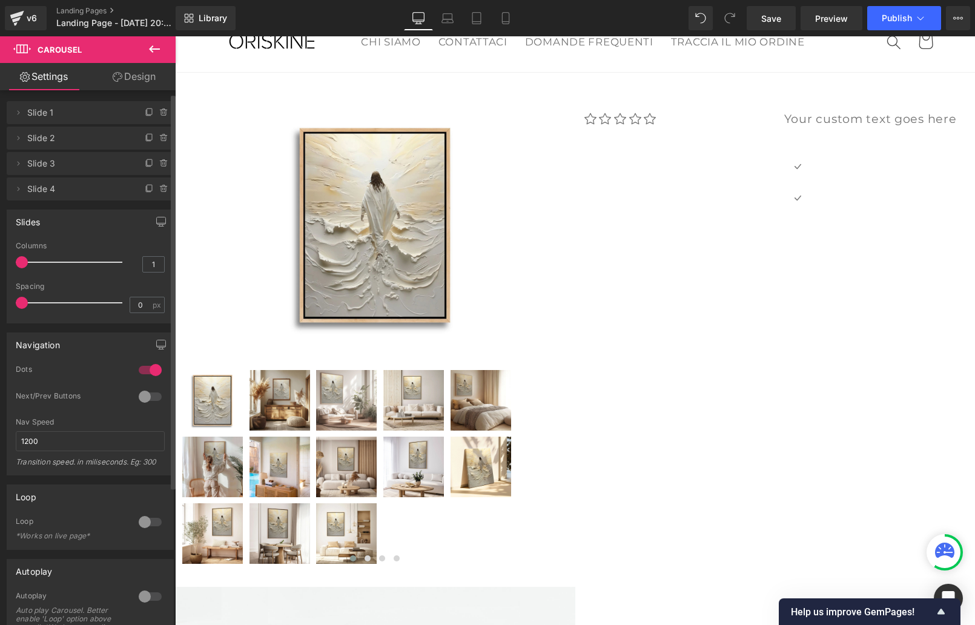
scroll to position [0, 0]
click at [162, 190] on icon at bounding box center [163, 190] width 2 height 1
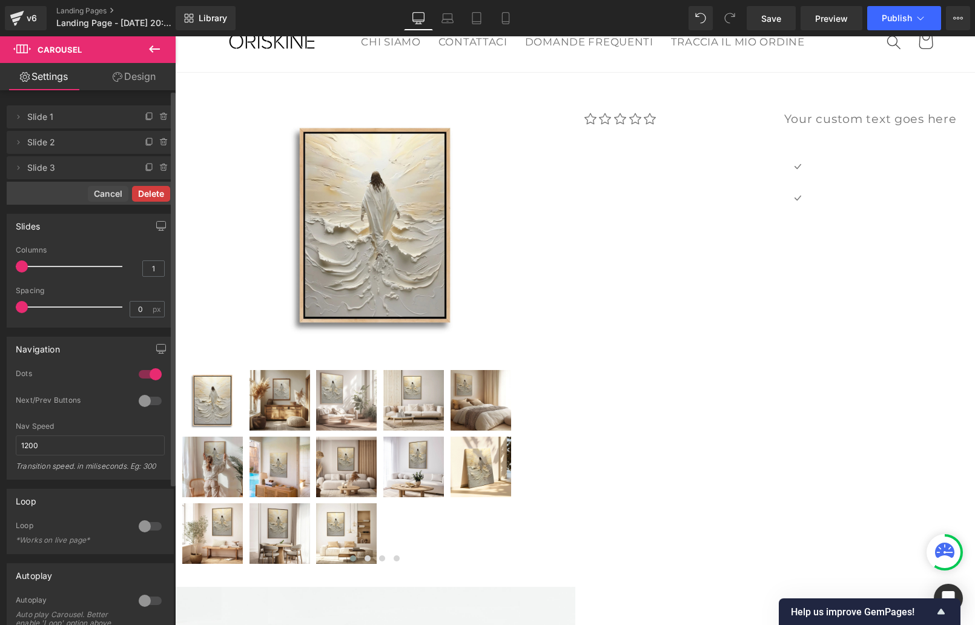
click at [152, 195] on button "Delete" at bounding box center [151, 194] width 38 height 16
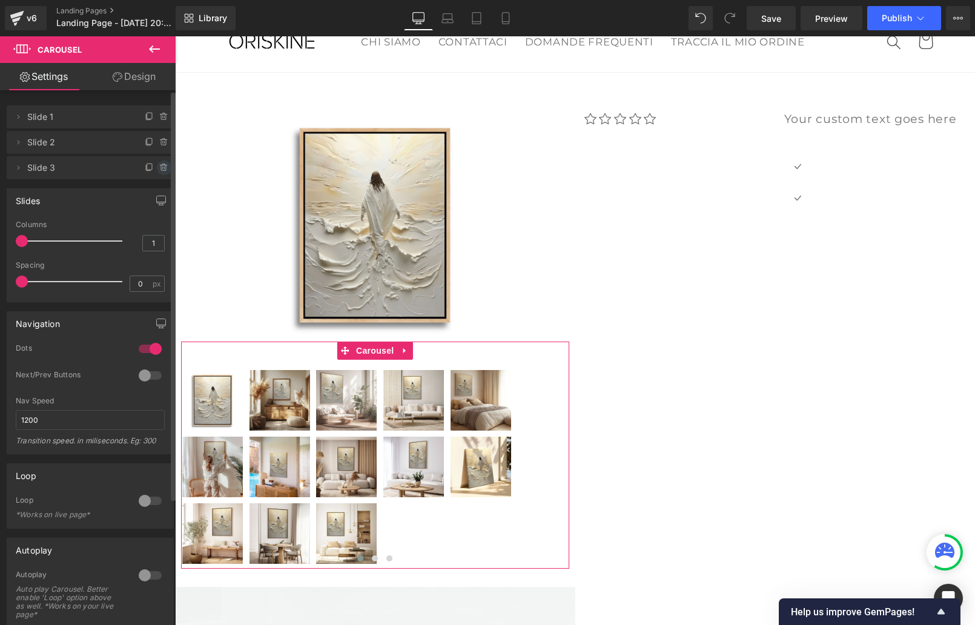
click at [159, 169] on icon at bounding box center [164, 168] width 10 height 10
click at [154, 168] on button "Delete" at bounding box center [151, 168] width 38 height 16
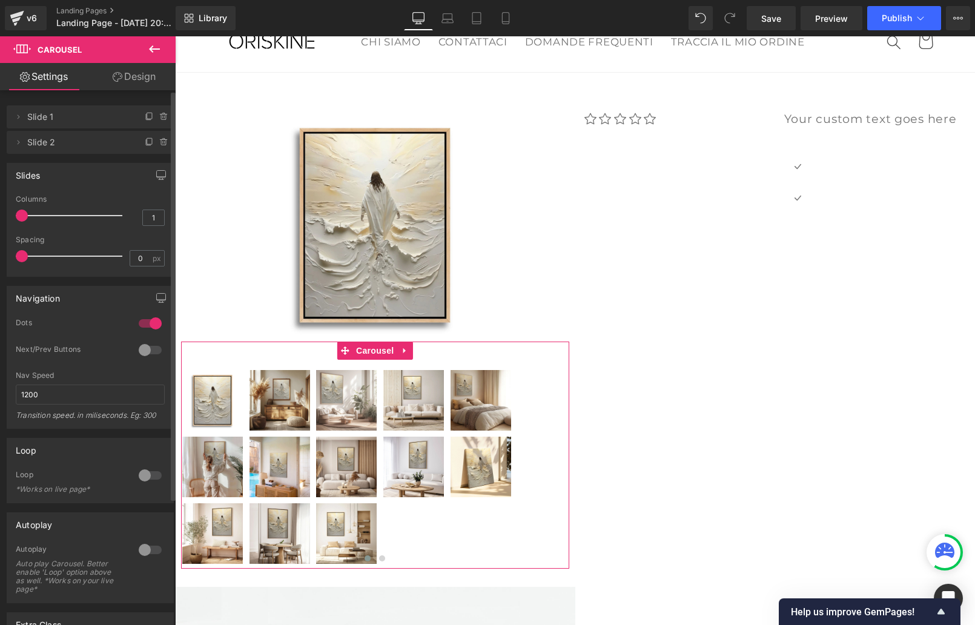
click at [159, 146] on icon at bounding box center [164, 142] width 10 height 10
click at [154, 149] on button "Delete" at bounding box center [151, 143] width 38 height 16
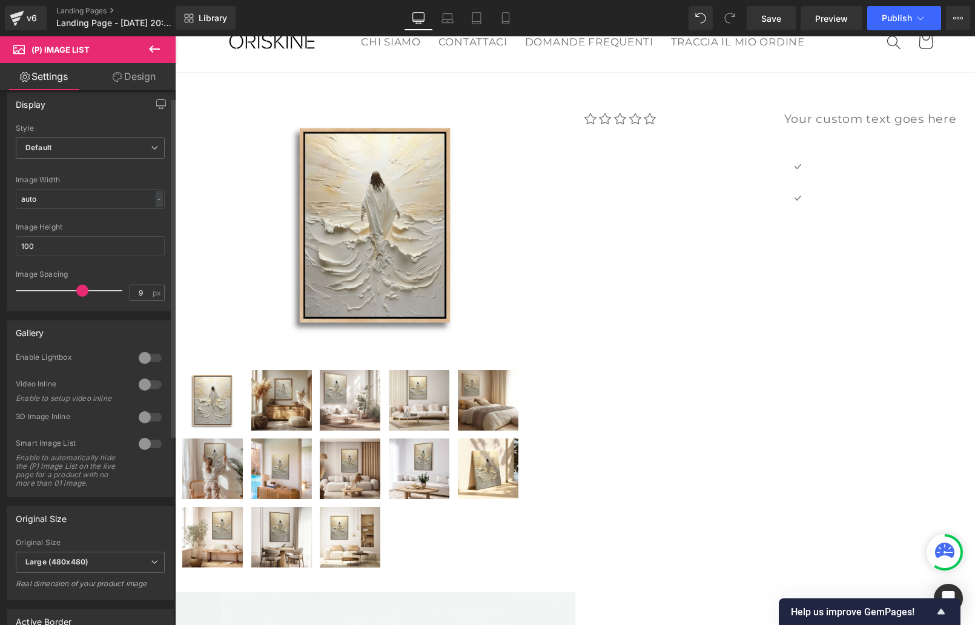
scroll to position [12, 0]
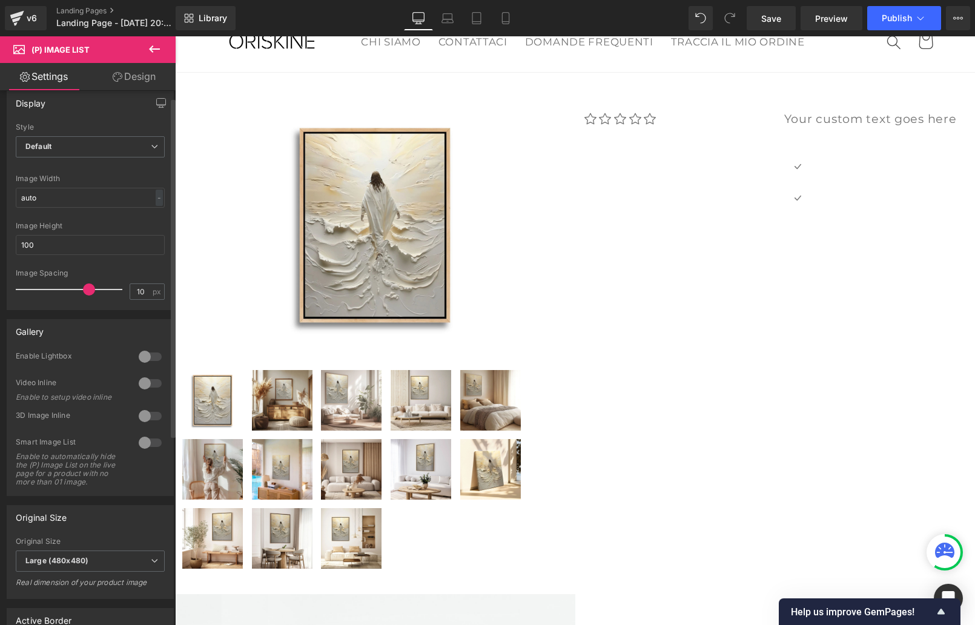
type input "9"
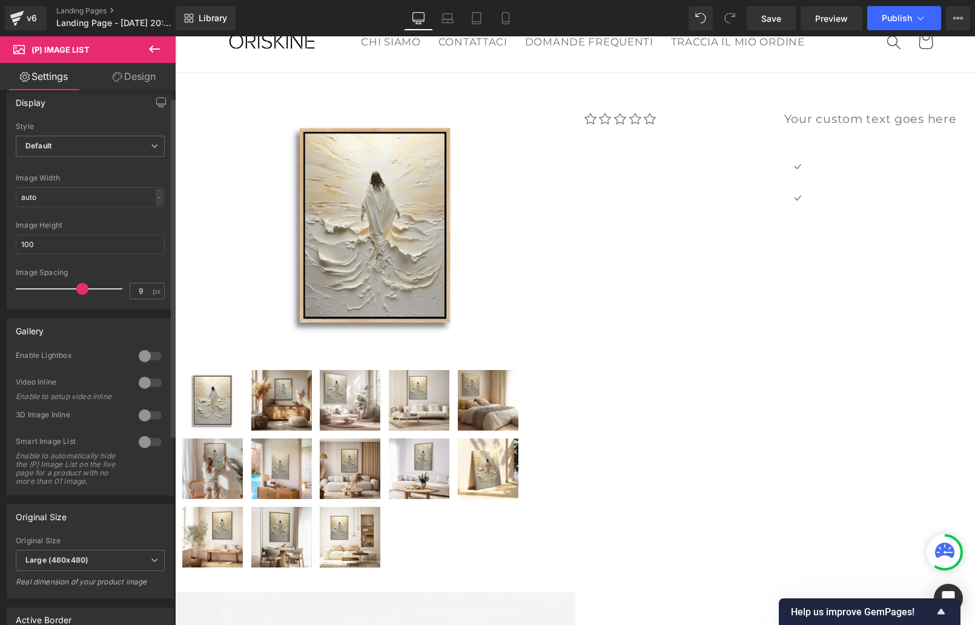
drag, startPoint x: 54, startPoint y: 293, endPoint x: 82, endPoint y: 293, distance: 27.9
click at [82, 293] on span at bounding box center [82, 289] width 12 height 12
click at [154, 145] on span "Default" at bounding box center [90, 147] width 149 height 21
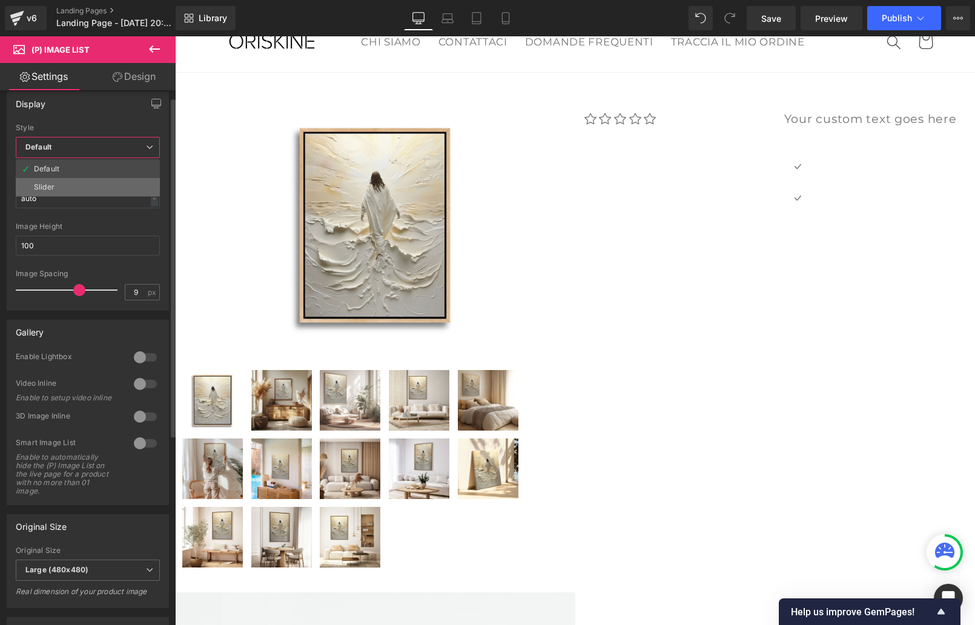
click at [84, 182] on li "Slider" at bounding box center [88, 187] width 144 height 18
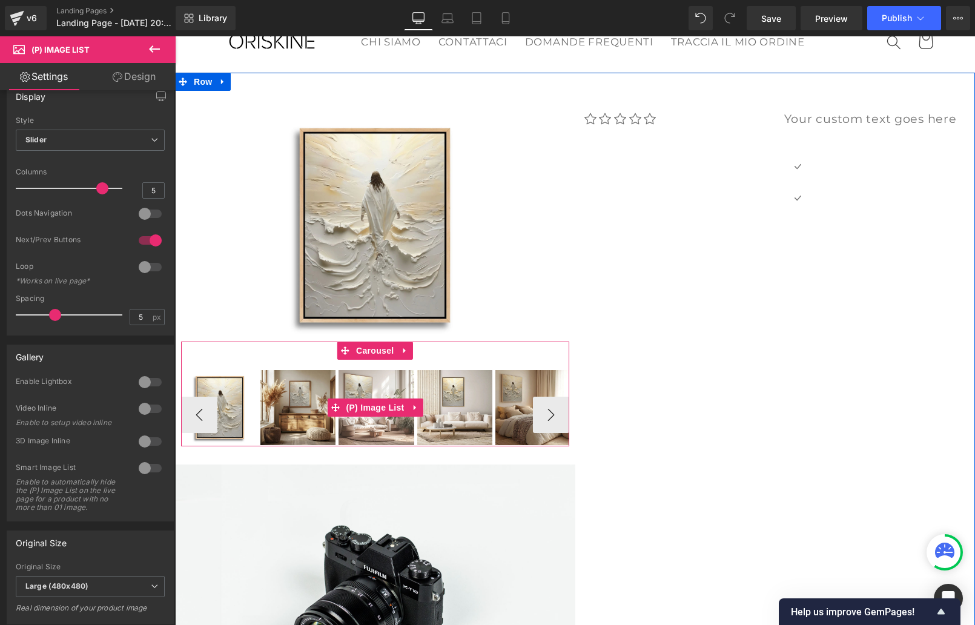
scroll to position [15, 0]
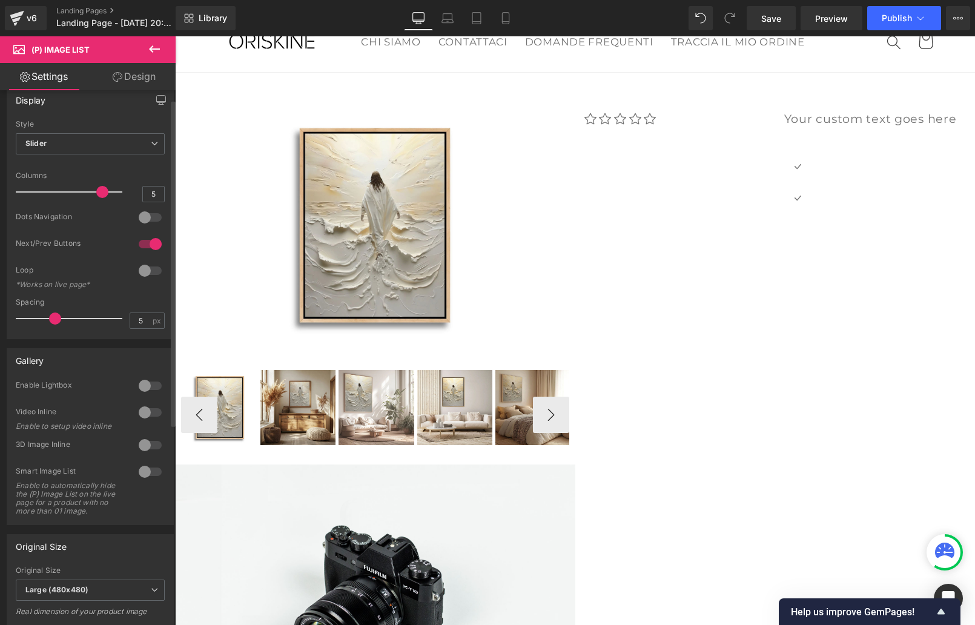
click at [144, 241] on div at bounding box center [150, 243] width 29 height 19
click at [151, 216] on div at bounding box center [150, 217] width 29 height 19
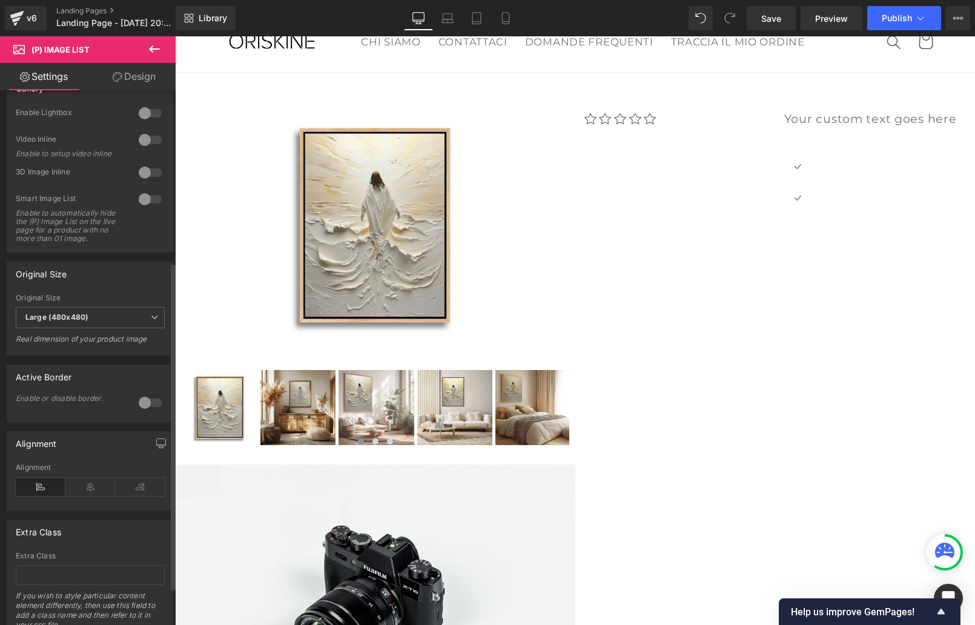
scroll to position [306, 0]
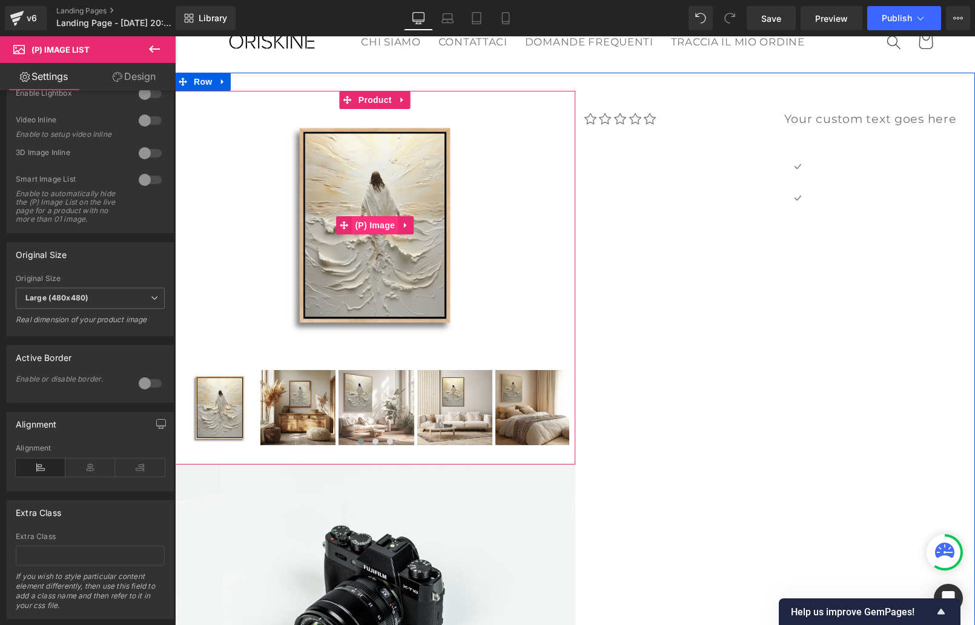
click at [371, 222] on span "(P) Image" at bounding box center [375, 225] width 46 height 18
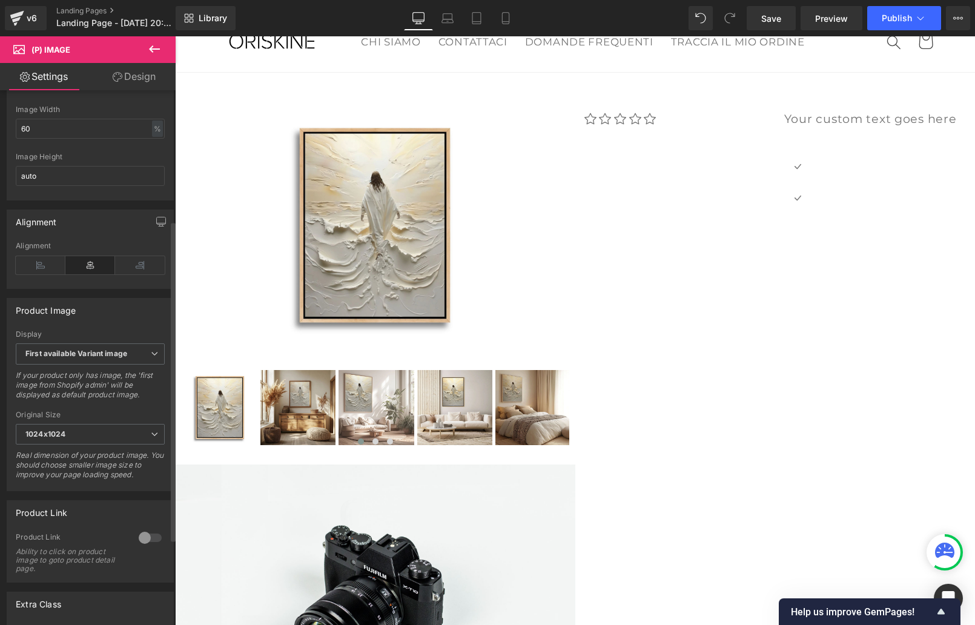
scroll to position [239, 0]
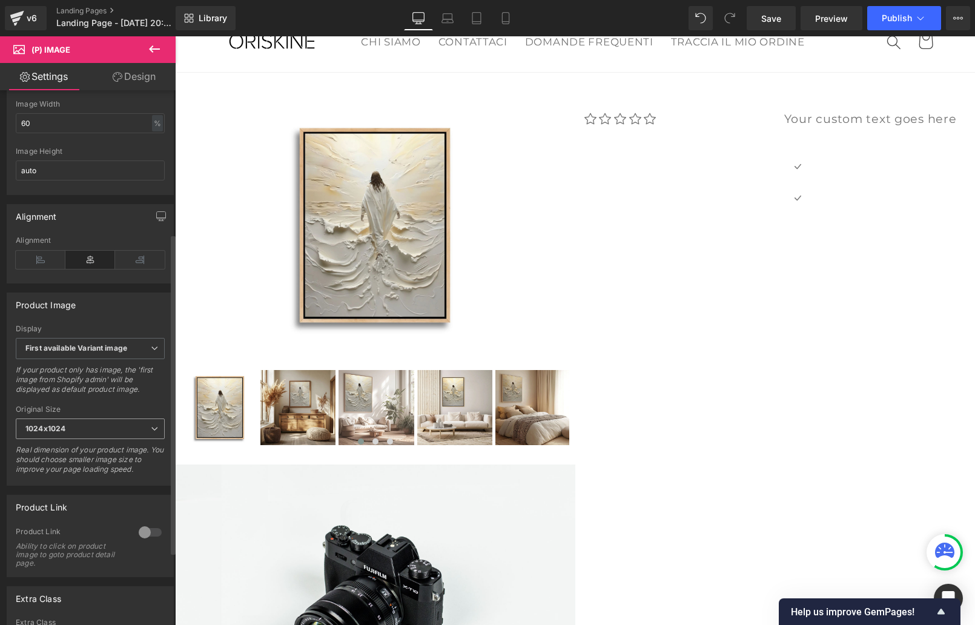
click at [151, 432] on icon at bounding box center [154, 428] width 7 height 7
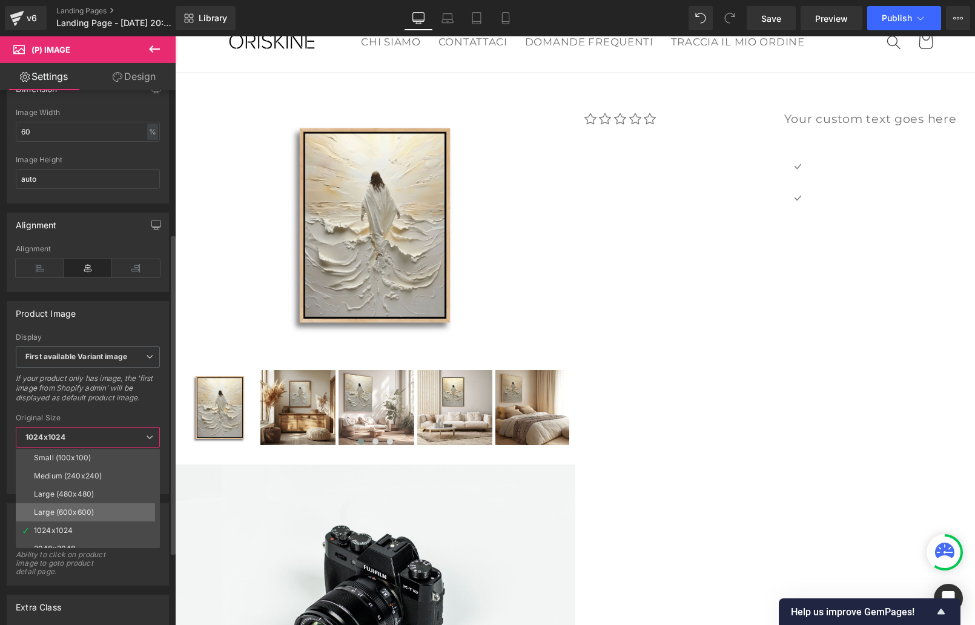
scroll to position [10, 0]
click at [53, 538] on div "2048x2048" at bounding box center [54, 539] width 41 height 8
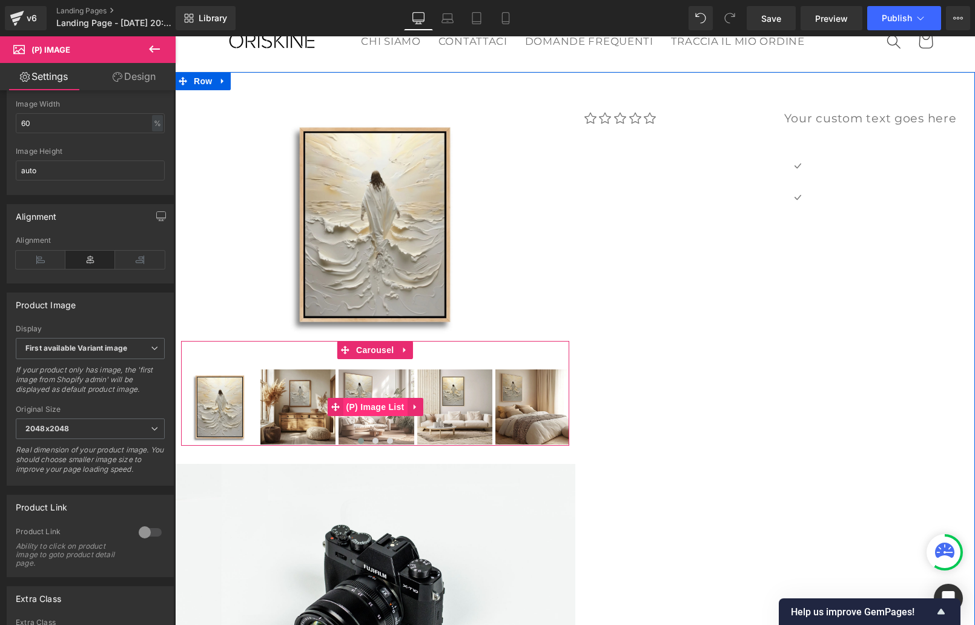
drag, startPoint x: 372, startPoint y: 405, endPoint x: 359, endPoint y: 403, distance: 12.9
click at [372, 405] on span "(P) Image List" at bounding box center [375, 407] width 64 height 18
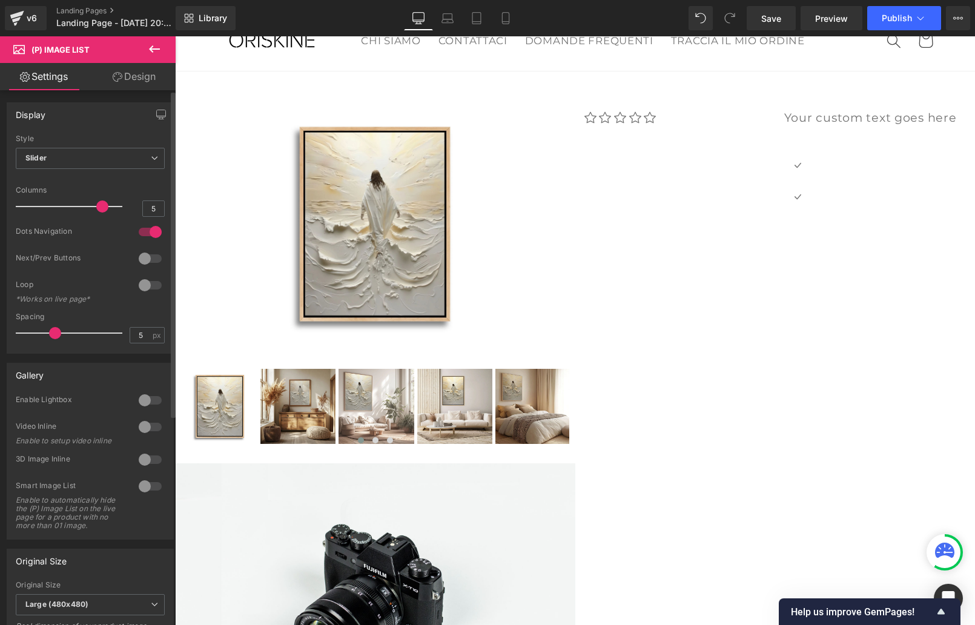
scroll to position [1, 0]
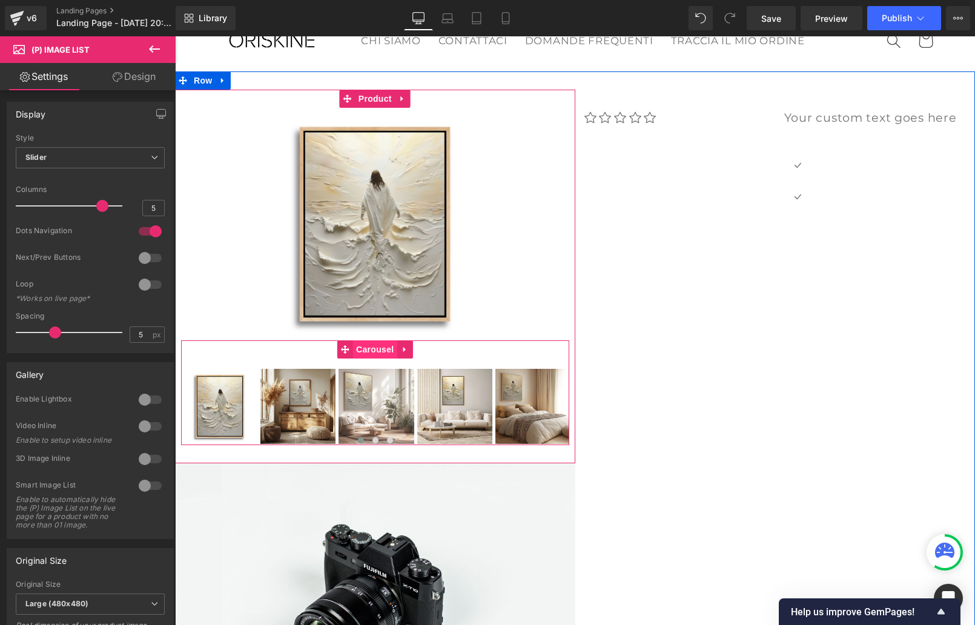
click at [370, 348] on span "Carousel" at bounding box center [375, 349] width 44 height 18
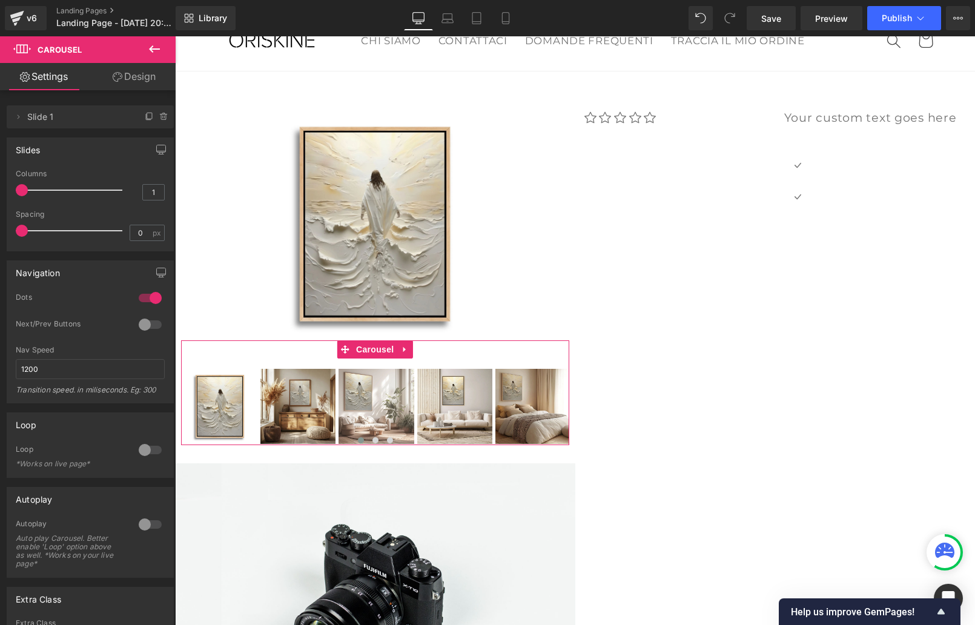
click at [140, 71] on link "Design" at bounding box center [134, 76] width 88 height 27
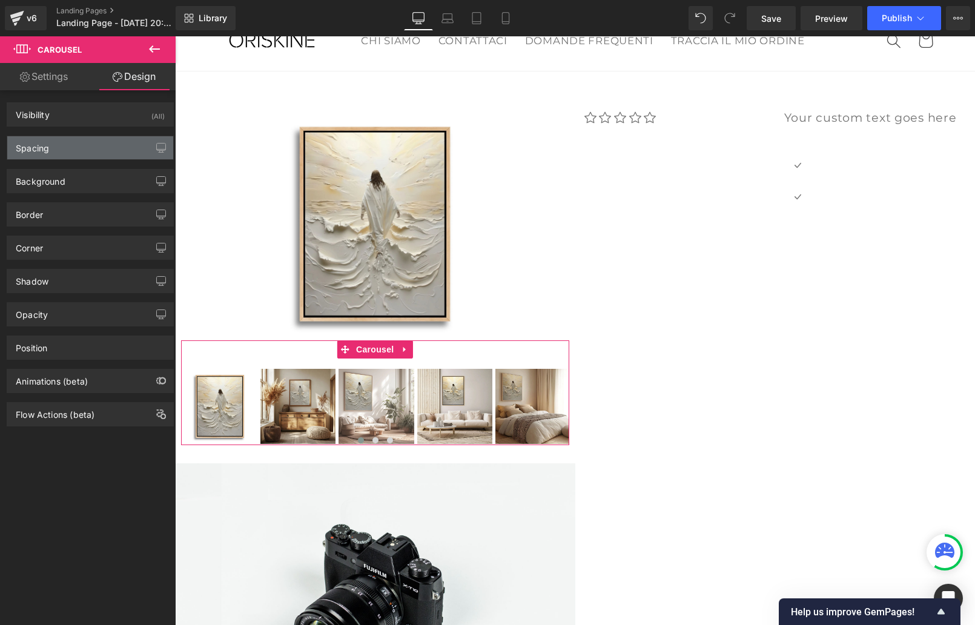
click at [28, 150] on div "Spacing" at bounding box center [32, 144] width 33 height 17
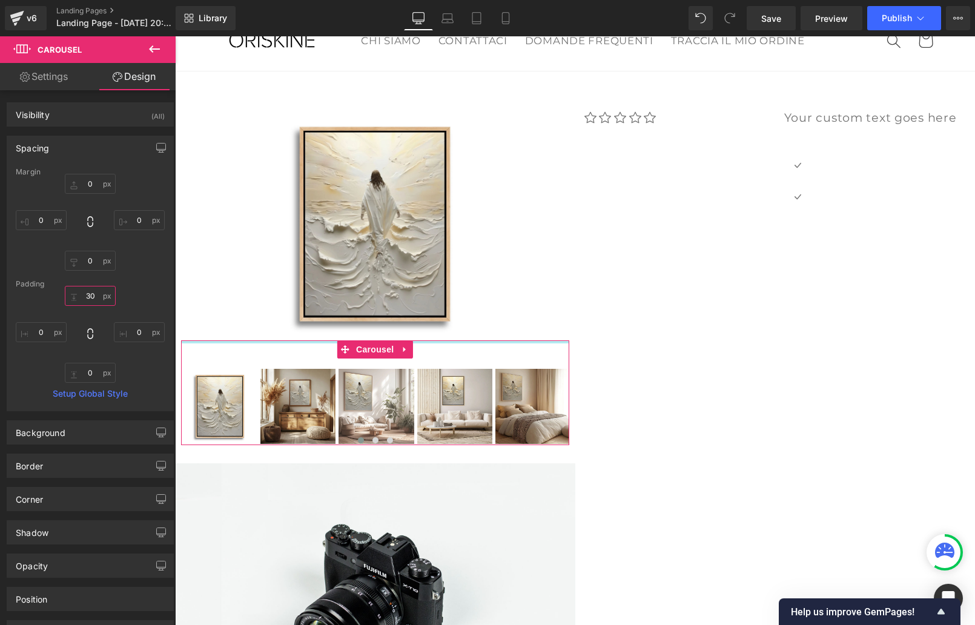
click at [86, 294] on input "30" at bounding box center [90, 296] width 51 height 20
type input "00"
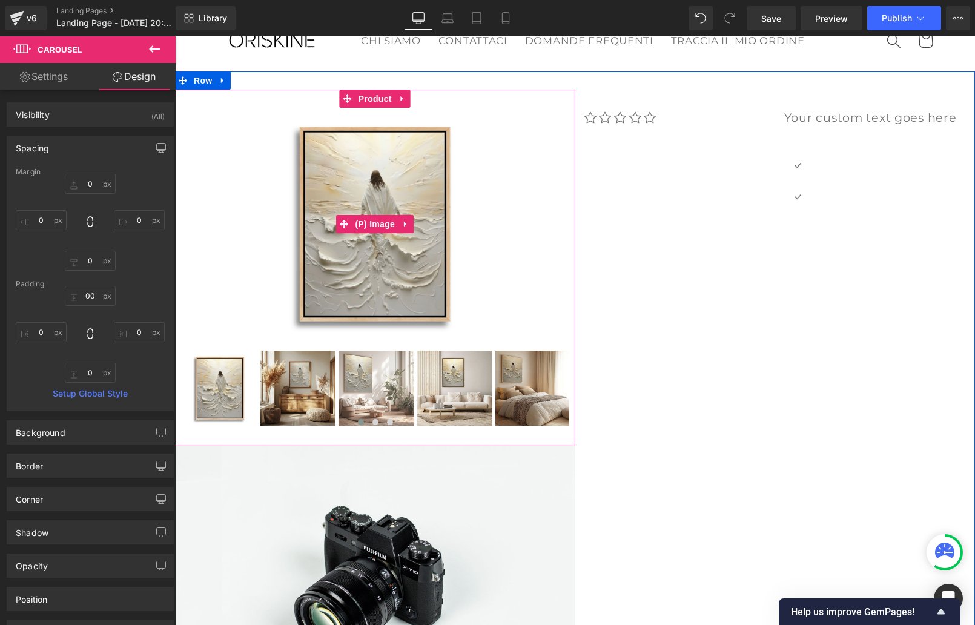
click at [363, 267] on img at bounding box center [375, 224] width 233 height 233
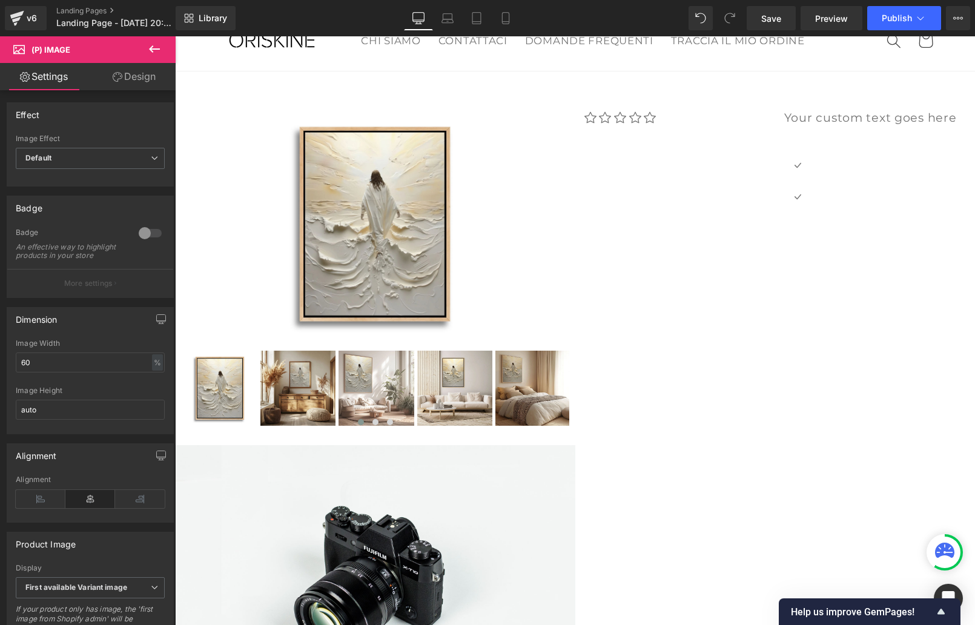
drag, startPoint x: 136, startPoint y: 79, endPoint x: 125, endPoint y: 96, distance: 20.7
click at [136, 79] on link "Design" at bounding box center [134, 76] width 88 height 27
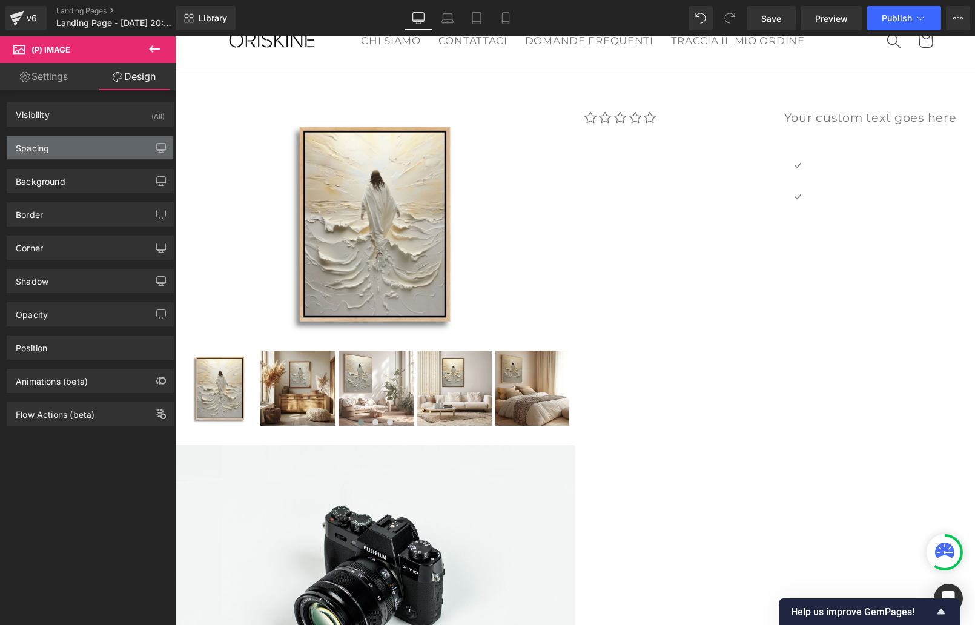
click at [79, 145] on div "Spacing" at bounding box center [90, 147] width 166 height 23
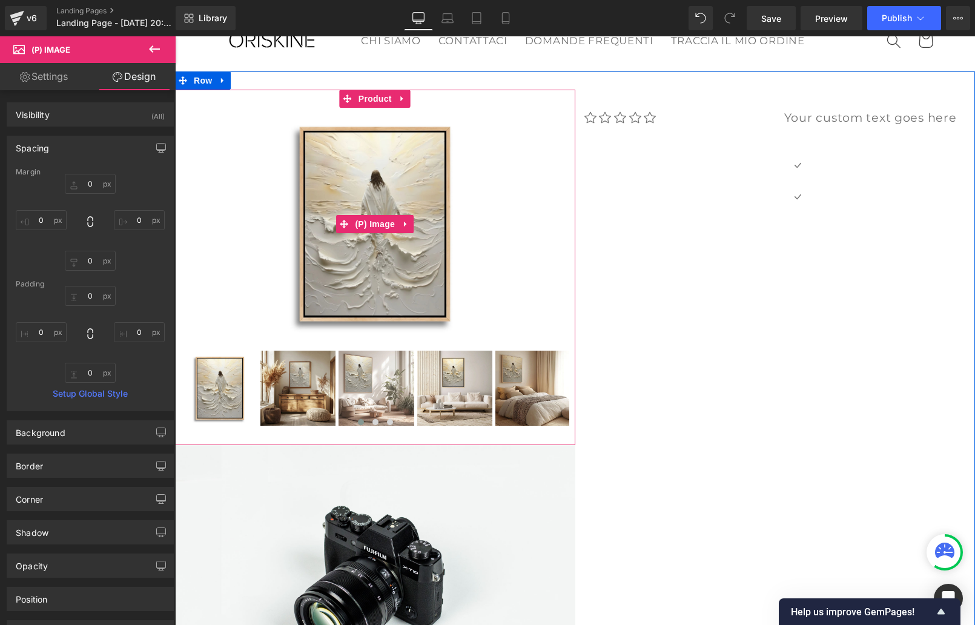
click at [228, 262] on div "Sale Off" at bounding box center [375, 224] width 388 height 233
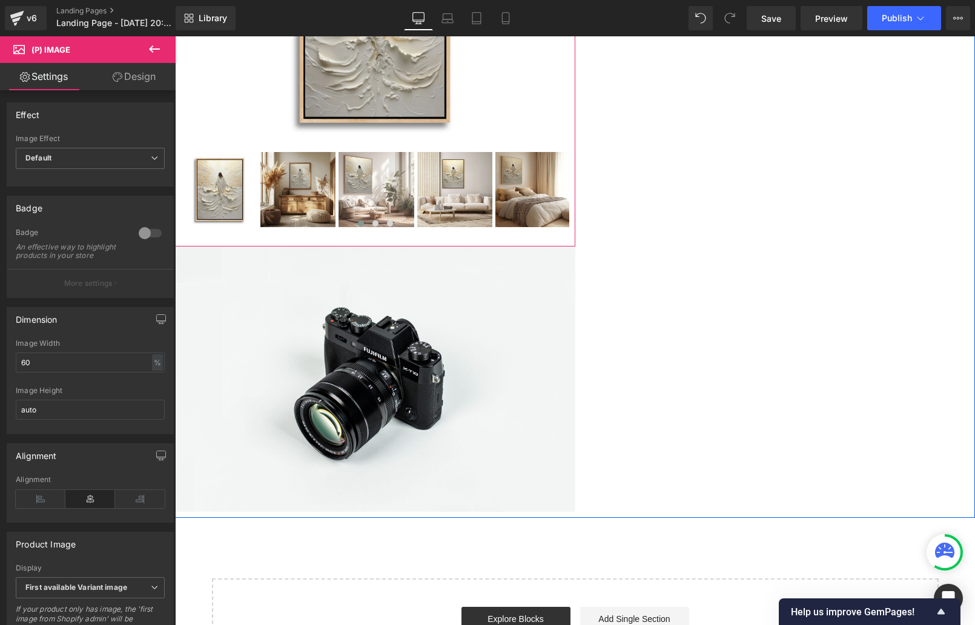
scroll to position [255, 0]
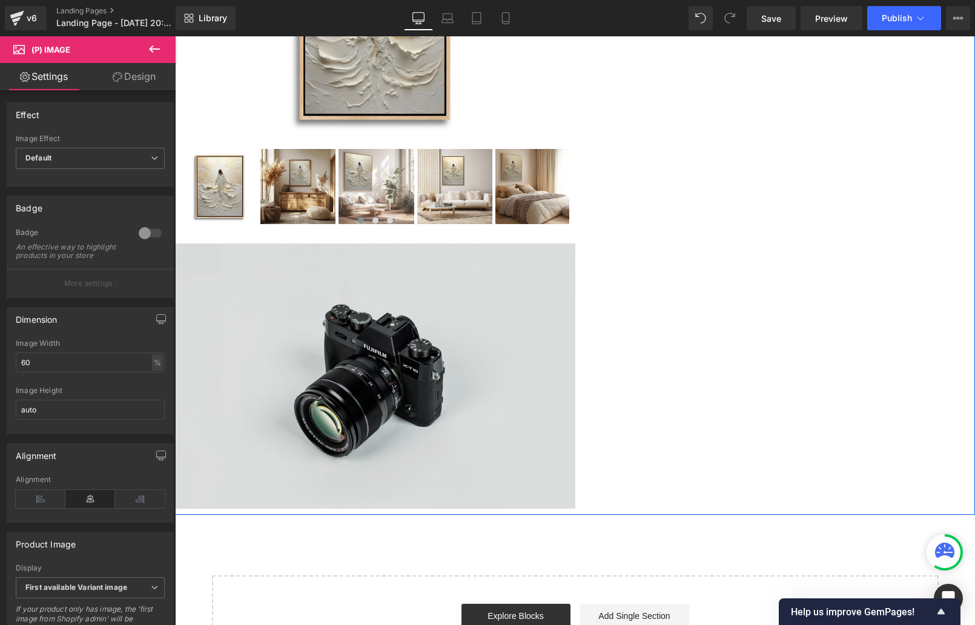
click at [299, 279] on img at bounding box center [375, 375] width 400 height 265
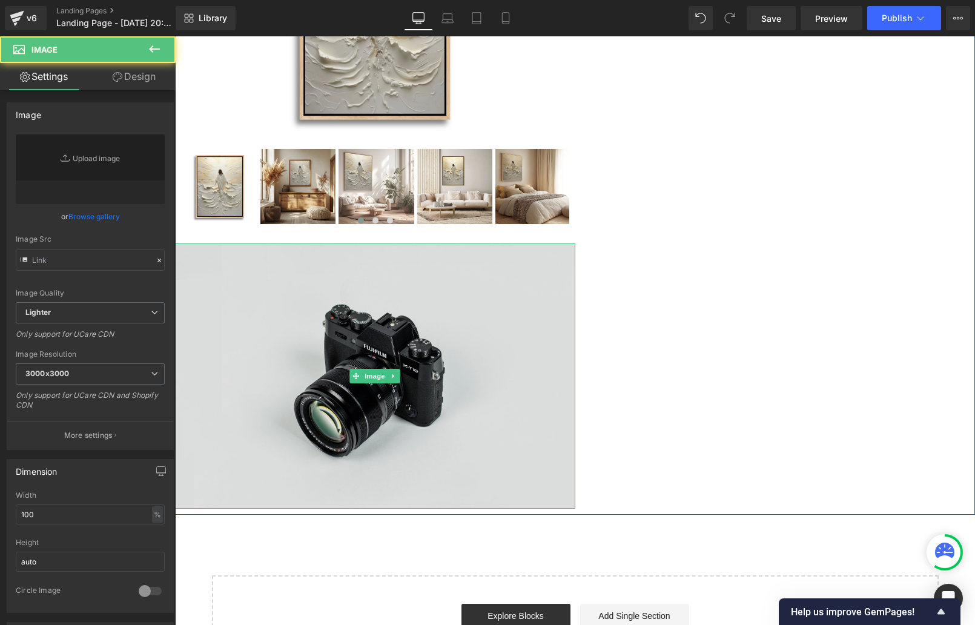
type input "//[DOMAIN_NAME][URL]"
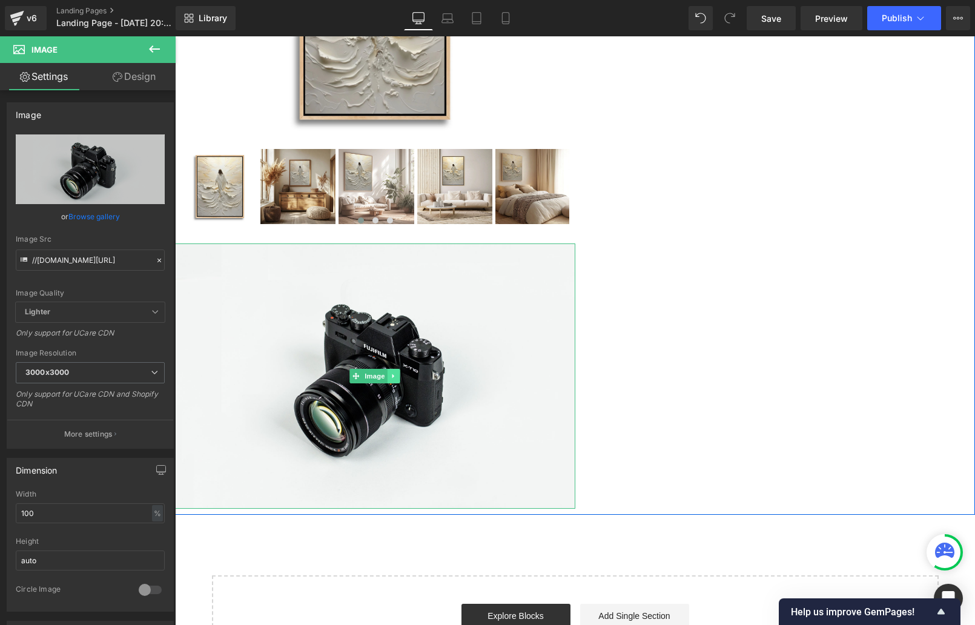
click at [398, 372] on link at bounding box center [394, 376] width 13 height 15
click at [398, 373] on icon at bounding box center [400, 375] width 7 height 7
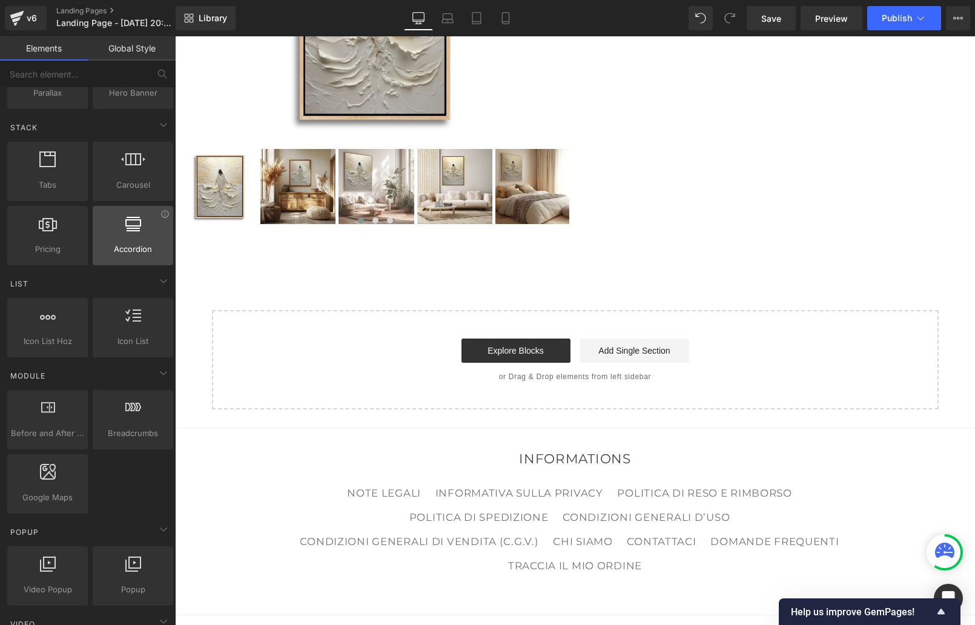
scroll to position [355, 0]
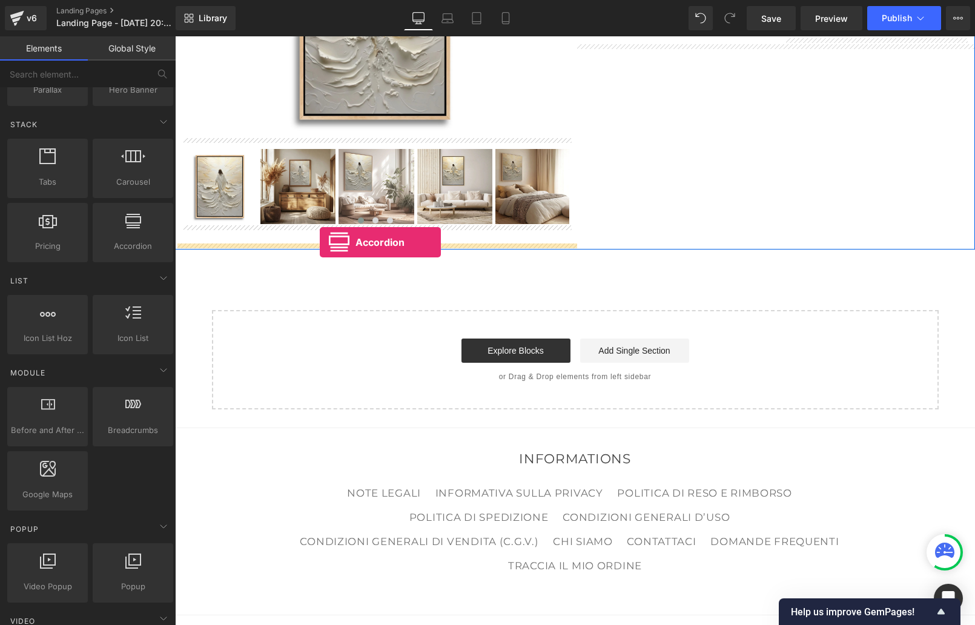
drag, startPoint x: 303, startPoint y: 275, endPoint x: 320, endPoint y: 242, distance: 37.1
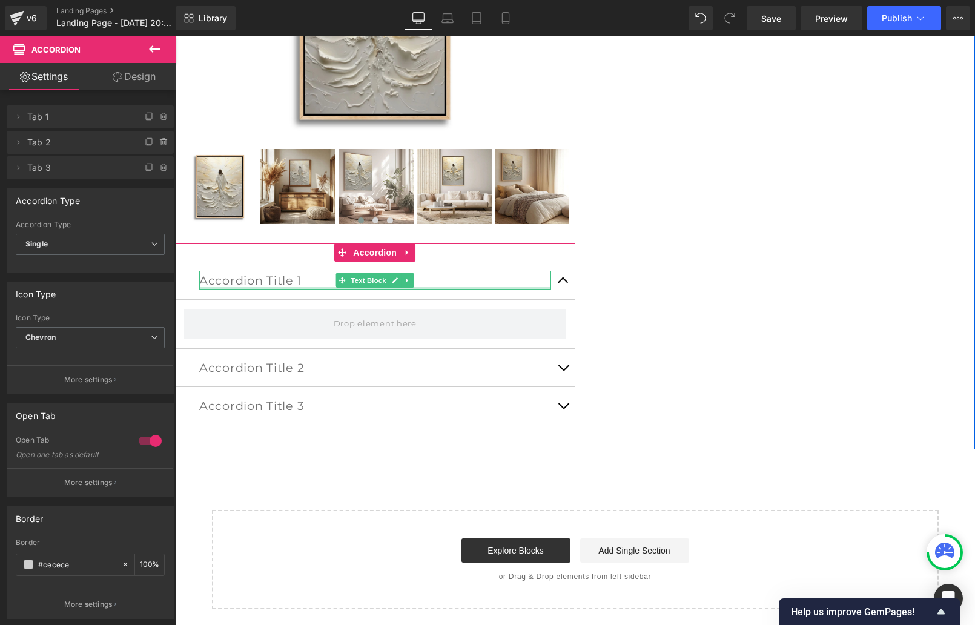
scroll to position [261, 0]
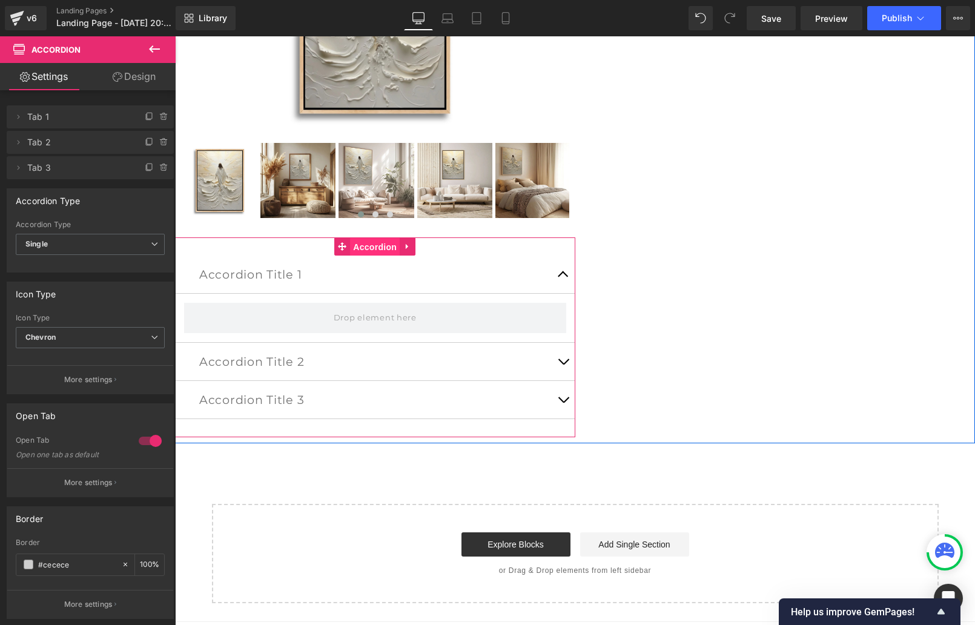
click at [388, 248] on span "Accordion" at bounding box center [375, 247] width 50 height 18
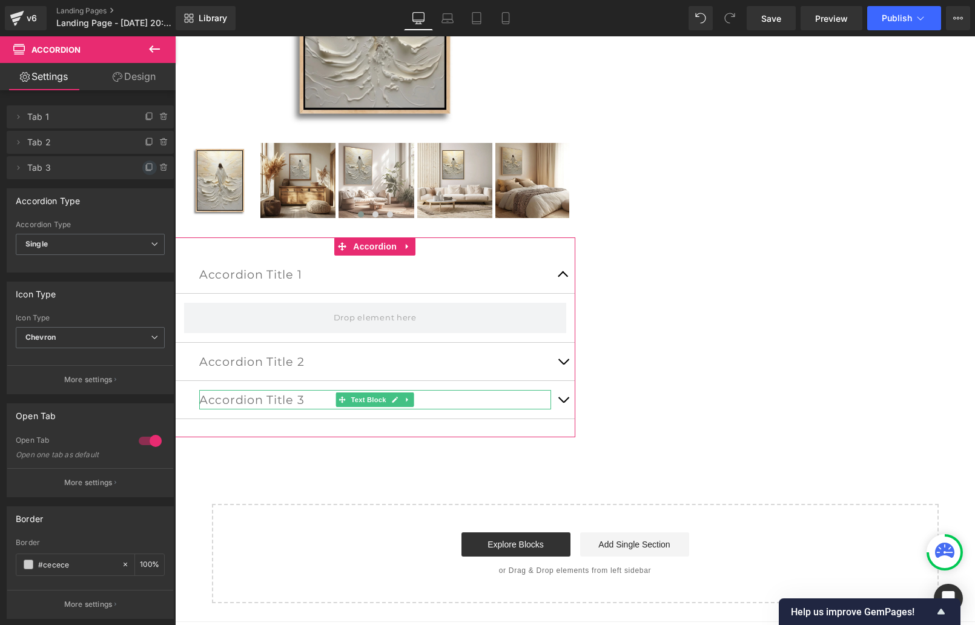
click at [145, 167] on icon at bounding box center [150, 168] width 10 height 10
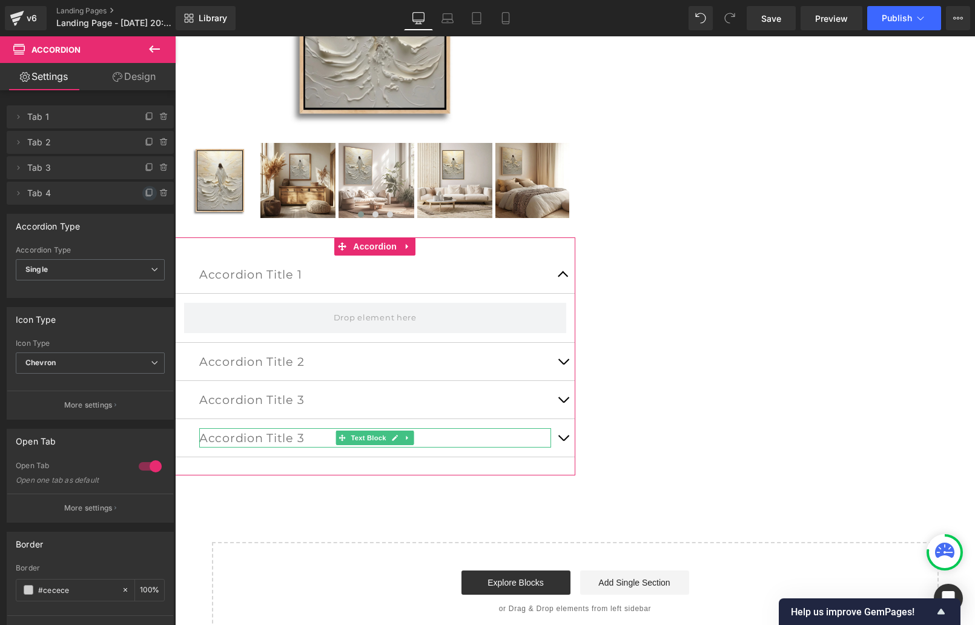
click at [147, 193] on icon at bounding box center [149, 192] width 5 height 6
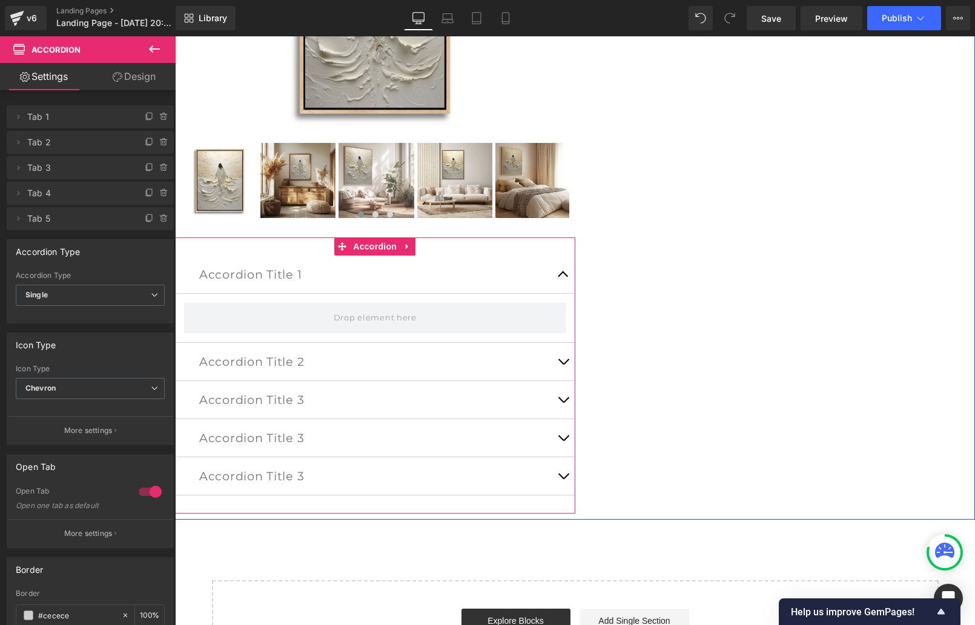
click at [563, 273] on button "button" at bounding box center [563, 275] width 24 height 38
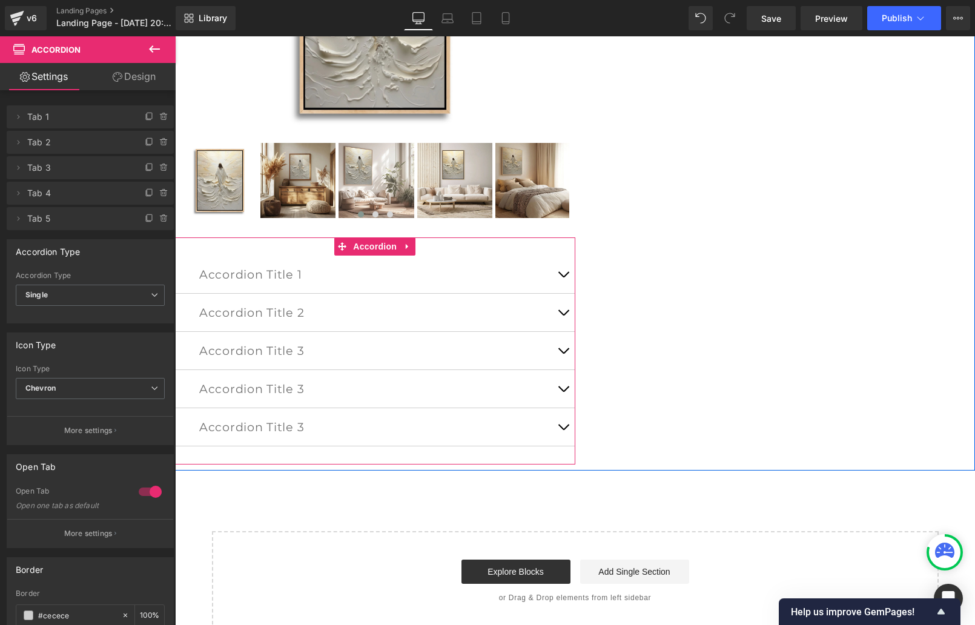
click at [562, 273] on button "button" at bounding box center [563, 275] width 24 height 38
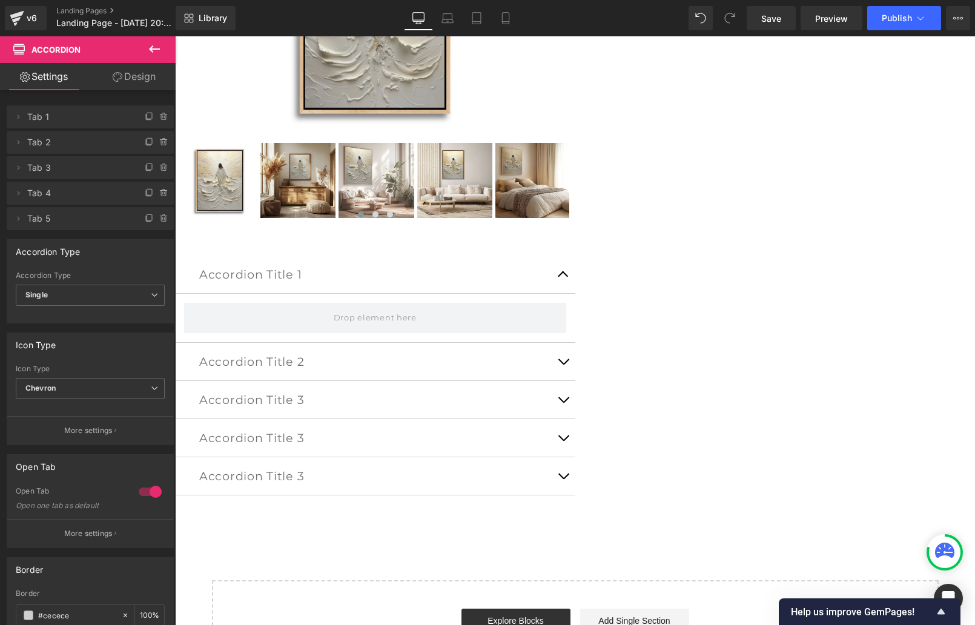
click at [148, 49] on icon at bounding box center [154, 49] width 15 height 15
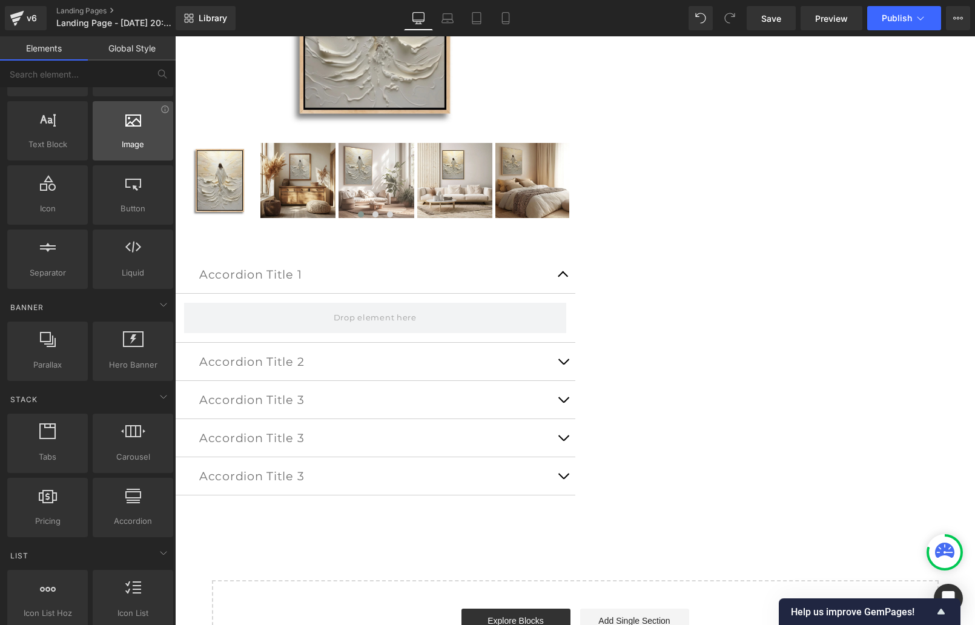
scroll to position [0, 0]
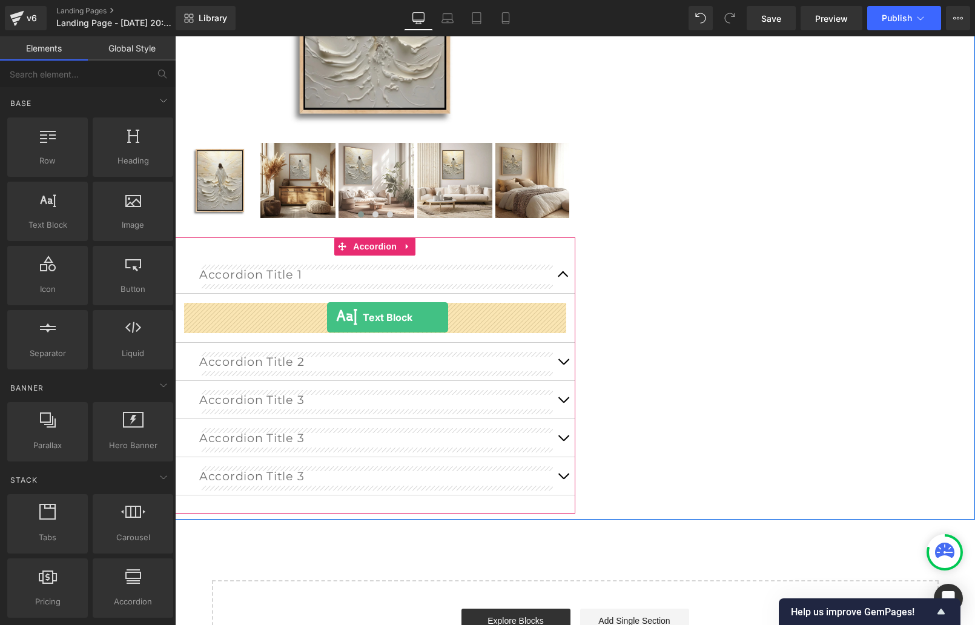
drag, startPoint x: 218, startPoint y: 254, endPoint x: 327, endPoint y: 317, distance: 126.2
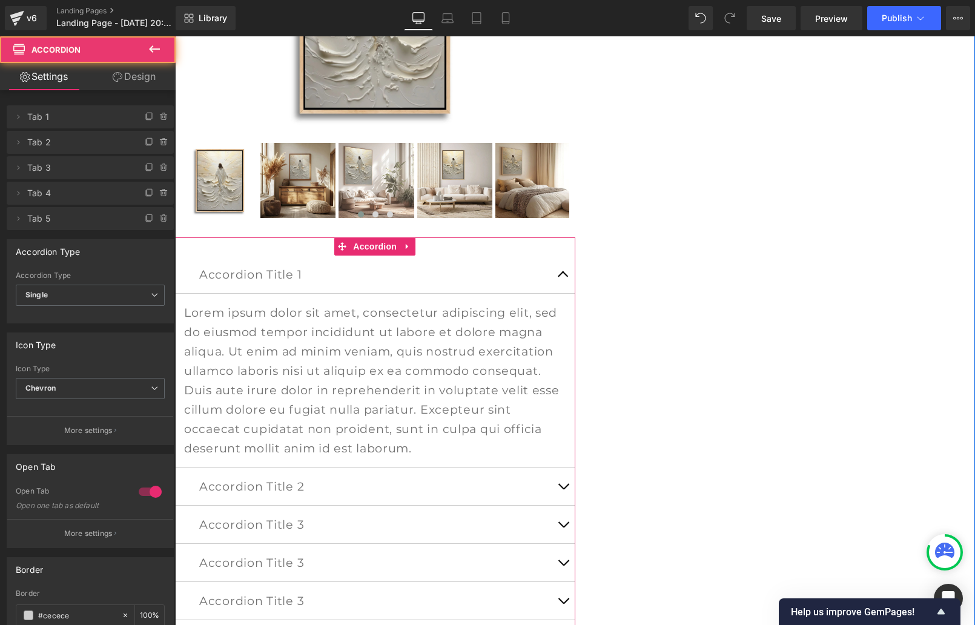
click at [564, 486] on button "button" at bounding box center [563, 486] width 24 height 38
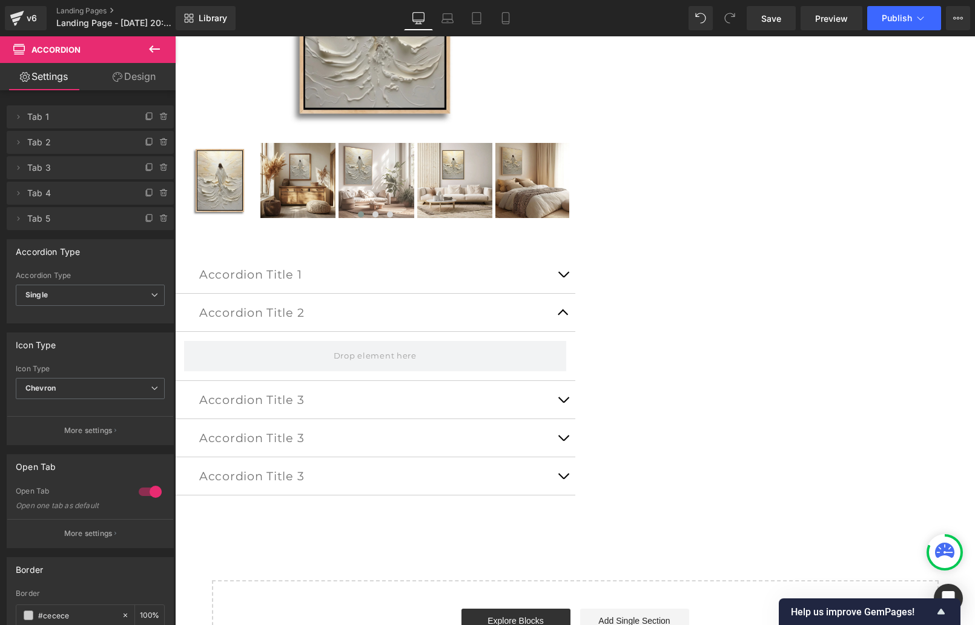
click at [151, 44] on icon at bounding box center [154, 49] width 15 height 15
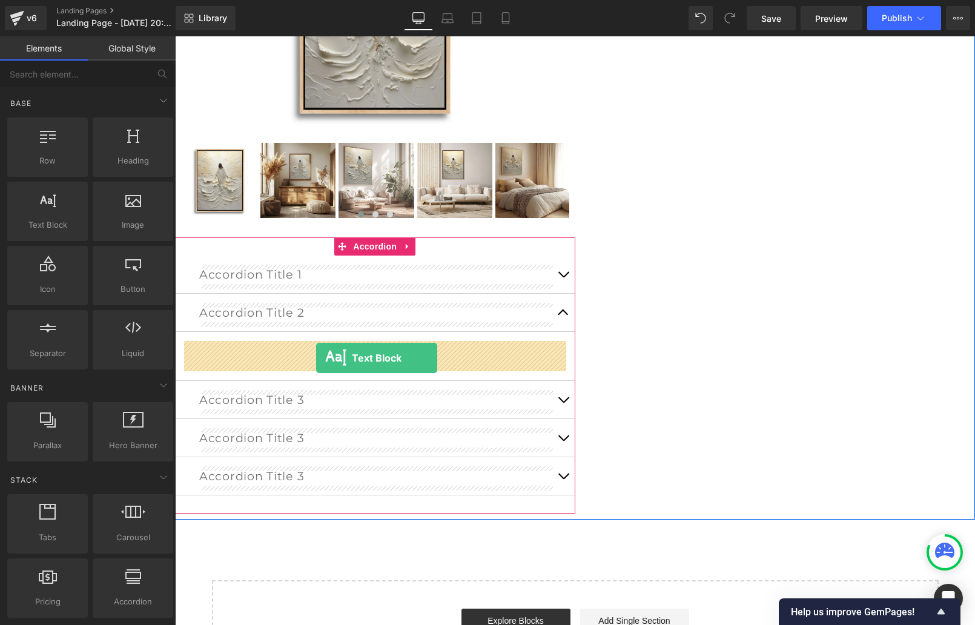
drag, startPoint x: 222, startPoint y: 257, endPoint x: 316, endPoint y: 358, distance: 137.9
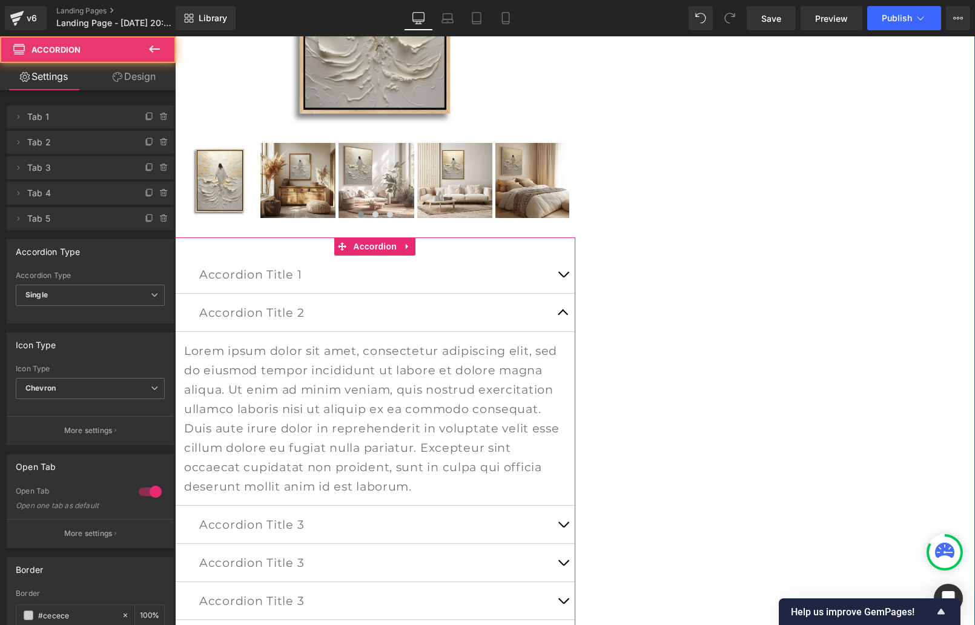
click at [563, 315] on span "button" at bounding box center [563, 315] width 0 height 0
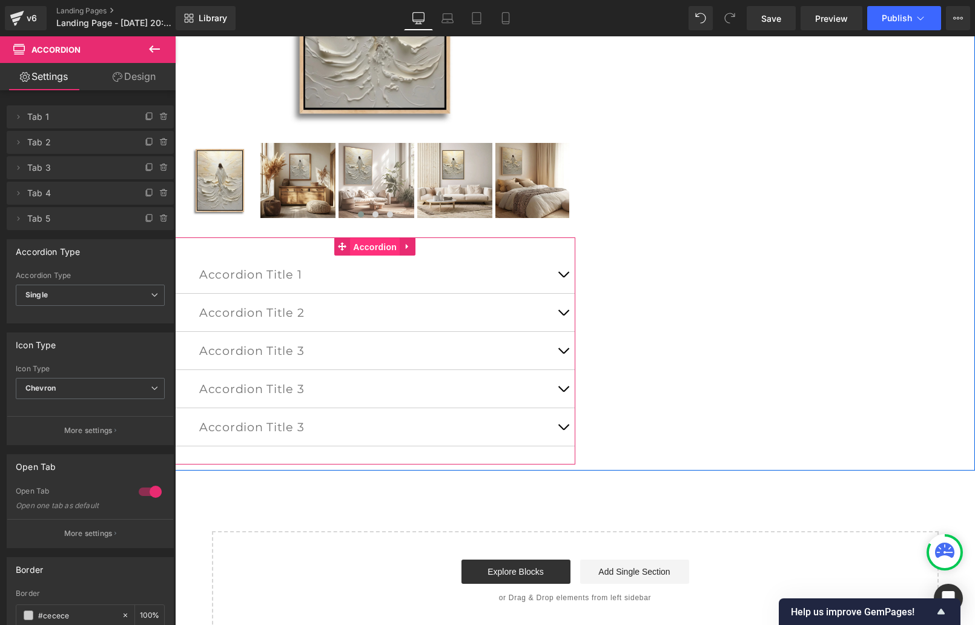
click at [368, 245] on span "Accordion" at bounding box center [375, 247] width 50 height 18
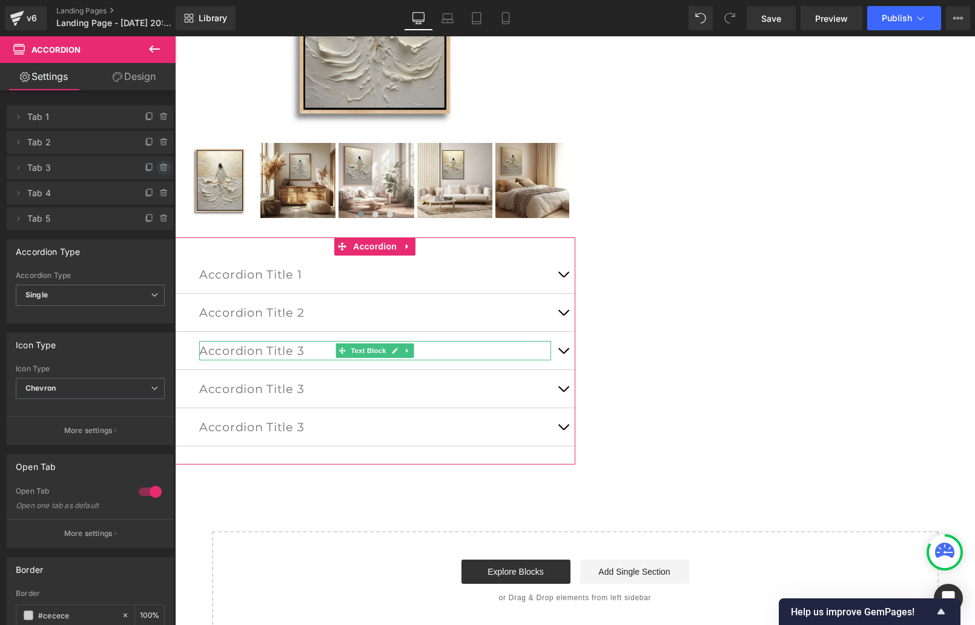
click at [163, 168] on icon at bounding box center [163, 168] width 0 height 2
click at [157, 170] on button "Delete" at bounding box center [151, 168] width 38 height 16
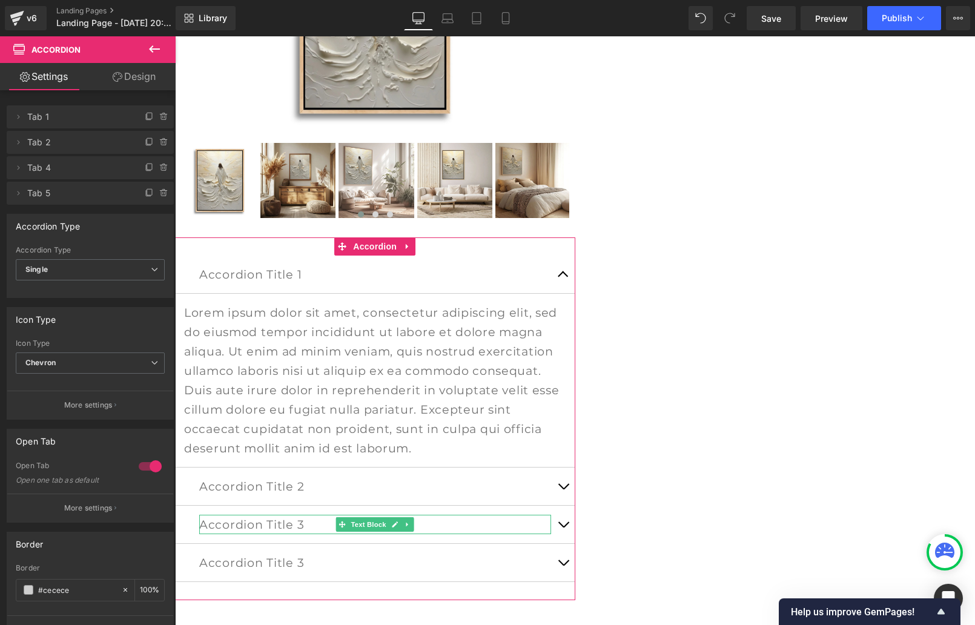
click at [161, 170] on icon at bounding box center [163, 167] width 5 height 5
click at [157, 170] on button "Delete" at bounding box center [151, 168] width 38 height 16
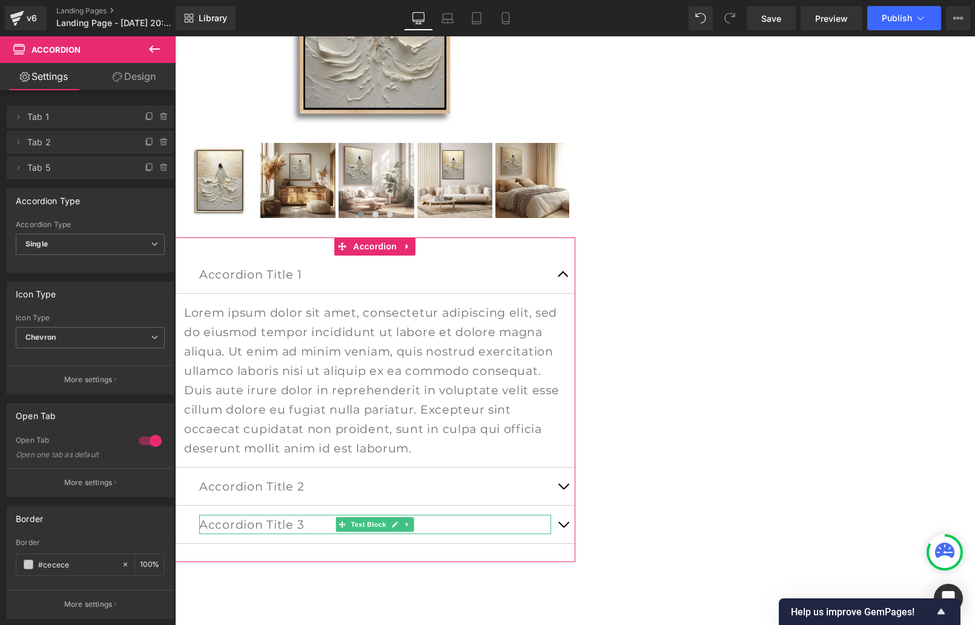
click at [161, 170] on icon at bounding box center [163, 167] width 5 height 5
click at [157, 170] on button "Delete" at bounding box center [151, 168] width 38 height 16
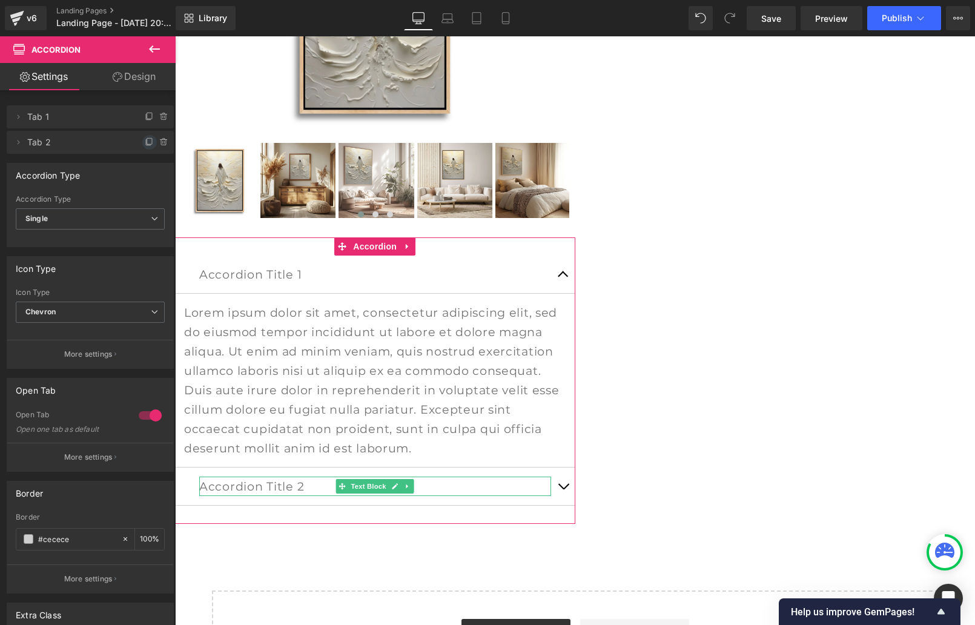
click at [147, 140] on icon at bounding box center [149, 141] width 5 height 6
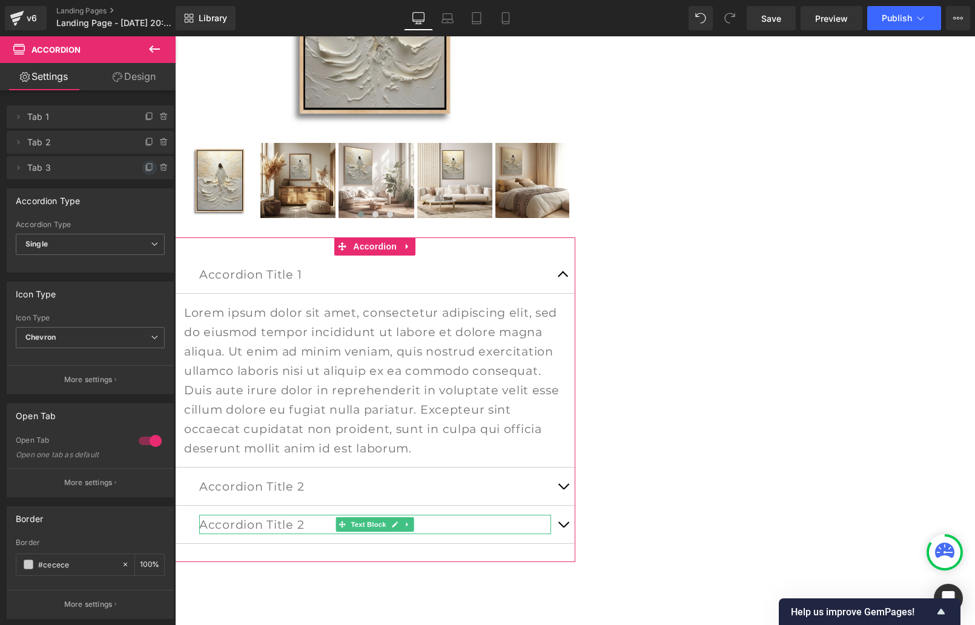
click at [145, 165] on icon at bounding box center [150, 168] width 10 height 10
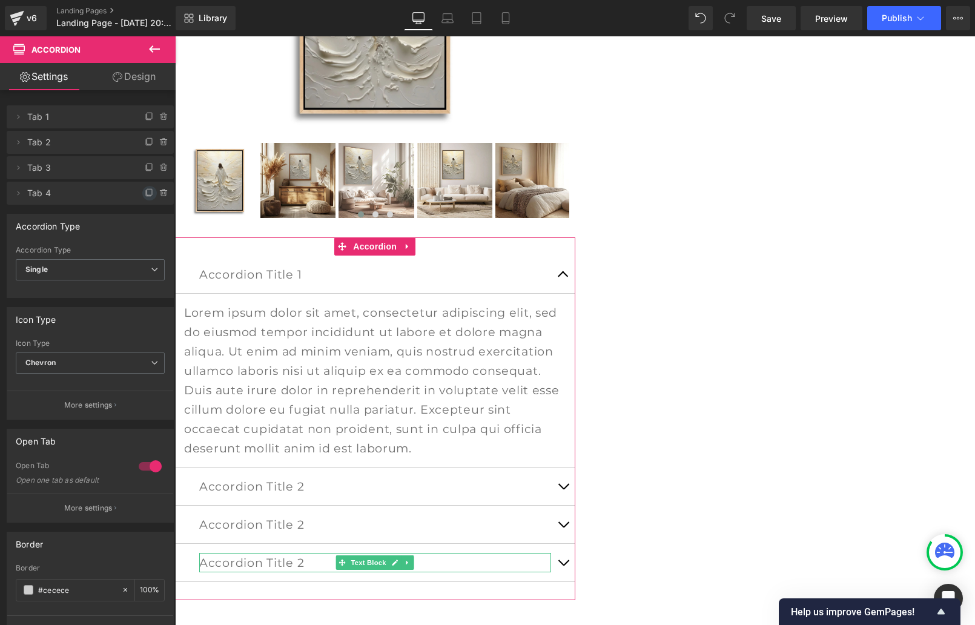
click at [145, 193] on icon at bounding box center [150, 193] width 10 height 10
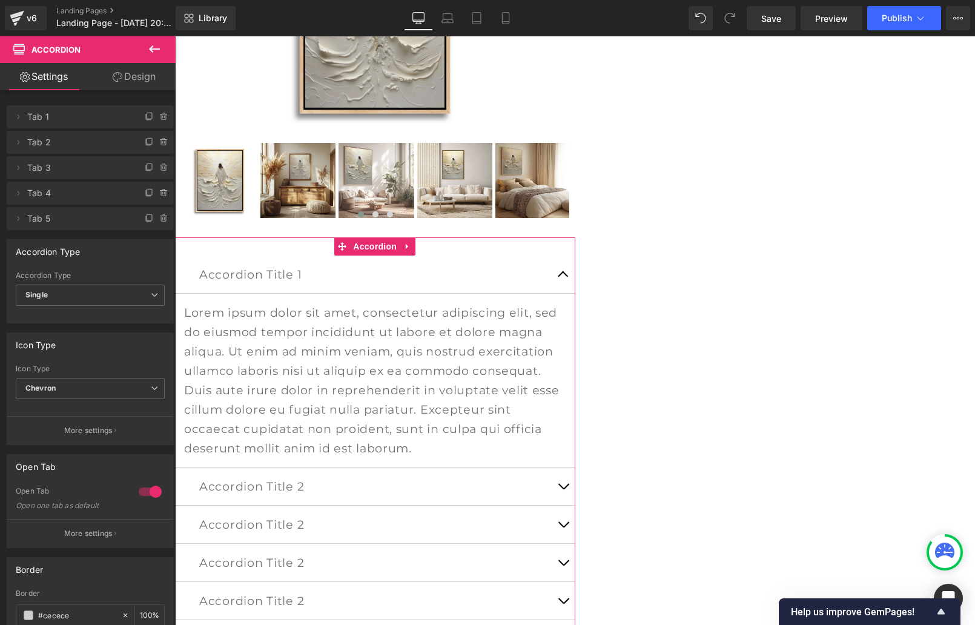
scroll to position [2, 0]
click at [563, 489] on span "button" at bounding box center [563, 489] width 0 height 0
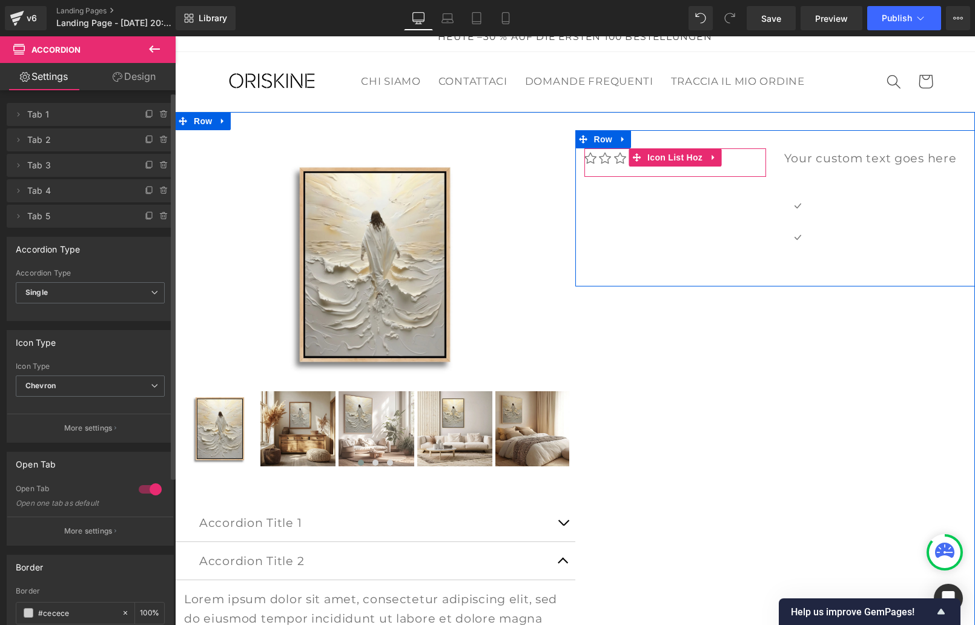
scroll to position [15, 0]
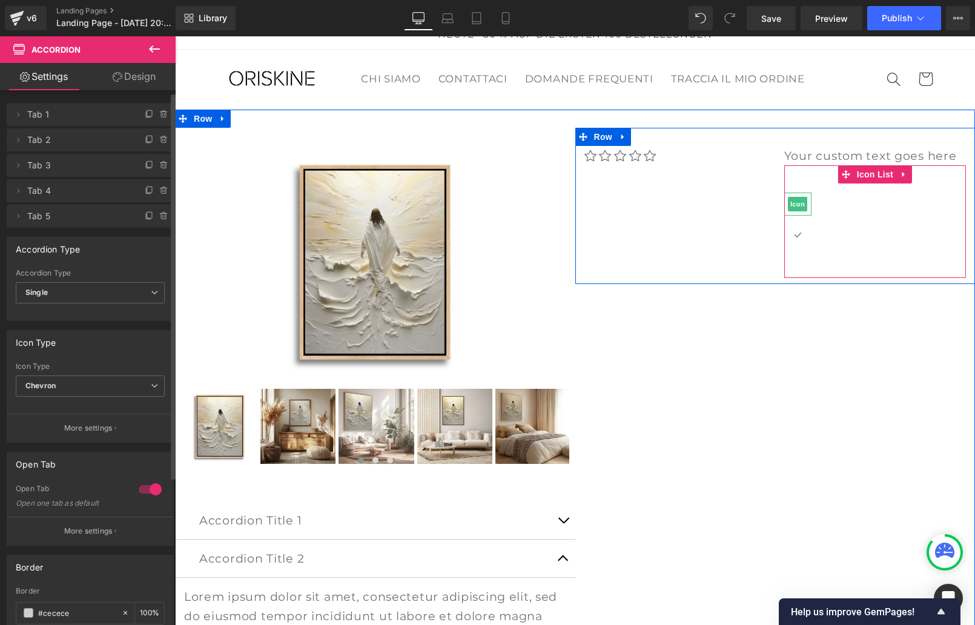
click at [797, 203] on span "Icon" at bounding box center [797, 204] width 19 height 15
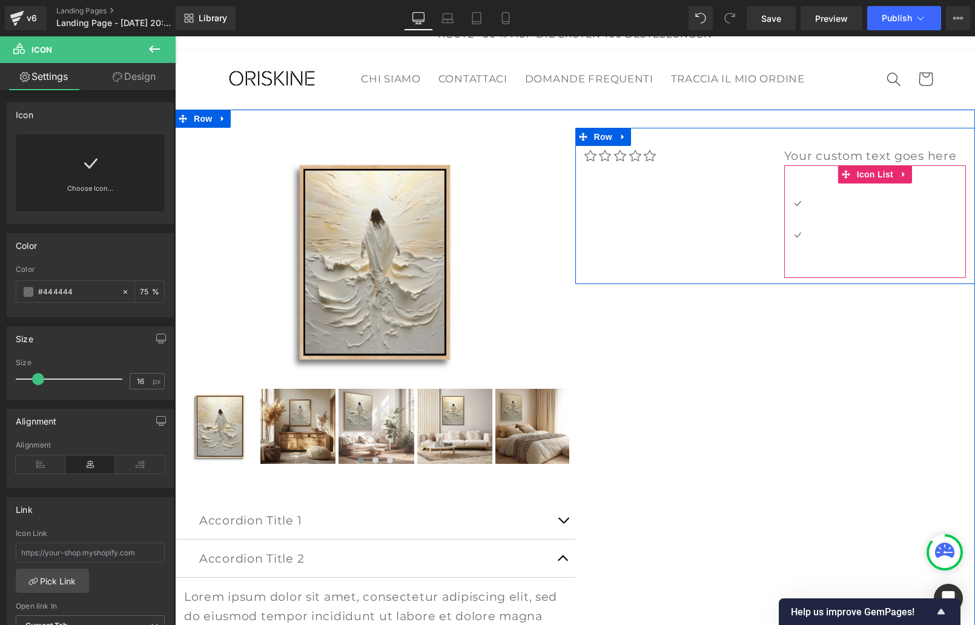
click at [906, 173] on icon at bounding box center [904, 174] width 8 height 9
click at [915, 176] on icon at bounding box center [912, 174] width 8 height 8
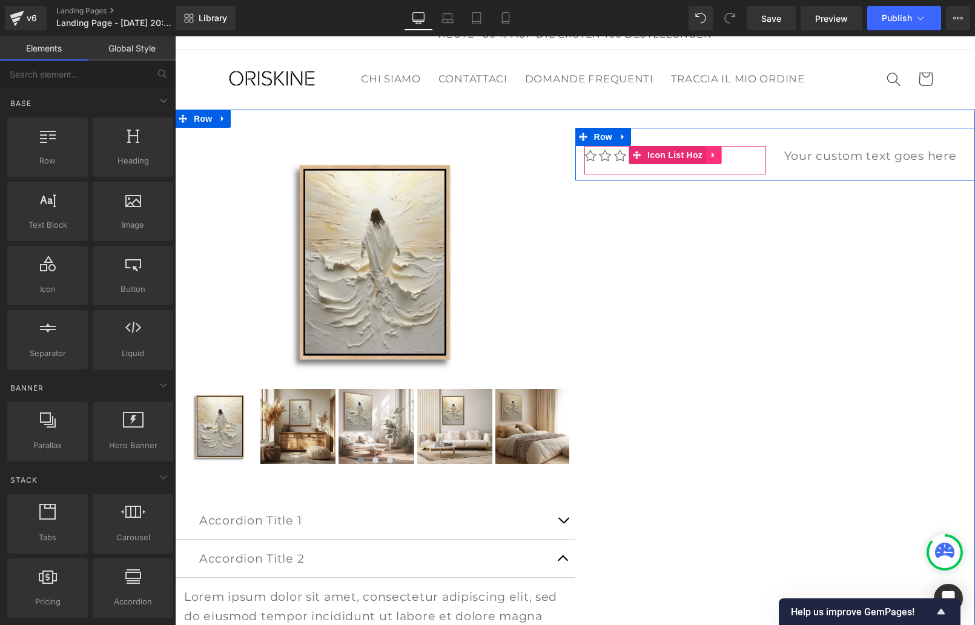
click at [711, 155] on icon at bounding box center [713, 154] width 8 height 9
click at [718, 154] on icon at bounding box center [721, 155] width 8 height 8
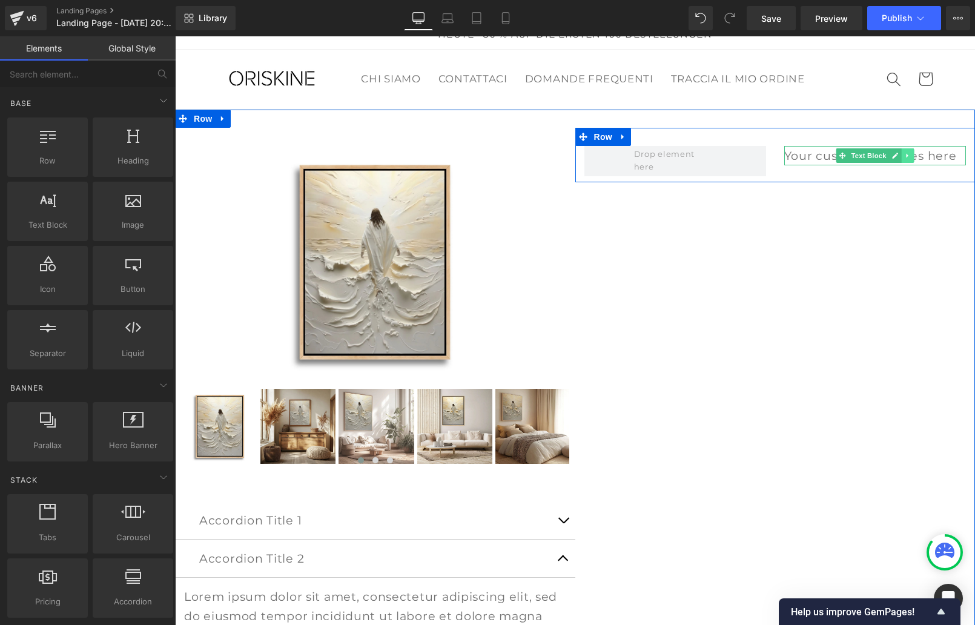
click at [909, 156] on icon at bounding box center [907, 155] width 7 height 7
click at [912, 157] on icon at bounding box center [914, 155] width 7 height 7
click at [621, 136] on icon at bounding box center [622, 136] width 2 height 5
click at [666, 139] on icon at bounding box center [670, 136] width 8 height 9
click at [625, 137] on icon at bounding box center [623, 136] width 8 height 9
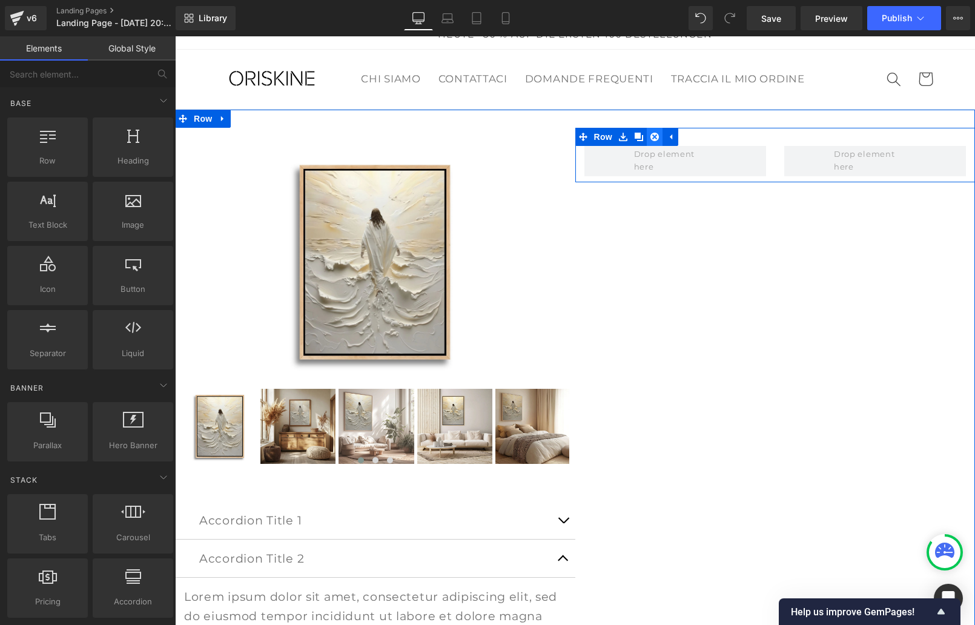
click at [652, 137] on icon at bounding box center [654, 137] width 8 height 8
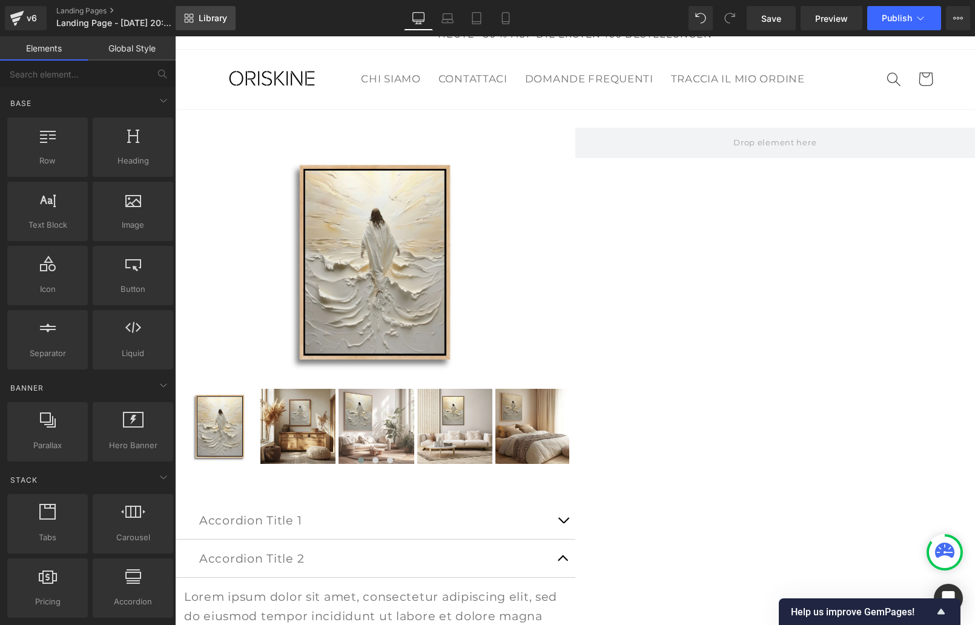
click at [201, 17] on span "Library" at bounding box center [213, 18] width 28 height 11
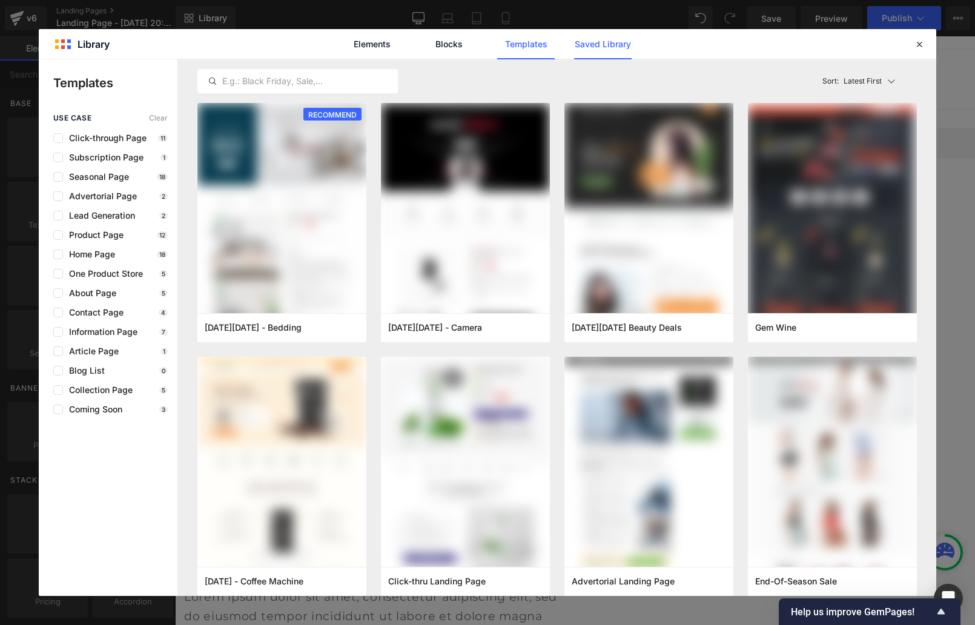
click at [597, 37] on link "Saved Library" at bounding box center [603, 44] width 58 height 30
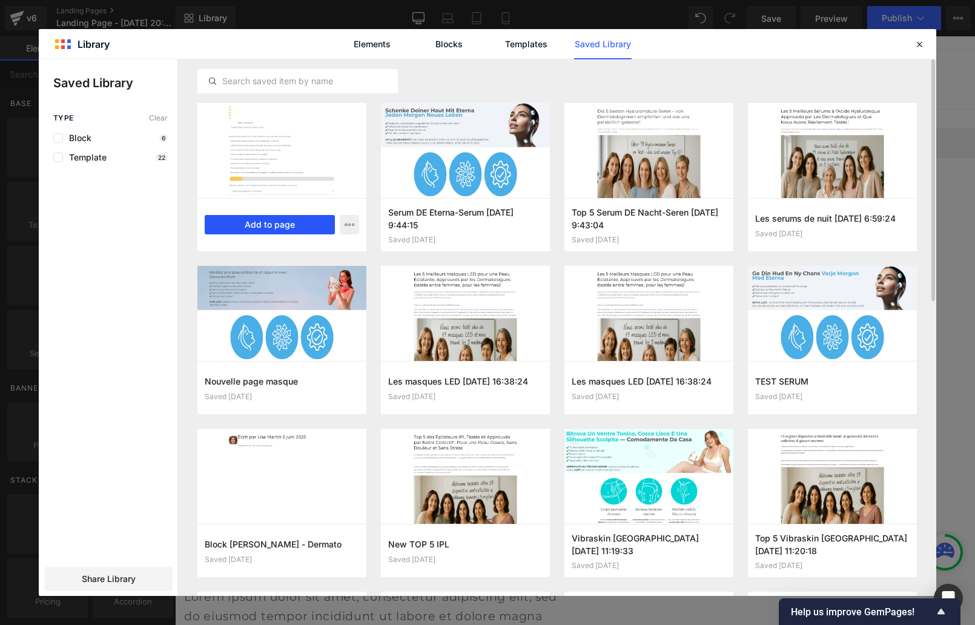
click at [275, 220] on button "Add to page" at bounding box center [270, 224] width 130 height 19
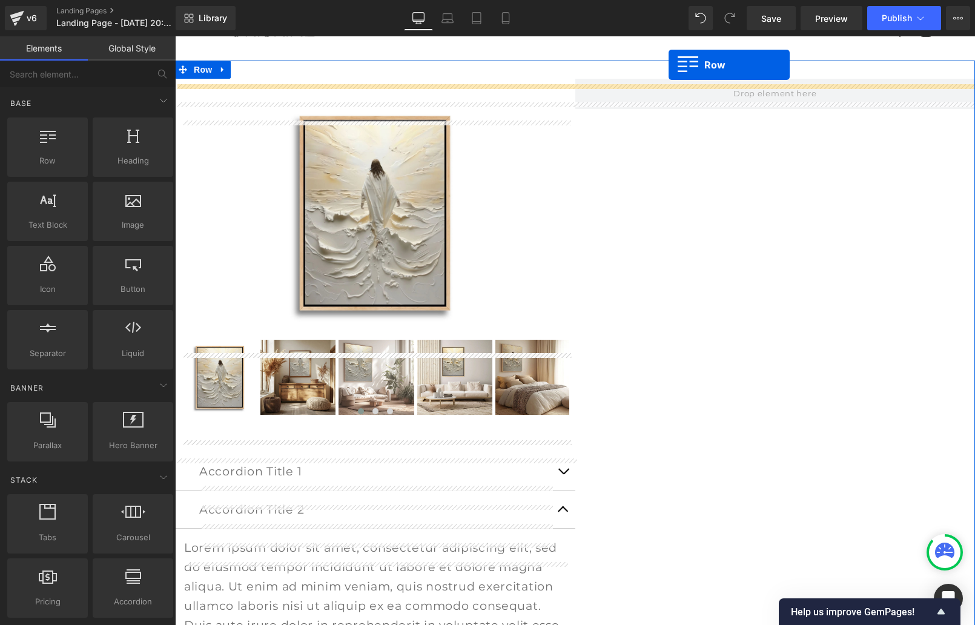
scroll to position [0, 0]
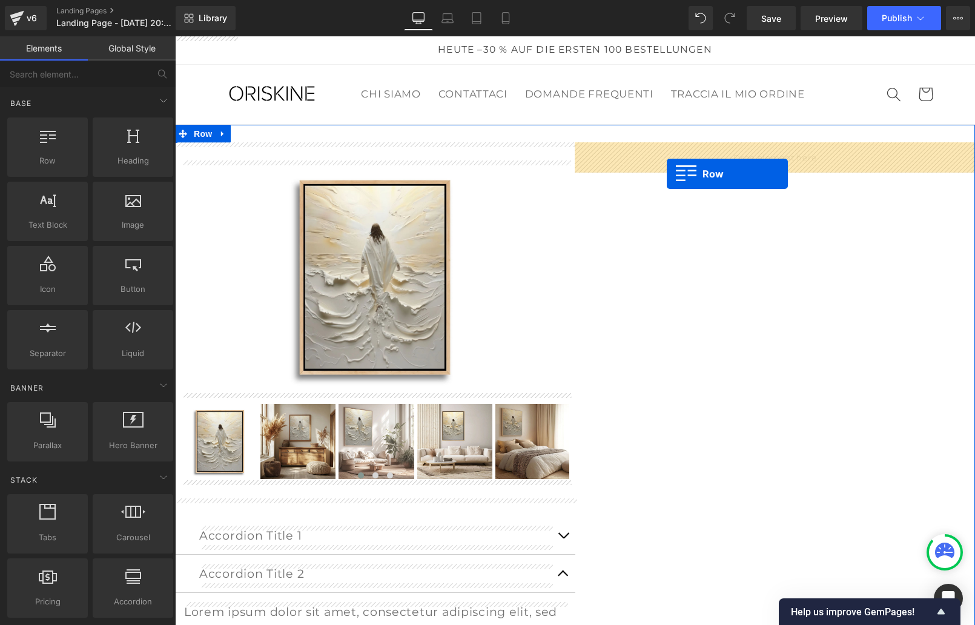
drag, startPoint x: 218, startPoint y: 180, endPoint x: 667, endPoint y: 174, distance: 448.7
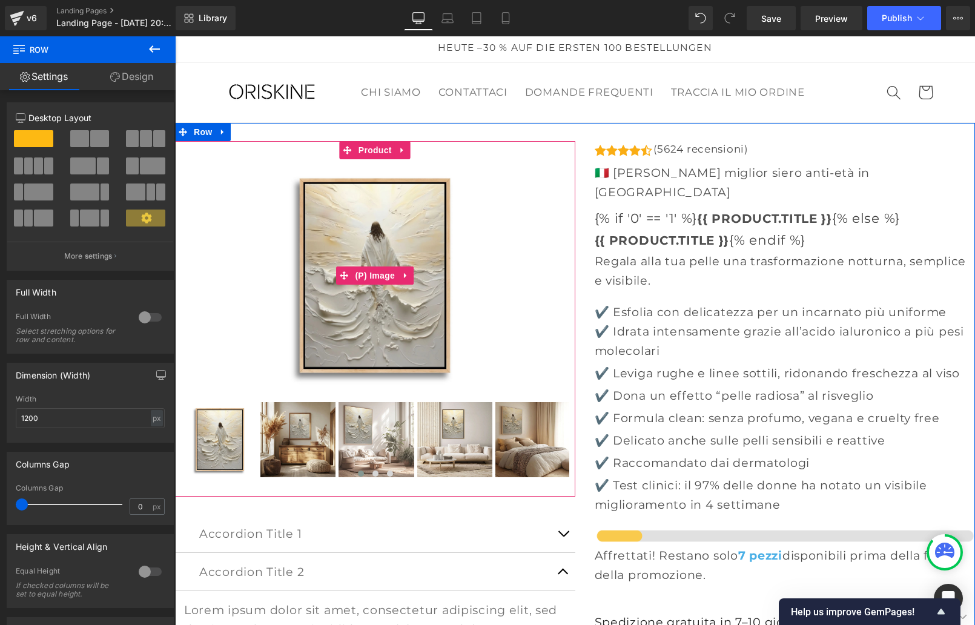
scroll to position [5, 0]
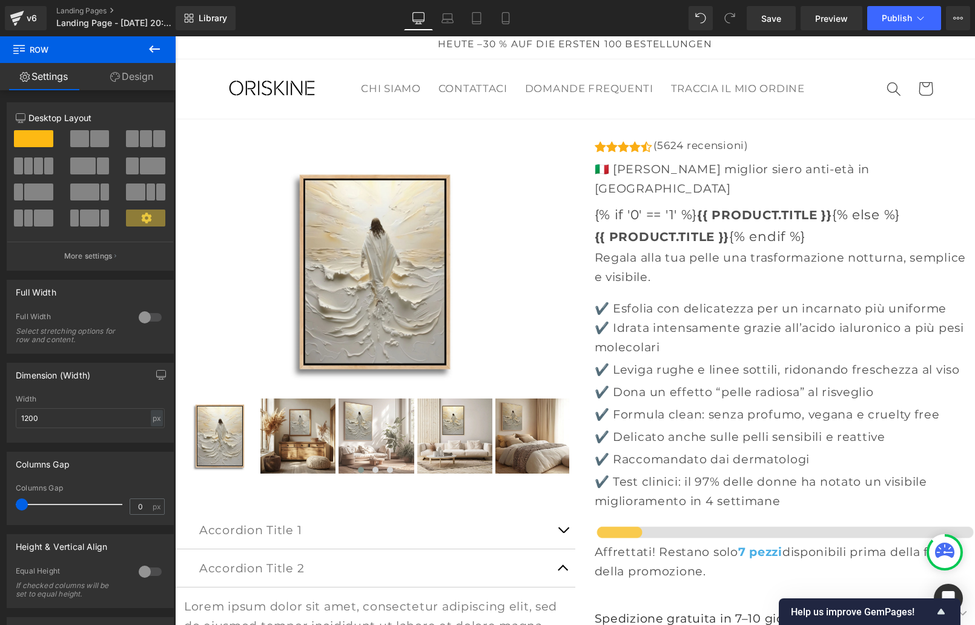
click at [152, 50] on icon at bounding box center [154, 48] width 11 height 7
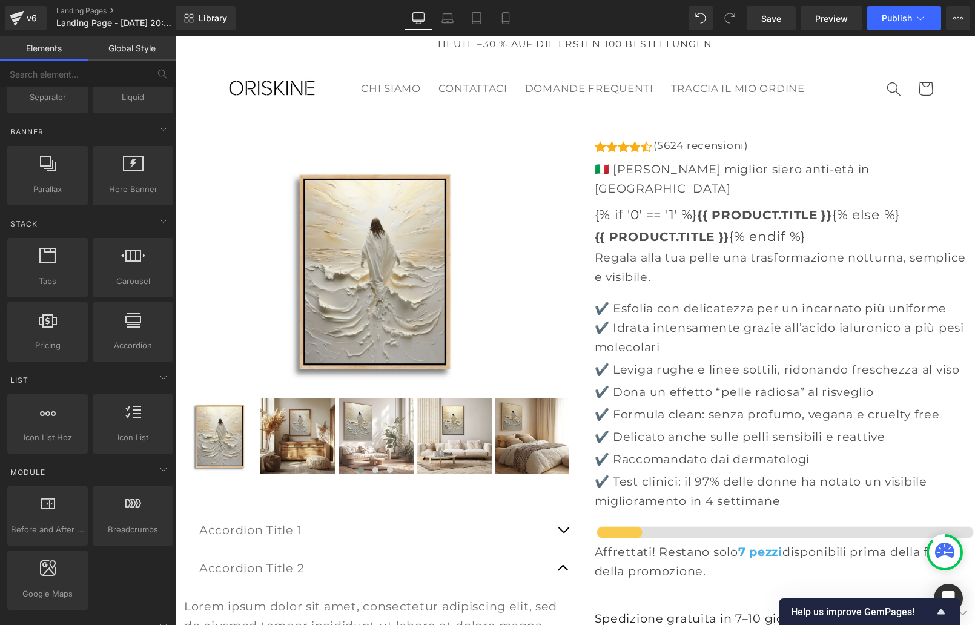
scroll to position [277, 0]
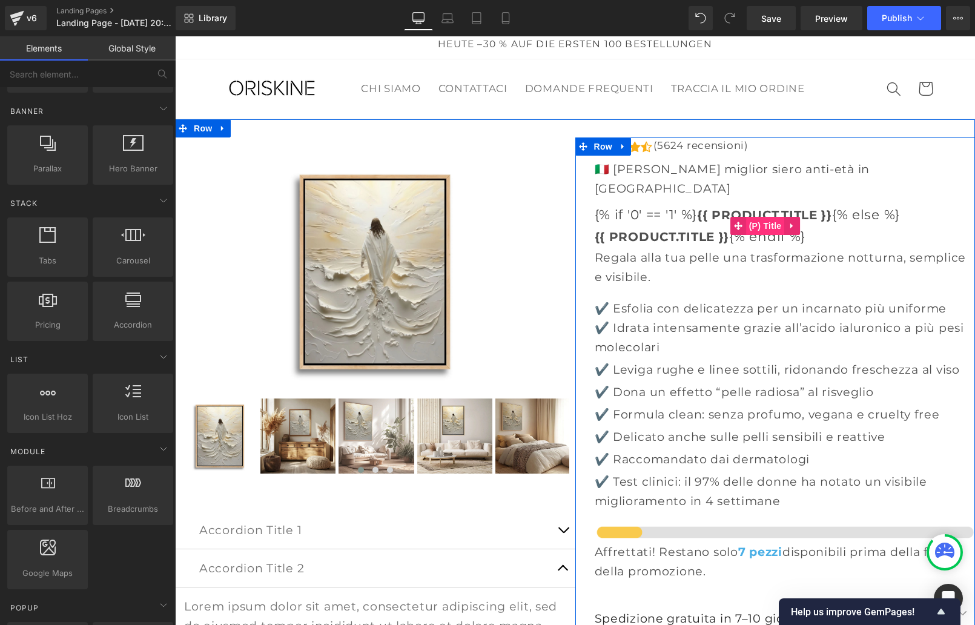
click at [768, 217] on span "(P) Title" at bounding box center [765, 226] width 39 height 18
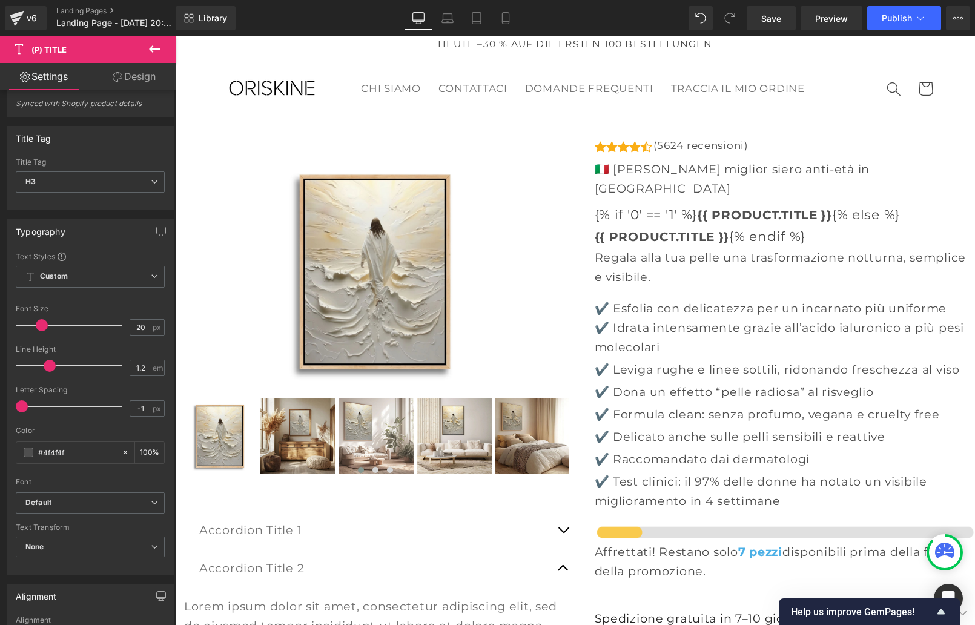
scroll to position [16, 0]
click at [151, 47] on icon at bounding box center [154, 49] width 15 height 15
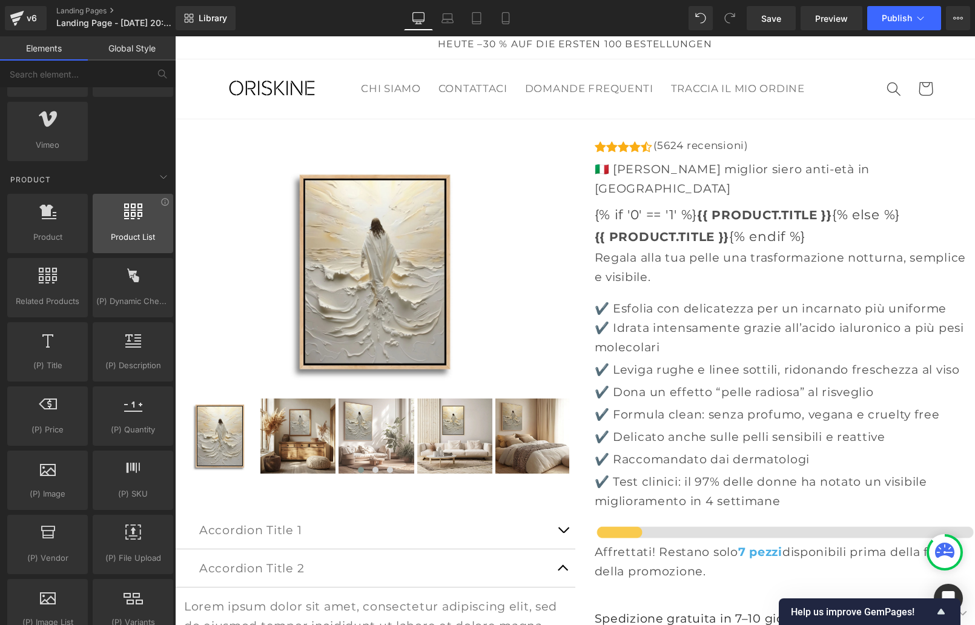
scroll to position [962, 0]
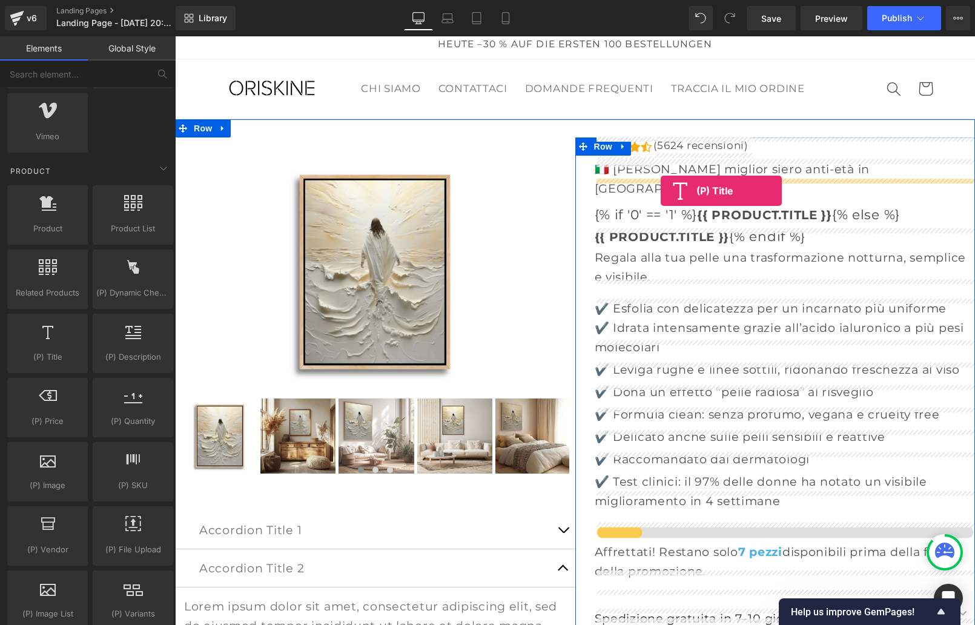
drag, startPoint x: 211, startPoint y: 384, endPoint x: 661, endPoint y: 191, distance: 489.8
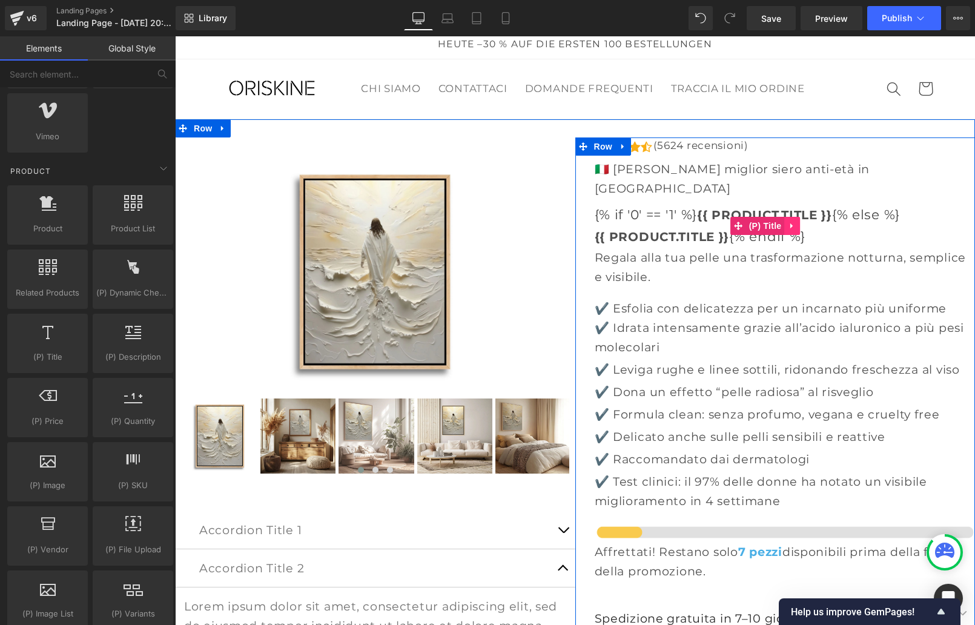
click at [789, 221] on icon at bounding box center [792, 225] width 8 height 9
click at [799, 222] on icon at bounding box center [800, 226] width 8 height 8
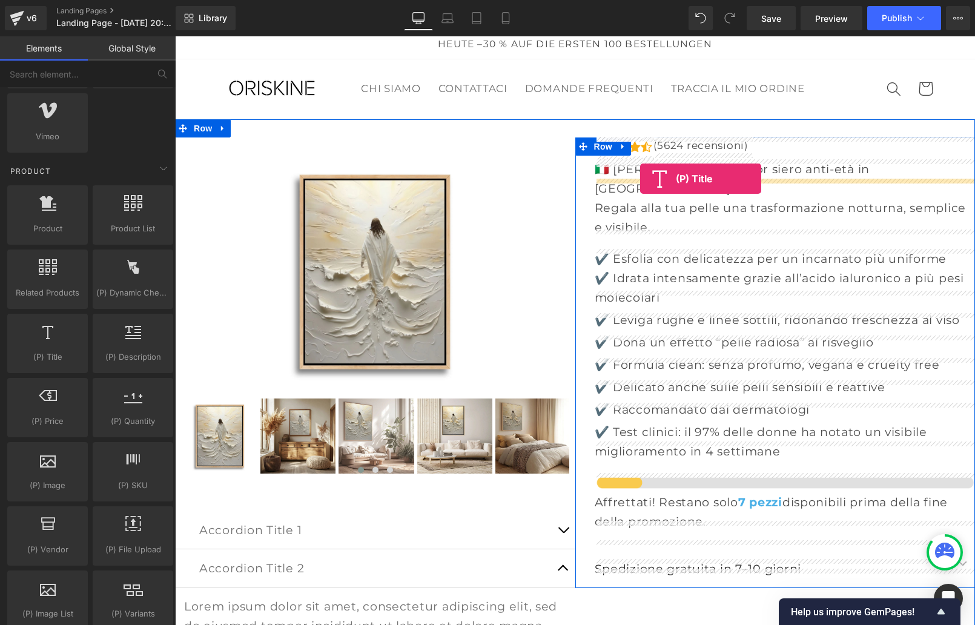
drag, startPoint x: 223, startPoint y: 363, endPoint x: 640, endPoint y: 179, distance: 456.0
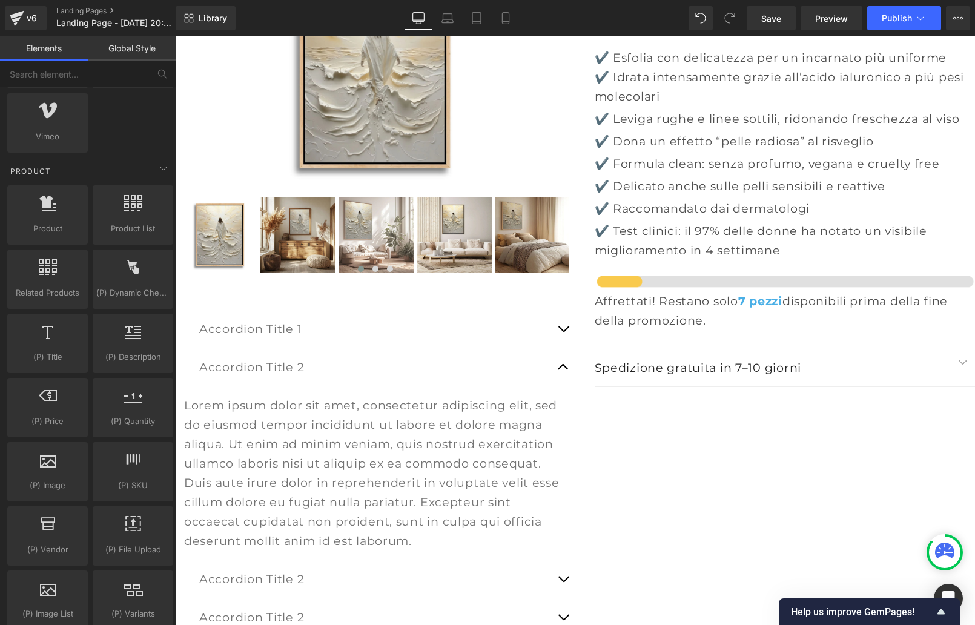
scroll to position [0, 0]
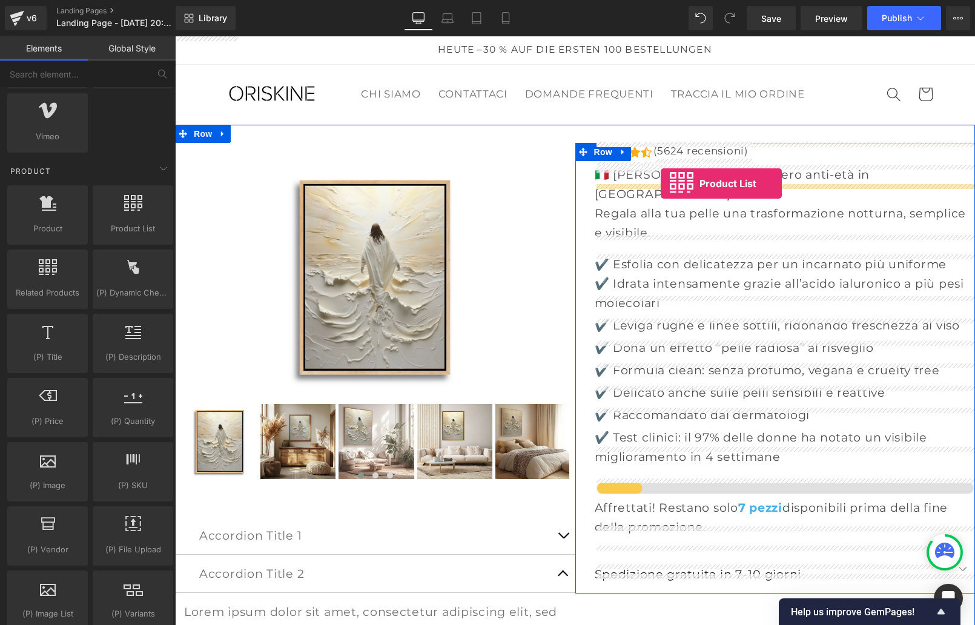
drag, startPoint x: 313, startPoint y: 266, endPoint x: 661, endPoint y: 183, distance: 357.2
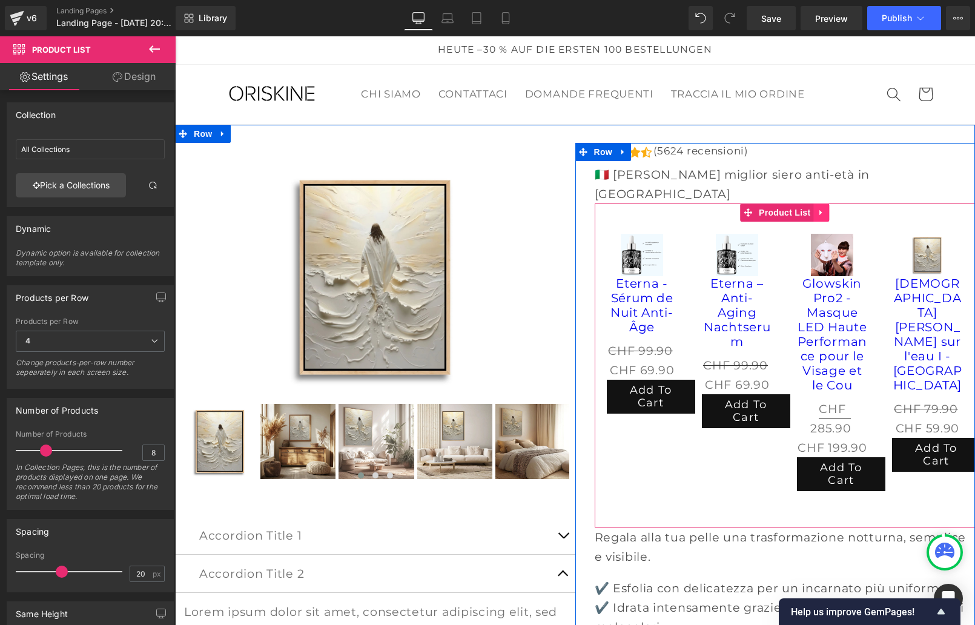
click at [819, 210] on icon at bounding box center [820, 212] width 2 height 5
click at [827, 208] on icon at bounding box center [829, 212] width 8 height 9
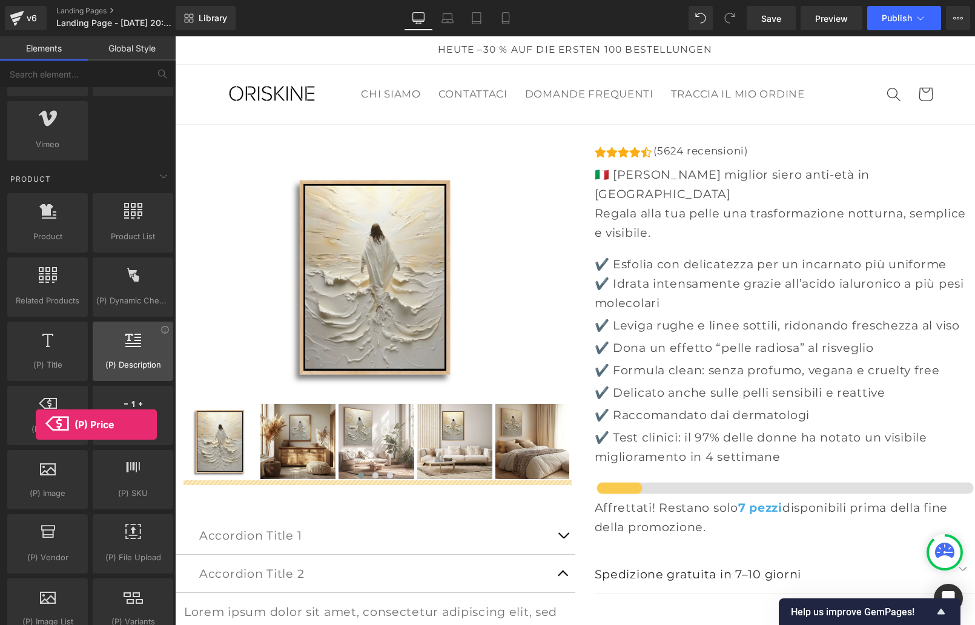
scroll to position [958, 0]
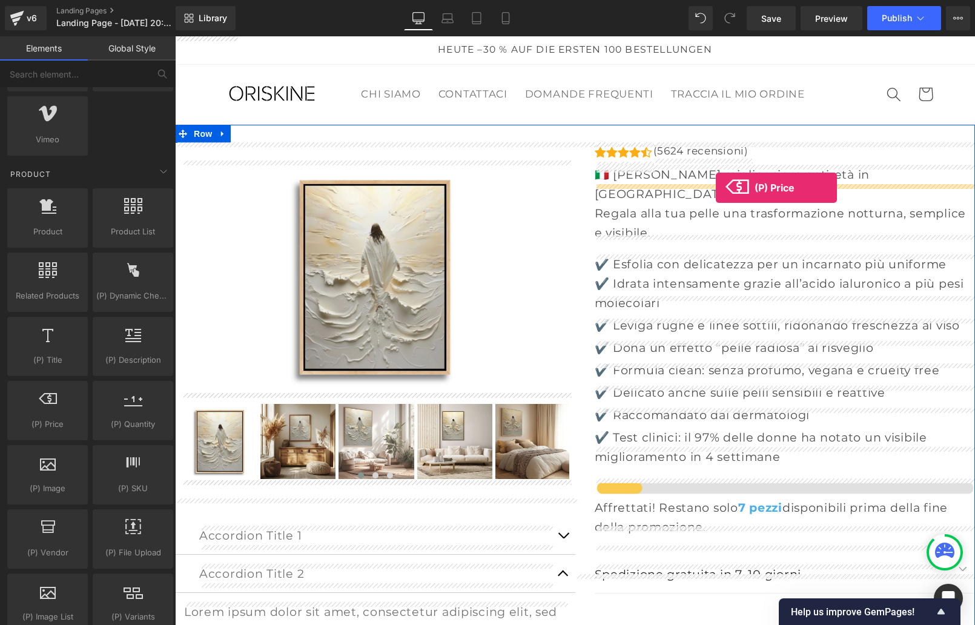
drag, startPoint x: 209, startPoint y: 461, endPoint x: 716, endPoint y: 188, distance: 575.4
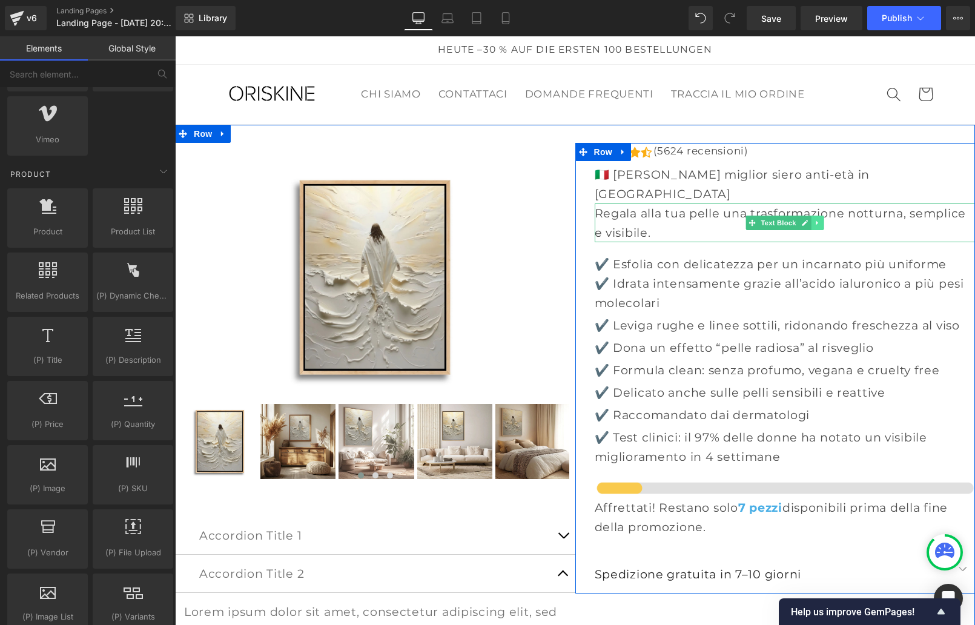
click at [816, 219] on icon at bounding box center [817, 222] width 7 height 7
click at [825, 219] on icon at bounding box center [823, 222] width 7 height 7
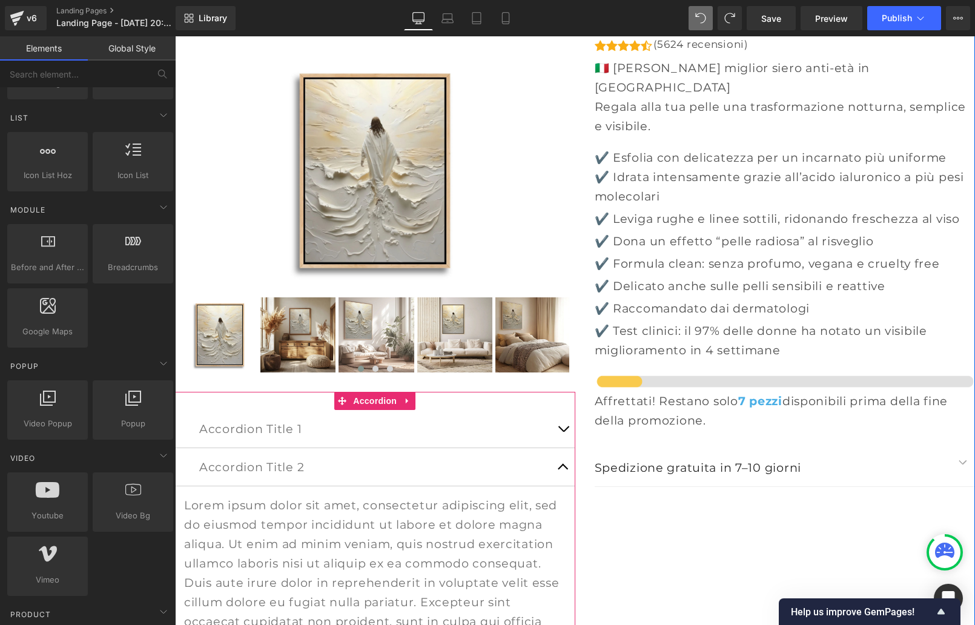
scroll to position [236, 0]
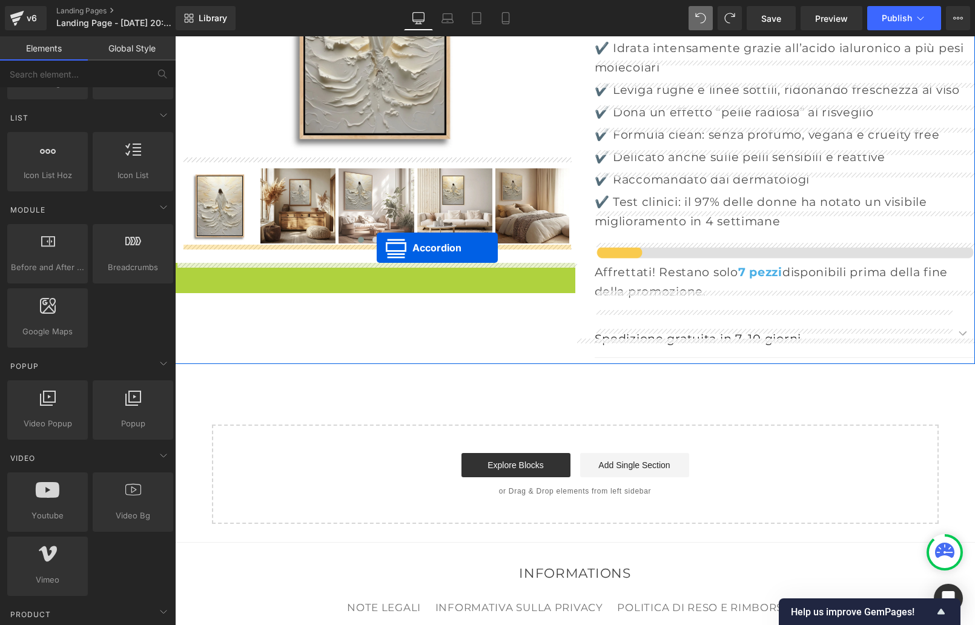
drag, startPoint x: 380, startPoint y: 269, endPoint x: 377, endPoint y: 248, distance: 21.4
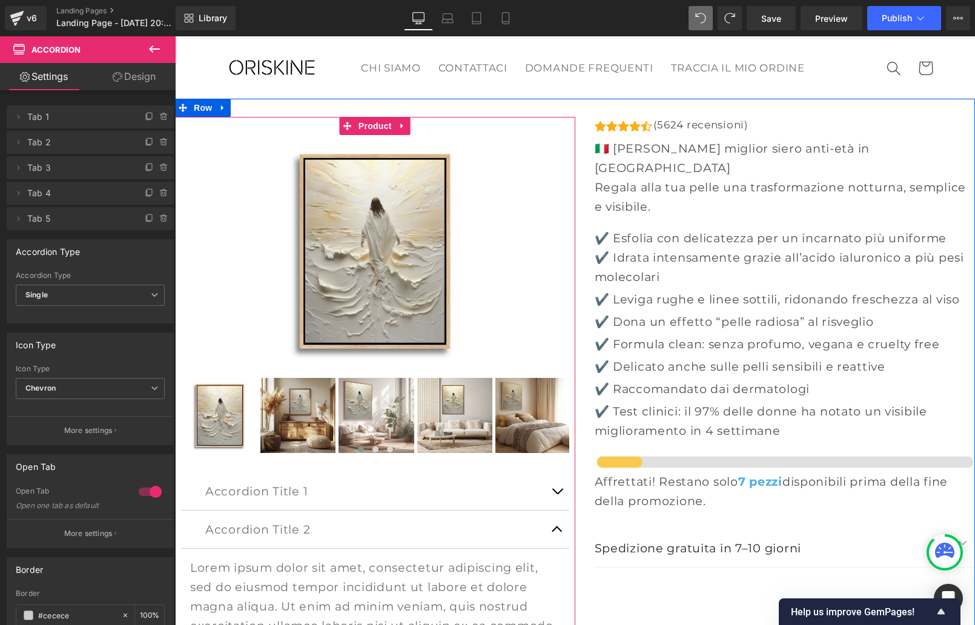
scroll to position [0, 0]
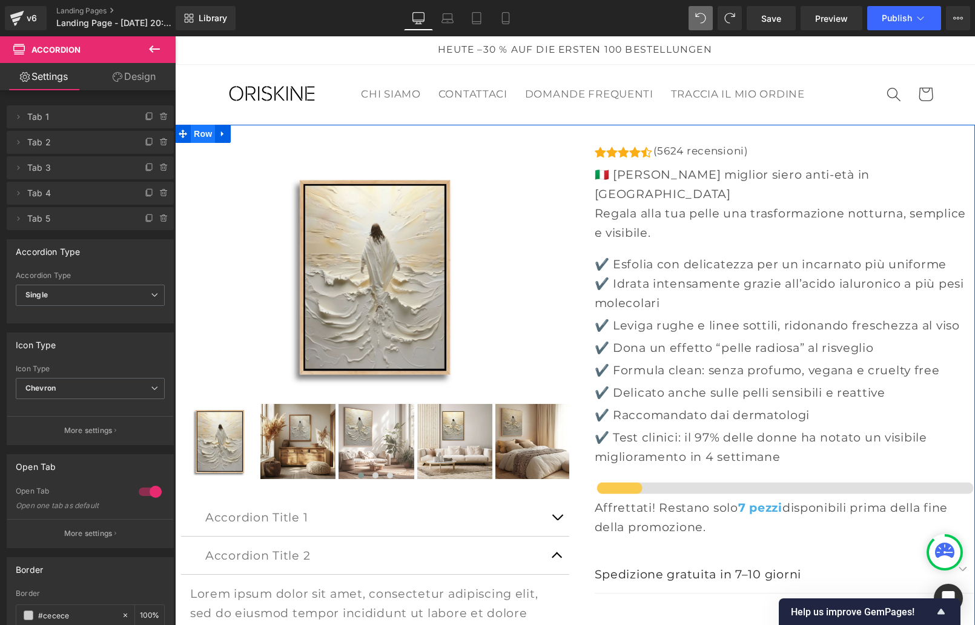
click at [202, 135] on span "Row" at bounding box center [203, 134] width 24 height 18
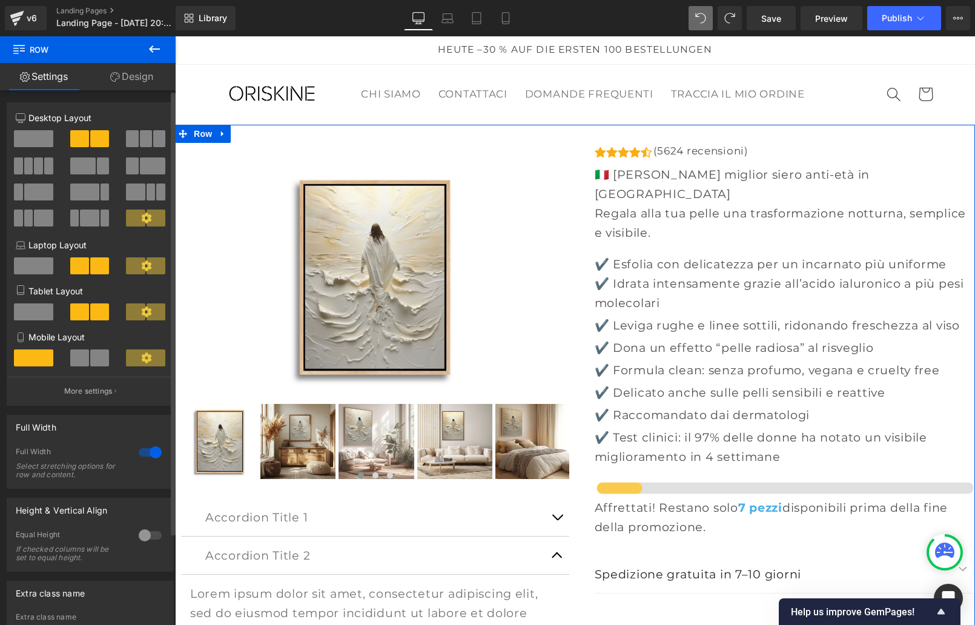
click at [41, 138] on span at bounding box center [33, 138] width 39 height 17
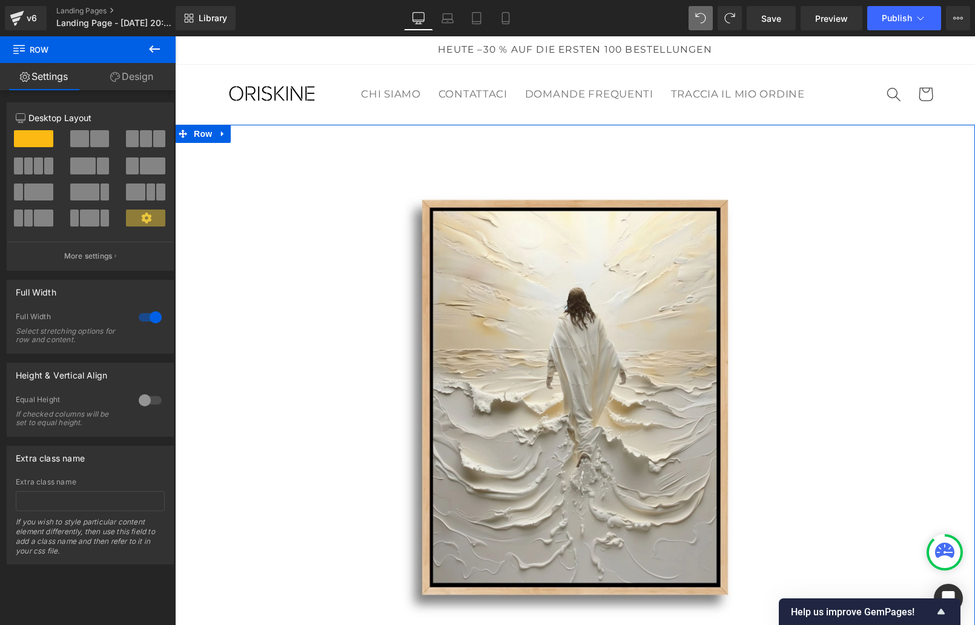
click at [84, 142] on span at bounding box center [79, 138] width 19 height 17
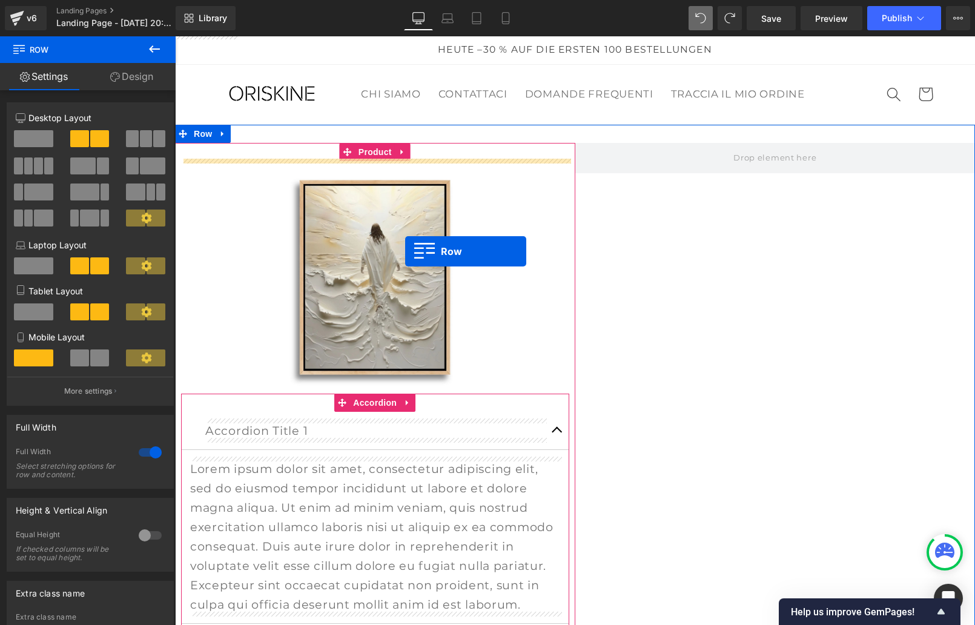
scroll to position [2, 0]
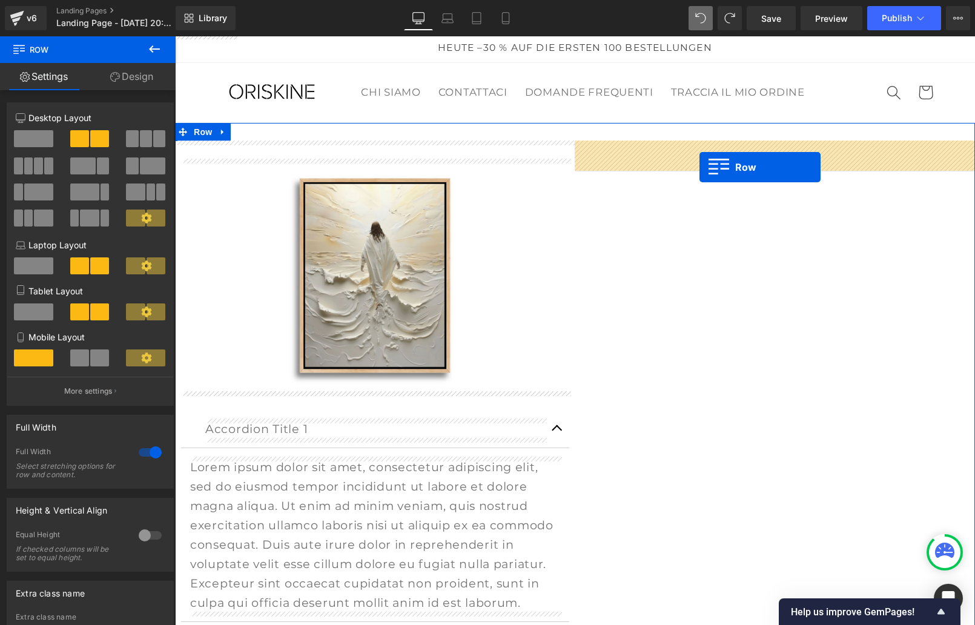
drag, startPoint x: 182, startPoint y: 343, endPoint x: 699, endPoint y: 167, distance: 546.7
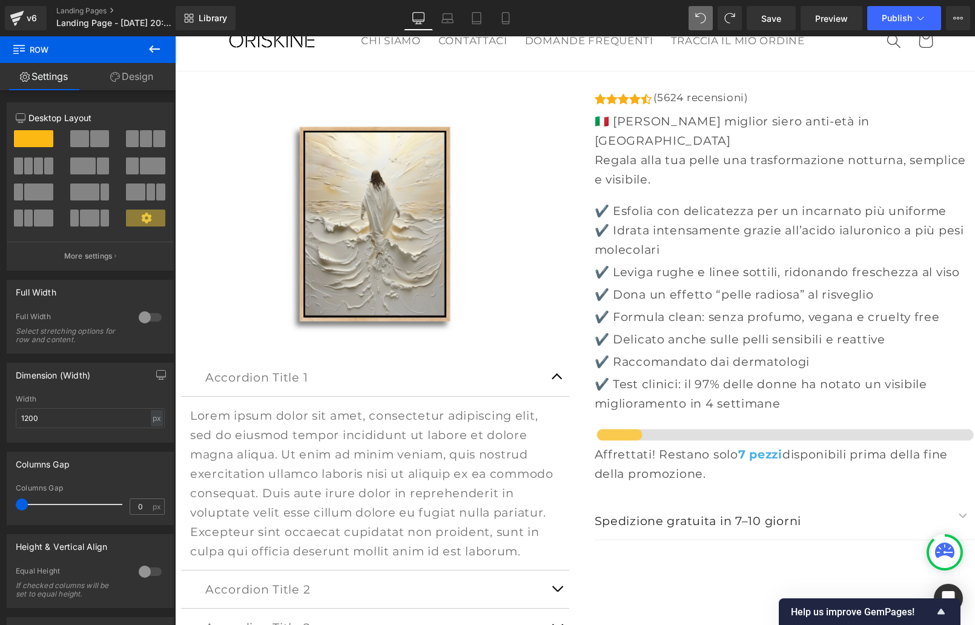
scroll to position [56, 0]
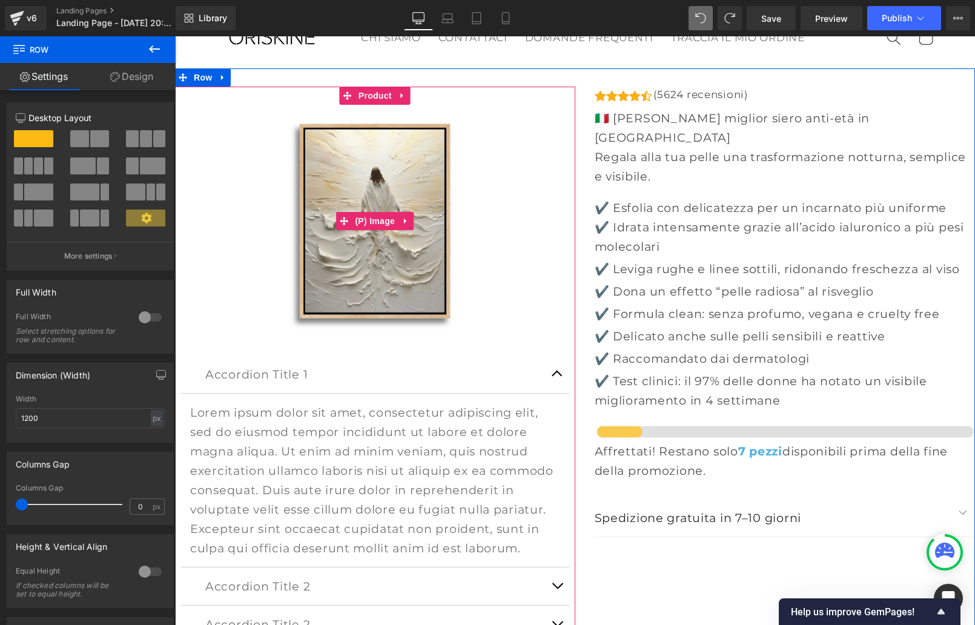
click at [396, 259] on img at bounding box center [375, 221] width 233 height 233
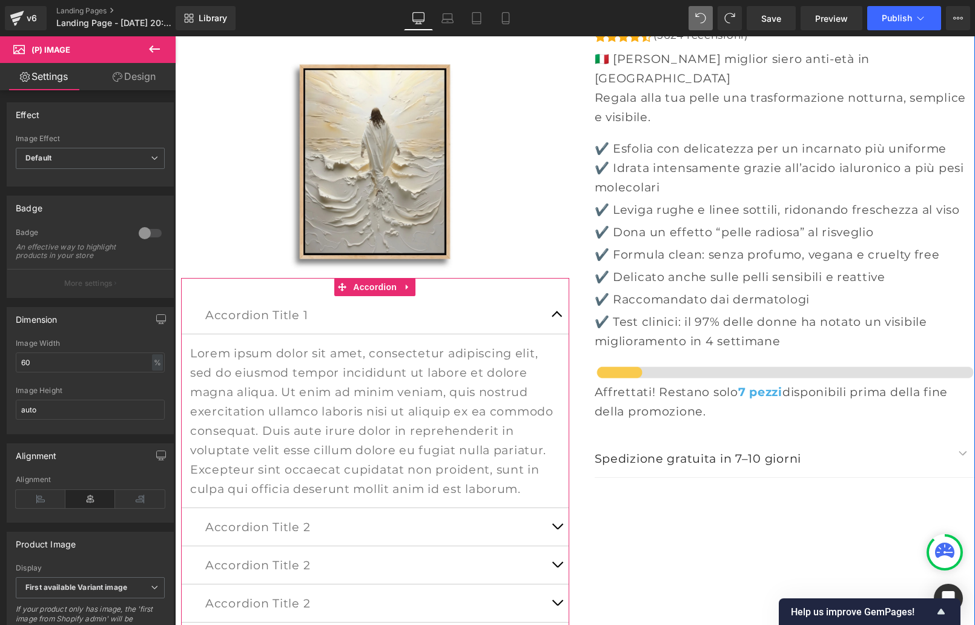
scroll to position [111, 0]
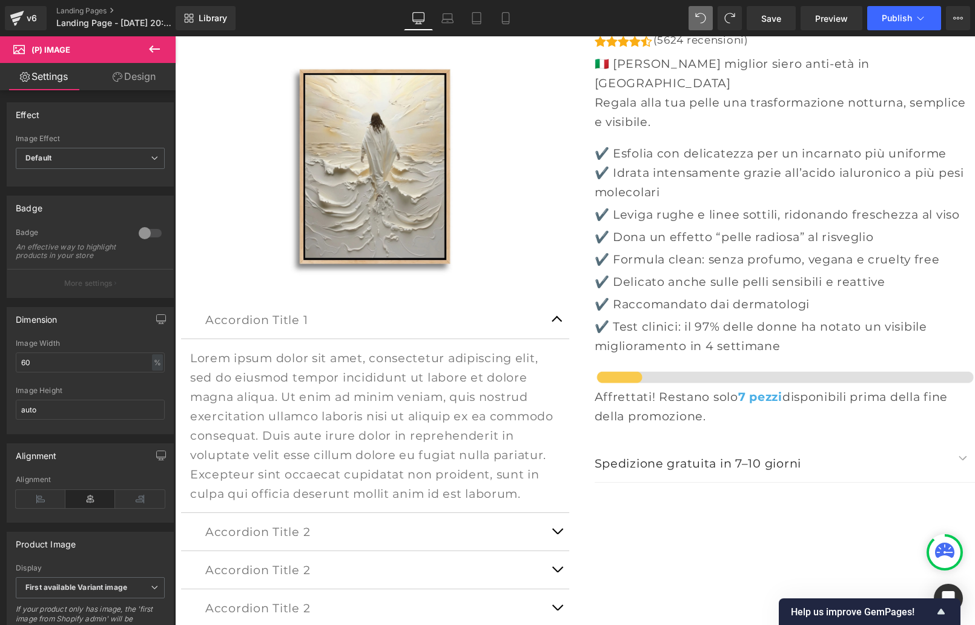
click at [151, 49] on icon at bounding box center [154, 48] width 11 height 7
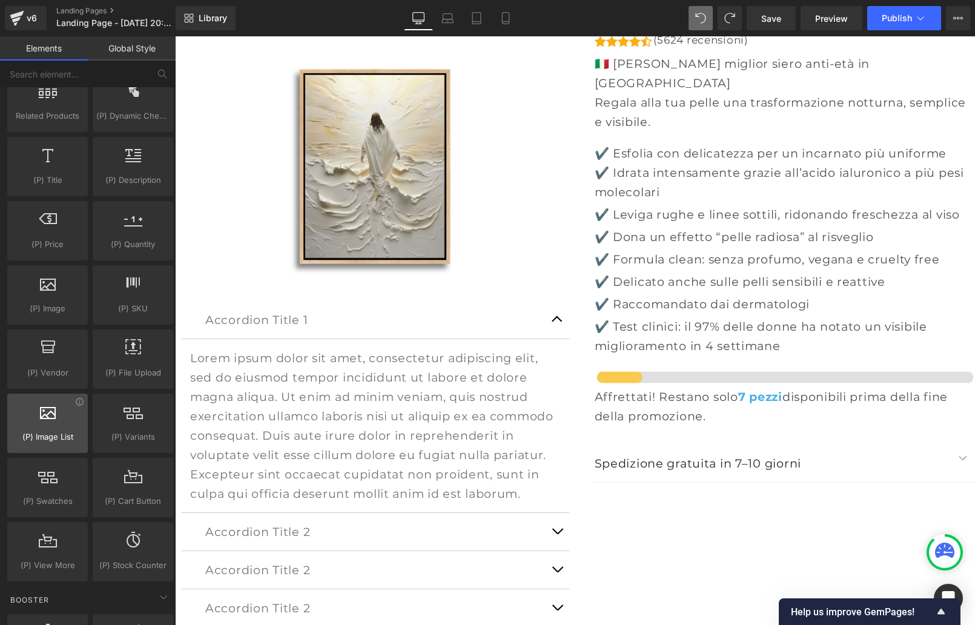
scroll to position [1140, 0]
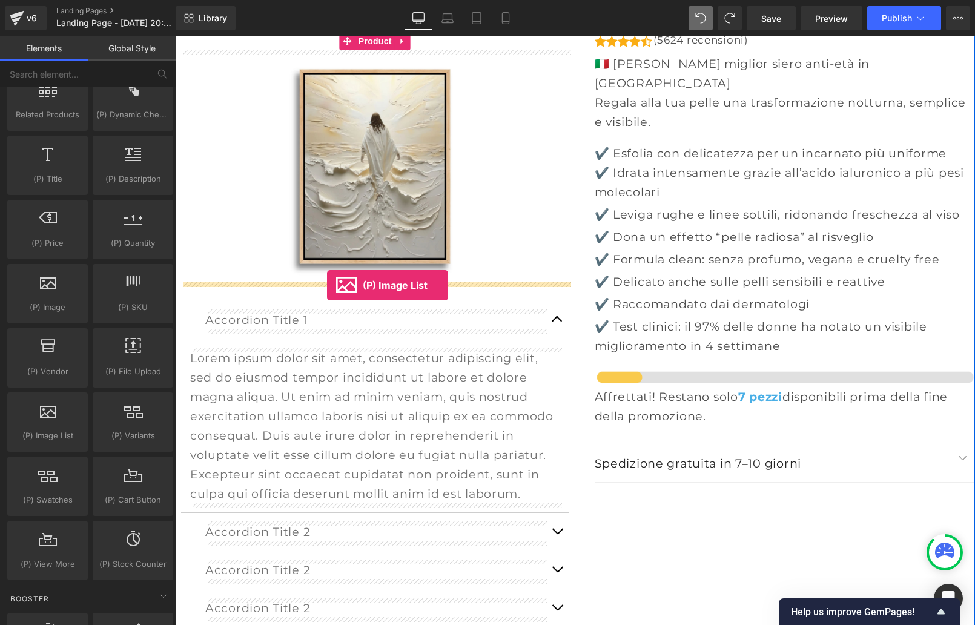
drag, startPoint x: 222, startPoint y: 464, endPoint x: 327, endPoint y: 285, distance: 207.4
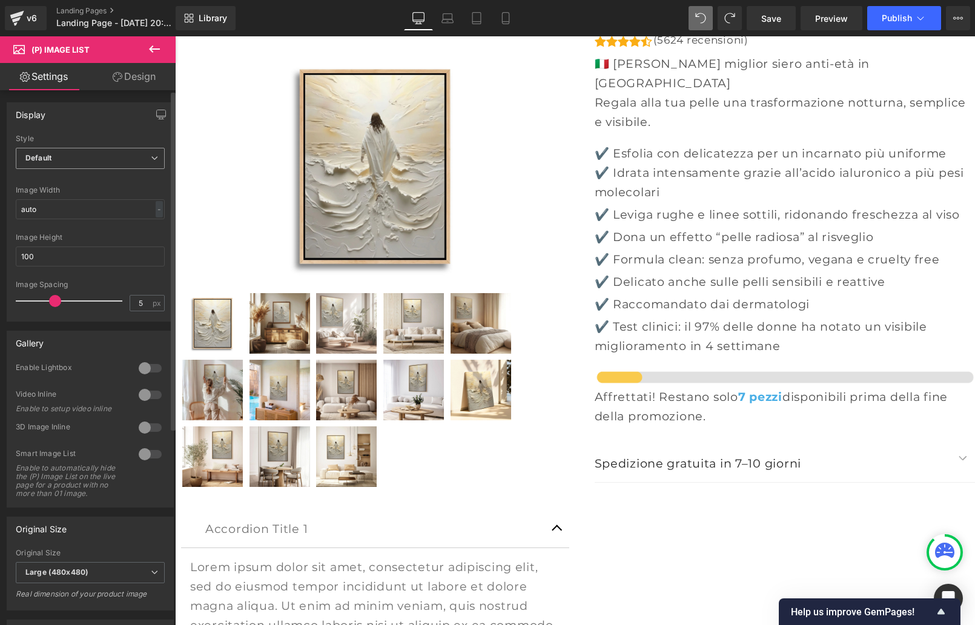
click at [151, 160] on icon at bounding box center [154, 157] width 7 height 7
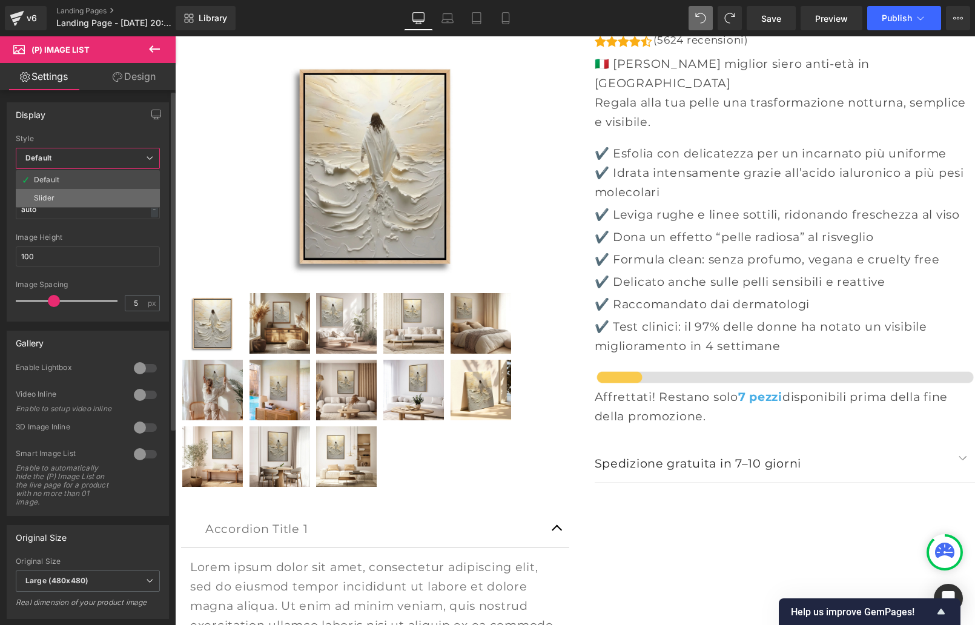
click at [84, 193] on li "Slider" at bounding box center [88, 198] width 144 height 18
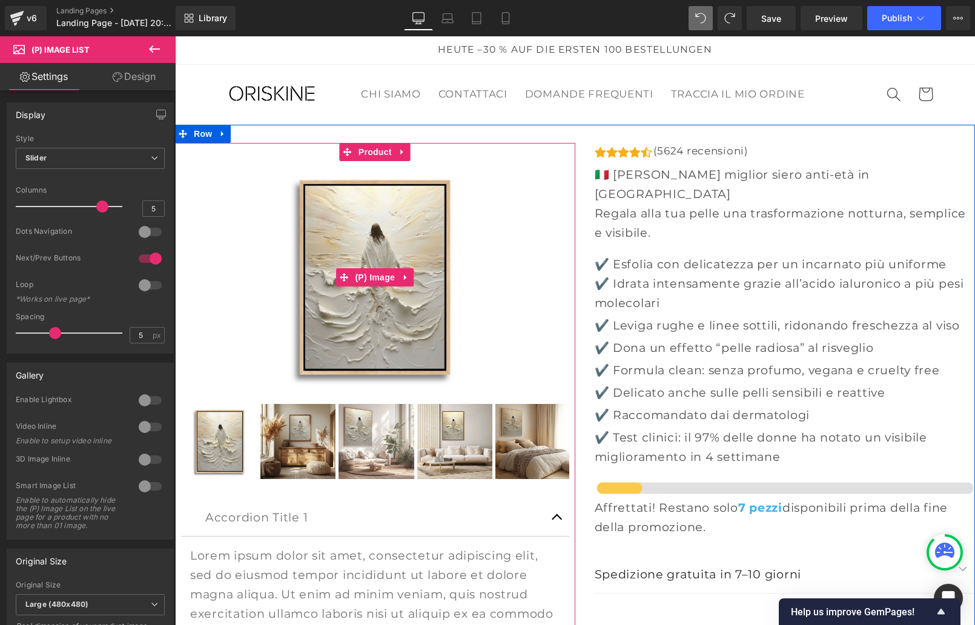
scroll to position [1, 0]
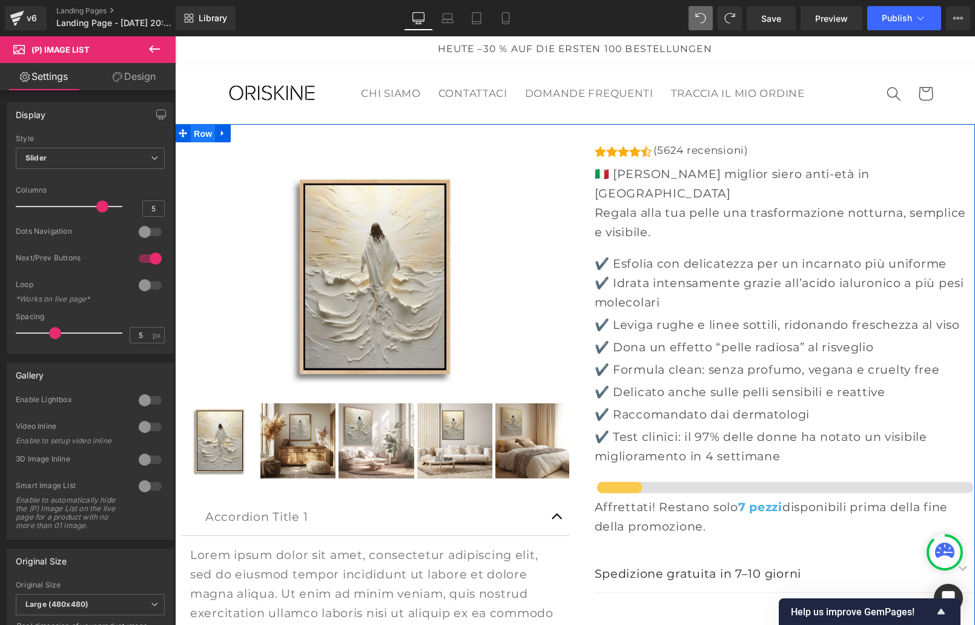
click at [193, 131] on span "Row" at bounding box center [203, 134] width 24 height 18
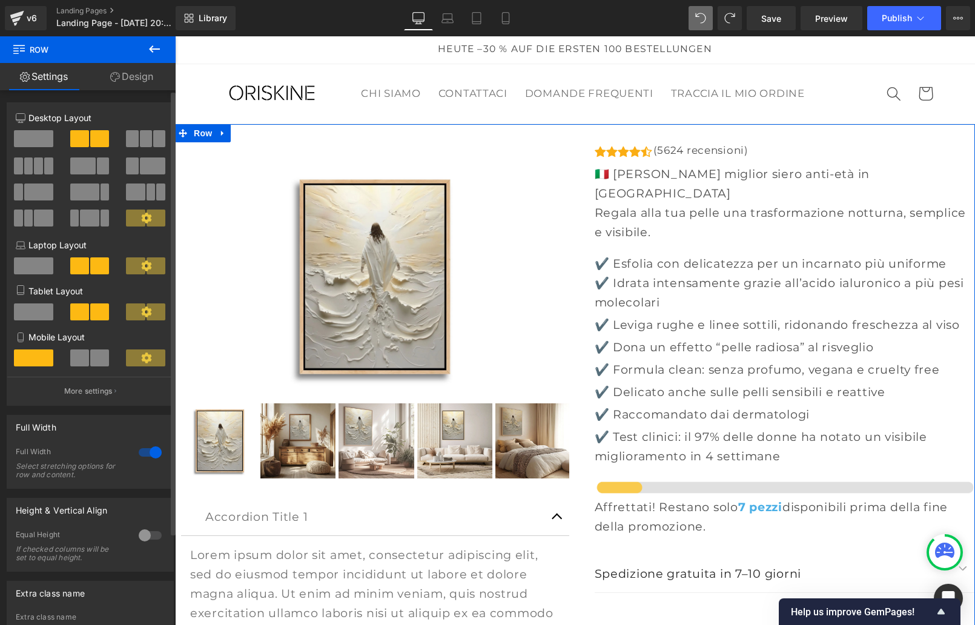
click at [130, 135] on span at bounding box center [132, 138] width 12 height 17
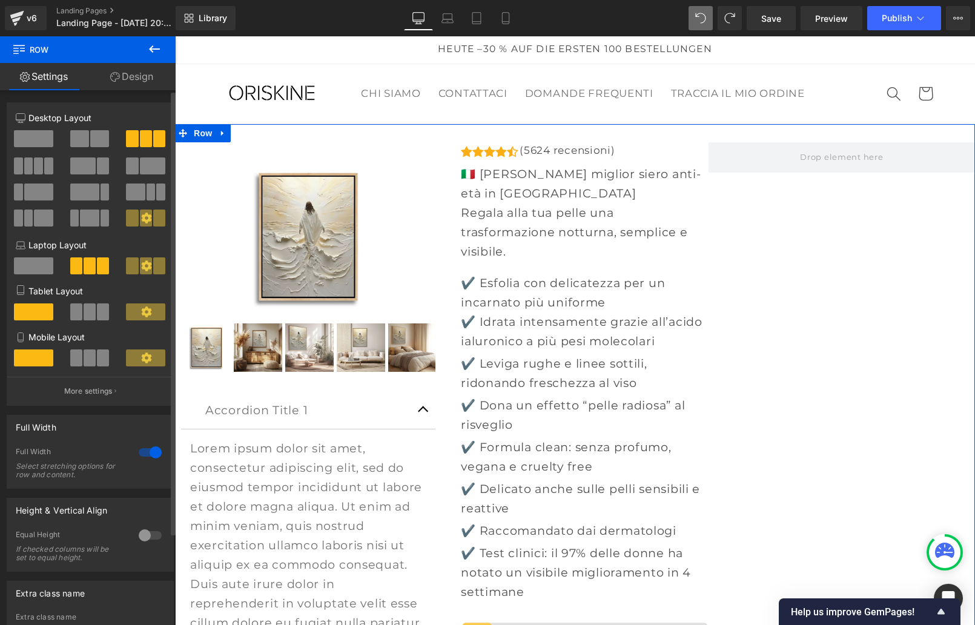
click at [85, 139] on span at bounding box center [79, 138] width 19 height 17
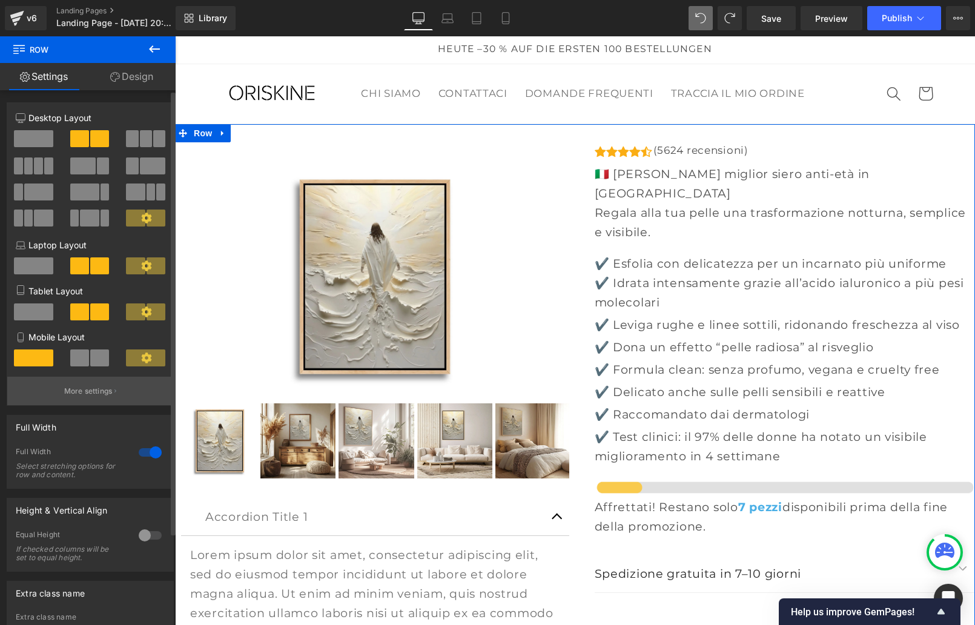
click at [88, 392] on p "More settings" at bounding box center [88, 391] width 48 height 11
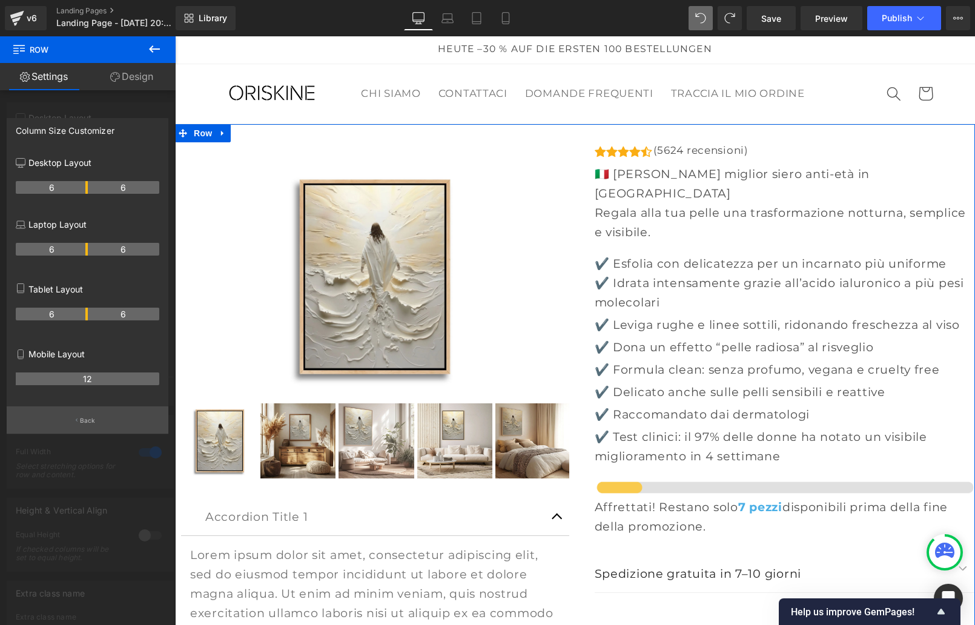
click at [81, 423] on p "Back" at bounding box center [88, 420] width 16 height 9
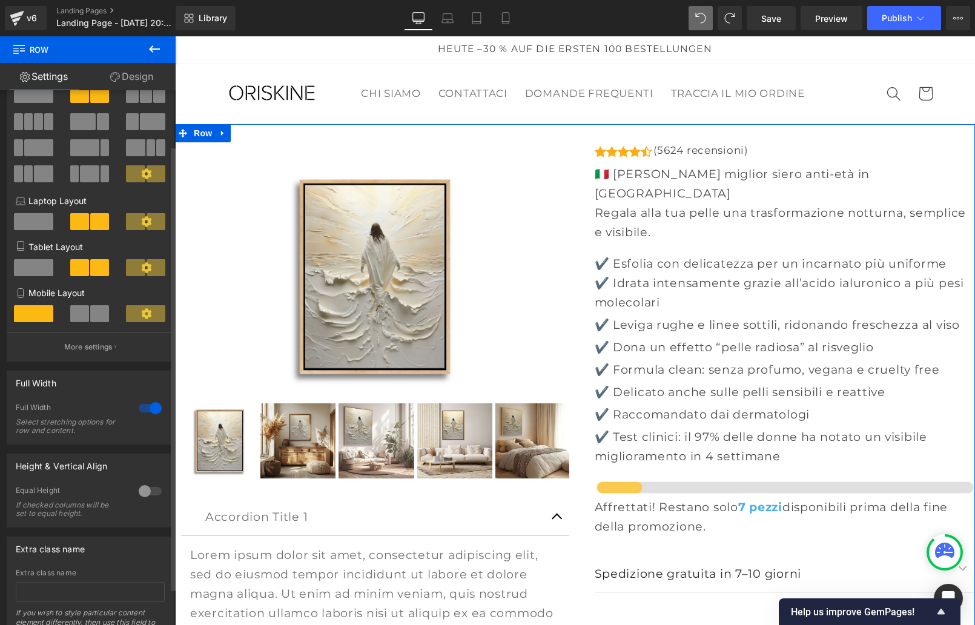
scroll to position [111, 0]
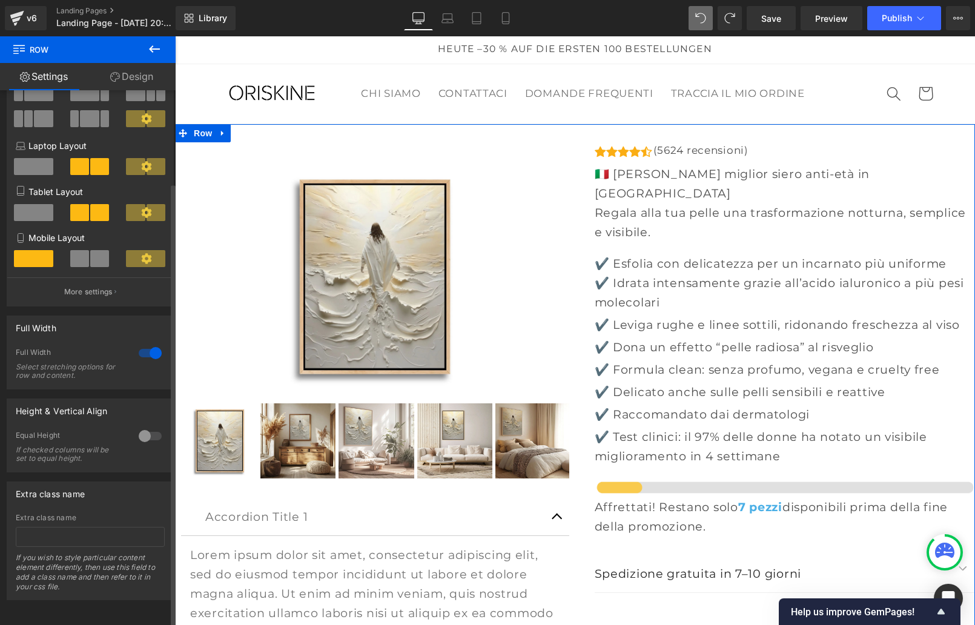
click at [144, 343] on div at bounding box center [150, 352] width 29 height 19
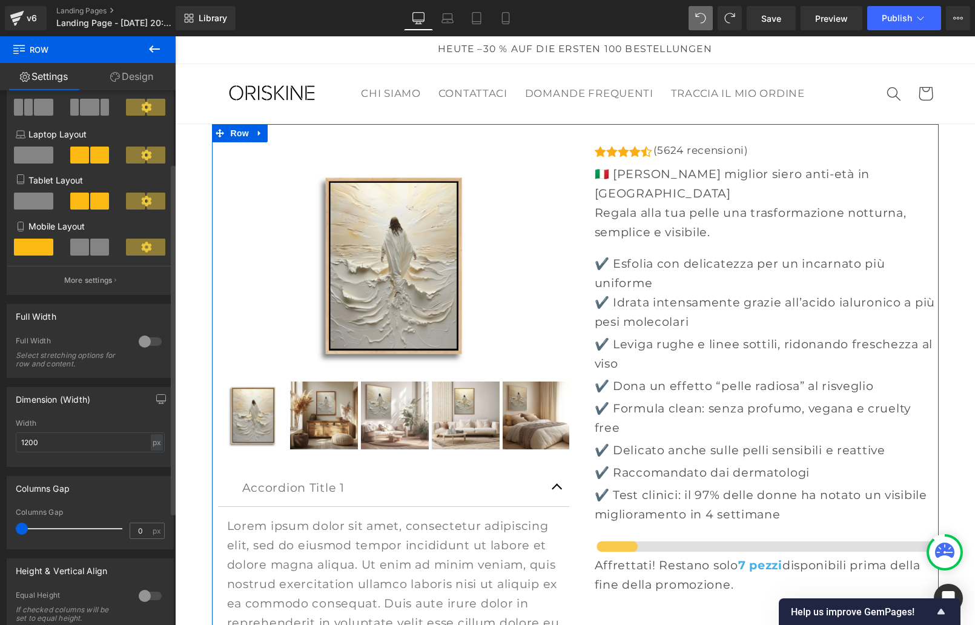
click at [152, 344] on div at bounding box center [150, 341] width 29 height 19
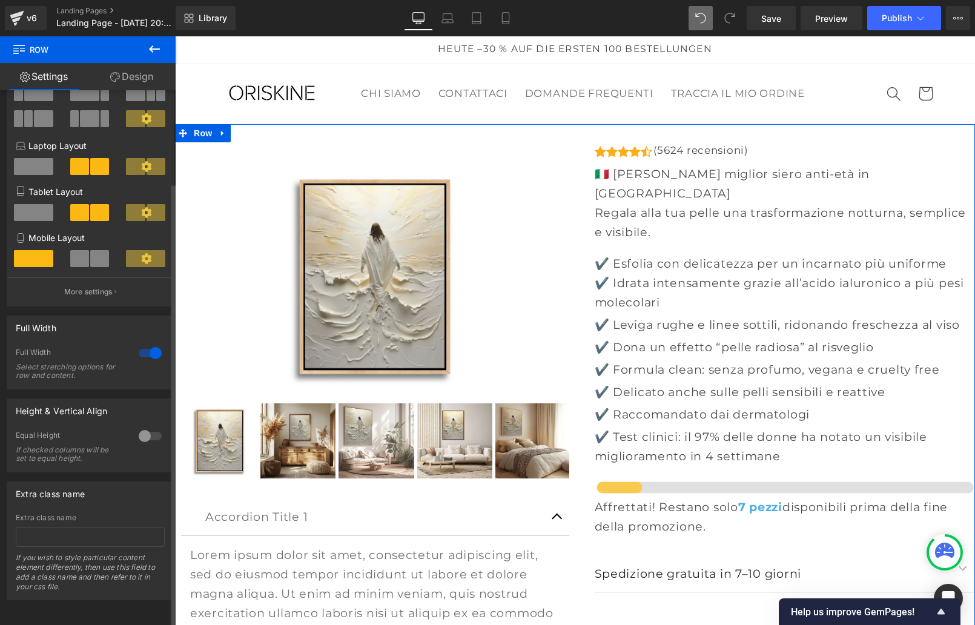
click at [151, 426] on div at bounding box center [150, 435] width 29 height 19
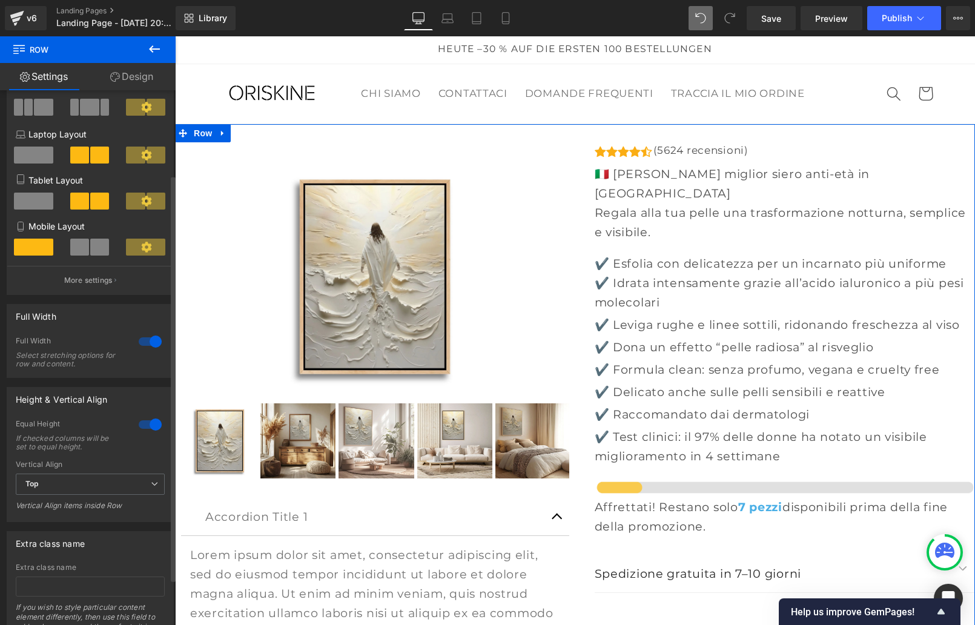
click at [139, 426] on div at bounding box center [150, 424] width 29 height 19
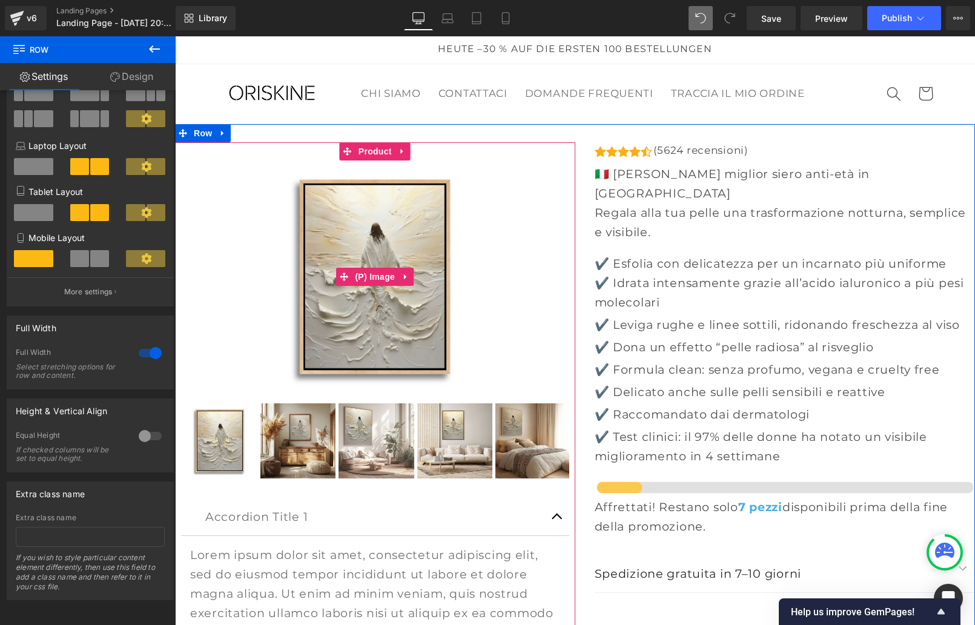
scroll to position [2, 0]
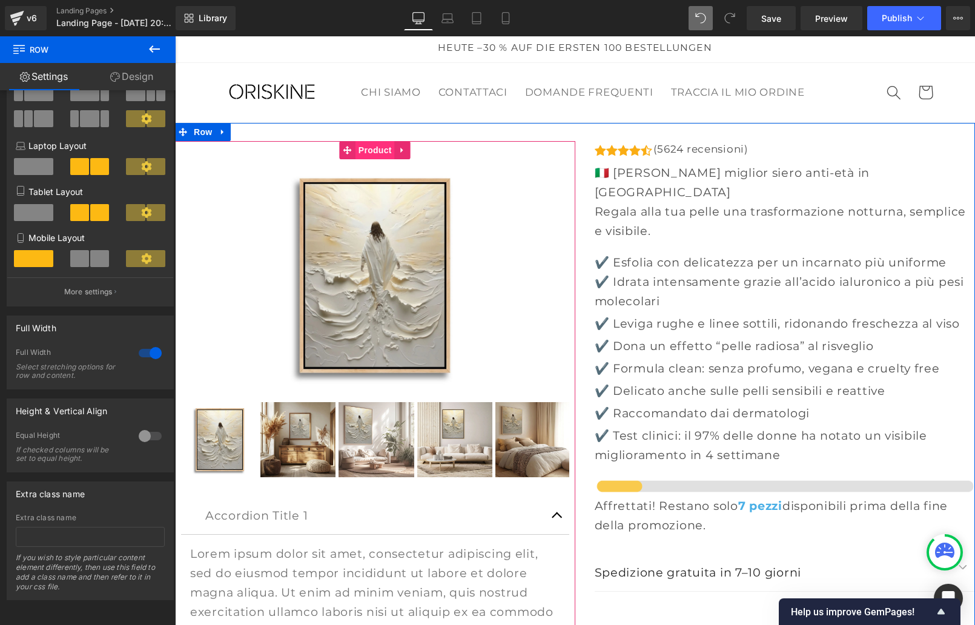
click at [380, 151] on span "Product" at bounding box center [374, 150] width 39 height 18
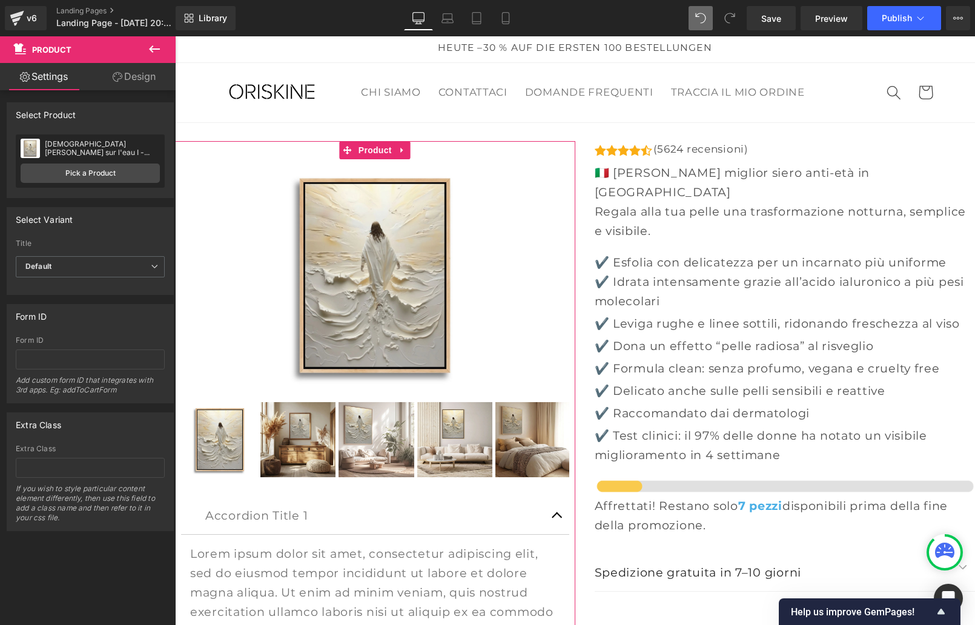
click at [128, 83] on link "Design" at bounding box center [134, 76] width 88 height 27
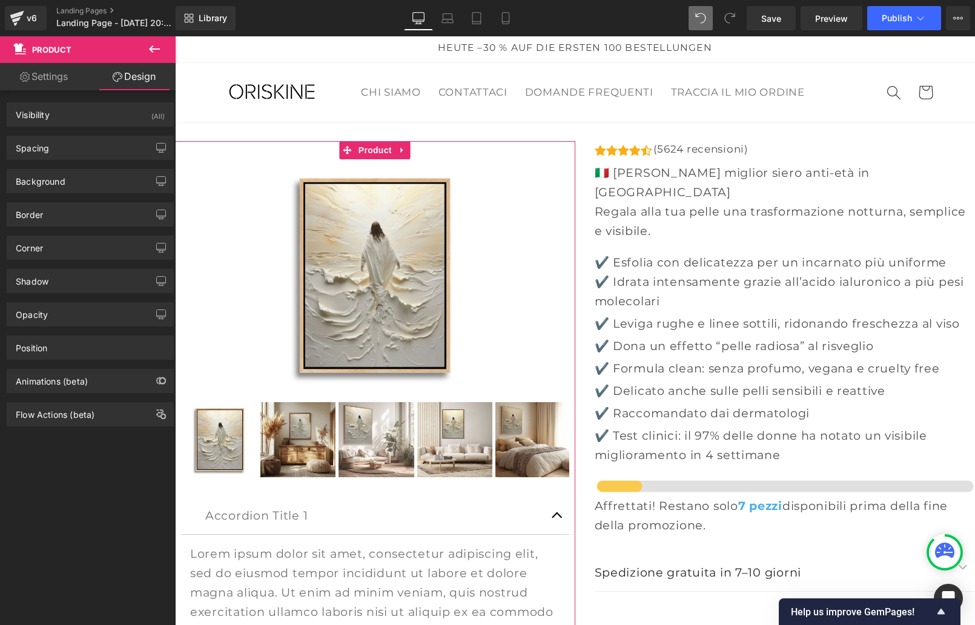
click at [59, 85] on link "Settings" at bounding box center [44, 76] width 88 height 27
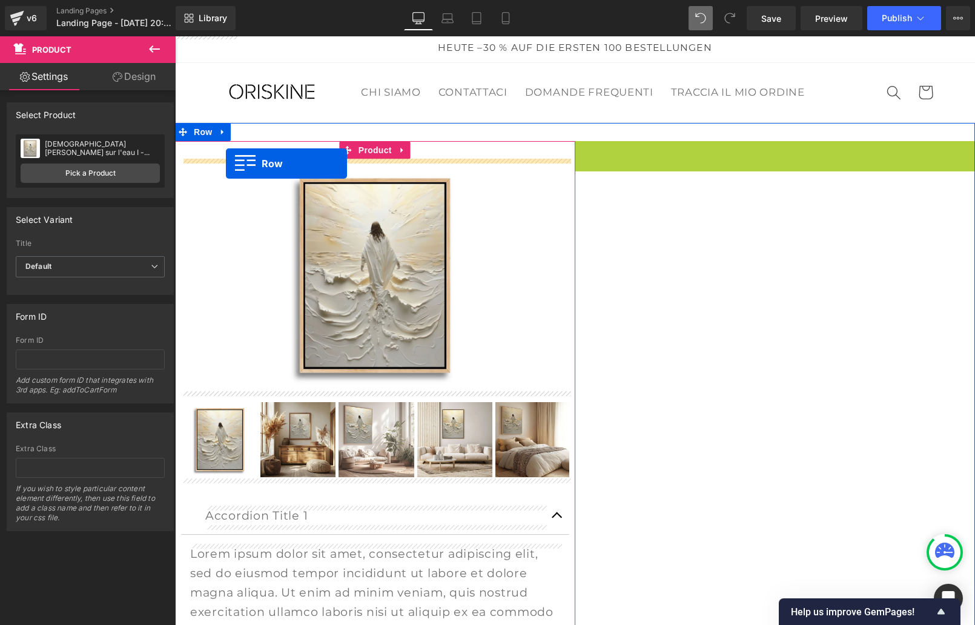
drag, startPoint x: 581, startPoint y: 150, endPoint x: 226, endPoint y: 163, distance: 355.1
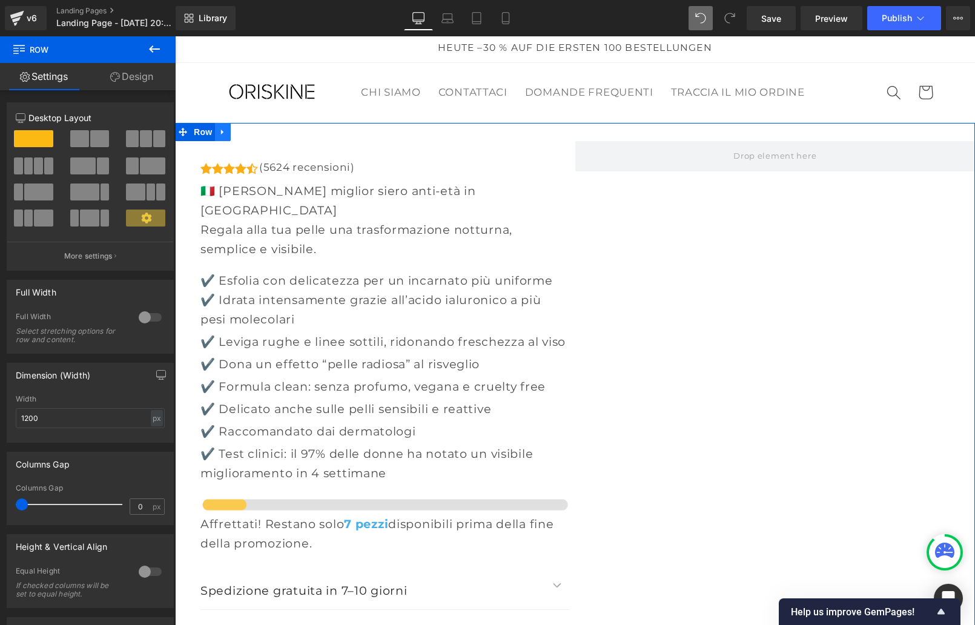
click at [216, 127] on link at bounding box center [223, 132] width 16 height 18
click at [194, 128] on span "Row" at bounding box center [203, 133] width 24 height 18
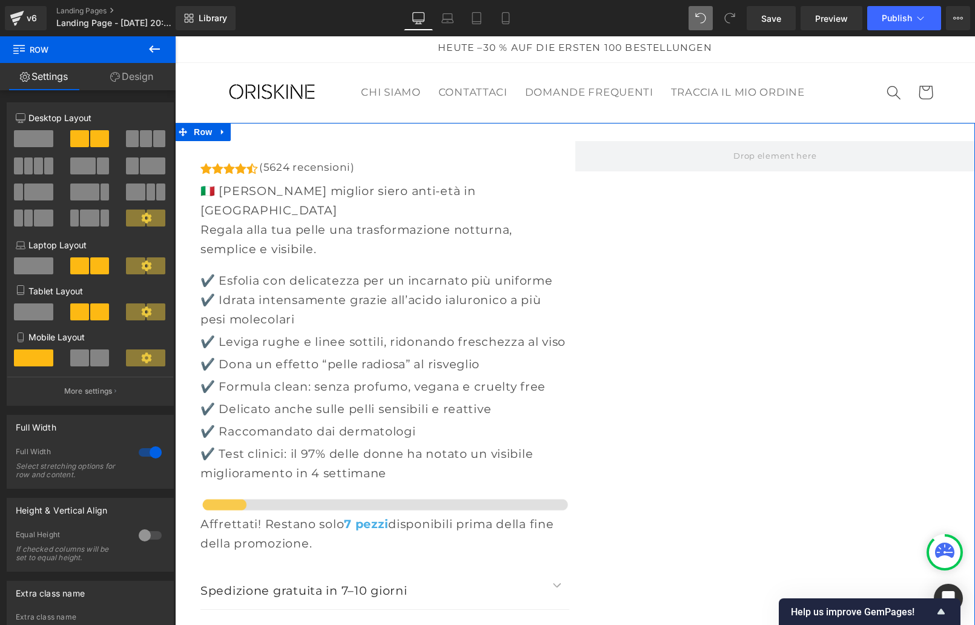
click at [29, 137] on span at bounding box center [33, 138] width 39 height 17
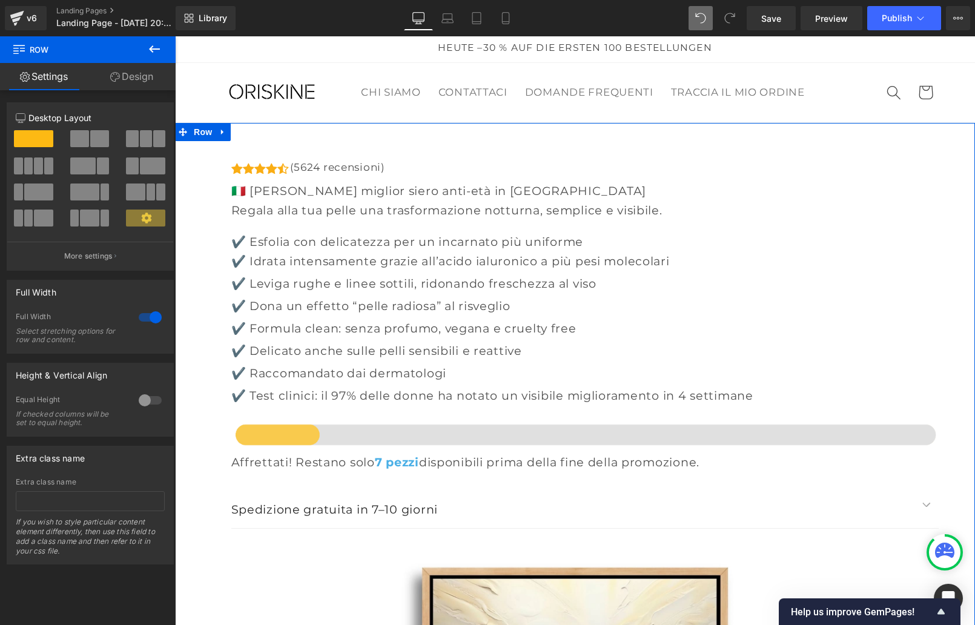
click at [83, 139] on span at bounding box center [79, 138] width 19 height 17
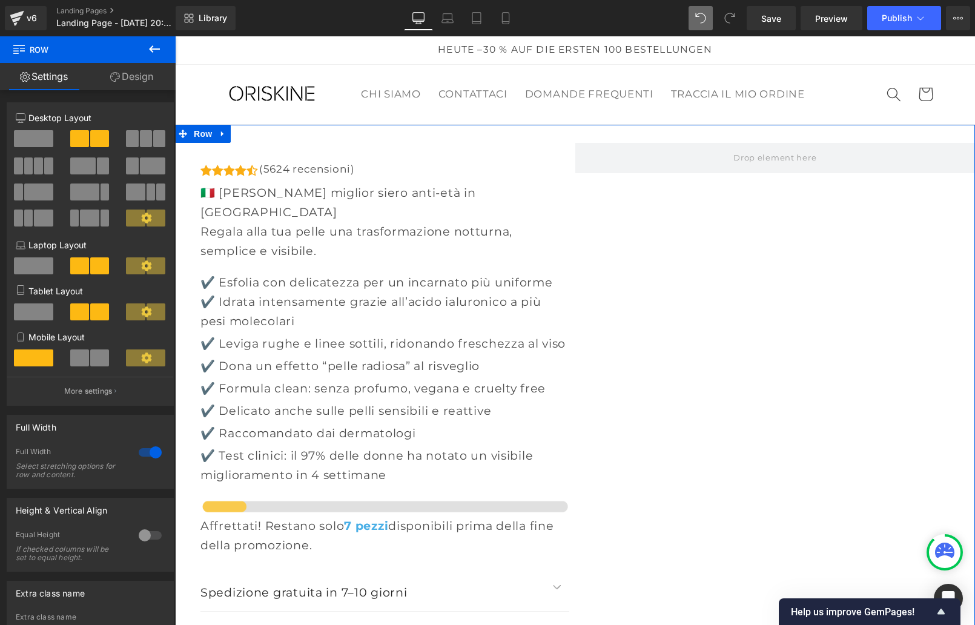
scroll to position [2, 0]
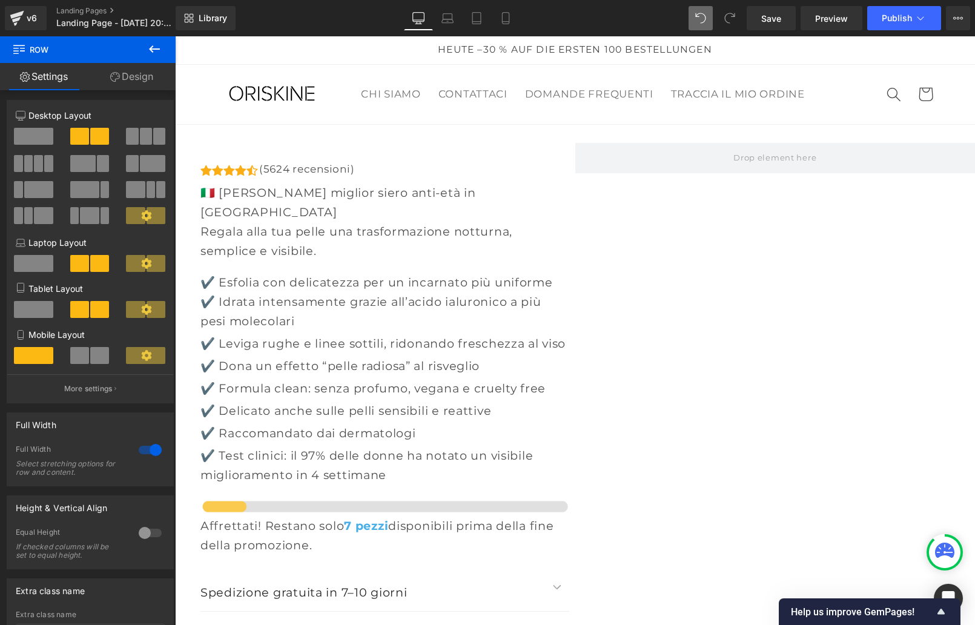
click at [156, 47] on icon at bounding box center [154, 49] width 15 height 15
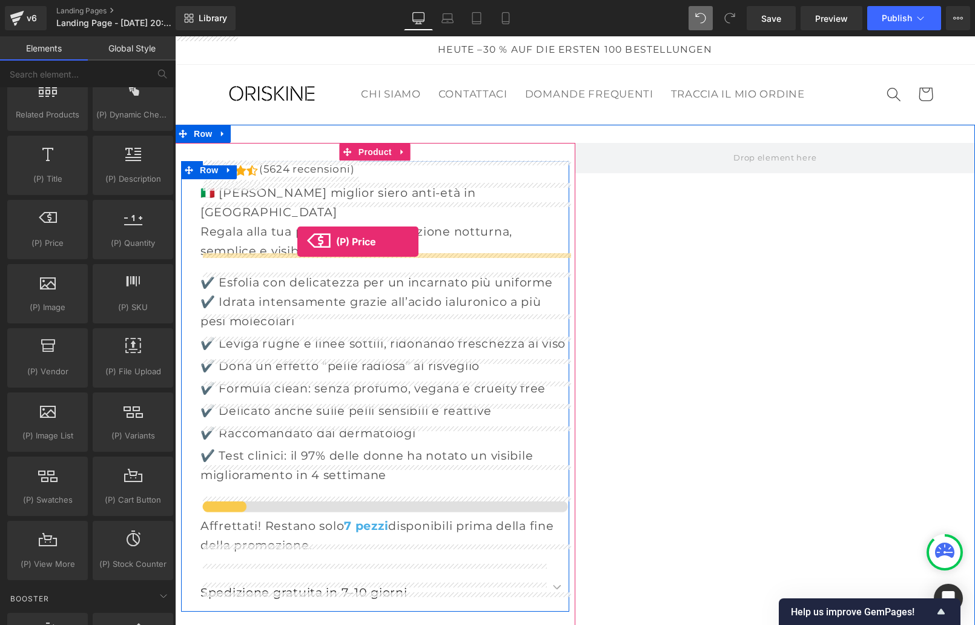
drag, startPoint x: 213, startPoint y: 283, endPoint x: 297, endPoint y: 242, distance: 94.5
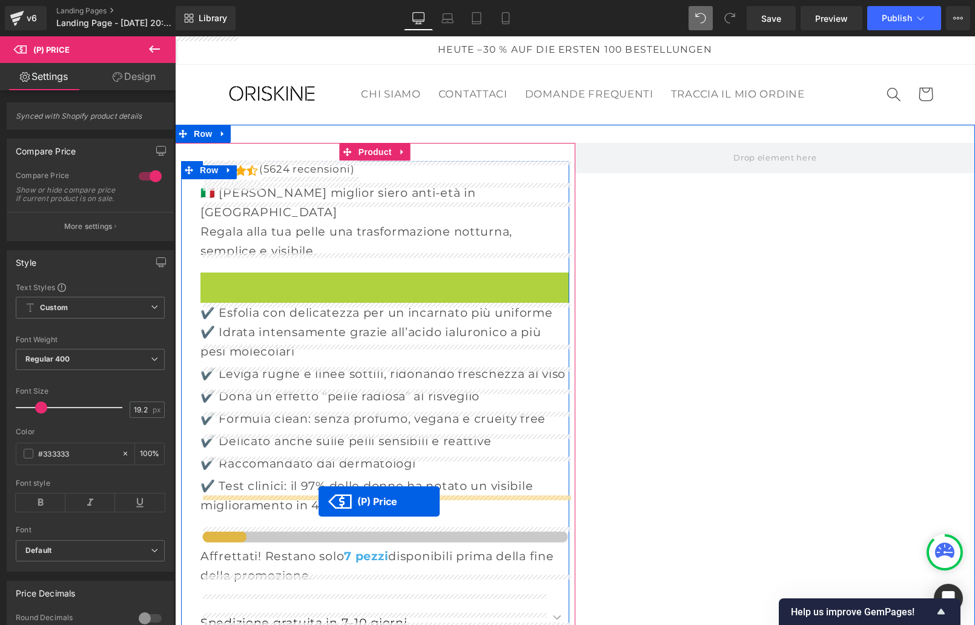
drag, startPoint x: 392, startPoint y: 264, endPoint x: 318, endPoint y: 501, distance: 248.4
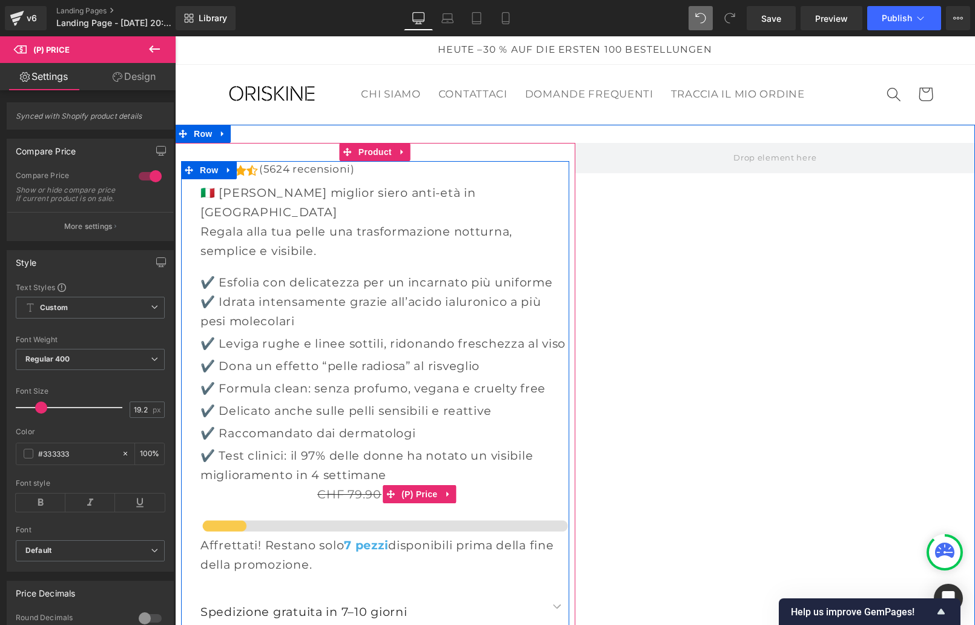
click at [351, 487] on span "CHF 79.90" at bounding box center [349, 494] width 64 height 15
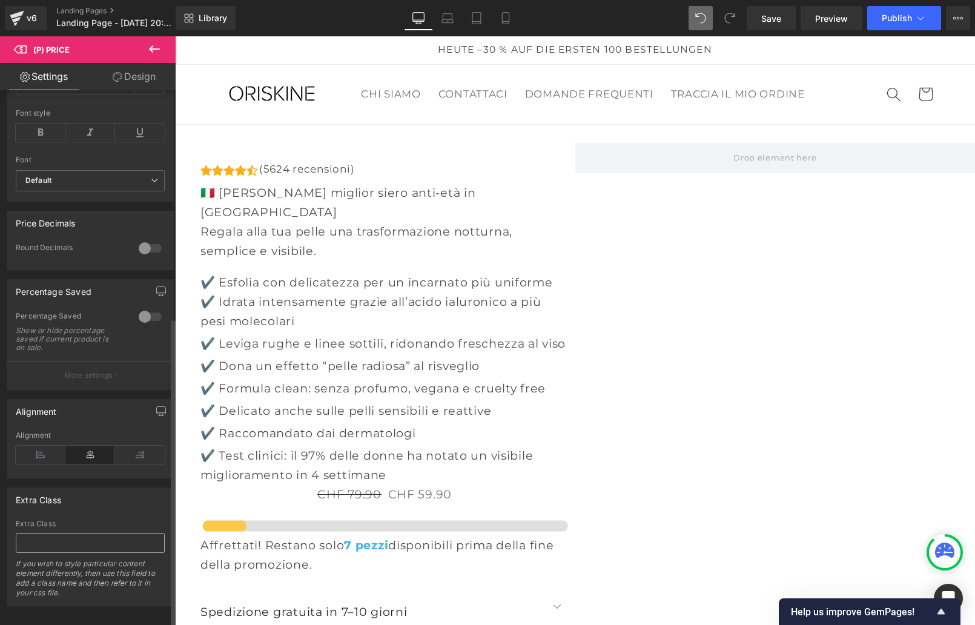
scroll to position [394, 0]
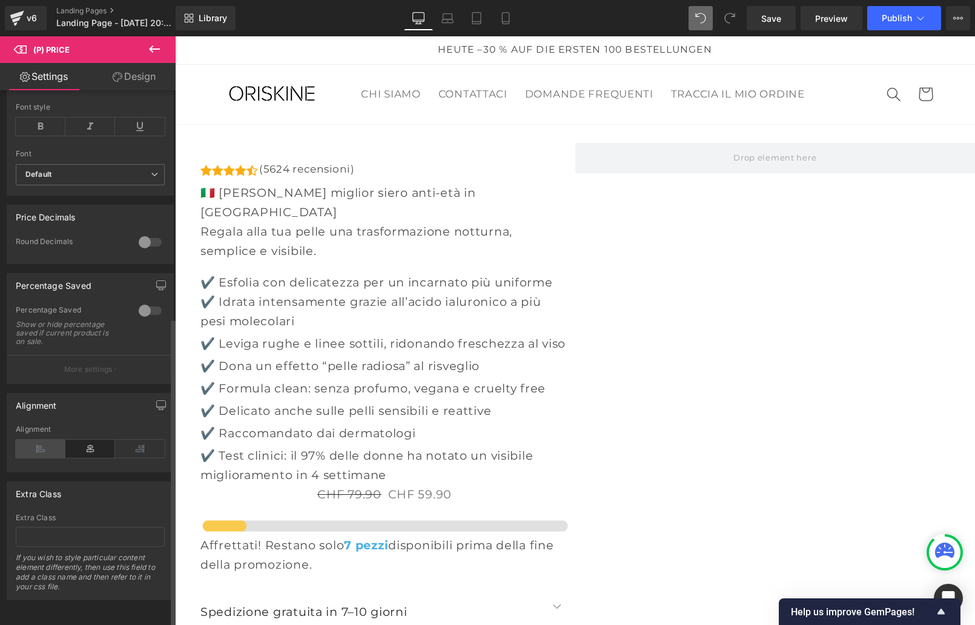
click at [41, 444] on icon at bounding box center [41, 449] width 50 height 18
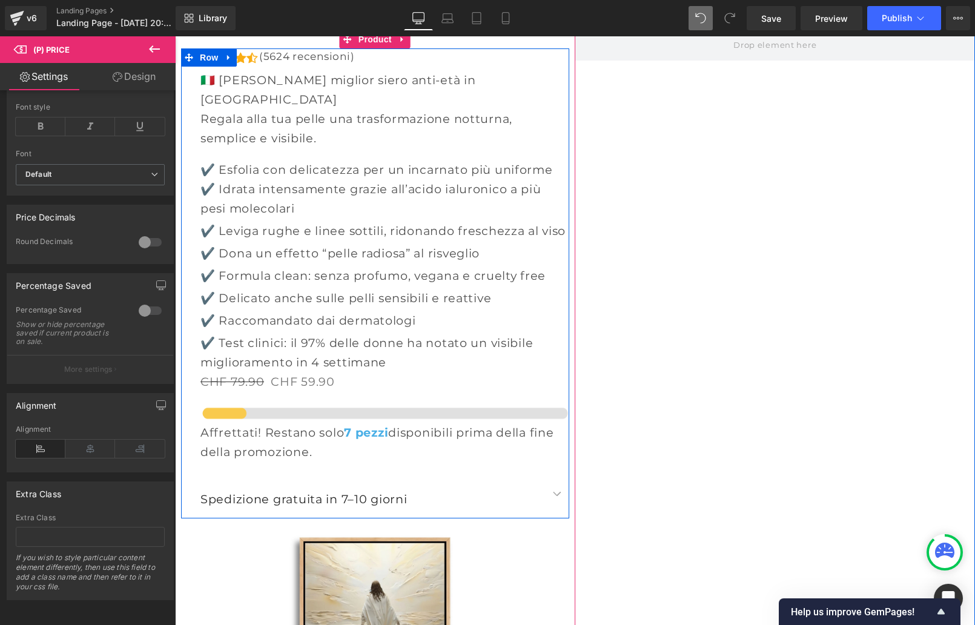
scroll to position [114, 0]
click at [202, 53] on span "Row" at bounding box center [209, 56] width 24 height 18
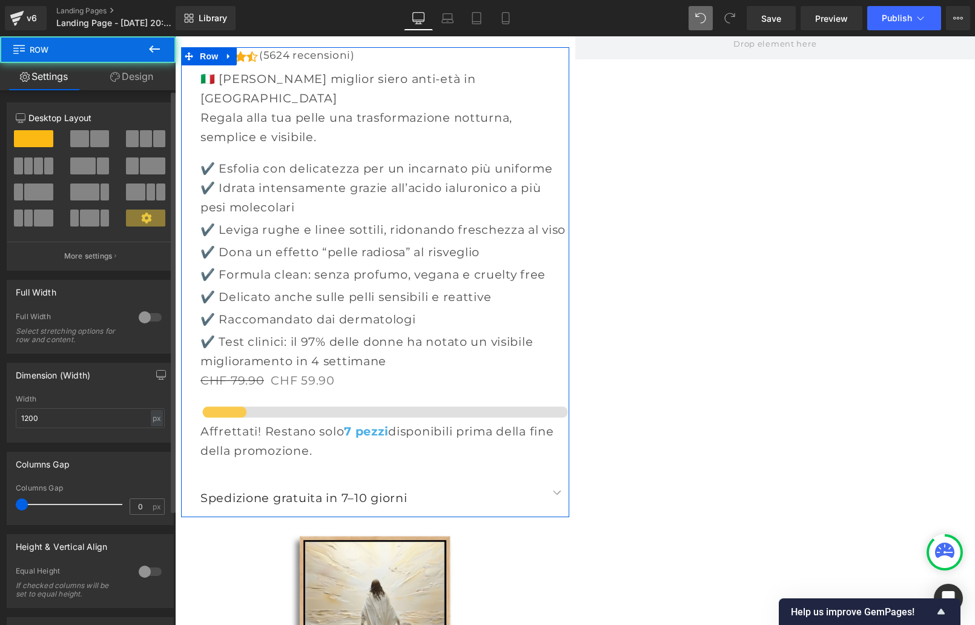
click at [96, 138] on span at bounding box center [99, 138] width 19 height 17
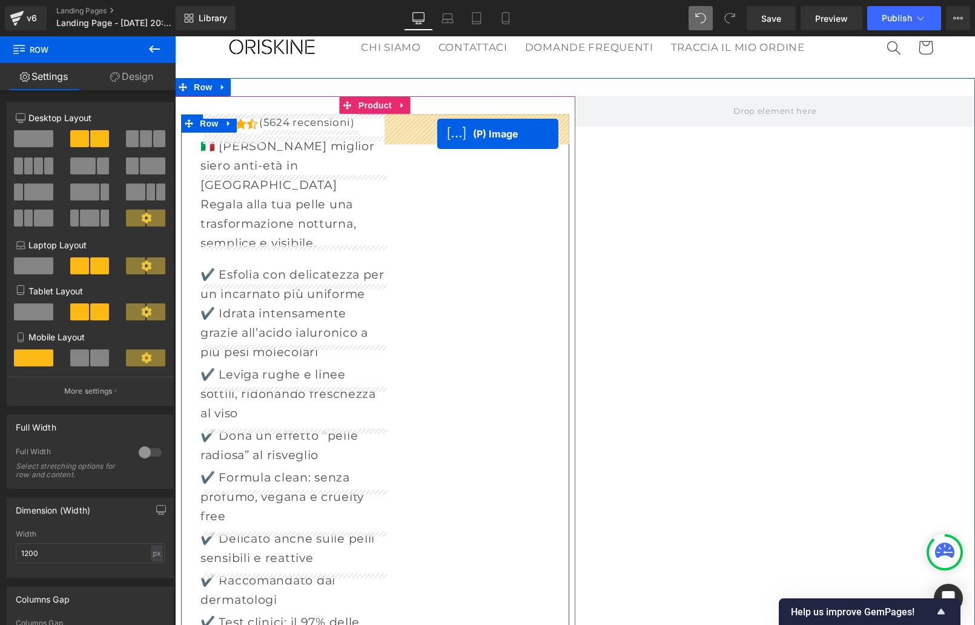
scroll to position [0, 0]
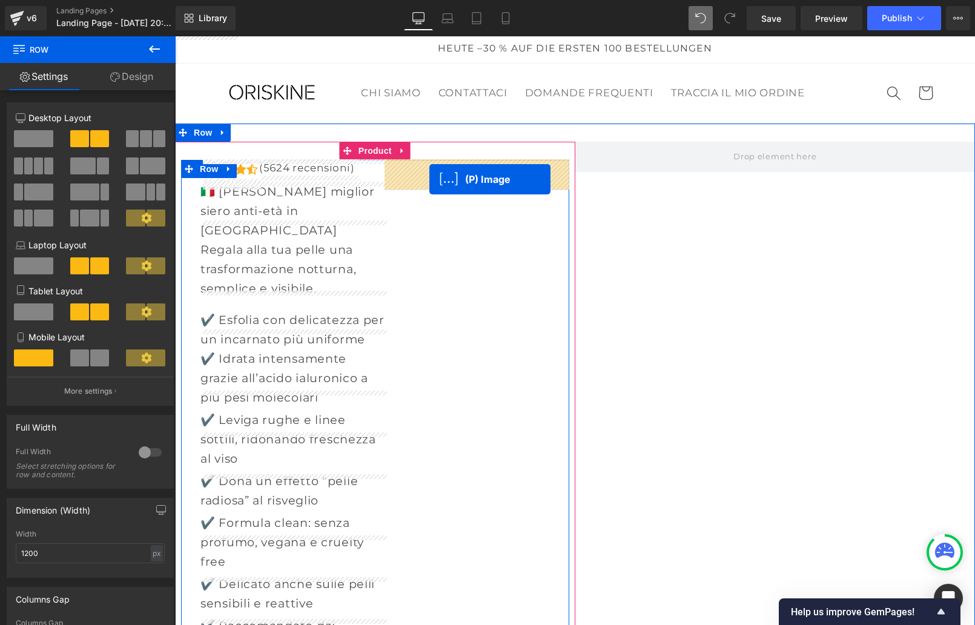
drag, startPoint x: 345, startPoint y: 318, endPoint x: 429, endPoint y: 180, distance: 161.7
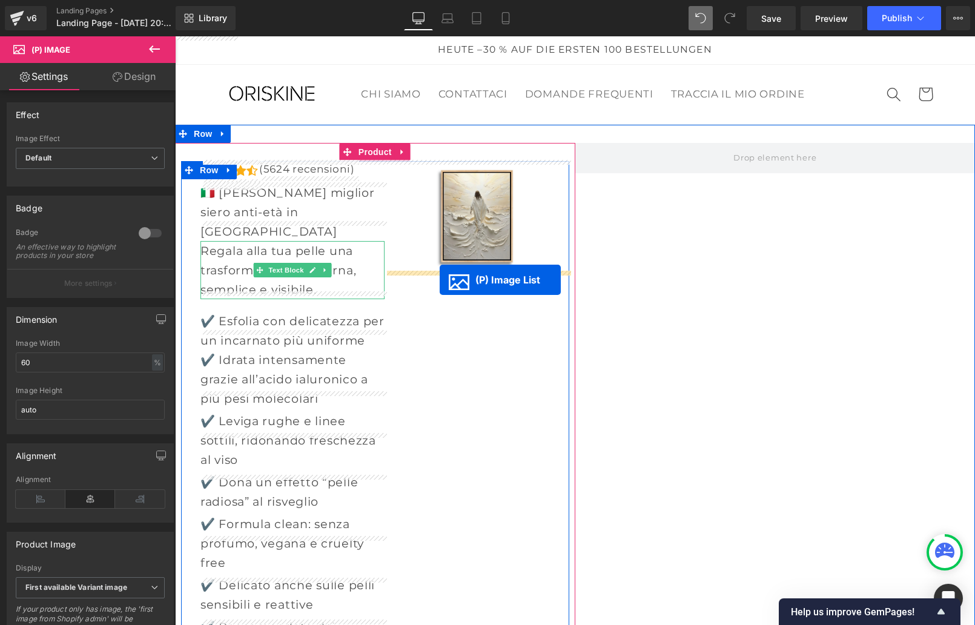
drag, startPoint x: 337, startPoint y: 397, endPoint x: 440, endPoint y: 280, distance: 156.2
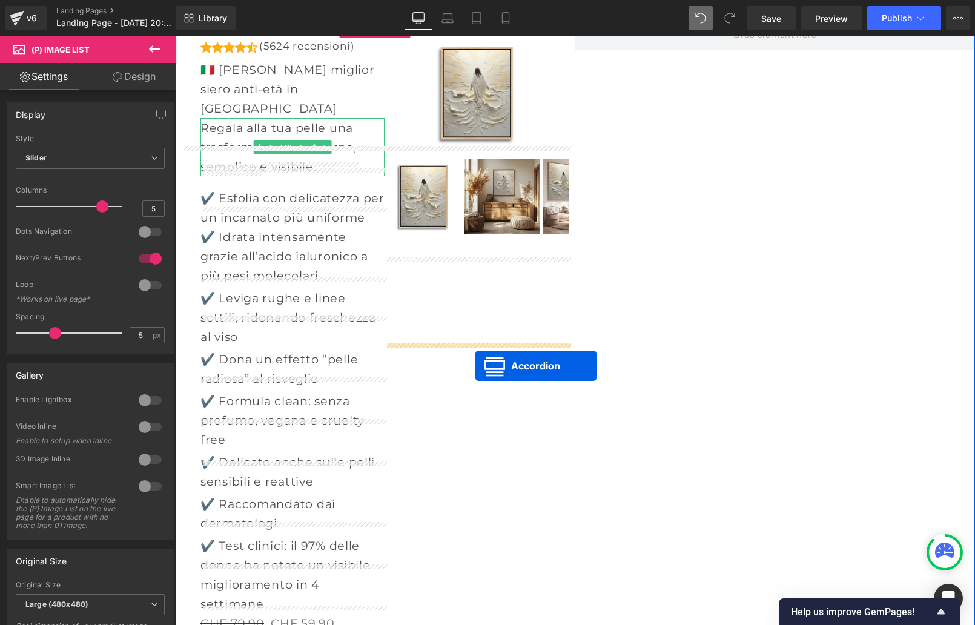
scroll to position [15, 0]
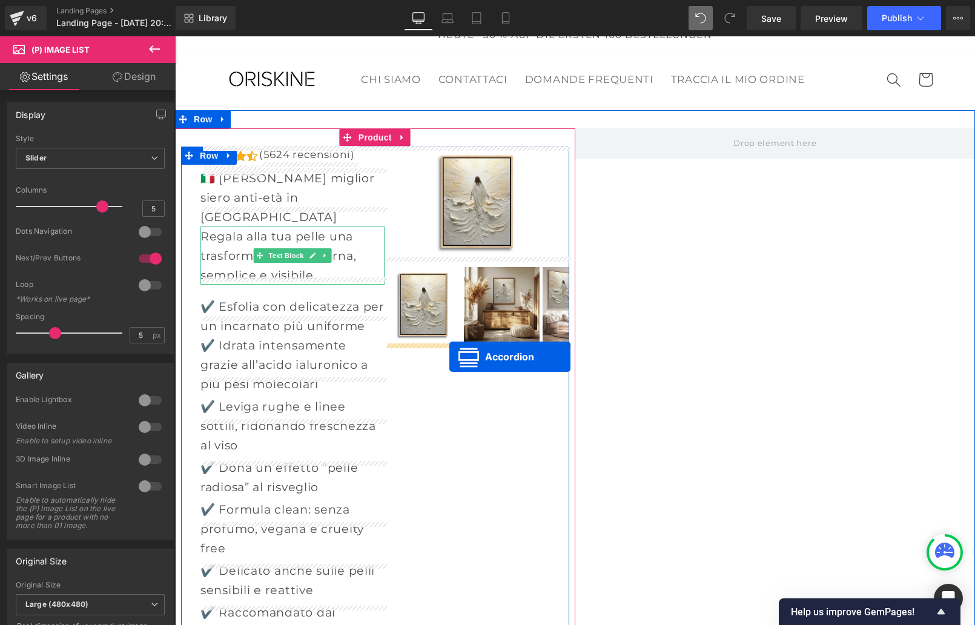
drag, startPoint x: 404, startPoint y: 436, endPoint x: 449, endPoint y: 357, distance: 91.4
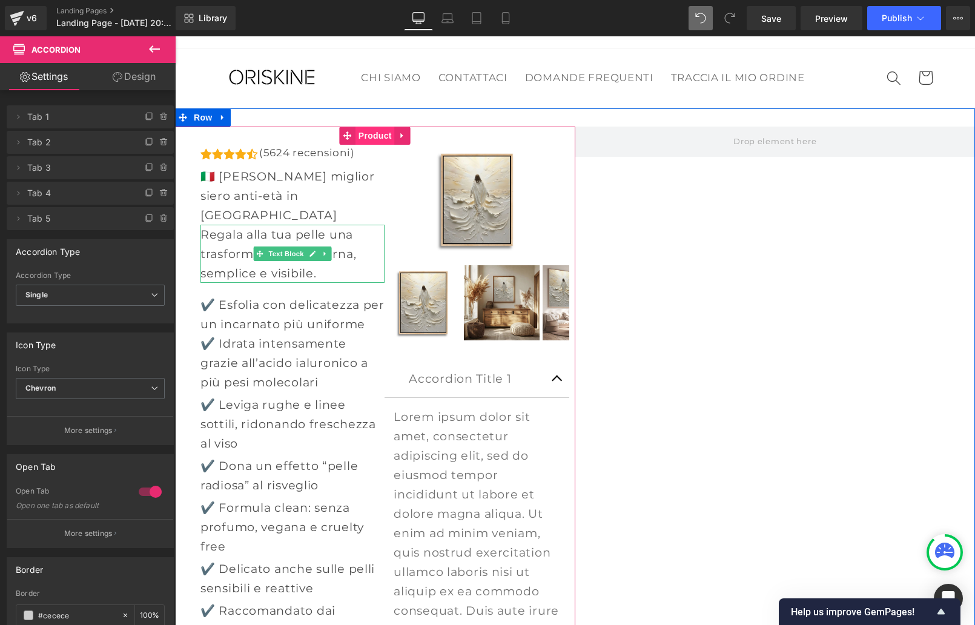
click at [378, 136] on span "Product" at bounding box center [374, 136] width 39 height 18
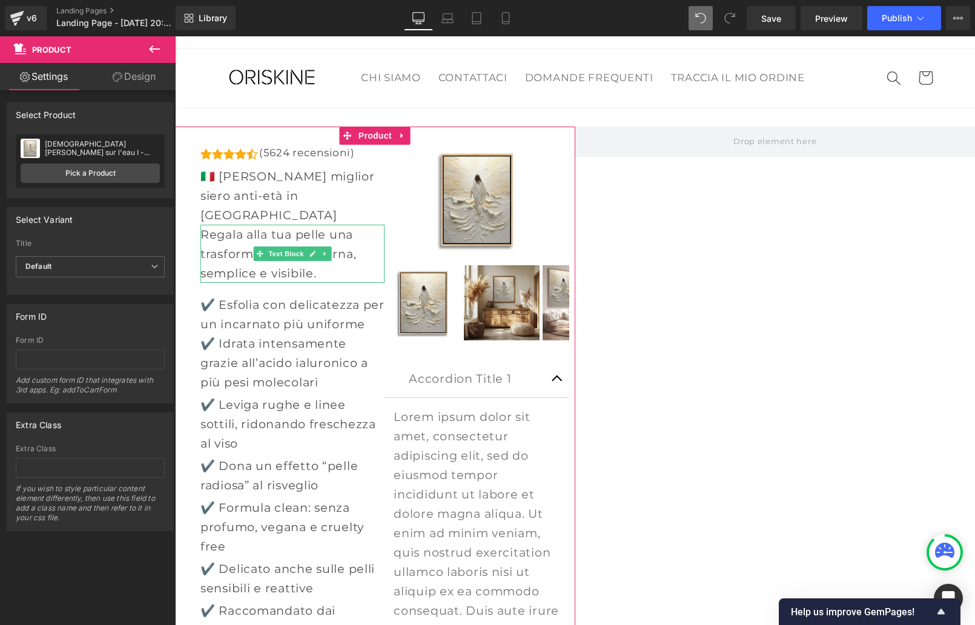
click at [123, 88] on link "Design" at bounding box center [134, 76] width 88 height 27
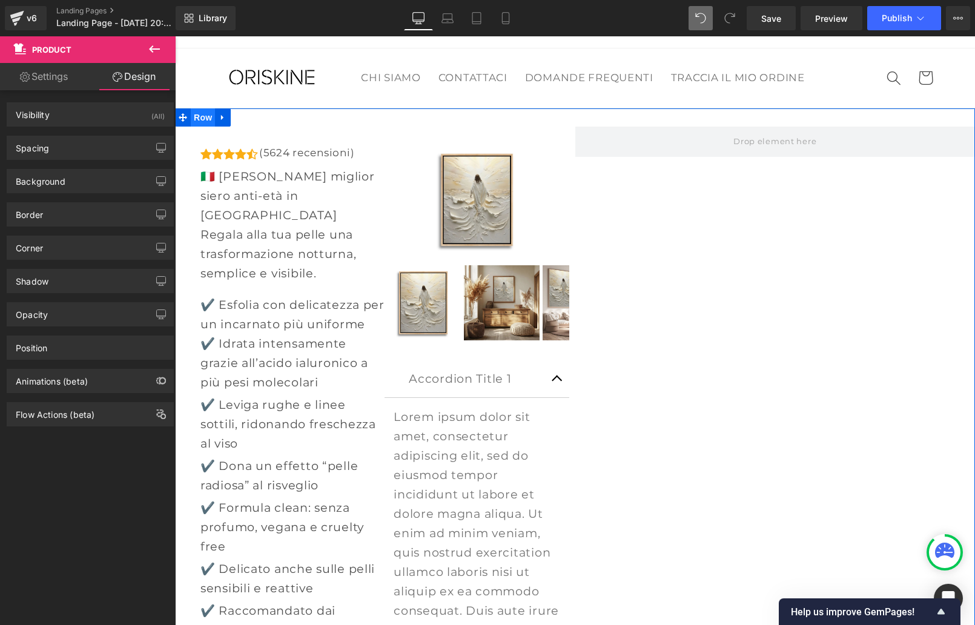
click at [206, 117] on span "Row" at bounding box center [203, 117] width 24 height 18
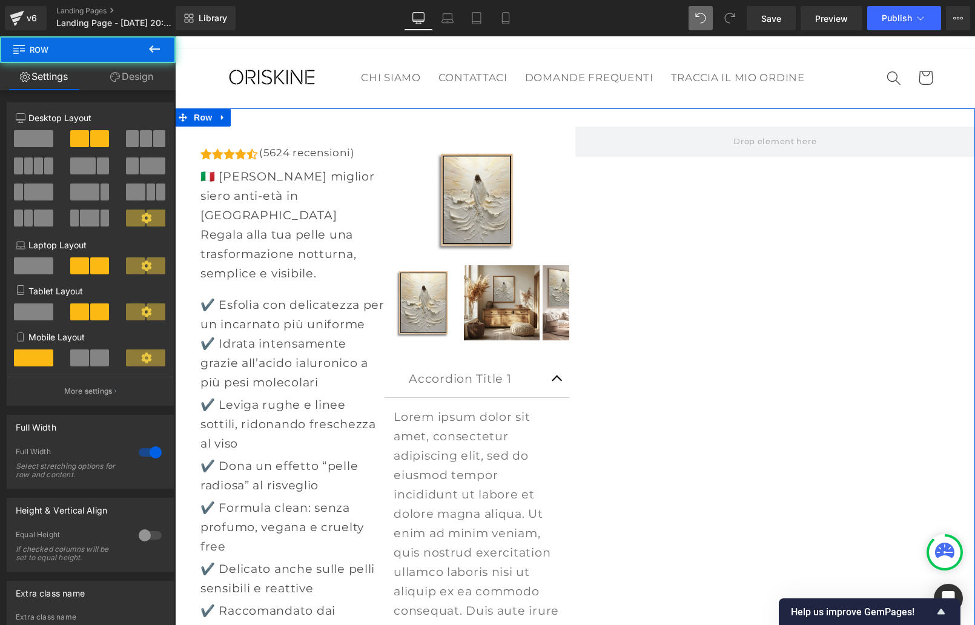
click at [42, 131] on span at bounding box center [33, 138] width 39 height 17
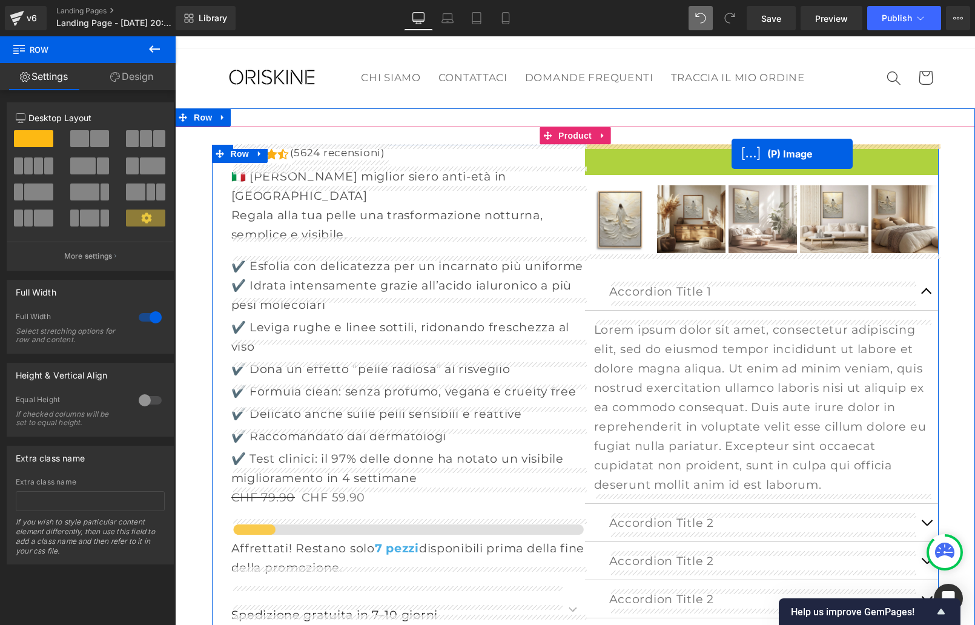
drag, startPoint x: 729, startPoint y: 248, endPoint x: 731, endPoint y: 154, distance: 94.5
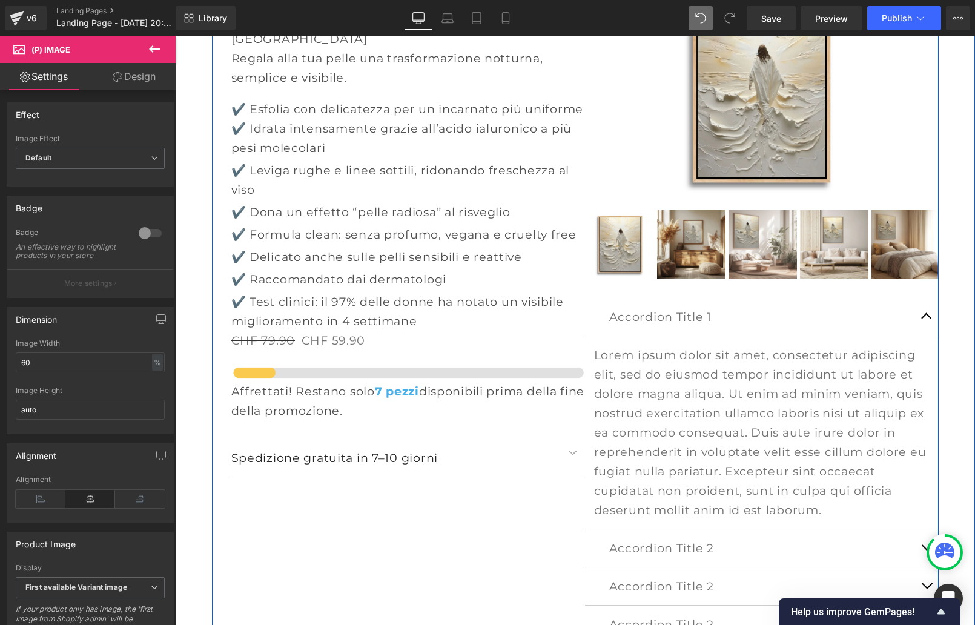
scroll to position [0, 0]
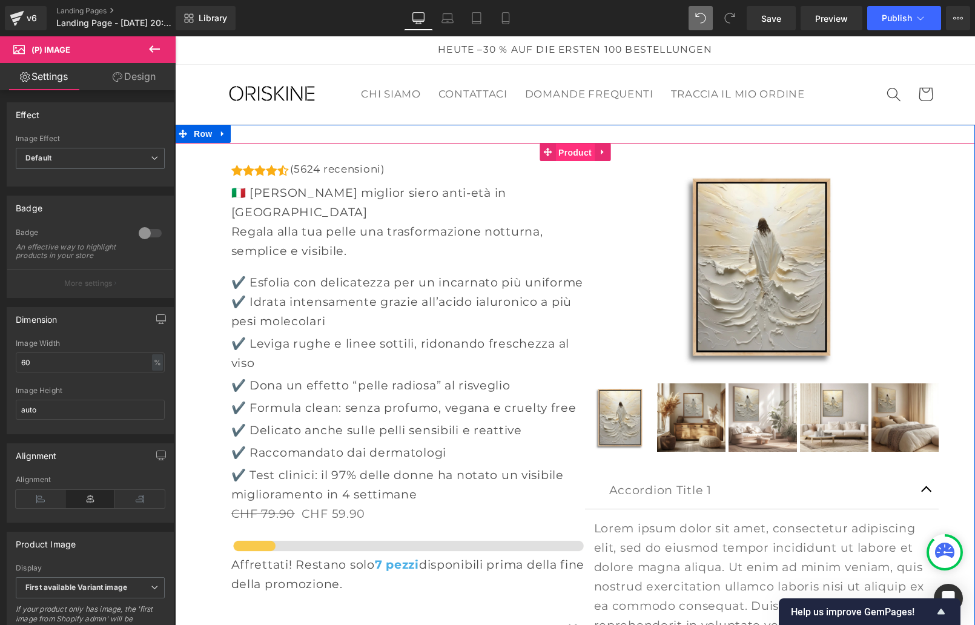
click at [588, 154] on span "Product" at bounding box center [574, 153] width 39 height 18
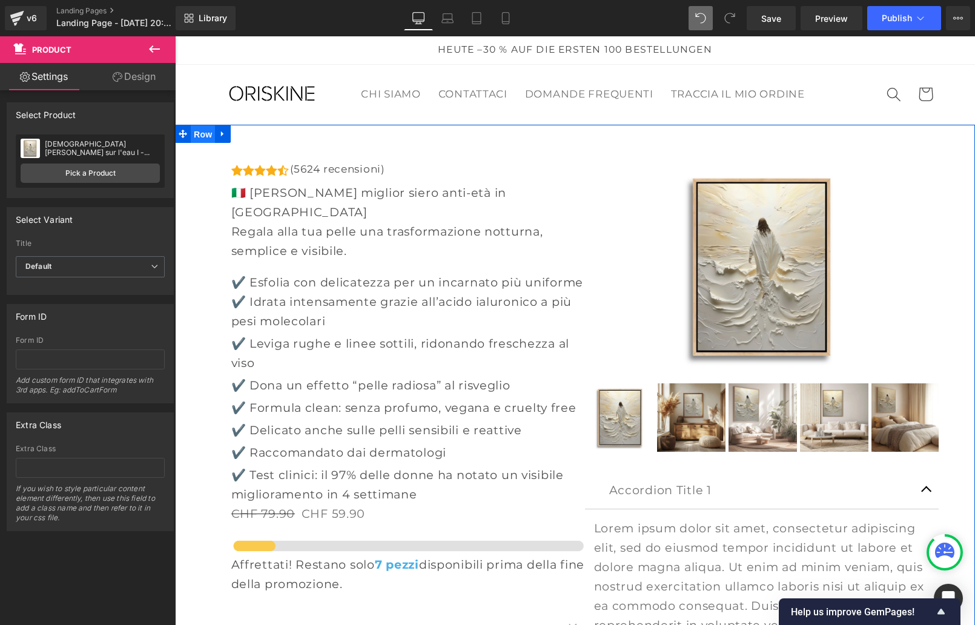
click at [210, 134] on span "Row" at bounding box center [203, 134] width 24 height 18
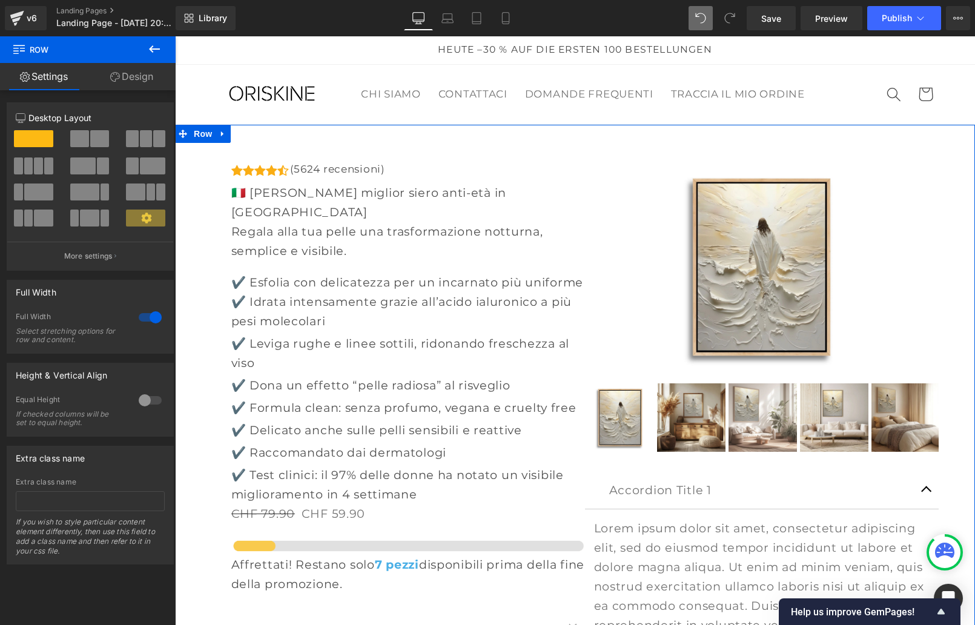
click at [77, 139] on span at bounding box center [79, 138] width 19 height 17
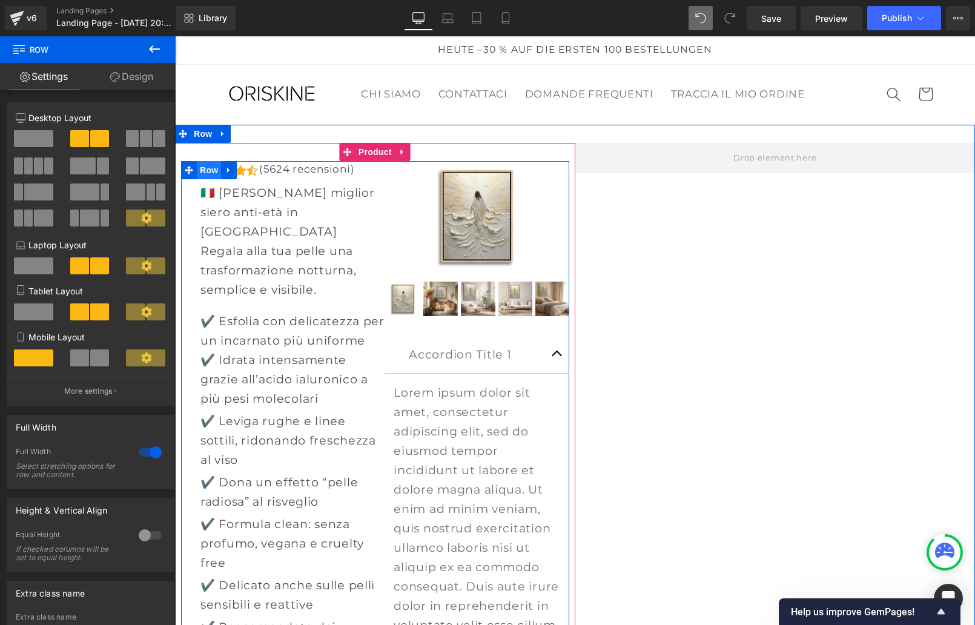
click at [208, 172] on span "Row" at bounding box center [209, 170] width 24 height 18
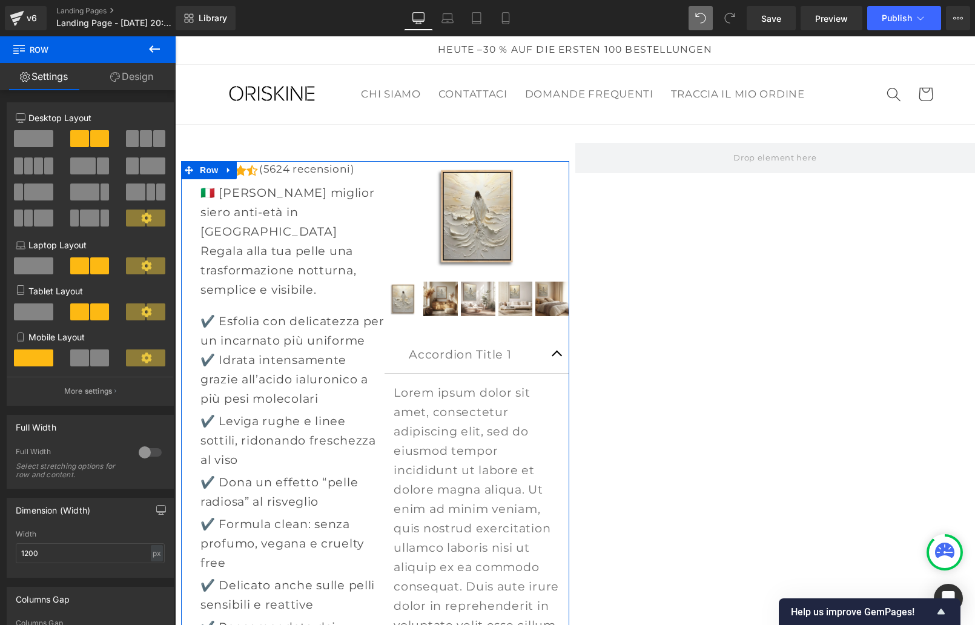
click at [133, 136] on span at bounding box center [132, 138] width 12 height 17
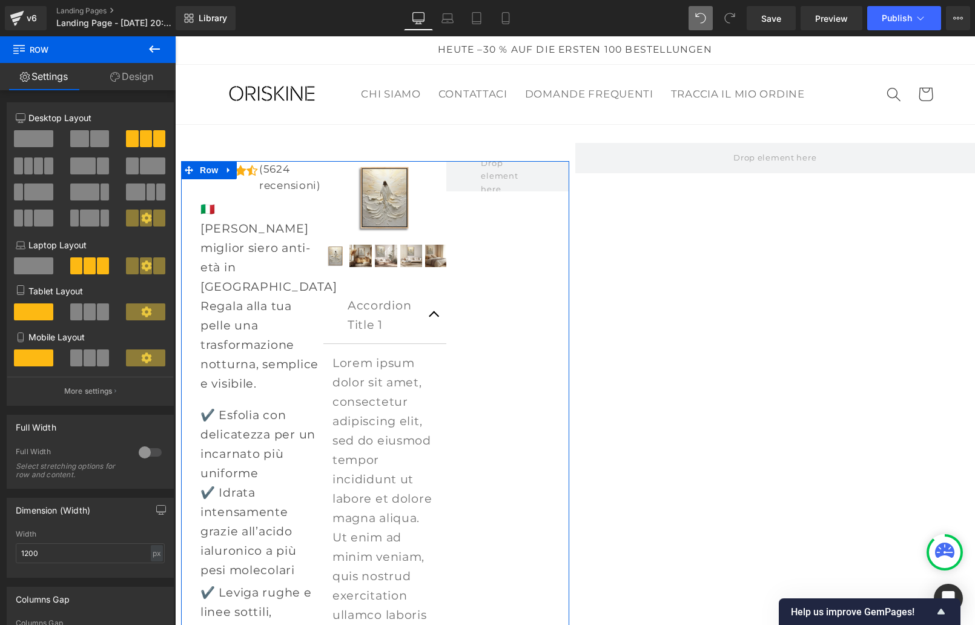
click at [75, 138] on span at bounding box center [79, 138] width 19 height 17
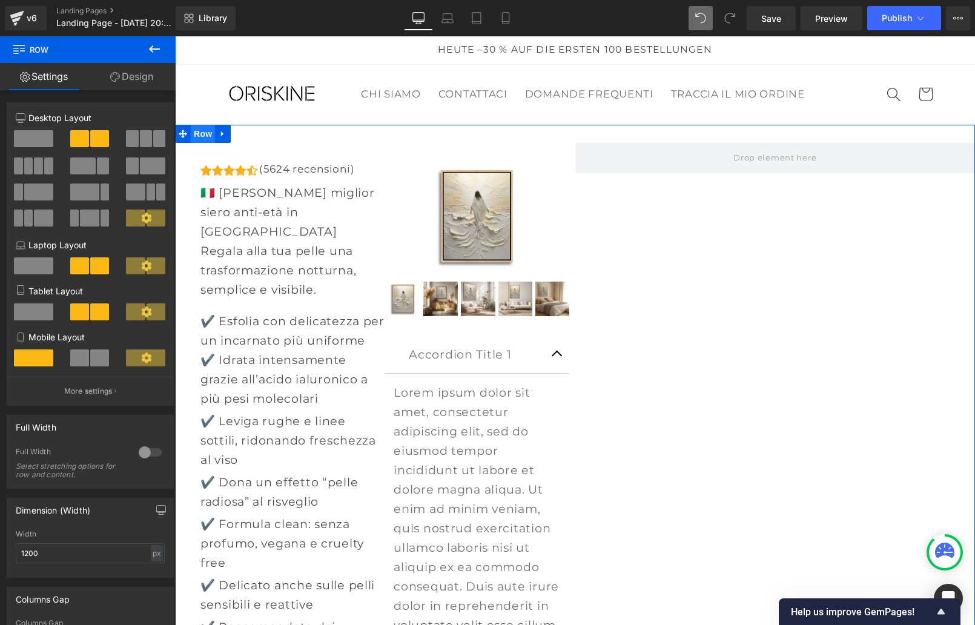
click at [200, 133] on span "Row" at bounding box center [203, 134] width 24 height 18
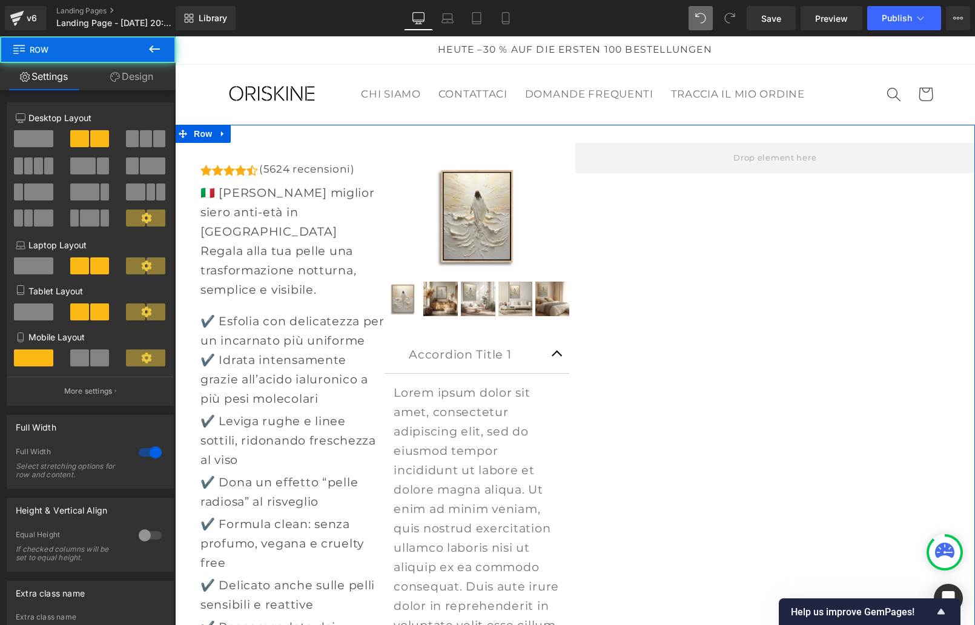
click at [16, 138] on span at bounding box center [33, 138] width 39 height 17
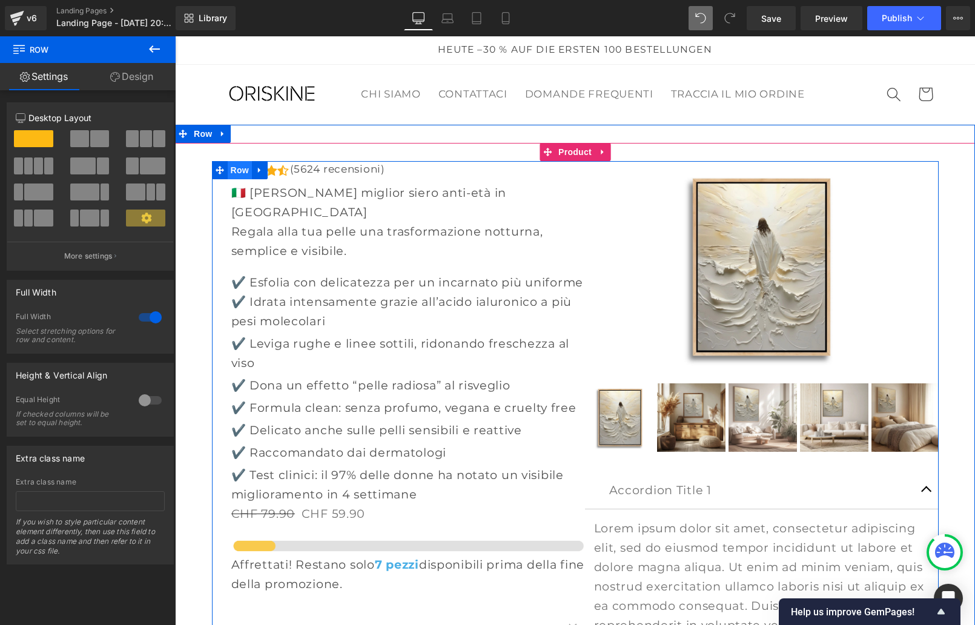
click at [235, 171] on span "Row" at bounding box center [240, 170] width 24 height 18
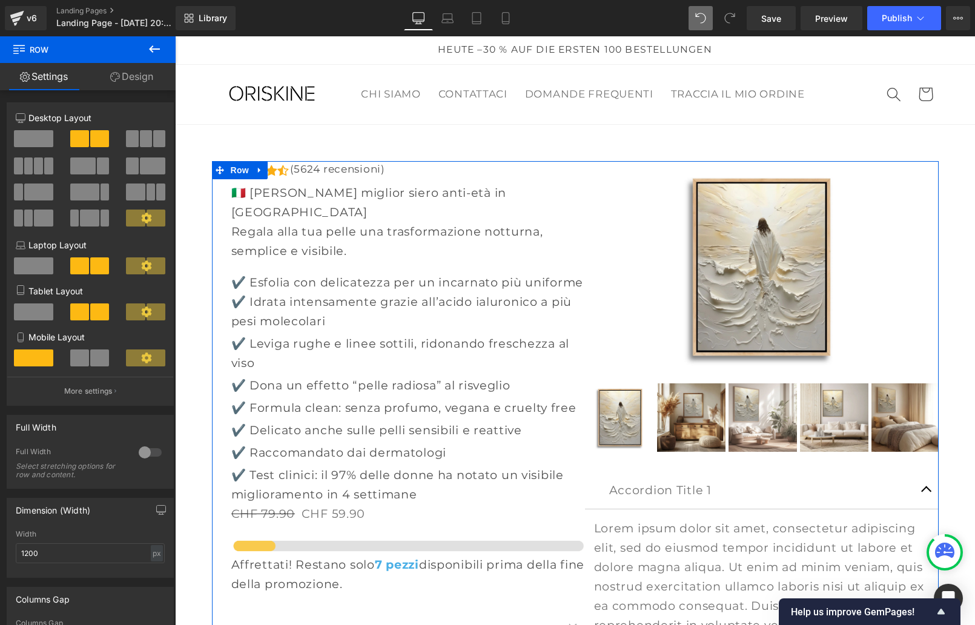
click at [37, 142] on span at bounding box center [33, 138] width 39 height 17
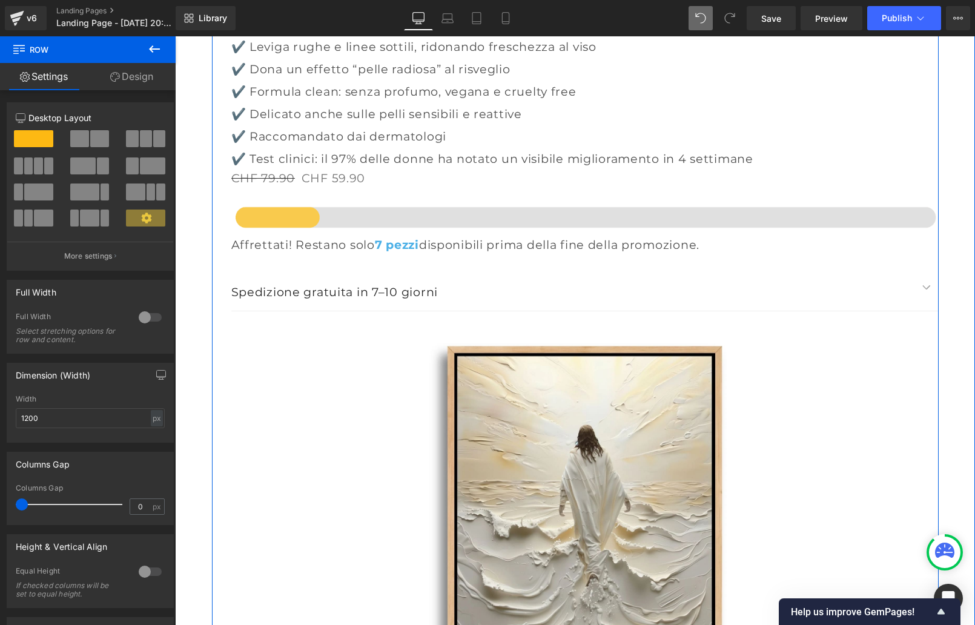
scroll to position [250, 0]
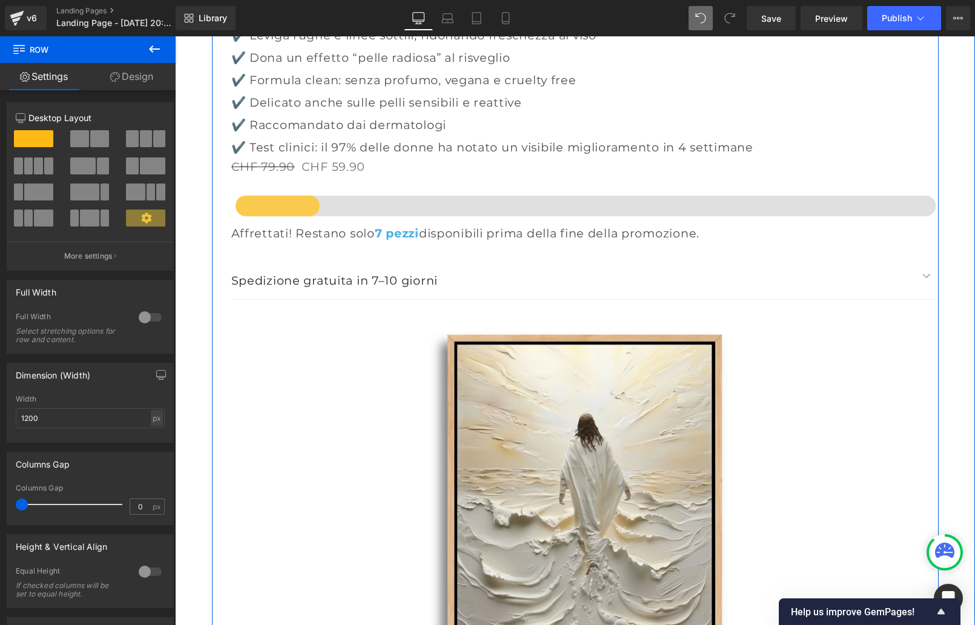
click at [572, 515] on div "Sale Off (P) Image" at bounding box center [584, 512] width 707 height 424
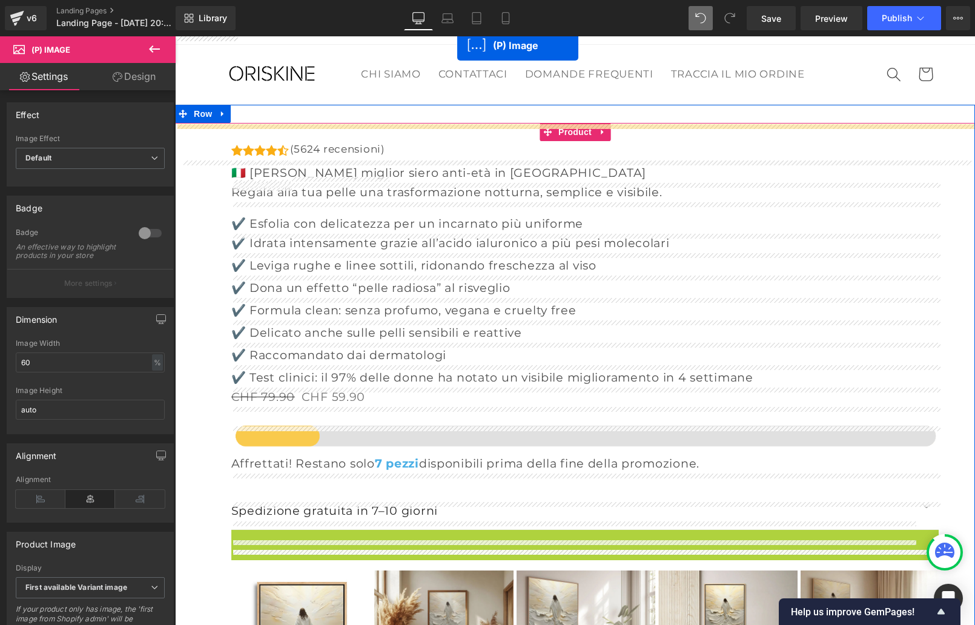
scroll to position [0, 0]
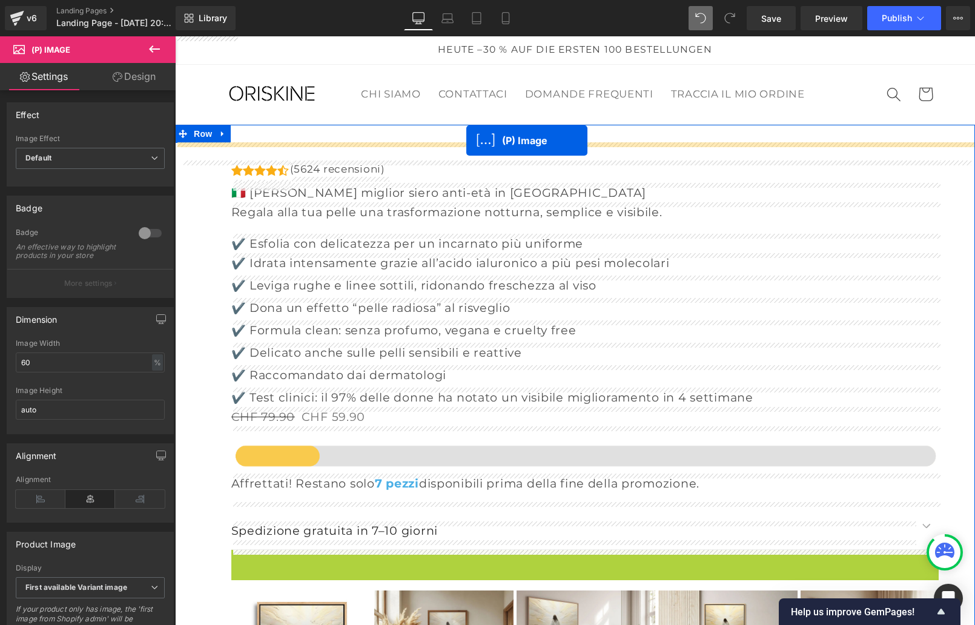
drag, startPoint x: 554, startPoint y: 510, endPoint x: 466, endPoint y: 141, distance: 379.6
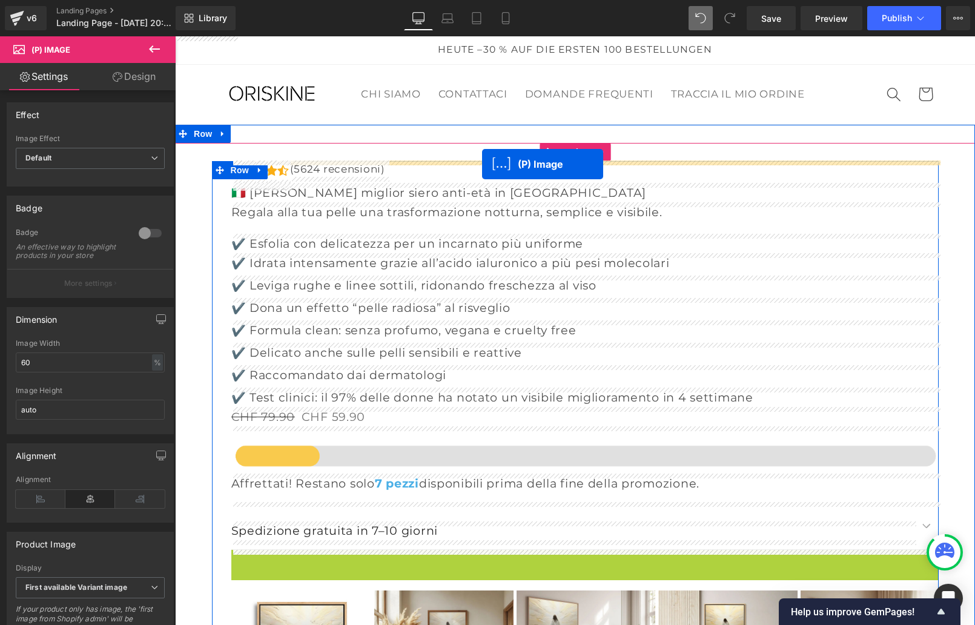
drag, startPoint x: 551, startPoint y: 459, endPoint x: 482, endPoint y: 164, distance: 302.8
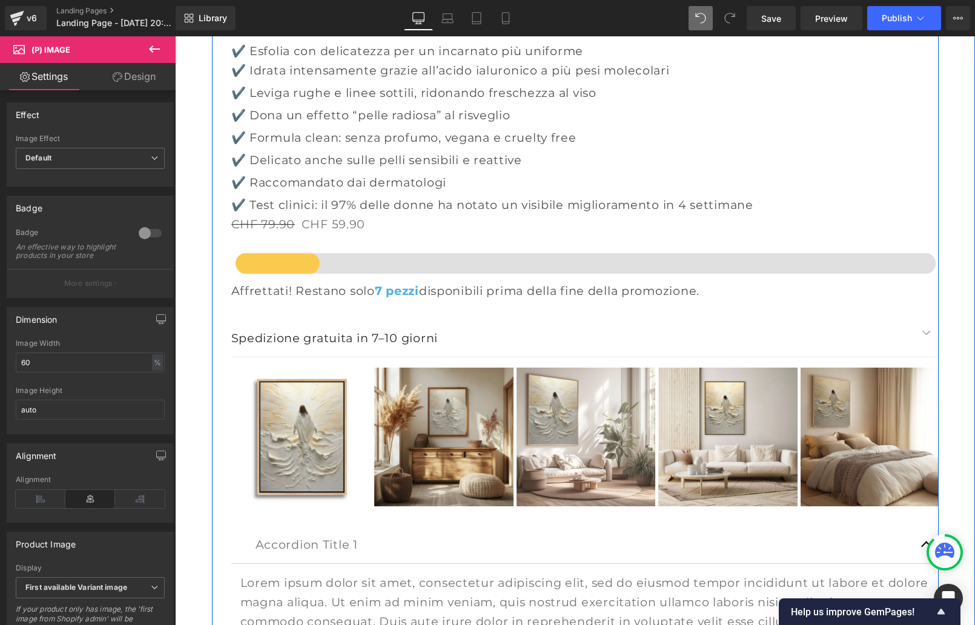
scroll to position [646, 0]
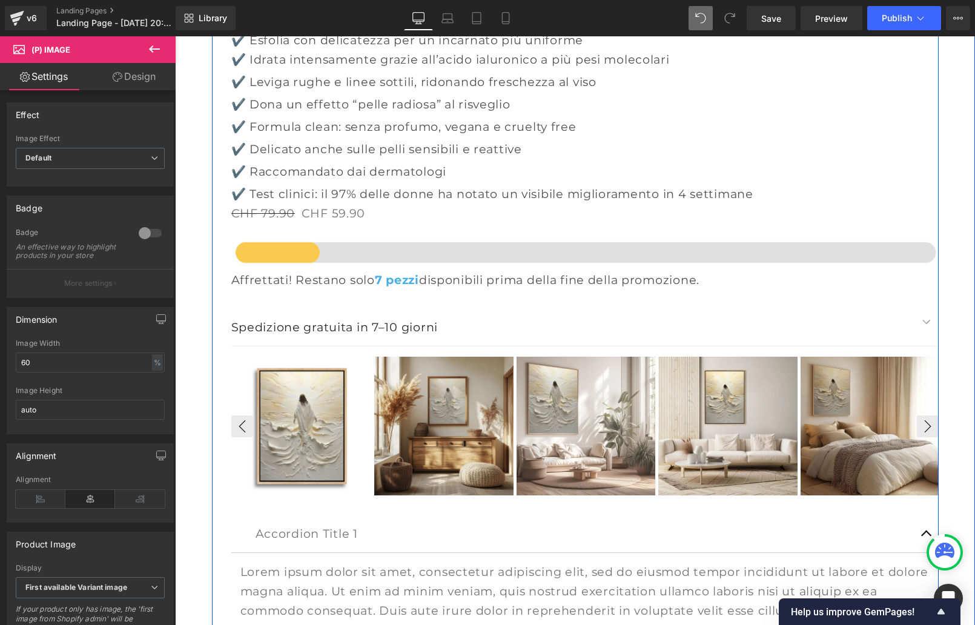
click at [516, 439] on img at bounding box center [585, 426] width 139 height 139
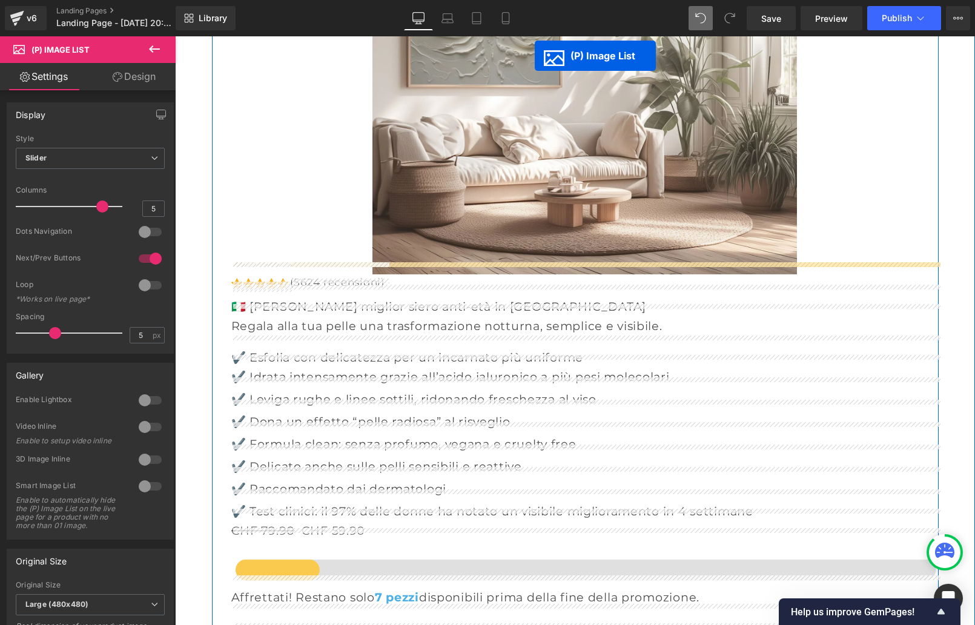
scroll to position [262, 0]
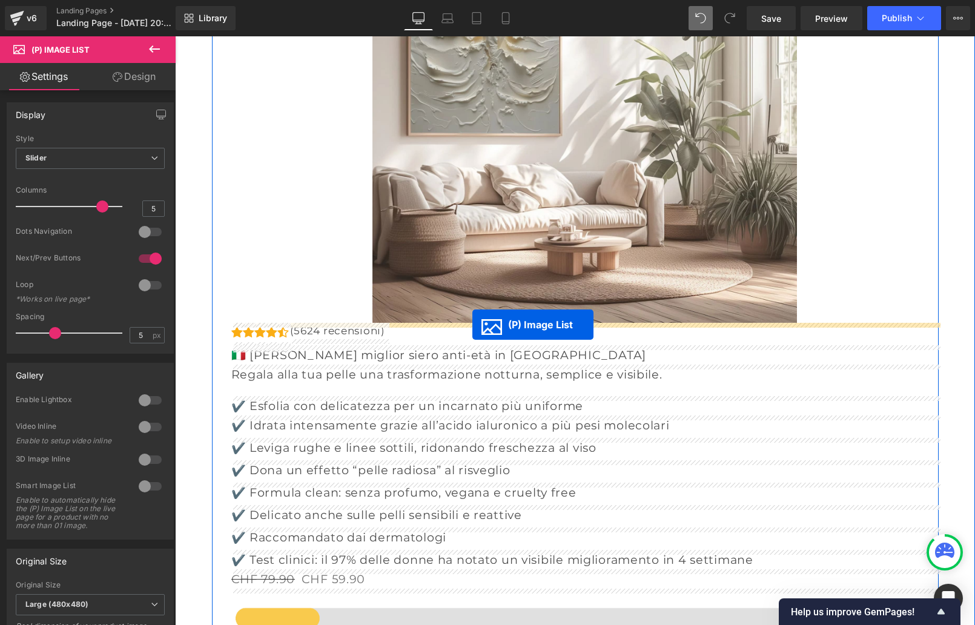
drag, startPoint x: 543, startPoint y: 427, endPoint x: 472, endPoint y: 325, distance: 125.0
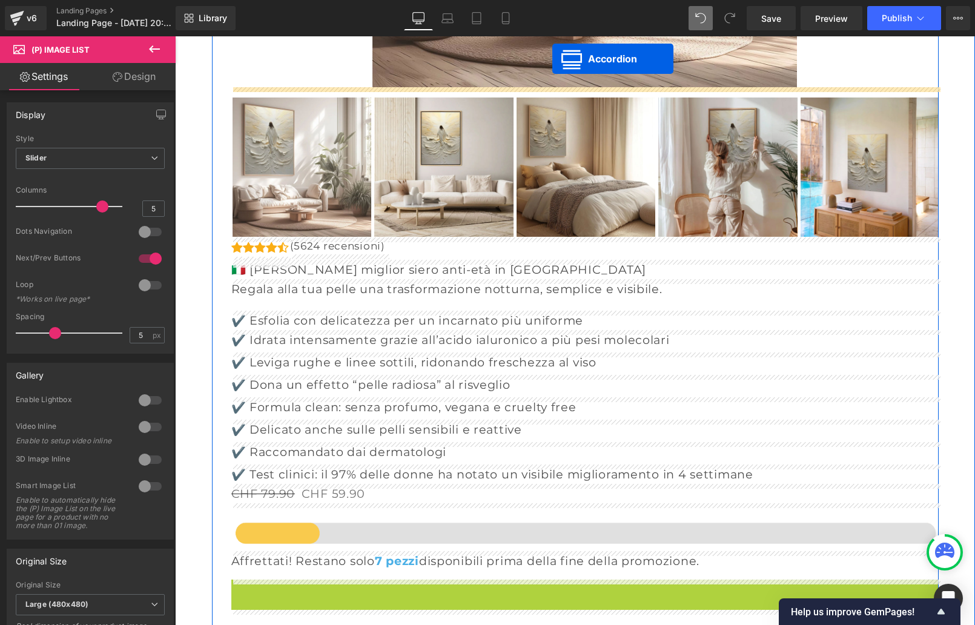
scroll to position [437, 0]
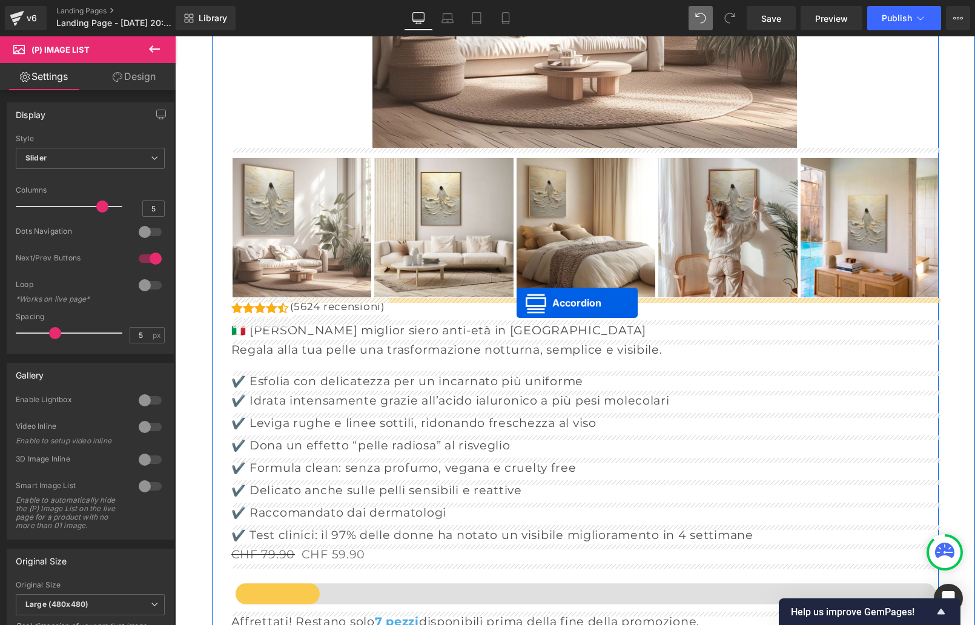
drag, startPoint x: 548, startPoint y: 318, endPoint x: 516, endPoint y: 303, distance: 35.2
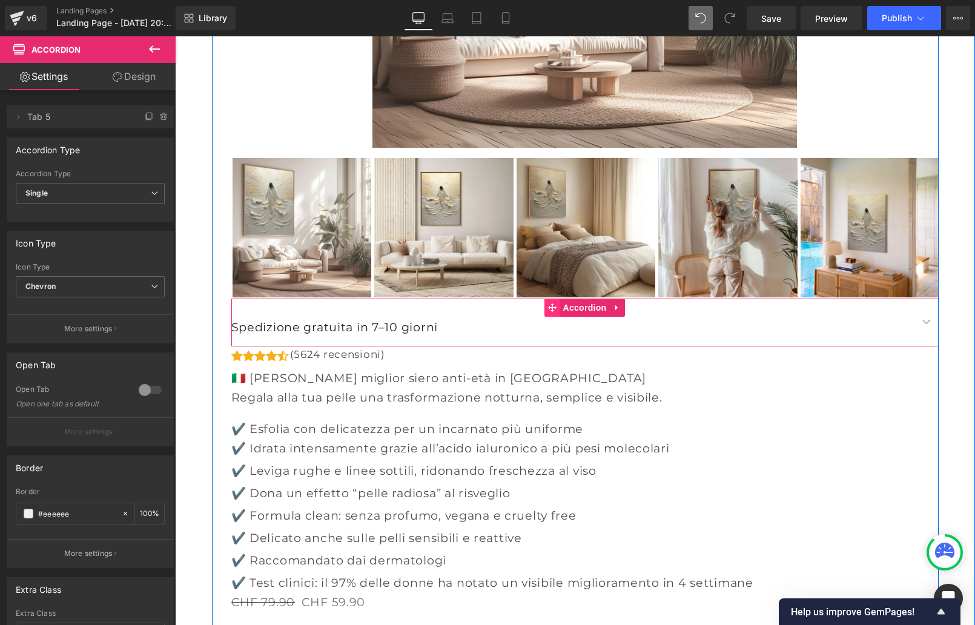
scroll to position [438, 0]
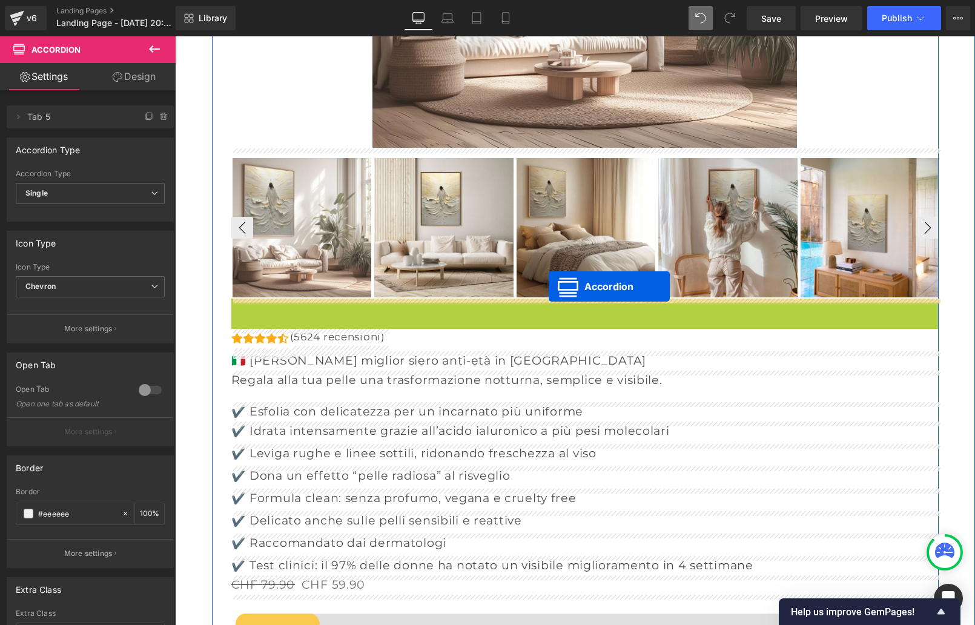
drag, startPoint x: 552, startPoint y: 309, endPoint x: 549, endPoint y: 285, distance: 24.5
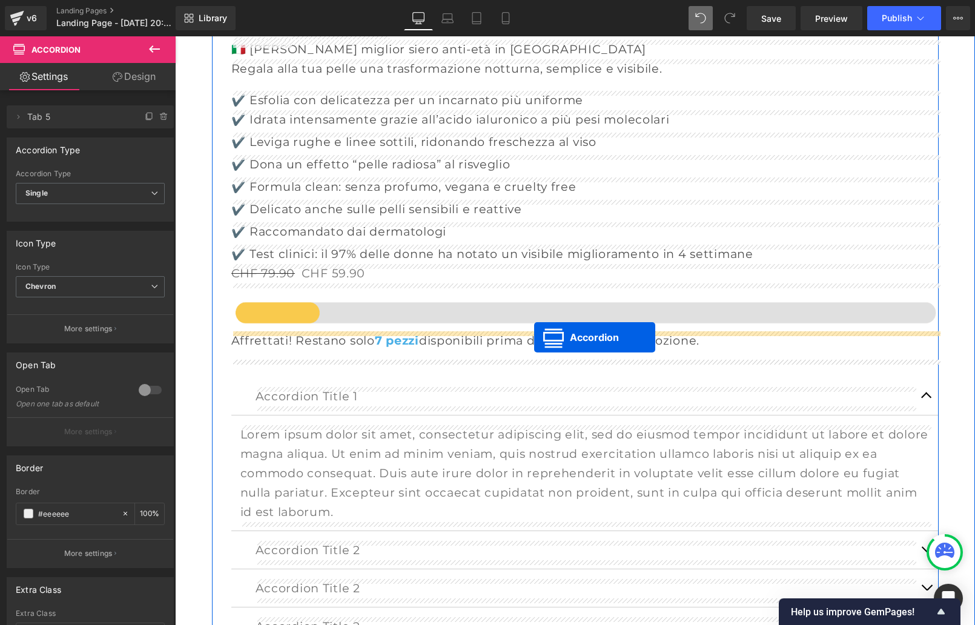
scroll to position [747, 0]
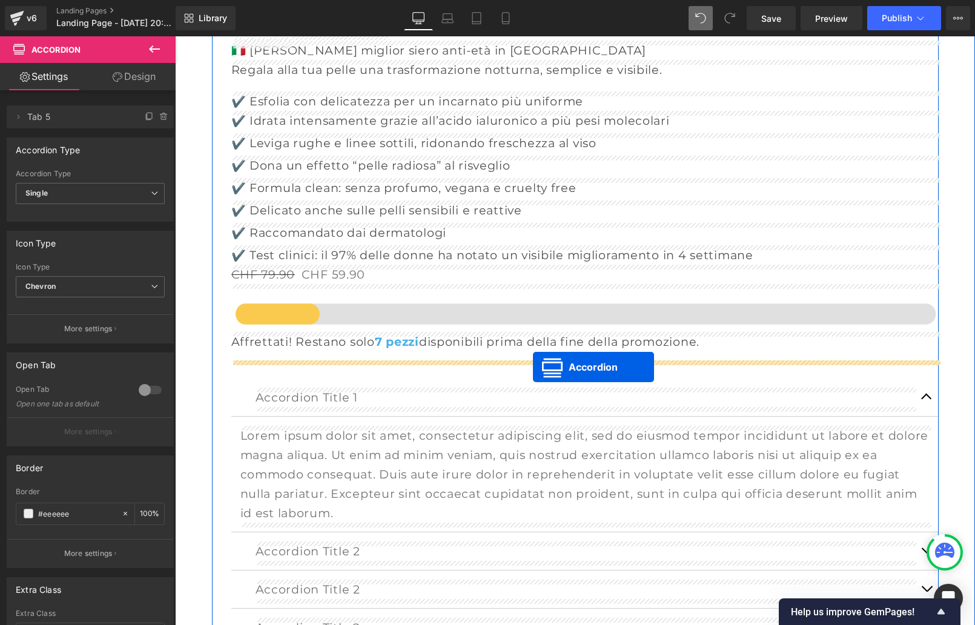
drag, startPoint x: 553, startPoint y: 309, endPoint x: 533, endPoint y: 367, distance: 61.1
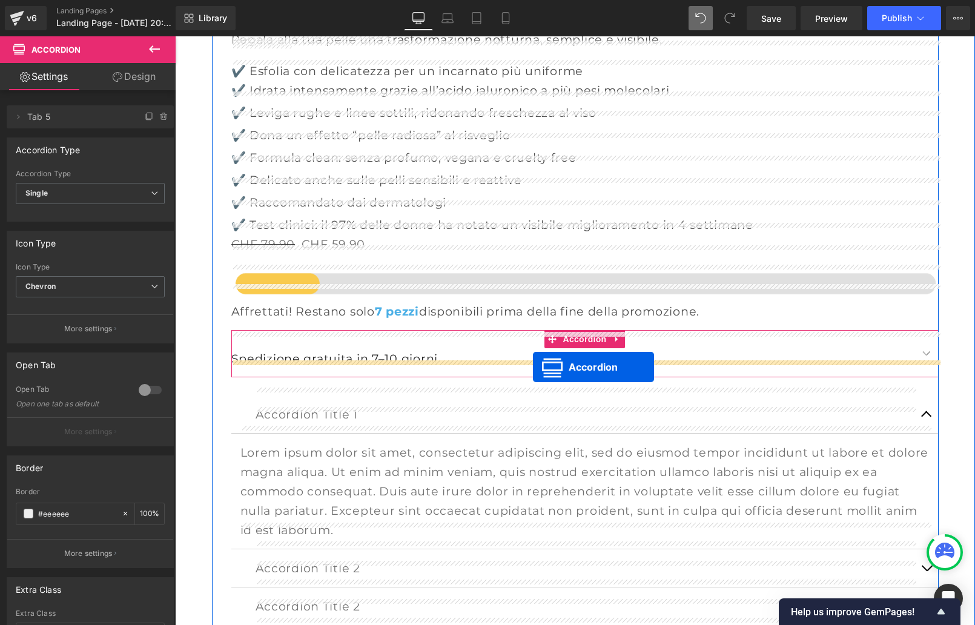
scroll to position [718, 0]
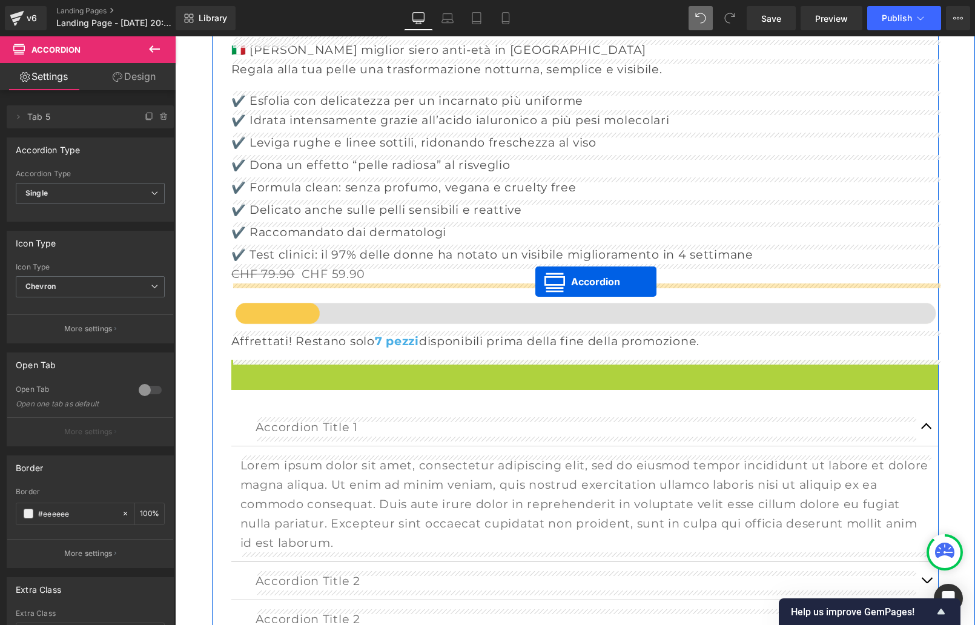
drag, startPoint x: 550, startPoint y: 365, endPoint x: 535, endPoint y: 282, distance: 84.8
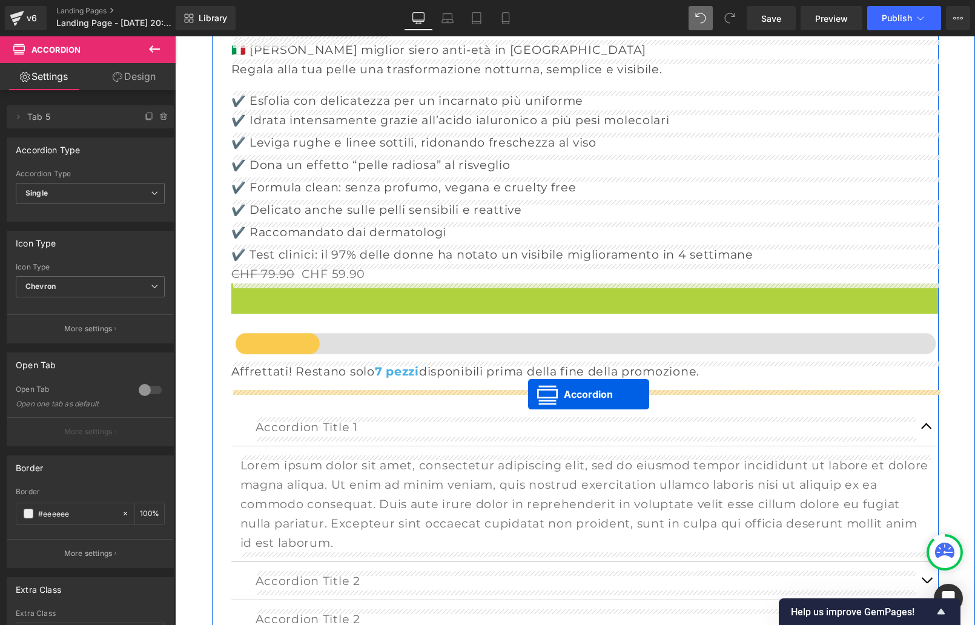
drag, startPoint x: 548, startPoint y: 292, endPoint x: 527, endPoint y: 394, distance: 103.8
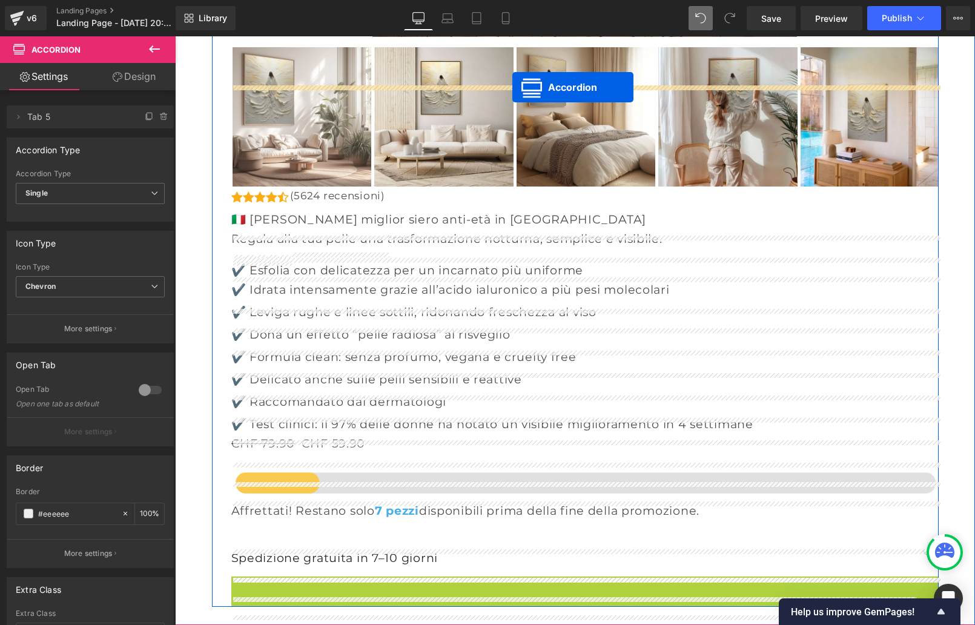
scroll to position [475, 0]
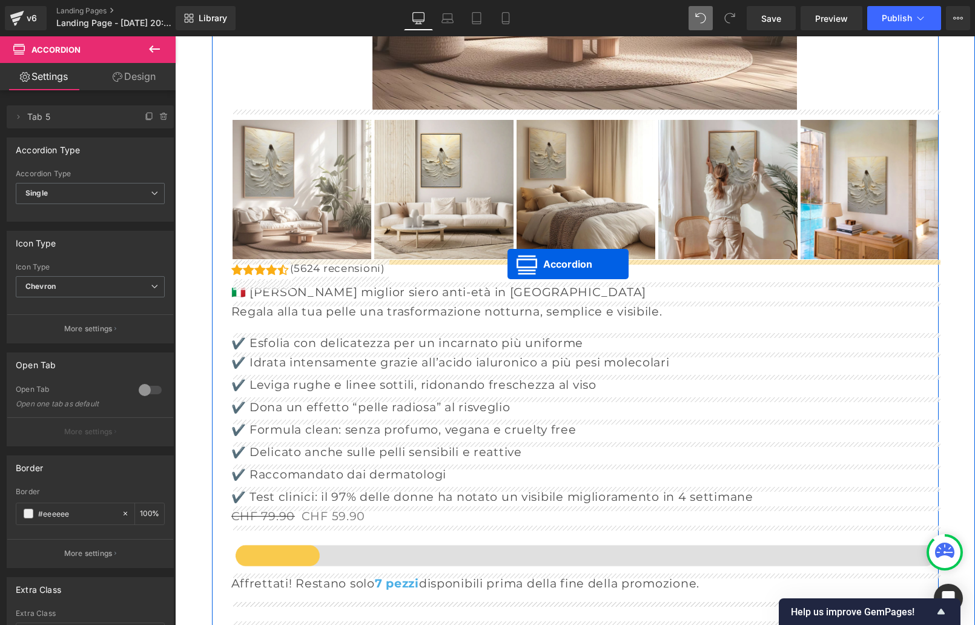
drag, startPoint x: 549, startPoint y: 418, endPoint x: 507, endPoint y: 264, distance: 160.0
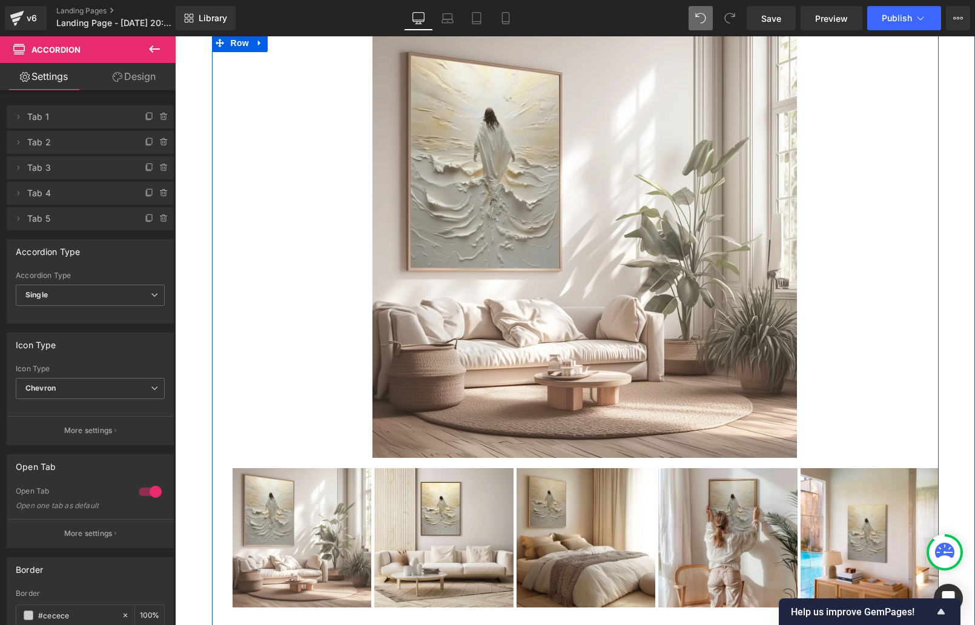
scroll to position [0, 0]
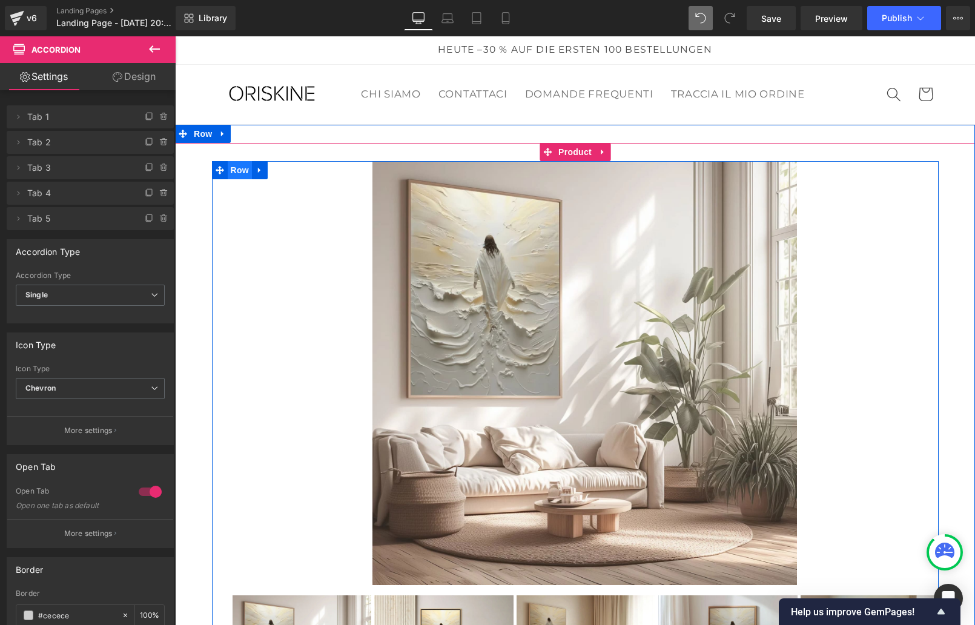
click at [237, 170] on span "Row" at bounding box center [240, 170] width 24 height 18
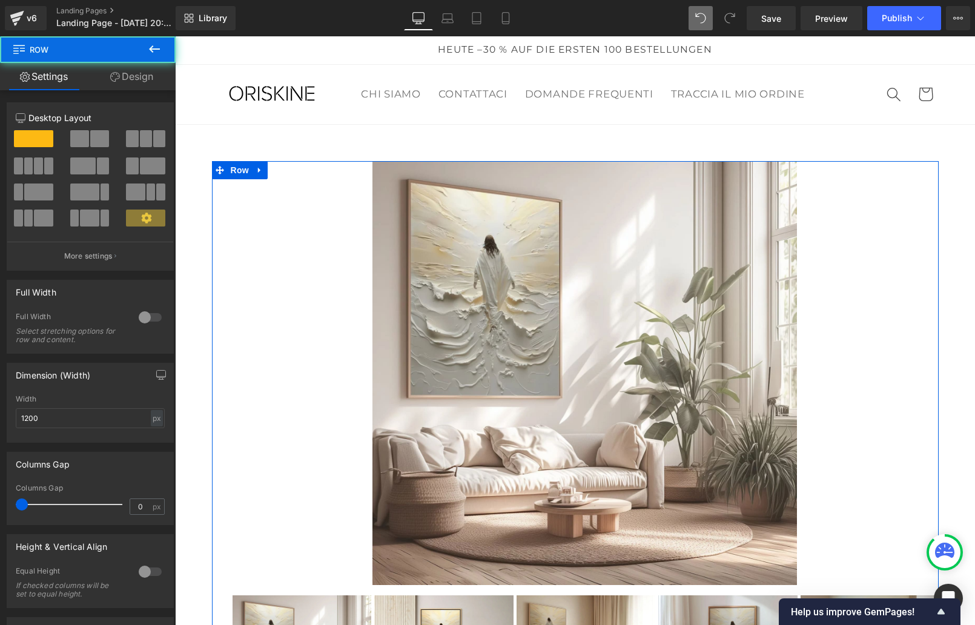
click at [90, 136] on span at bounding box center [99, 138] width 19 height 17
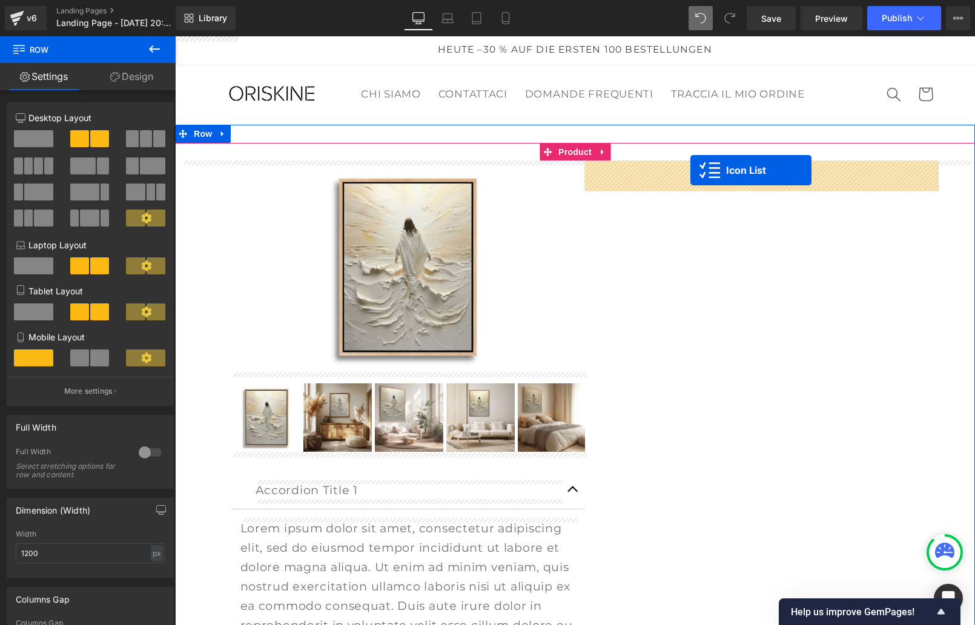
drag, startPoint x: 380, startPoint y: 267, endPoint x: 690, endPoint y: 170, distance: 324.8
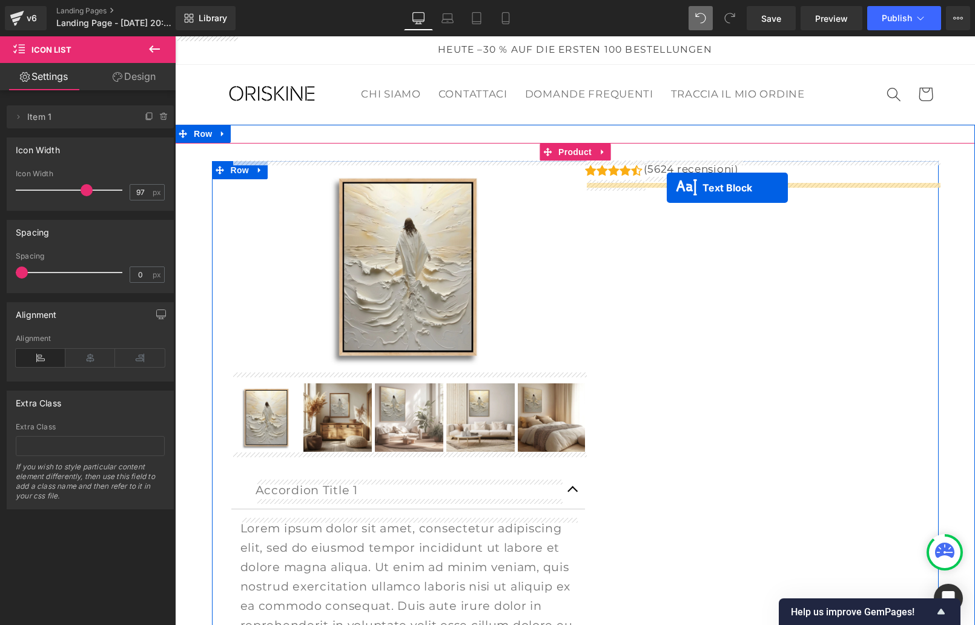
drag, startPoint x: 375, startPoint y: 341, endPoint x: 667, endPoint y: 188, distance: 329.6
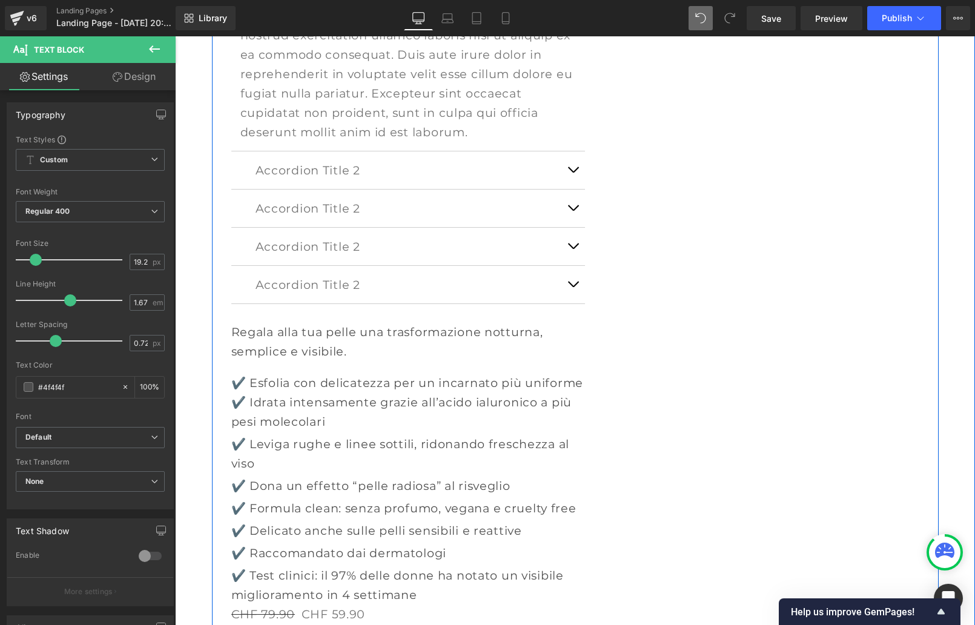
scroll to position [561, 0]
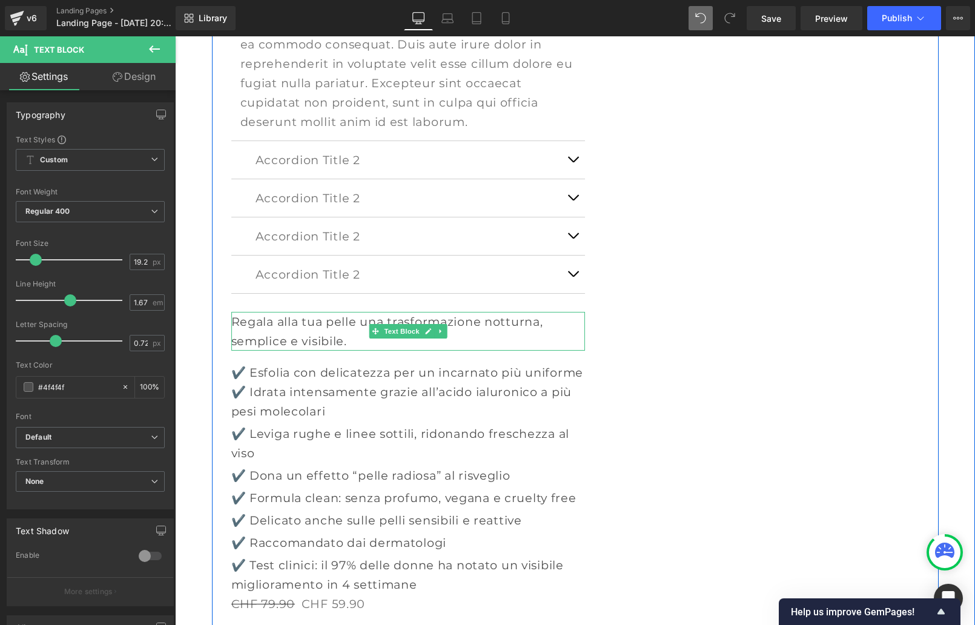
click at [341, 333] on p "Regala alla tua pelle una trasformazione notturna, semplice e visibile." at bounding box center [408, 331] width 354 height 39
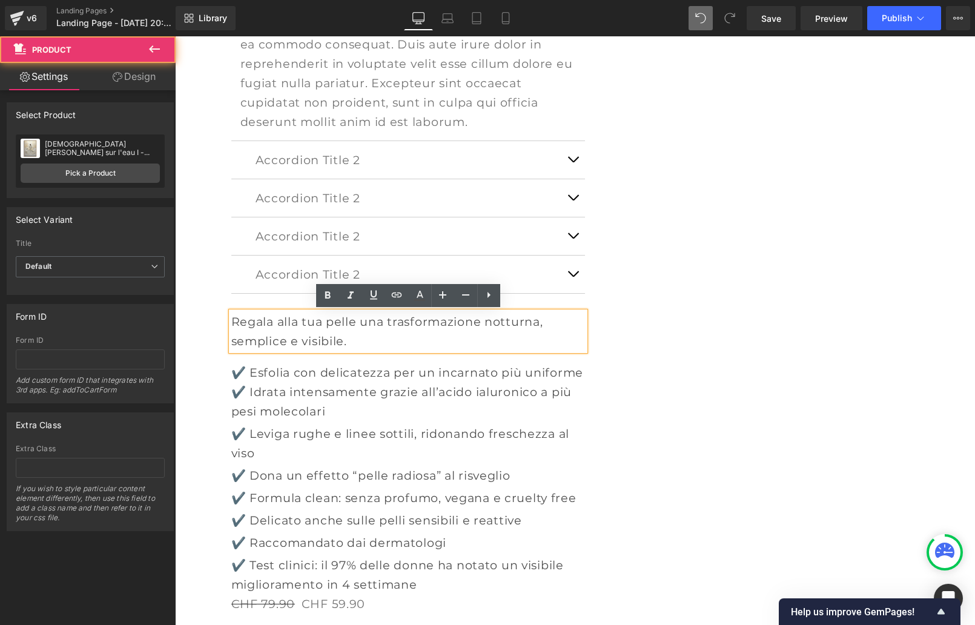
click at [202, 338] on div "Sale Off (P) Image" at bounding box center [575, 170] width 788 height 1141
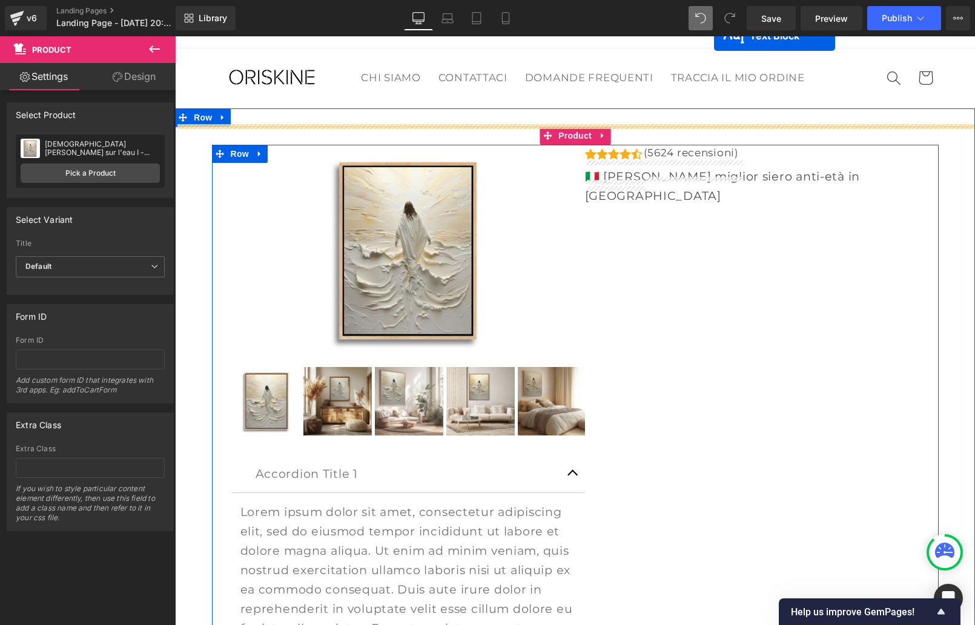
scroll to position [0, 0]
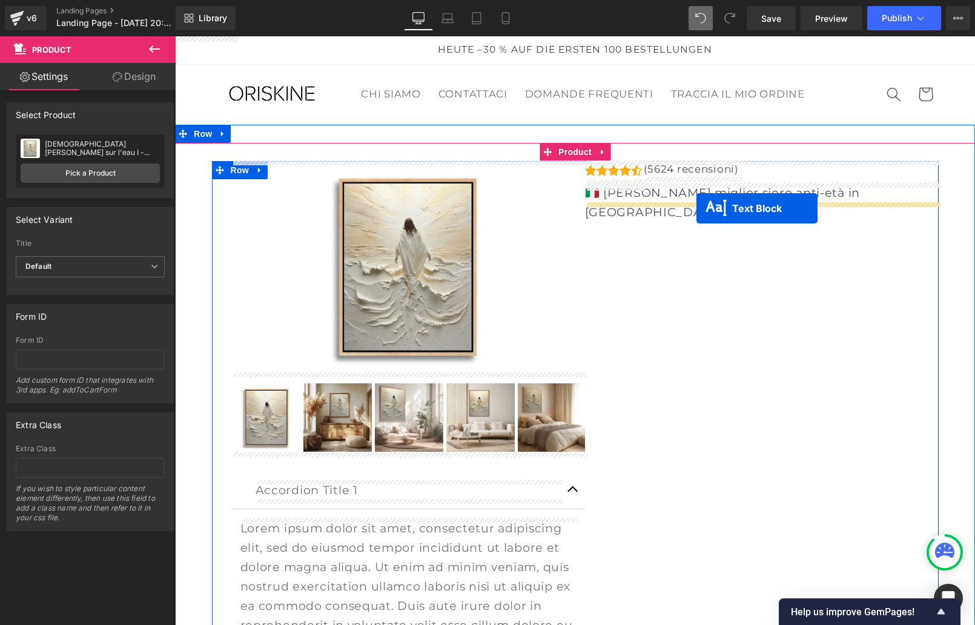
drag, startPoint x: 375, startPoint y: 332, endPoint x: 696, endPoint y: 208, distance: 344.6
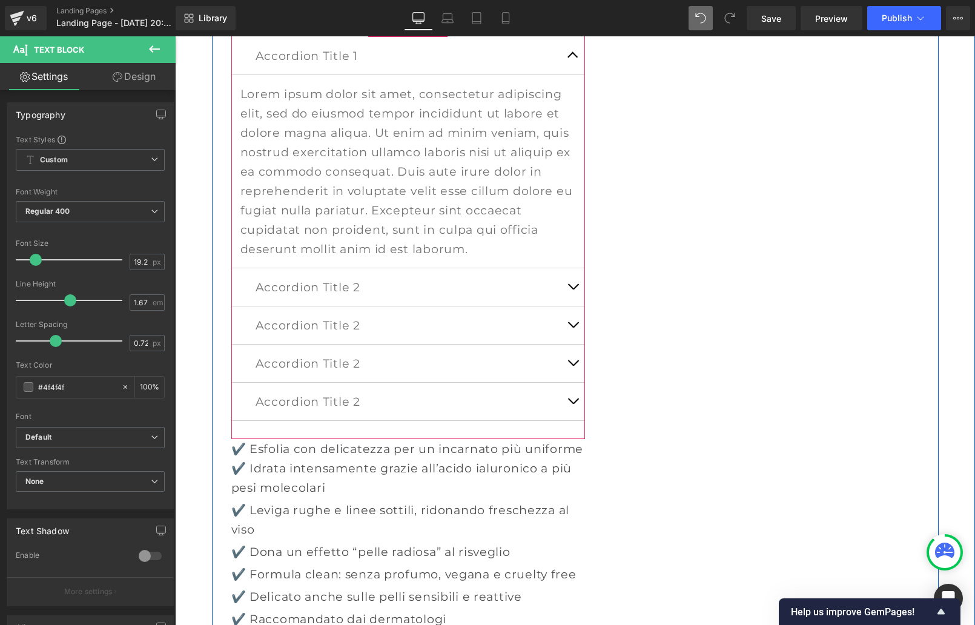
scroll to position [446, 0]
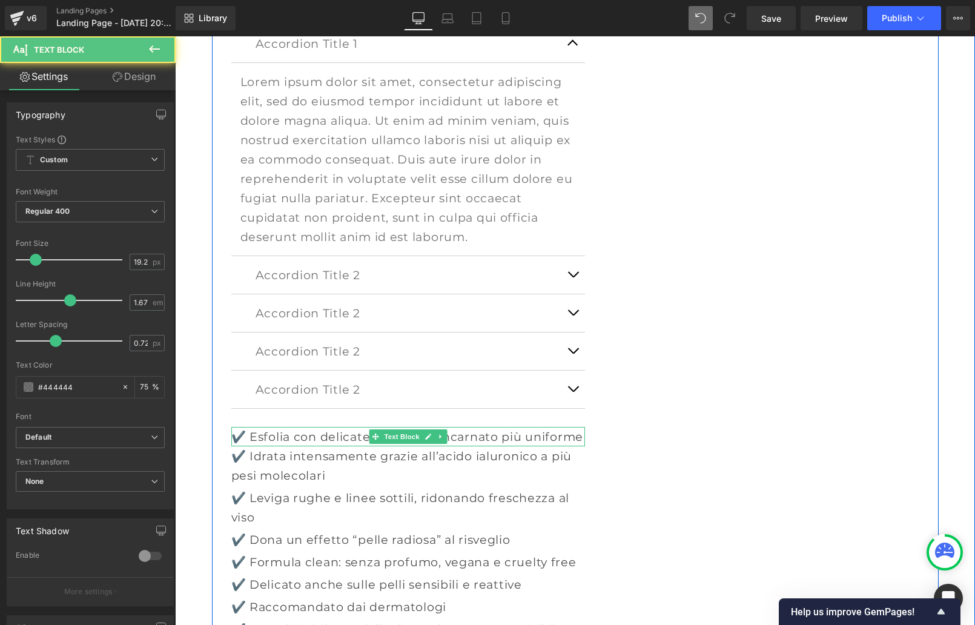
click at [261, 438] on span "✔️ Esfolia con delicatezza per un incarnato più uniforme" at bounding box center [407, 436] width 352 height 15
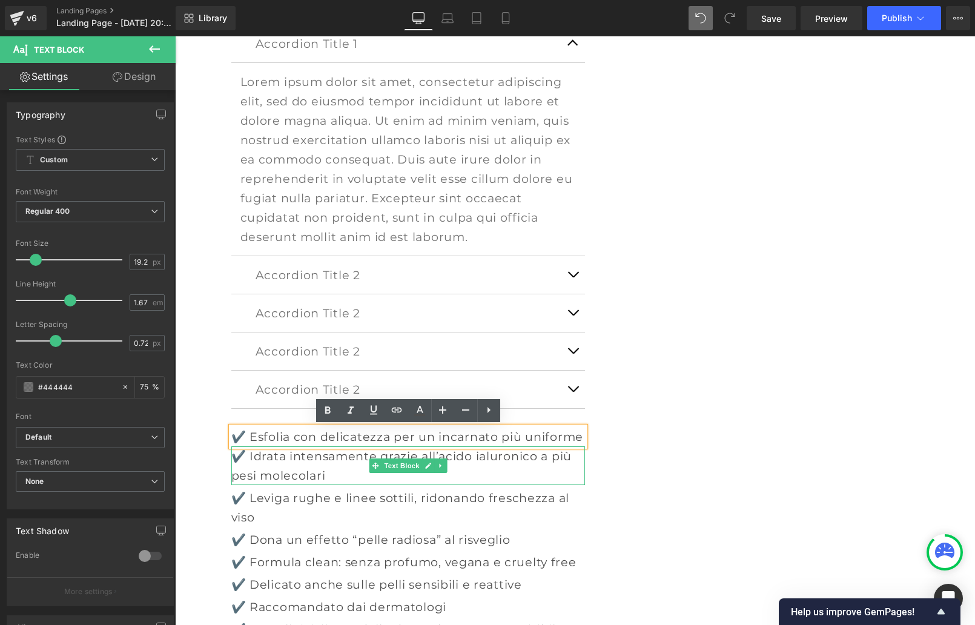
drag, startPoint x: 249, startPoint y: 458, endPoint x: 257, endPoint y: 457, distance: 7.4
click at [252, 457] on p "✔️ Idrata intensamente grazie all’acido ialuronico a più pesi molecolari" at bounding box center [408, 465] width 354 height 39
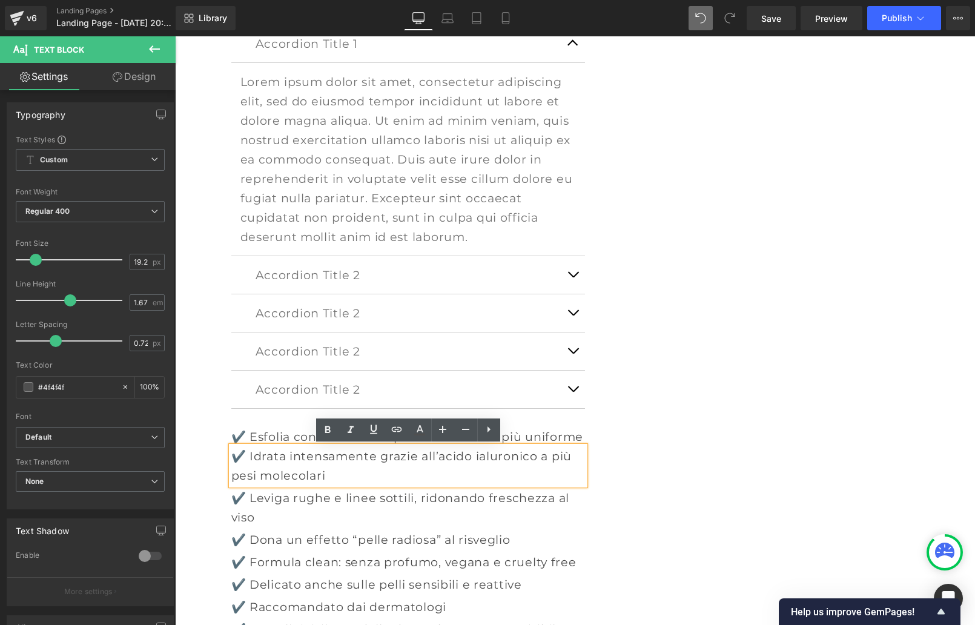
click at [186, 418] on div "Sale Off (P) Image" at bounding box center [575, 260] width 788 height 1090
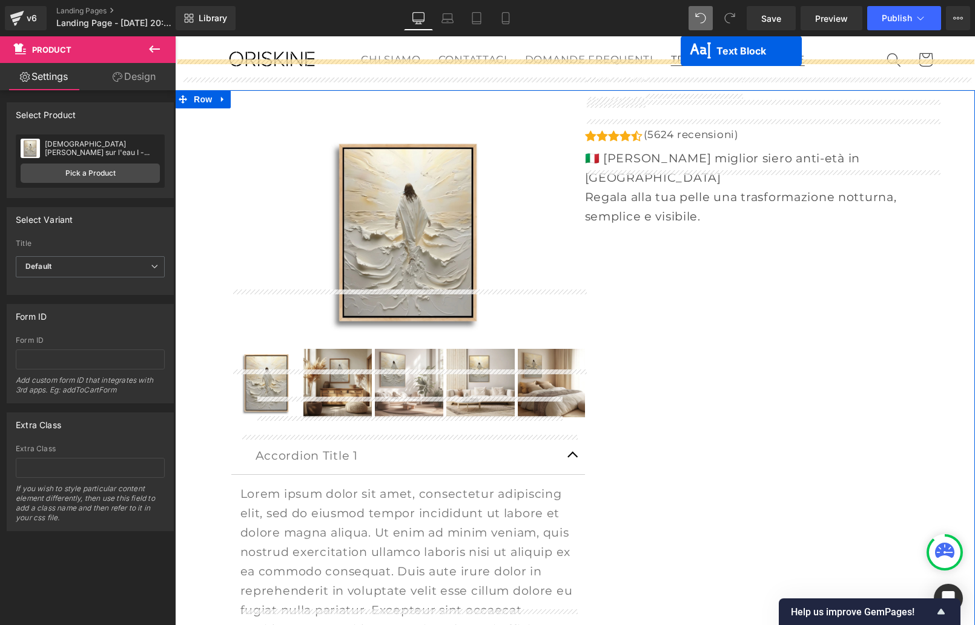
scroll to position [0, 0]
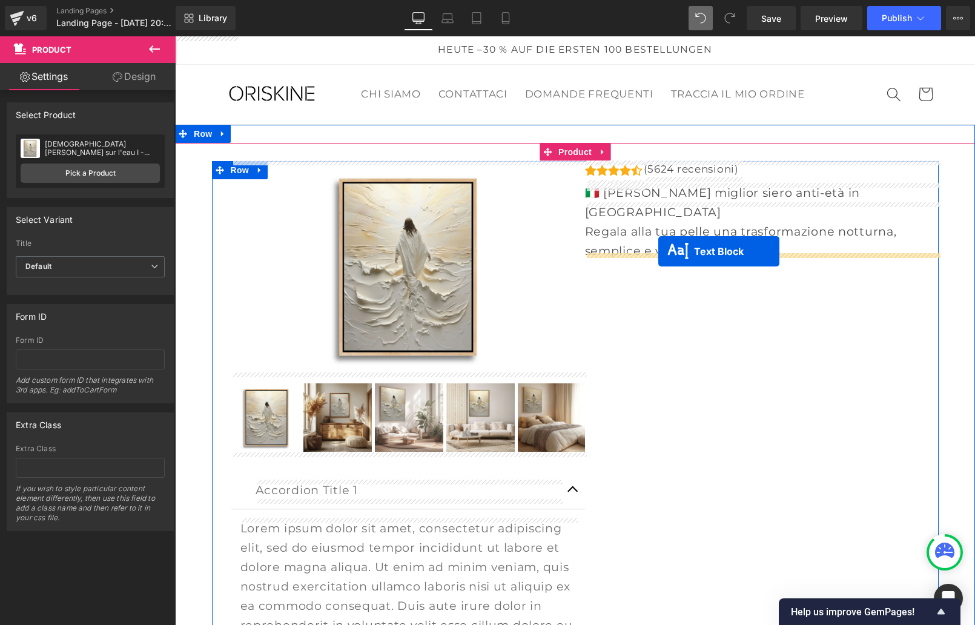
drag, startPoint x: 377, startPoint y: 439, endPoint x: 658, endPoint y: 251, distance: 338.4
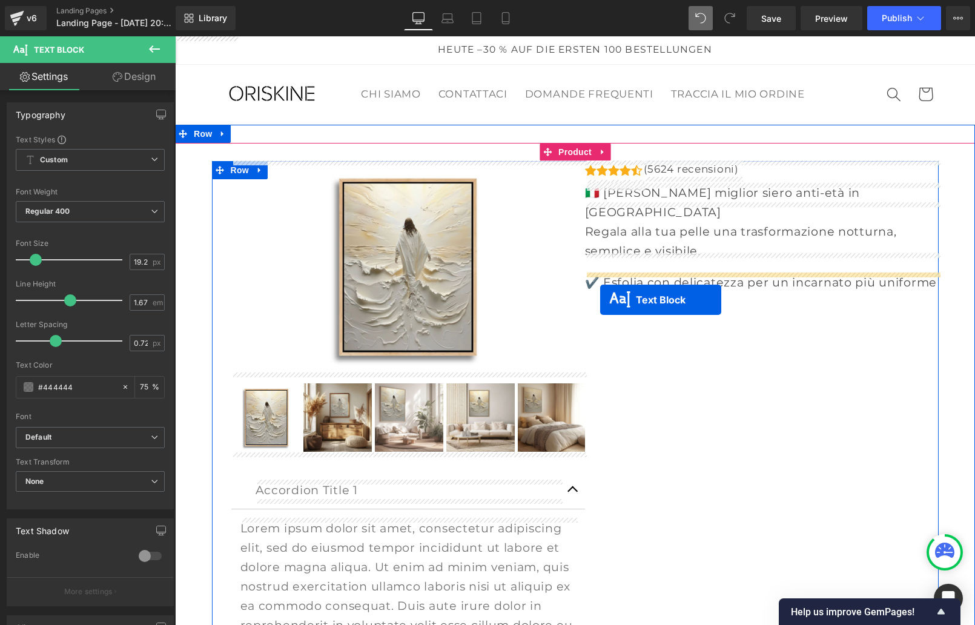
drag, startPoint x: 376, startPoint y: 450, endPoint x: 600, endPoint y: 300, distance: 269.7
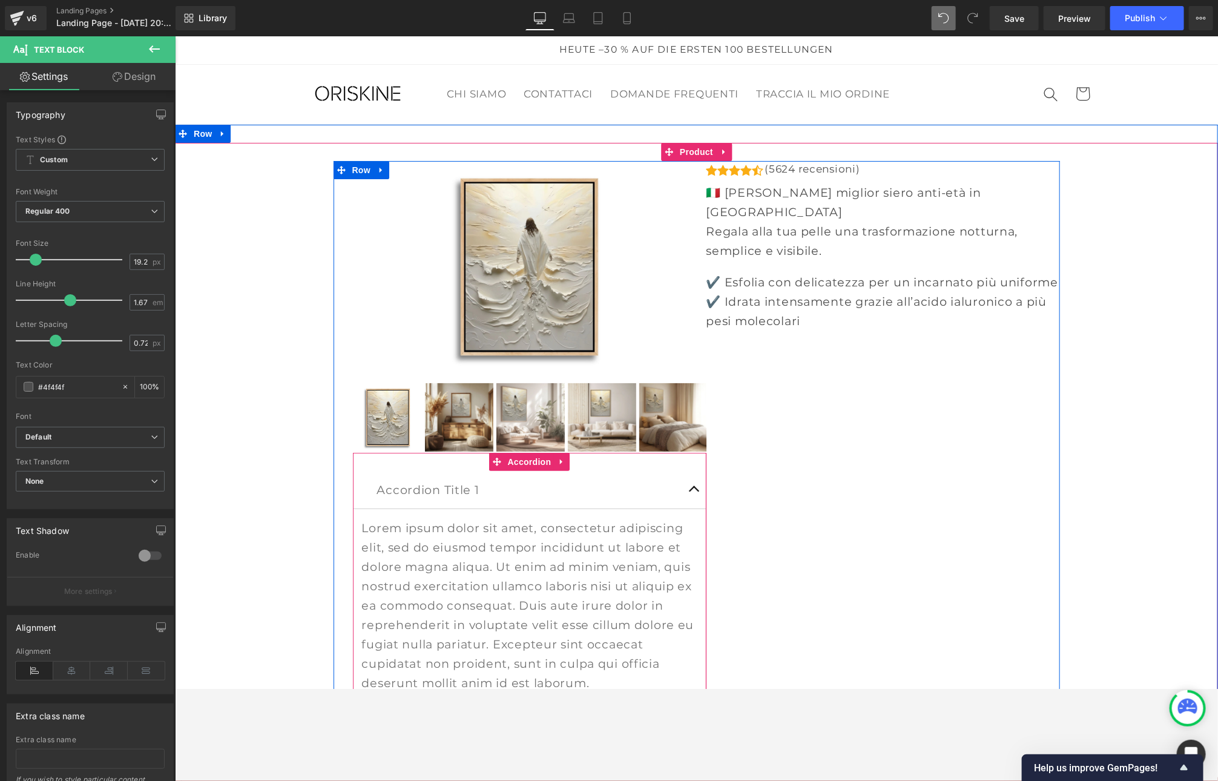
click at [692, 489] on button "button" at bounding box center [694, 489] width 24 height 38
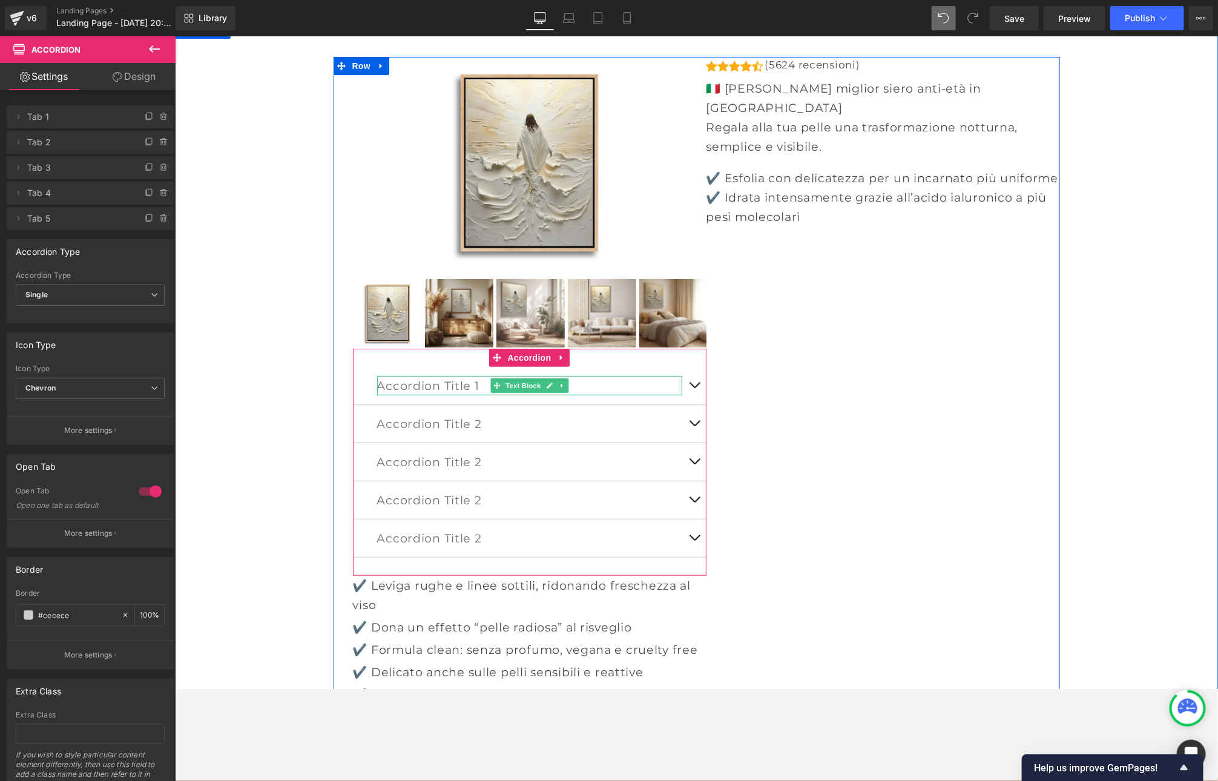
scroll to position [109, 0]
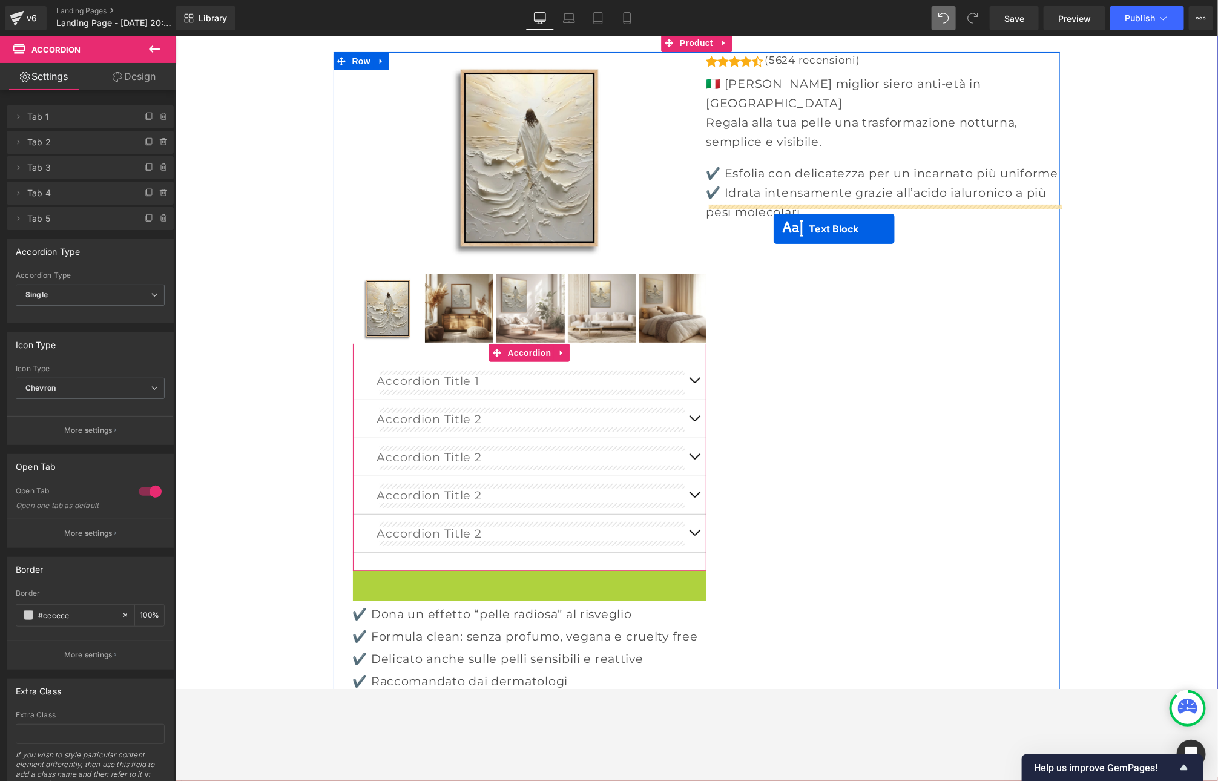
drag, startPoint x: 499, startPoint y: 585, endPoint x: 773, endPoint y: 228, distance: 449.5
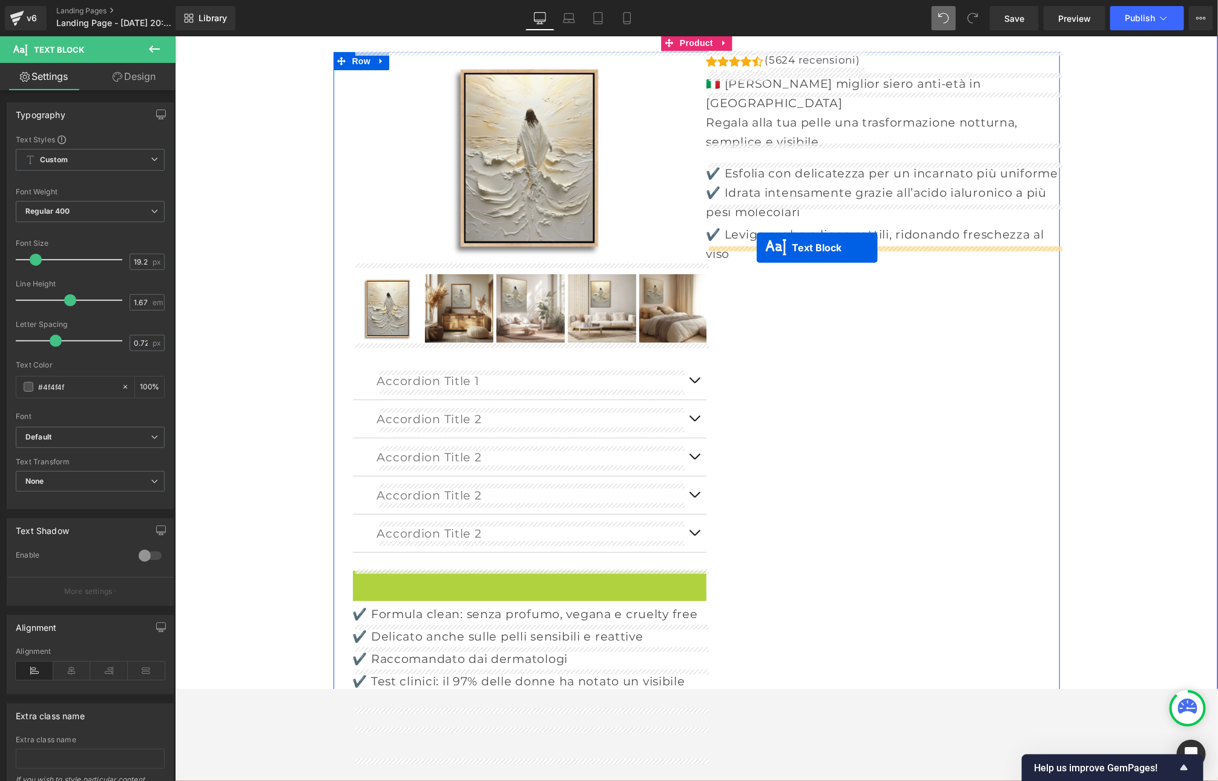
drag, startPoint x: 513, startPoint y: 561, endPoint x: 756, endPoint y: 247, distance: 397.1
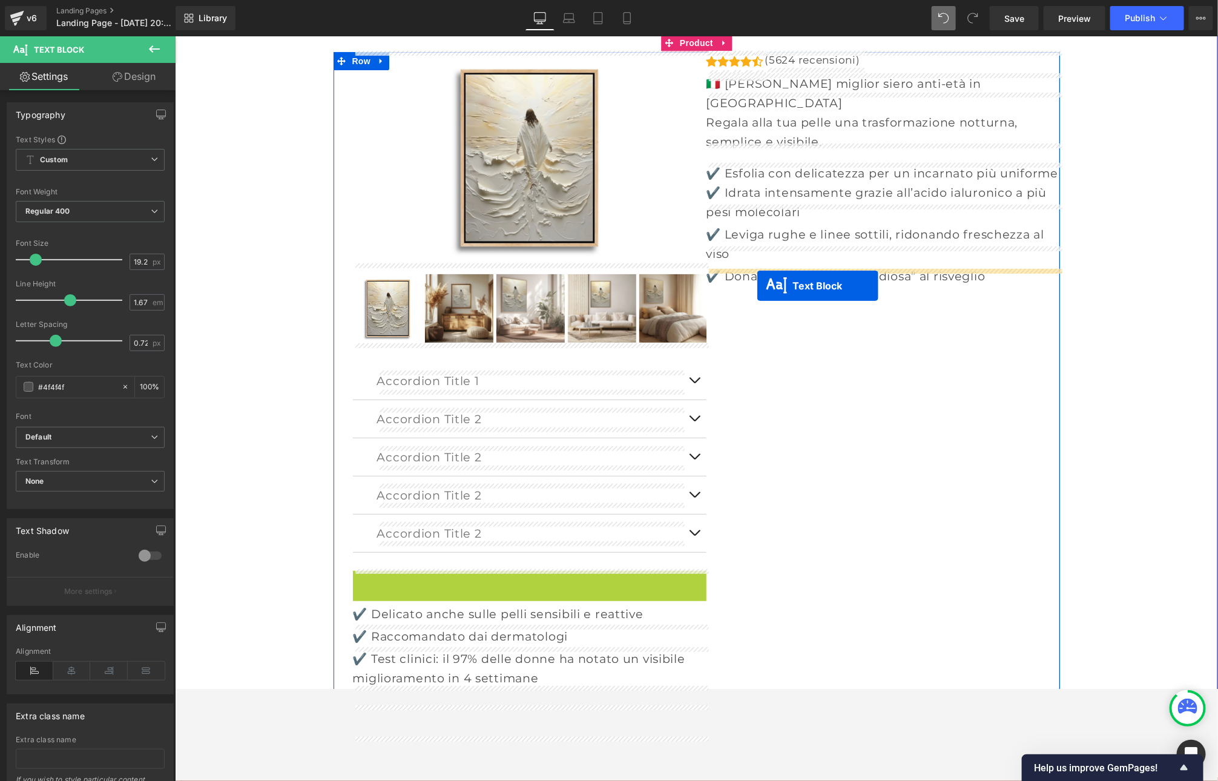
drag, startPoint x: 520, startPoint y: 553, endPoint x: 752, endPoint y: 294, distance: 347.7
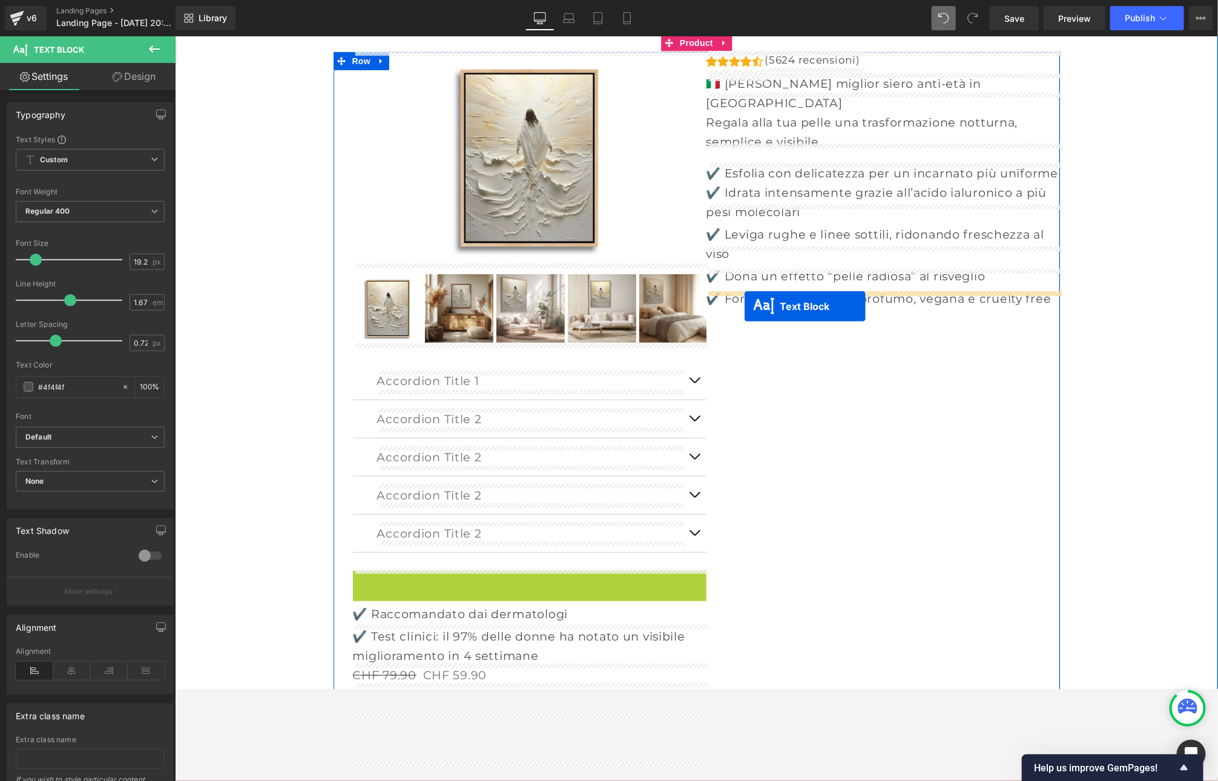
drag, startPoint x: 495, startPoint y: 580, endPoint x: 744, endPoint y: 306, distance: 369.9
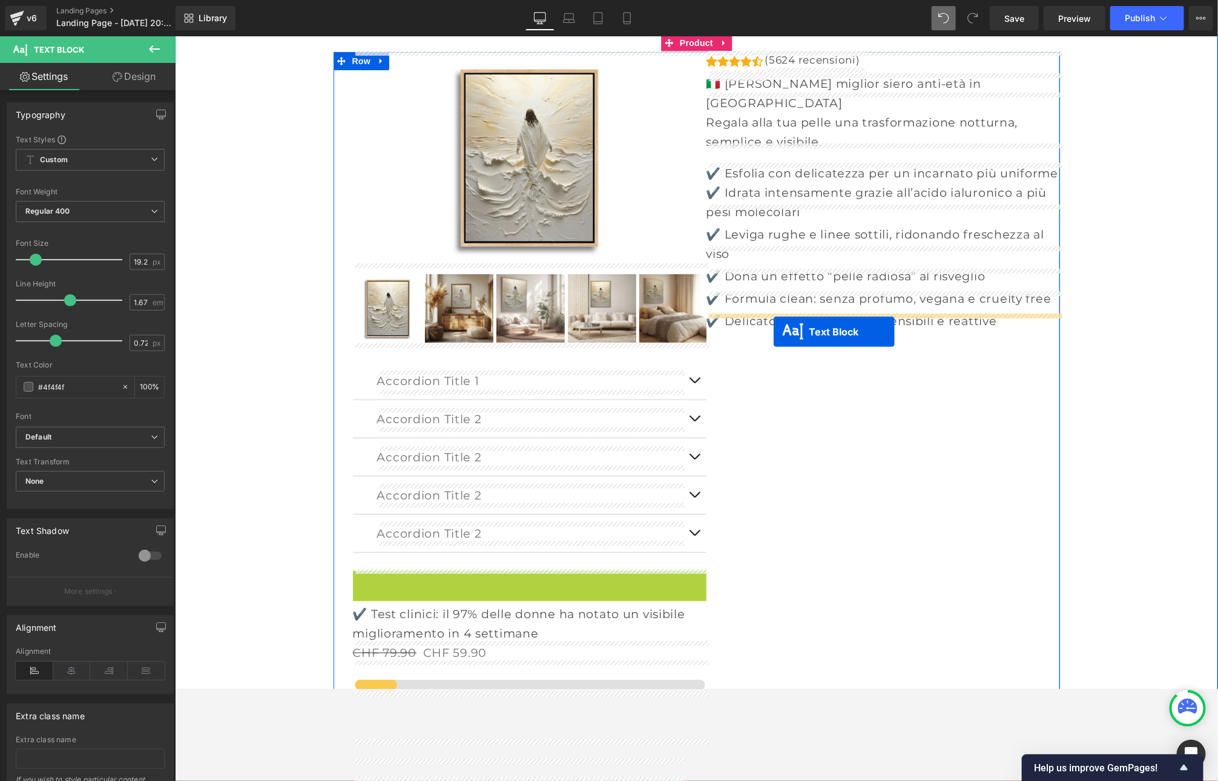
drag, startPoint x: 537, startPoint y: 556, endPoint x: 768, endPoint y: 337, distance: 319.1
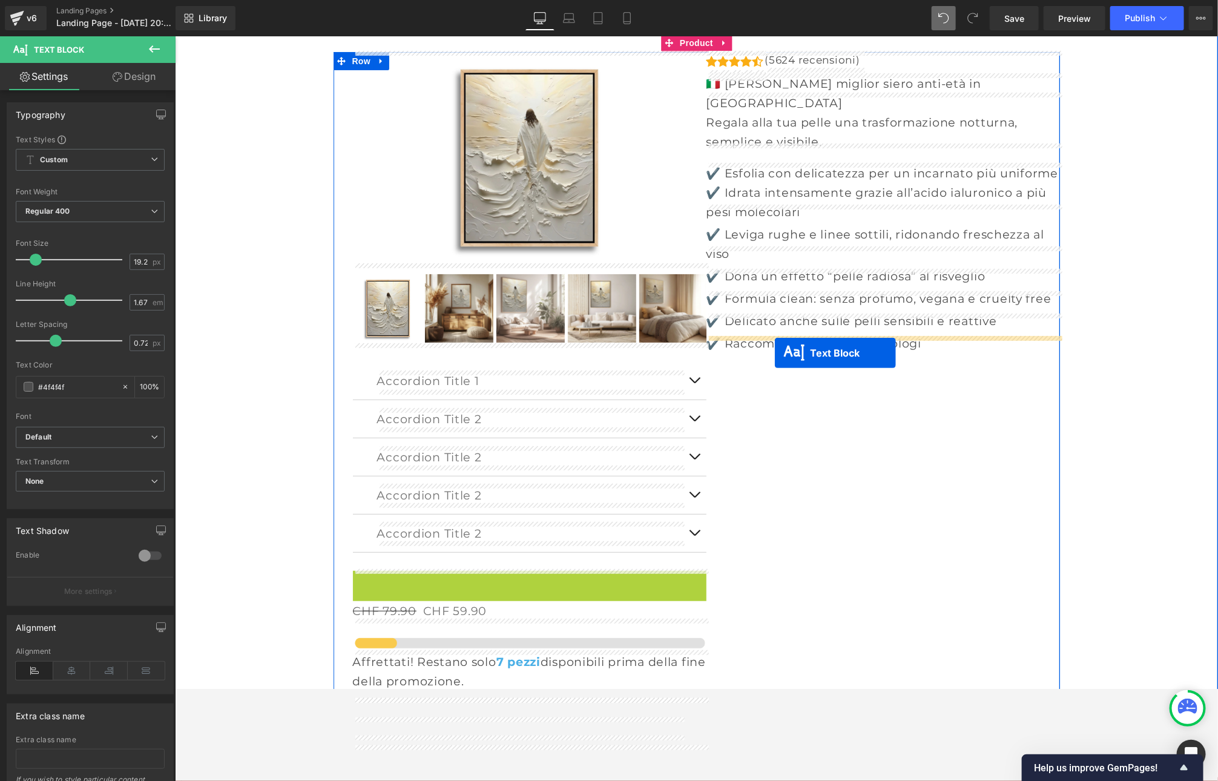
drag, startPoint x: 499, startPoint y: 586, endPoint x: 774, endPoint y: 352, distance: 360.4
